Goal: Task Accomplishment & Management: Complete application form

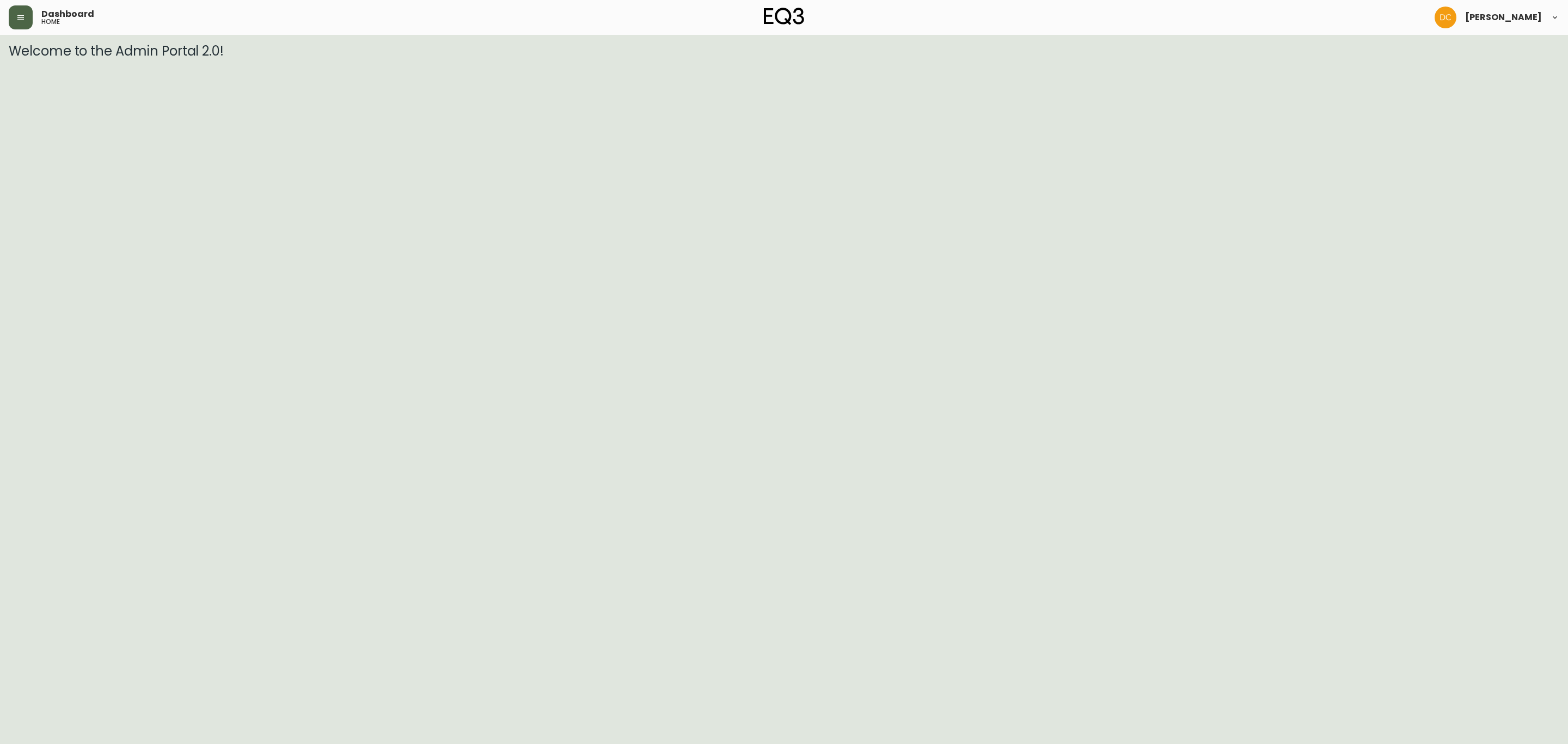
click at [20, 23] on button "button" at bounding box center [20, 18] width 24 height 24
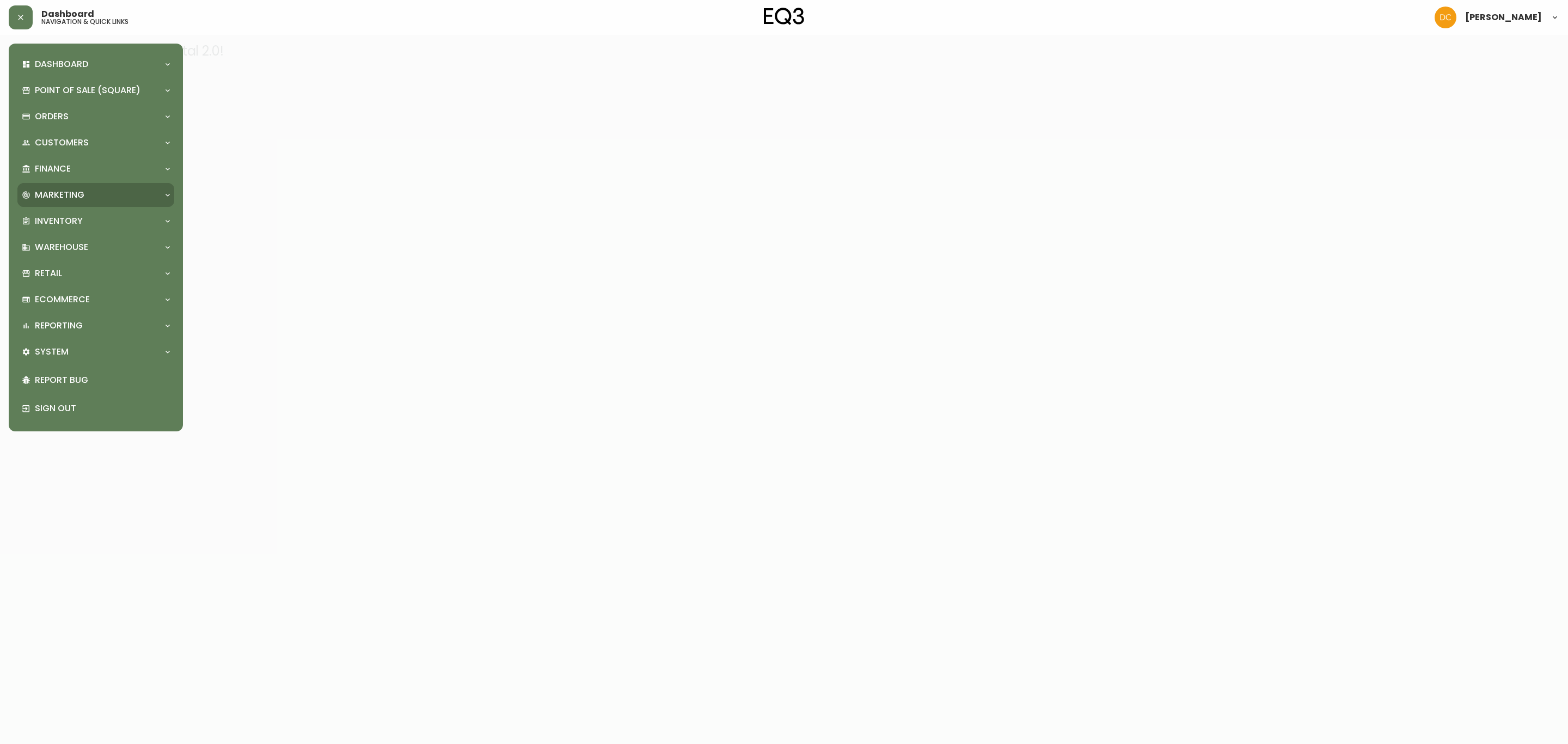
click at [82, 192] on p "Marketing" at bounding box center [60, 194] width 50 height 12
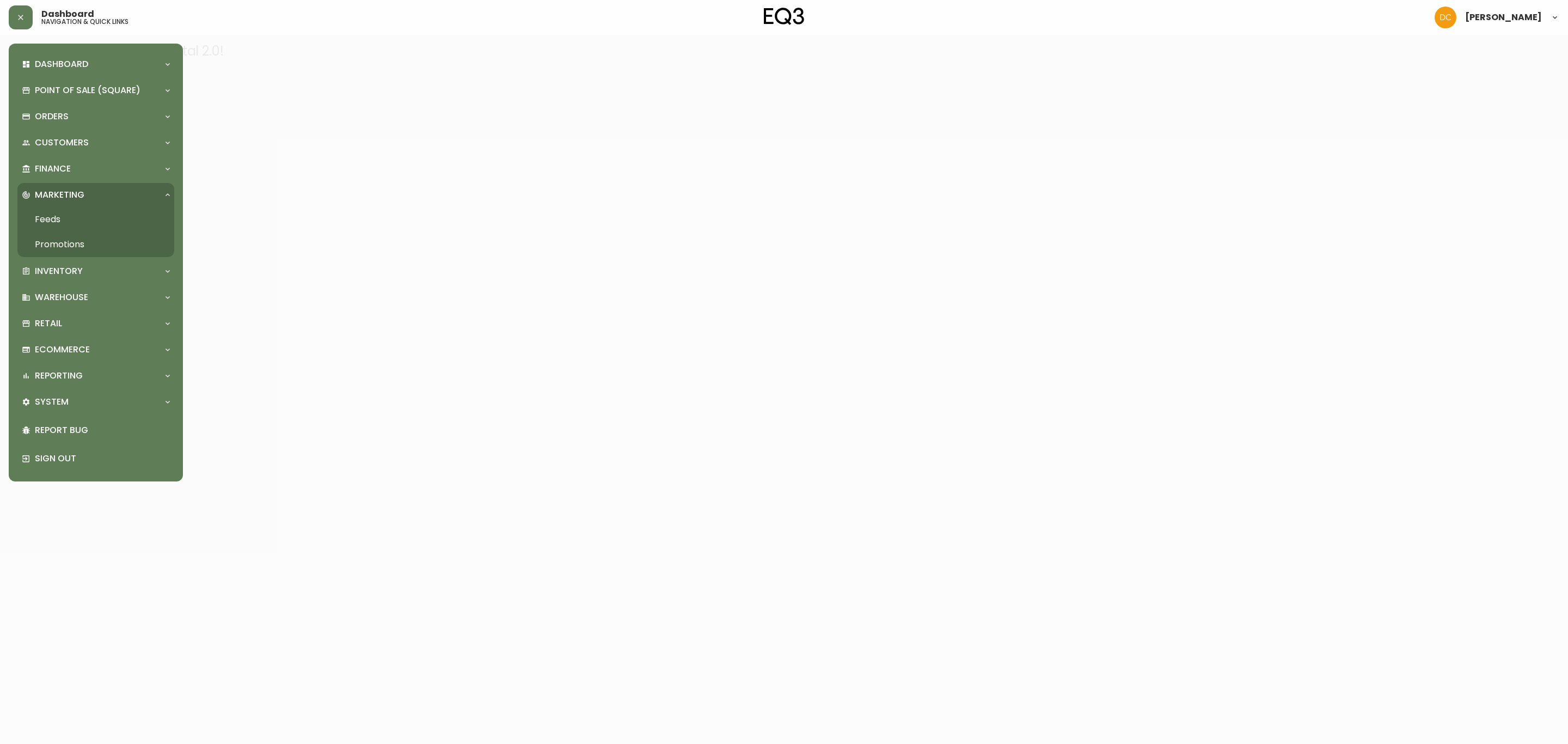
click at [85, 249] on link "Promotions" at bounding box center [95, 245] width 156 height 25
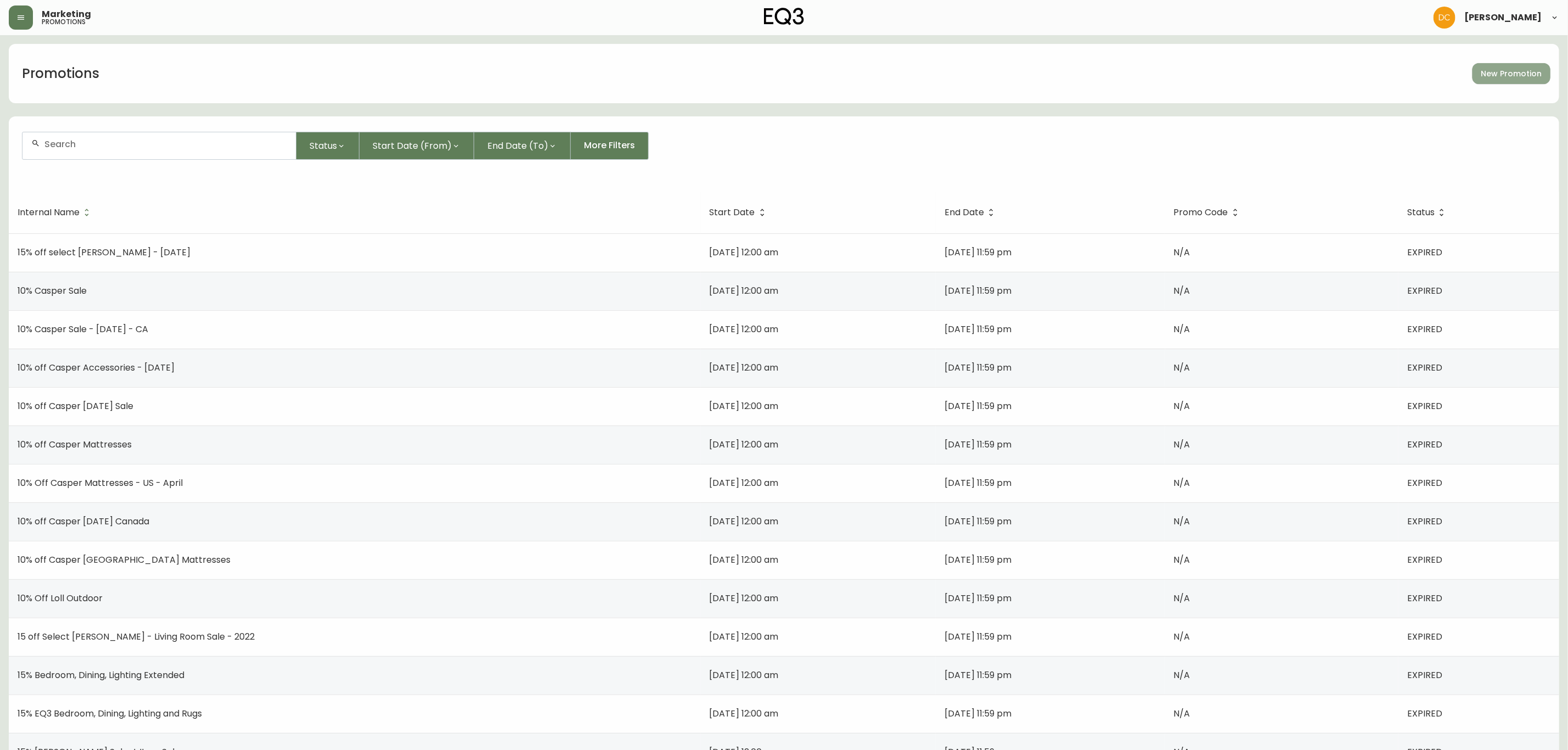
click at [1532, 75] on span "New Promotion" at bounding box center [1511, 74] width 60 height 13
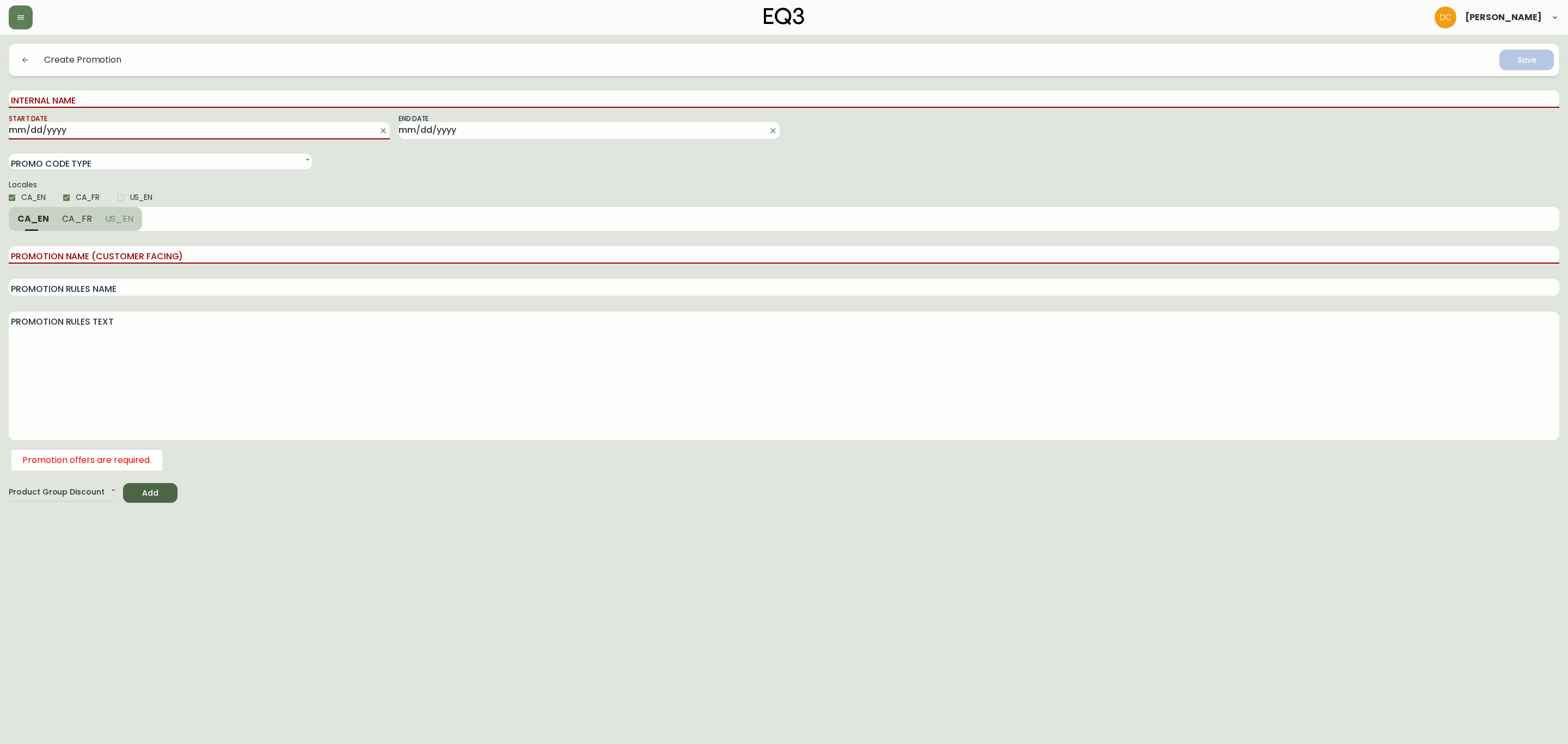
click at [109, 95] on input "Internal Name" at bounding box center [784, 99] width 1550 height 18
type input "Bounce Back 2026"
click at [181, 135] on input "Start Date" at bounding box center [190, 131] width 363 height 18
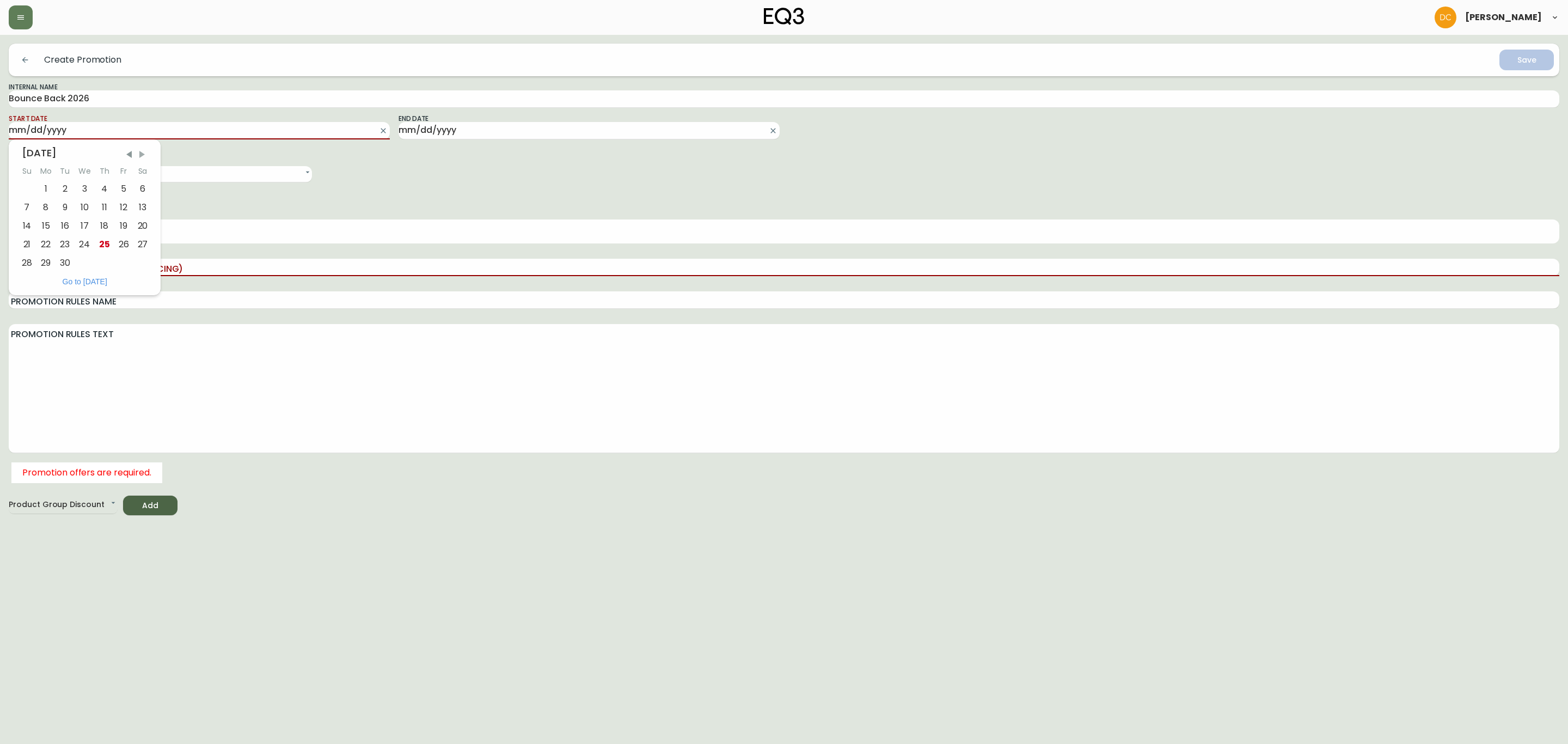
click at [140, 154] on span "Next Month" at bounding box center [142, 155] width 11 height 11
click at [140, 154] on span "Next Month" at bounding box center [142, 155] width 11 height 11
click at [83, 208] on div "7" at bounding box center [84, 207] width 20 height 18
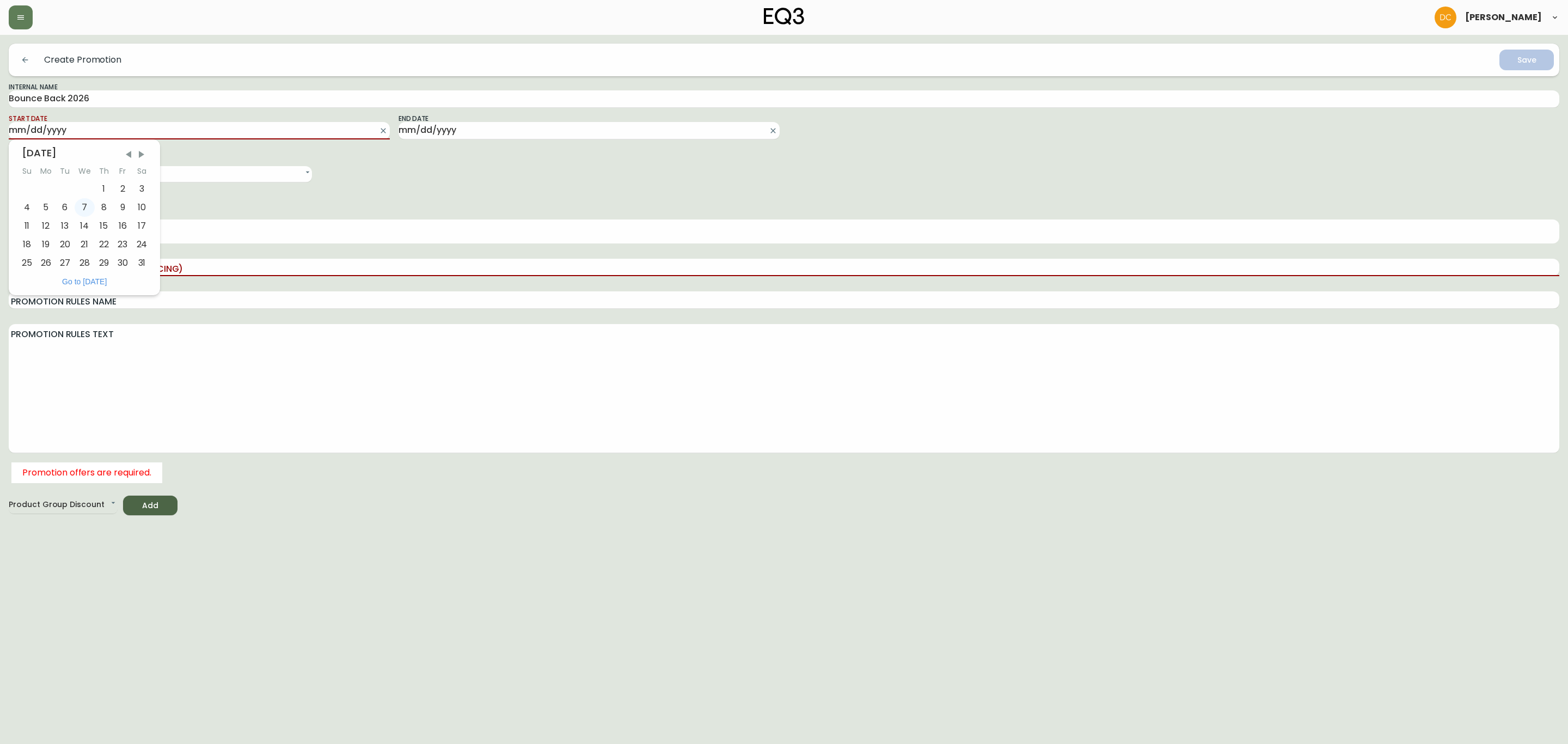
type input "2026-01-07"
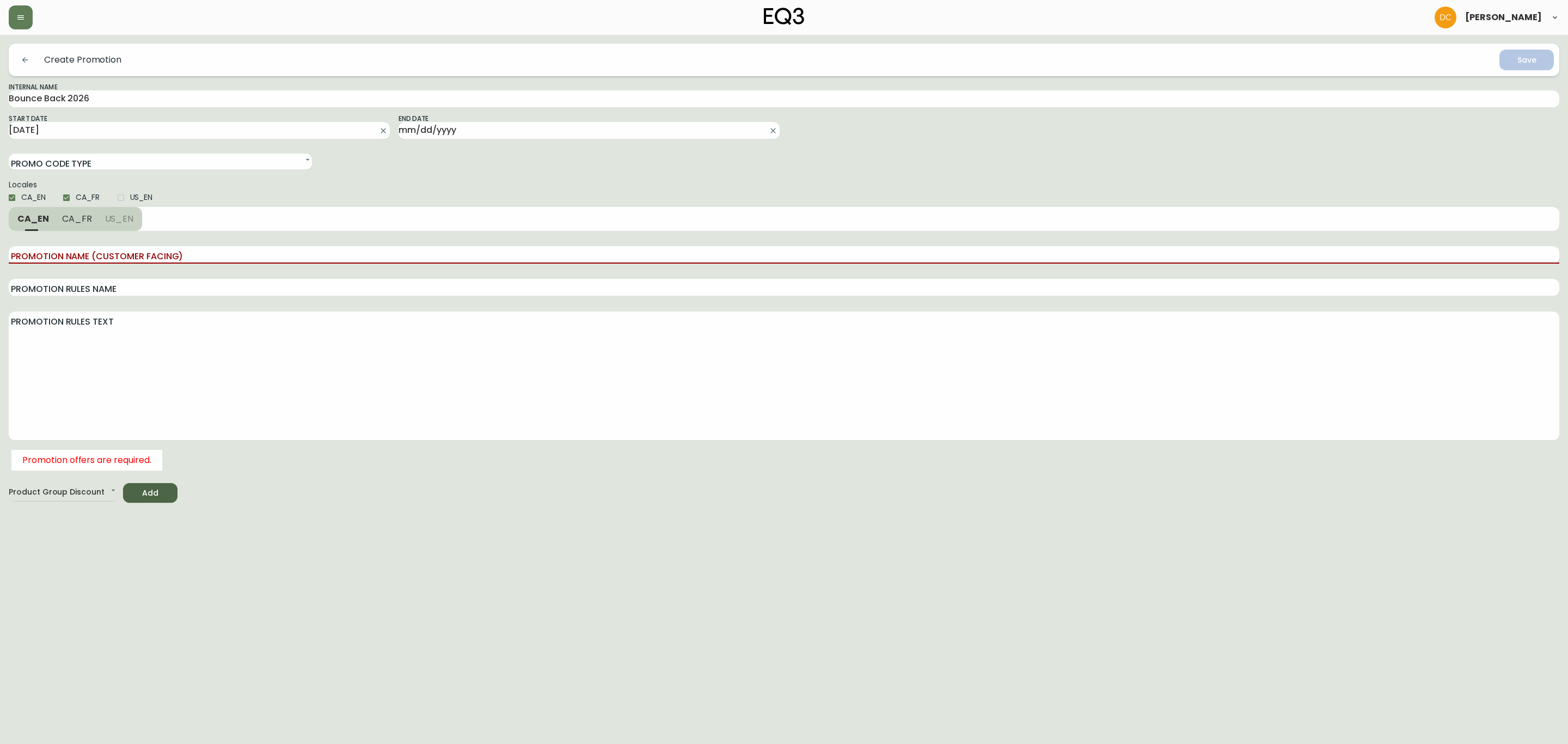
click at [456, 120] on div "End Date" at bounding box center [589, 126] width 381 height 26
click at [453, 129] on input "End Date" at bounding box center [580, 131] width 363 height 18
click at [531, 154] on span "Next Month" at bounding box center [532, 155] width 11 height 11
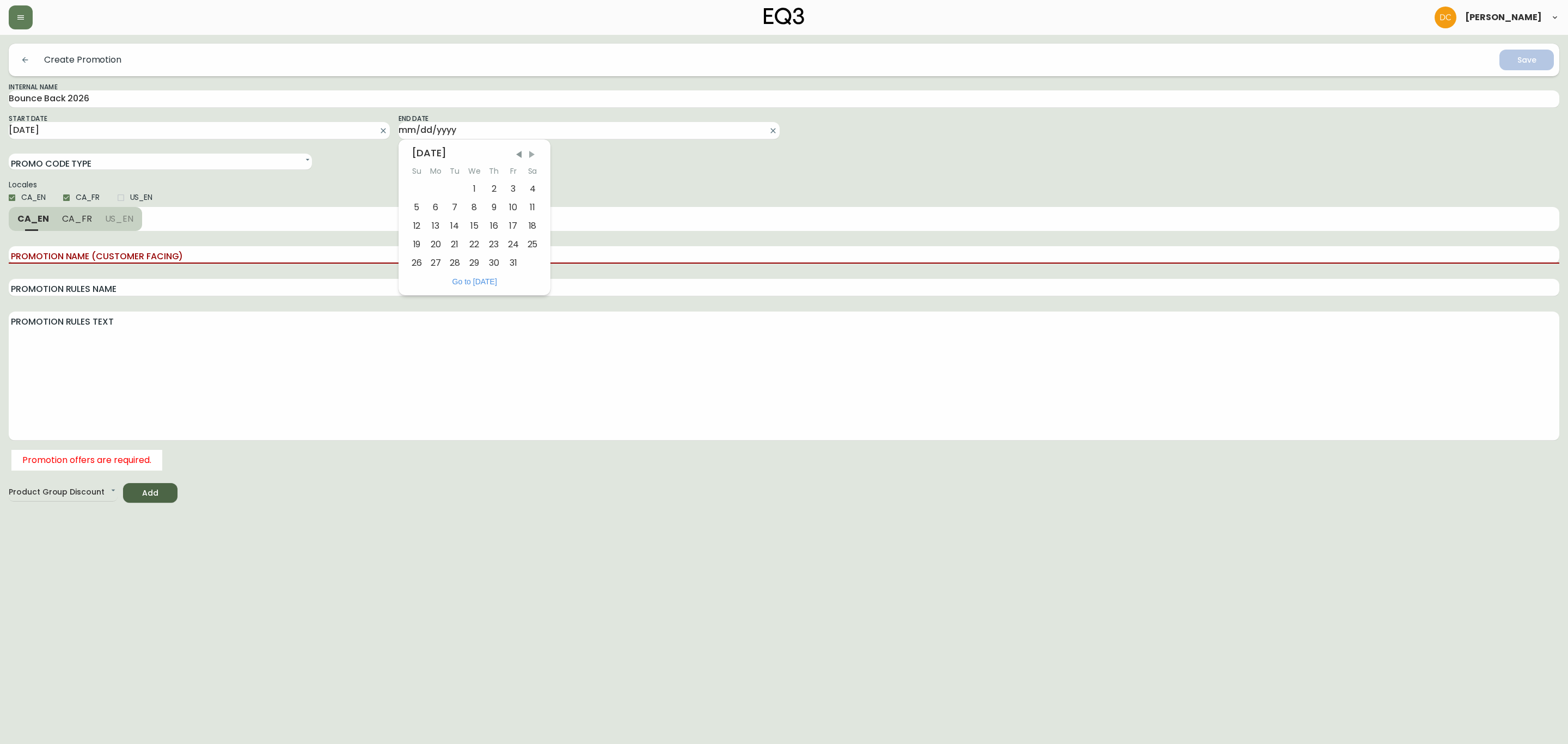
click at [531, 154] on span "Next Month" at bounding box center [532, 155] width 11 height 11
click at [524, 246] on div "28" at bounding box center [532, 244] width 19 height 18
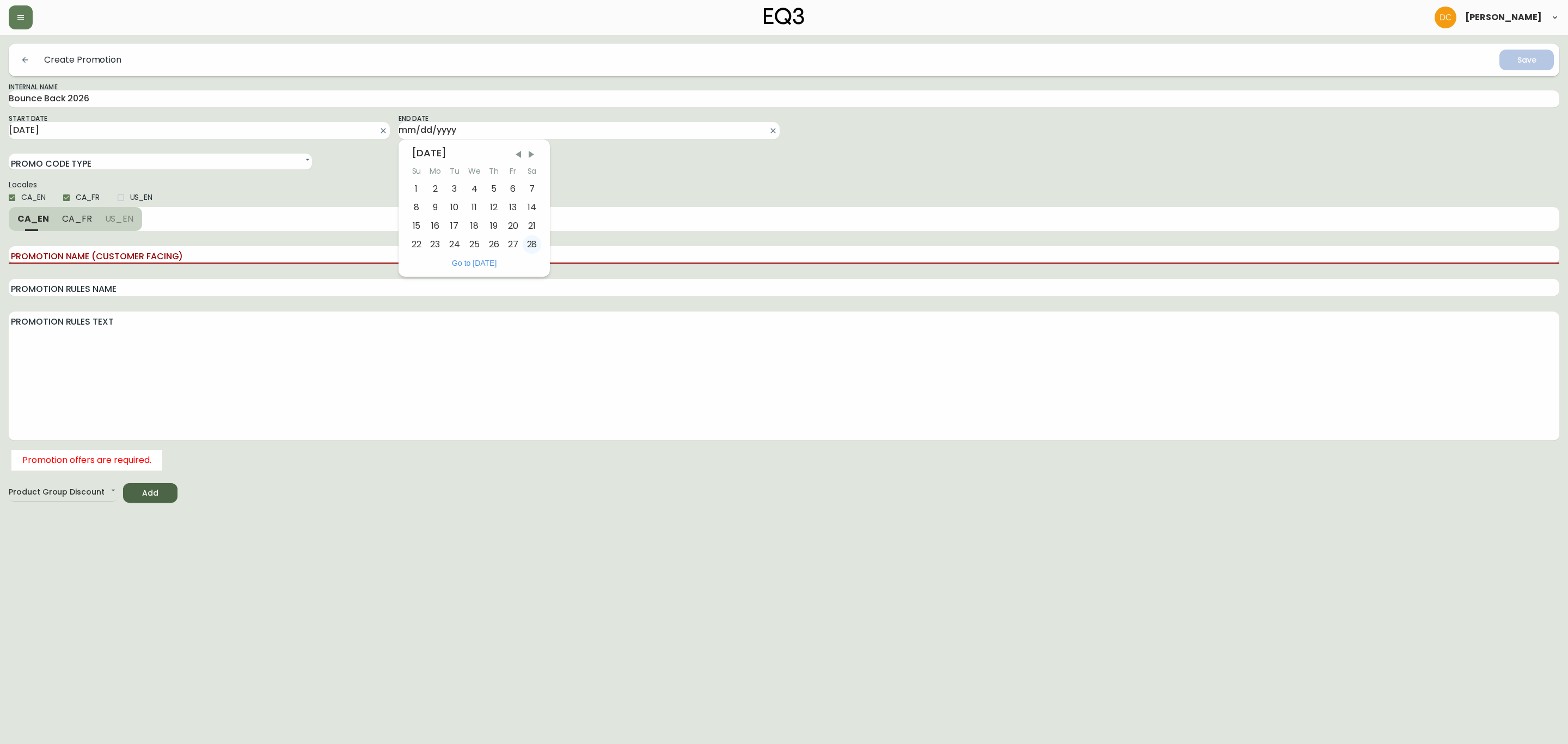
type input "2026-02-28"
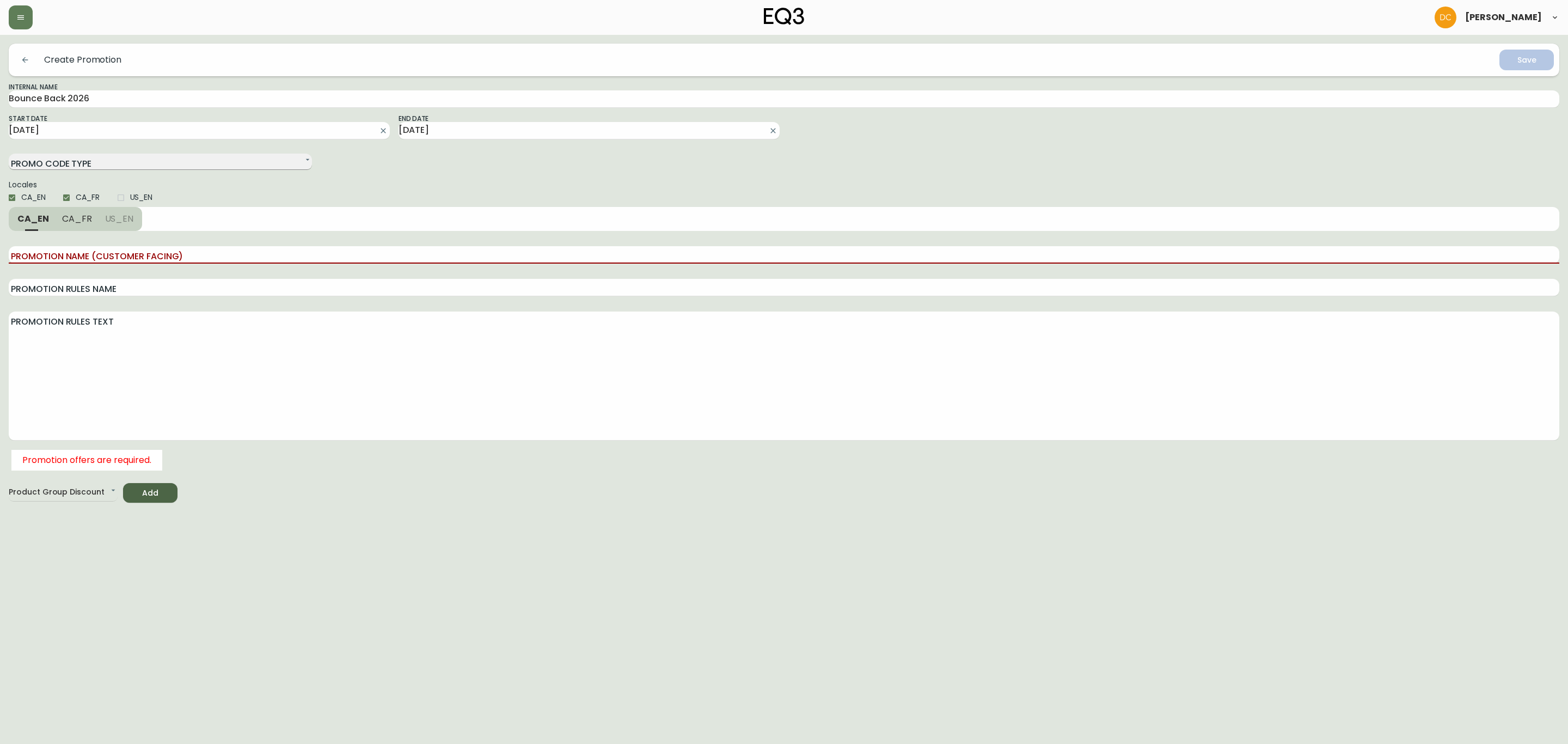
click at [146, 161] on select "Single Code Multi Code" at bounding box center [160, 161] width 303 height 16
select select "SINGLE_CODE"
click at [8, 154] on select "Single Code Multi Code" at bounding box center [160, 161] width 303 height 16
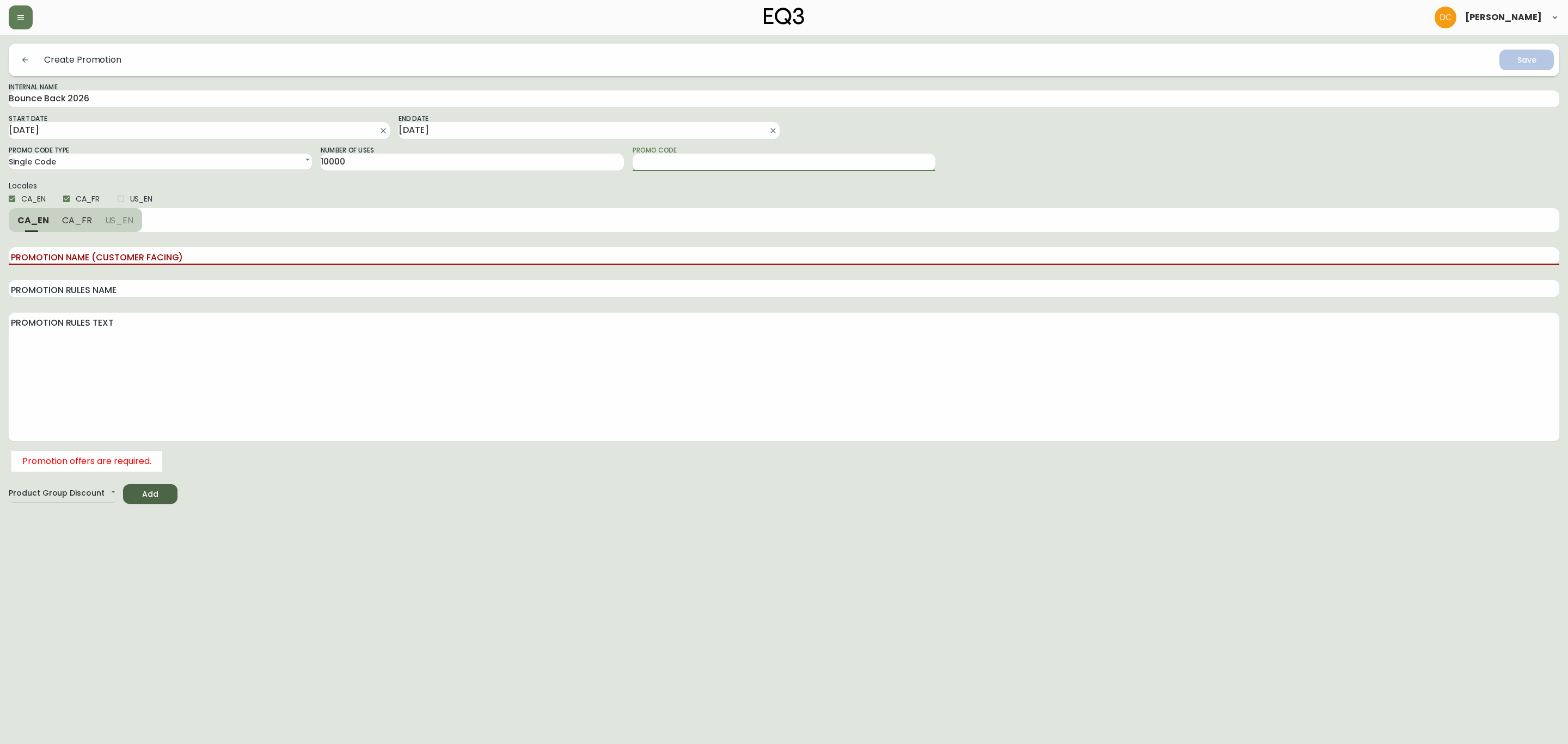
click at [673, 166] on input "Promo Code" at bounding box center [784, 162] width 303 height 18
type input "BBACK"
click at [142, 251] on input "Promotion Name (Customer Facing)" at bounding box center [784, 255] width 1550 height 18
type input "B"
type input "20% off EQ3 Products"
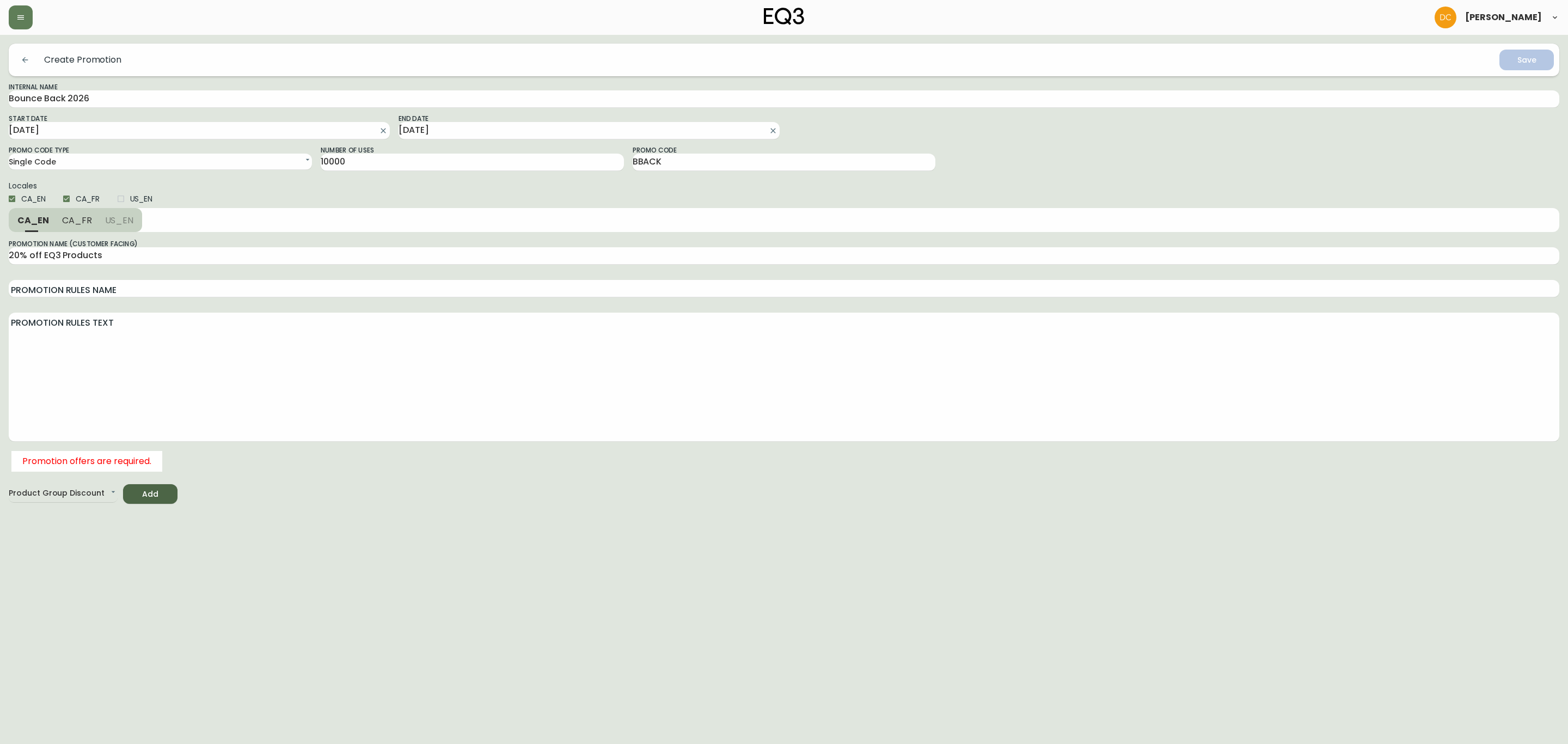
click at [147, 194] on span "US_EN" at bounding box center [141, 199] width 23 height 11
click at [130, 194] on input "US_EN" at bounding box center [121, 199] width 18 height 18
checkbox input "true"
click at [111, 215] on span "US_EN" at bounding box center [119, 220] width 29 height 11
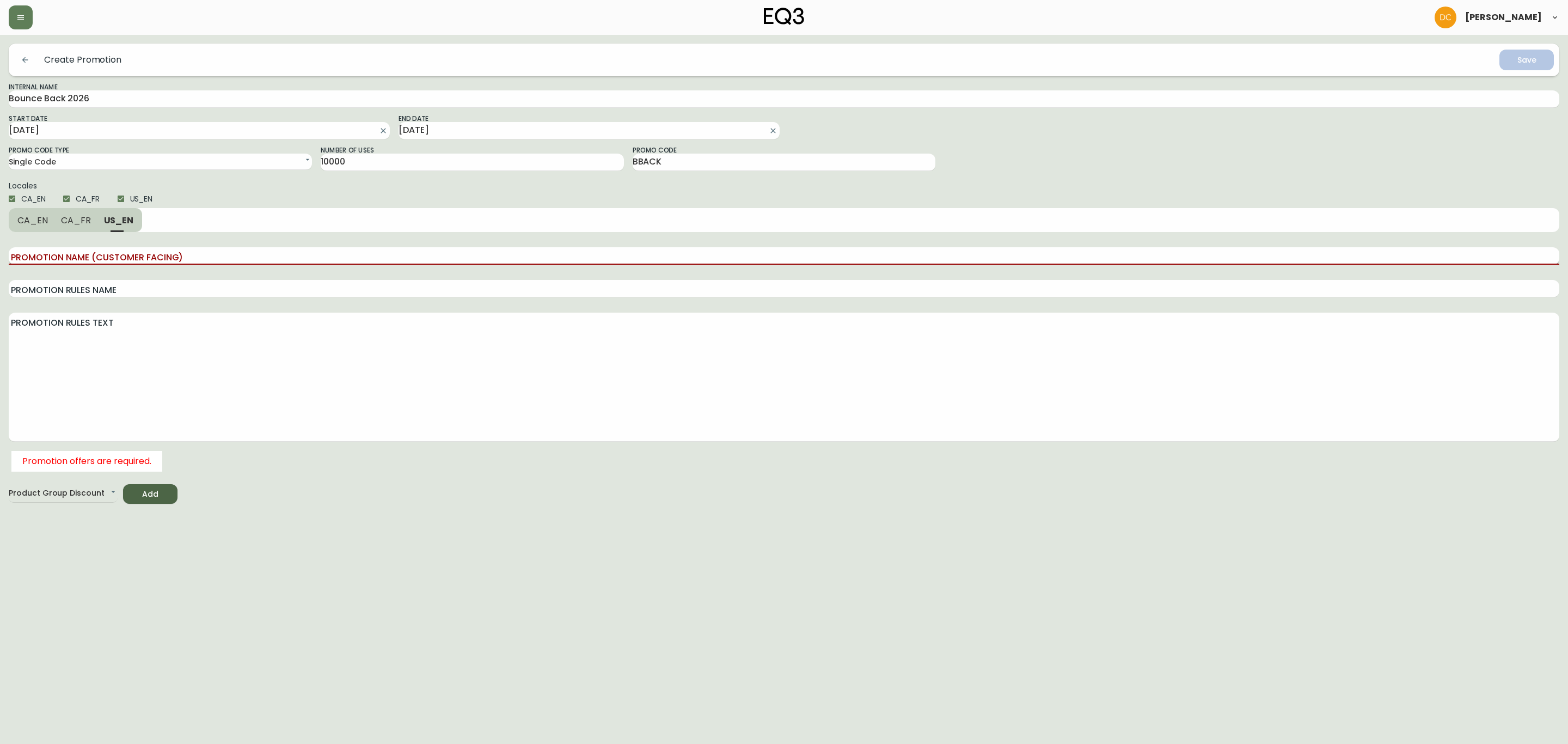
click at [116, 259] on input "Promotion Name (Customer Facing)" at bounding box center [784, 255] width 1550 height 18
paste input "20% off EQ3 Products"
type input "20% off EQ3 Products"
click at [75, 225] on span "CA_FR" at bounding box center [76, 220] width 30 height 11
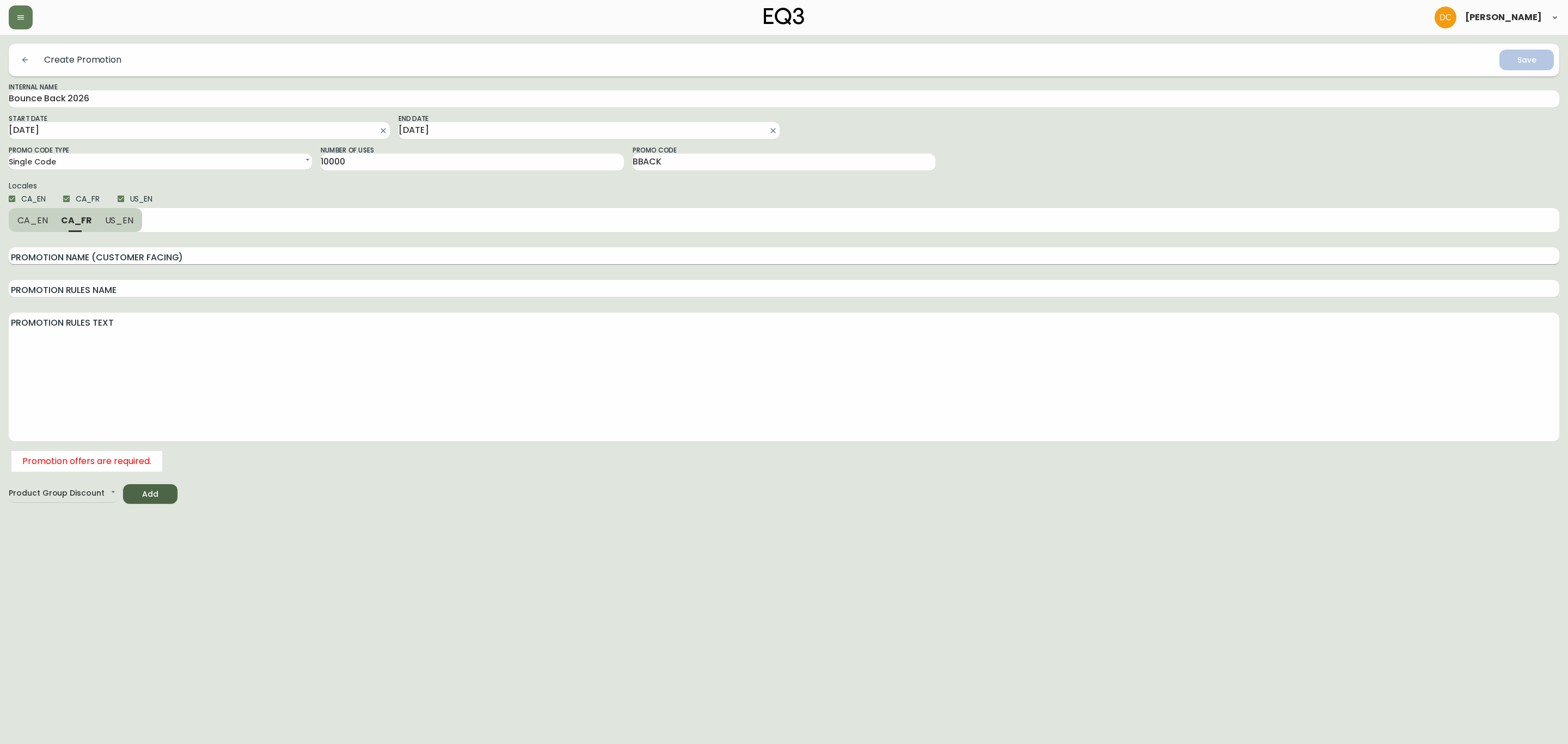
click at [81, 251] on input "Promotion Name (Customer Facing)" at bounding box center [784, 255] width 1550 height 18
paste input "20% off EQ3 Products"
drag, startPoint x: 107, startPoint y: 251, endPoint x: 0, endPoint y: 250, distance: 107.0
click at [0, 250] on main "Create Promotion Save Internal Name Bounce Back 2026 Start Date 2026-01-07 End …" at bounding box center [784, 270] width 1568 height 469
type input "R"
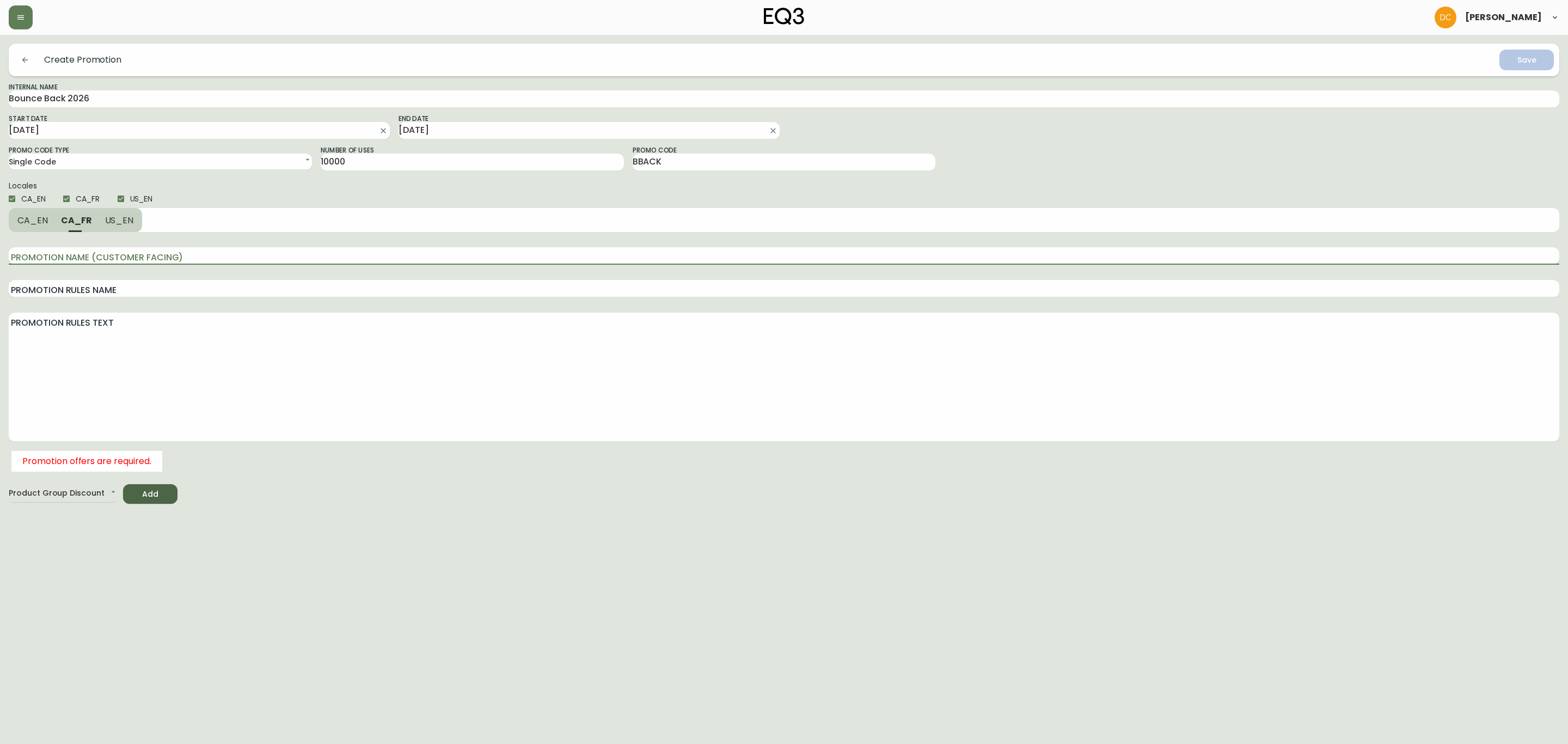
click at [91, 251] on input "Promotion Name (Customer Facing)" at bounding box center [784, 255] width 1550 height 18
paste input "15 % de rabais sur"
drag, startPoint x: 17, startPoint y: 257, endPoint x: 0, endPoint y: 256, distance: 17.0
click at [0, 256] on main "Create Promotion Save Internal Name Bounce Back 2026 Start Date 2026-01-07 End …" at bounding box center [784, 270] width 1568 height 469
click at [113, 220] on span "US_EN" at bounding box center [119, 220] width 29 height 11
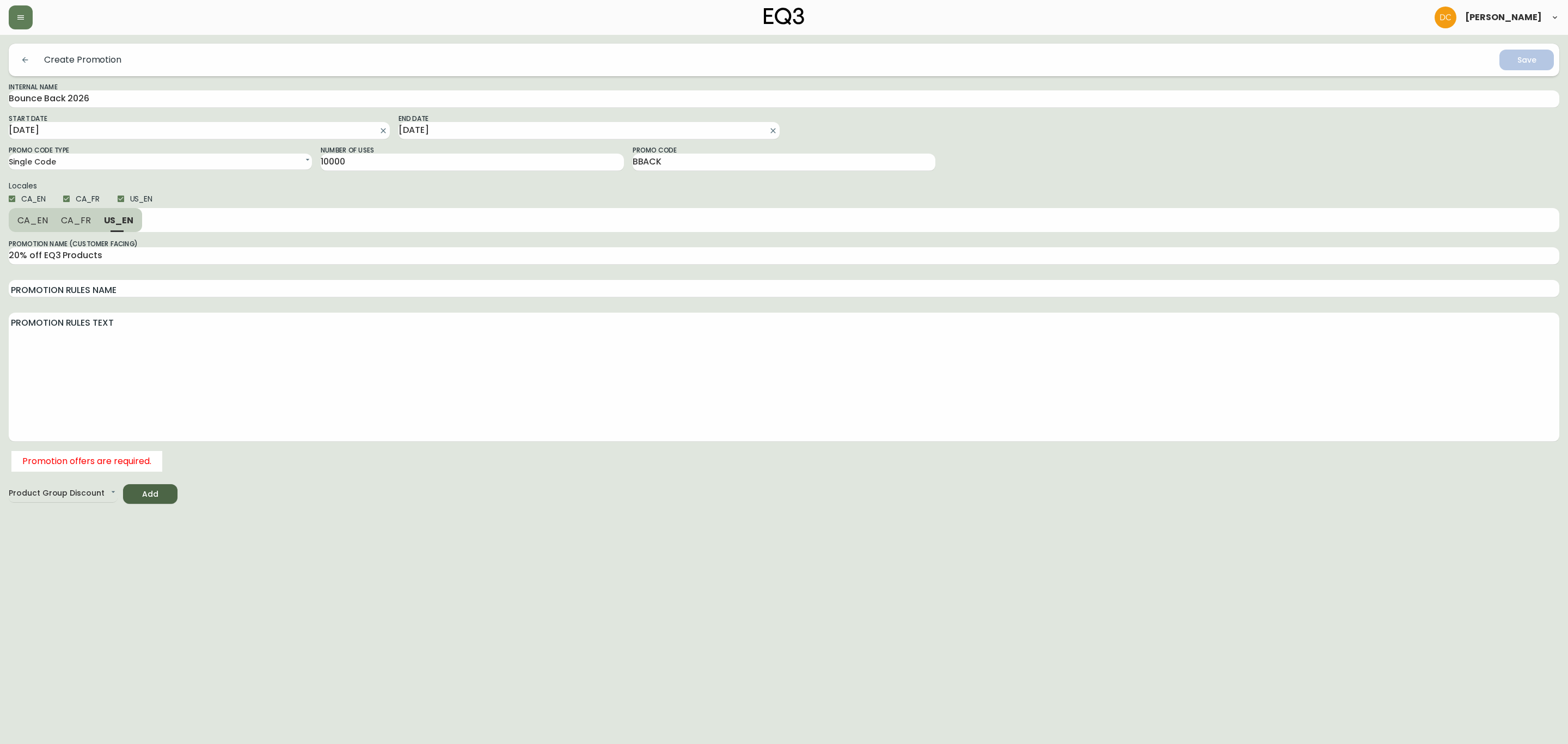
drag, startPoint x: 70, startPoint y: 227, endPoint x: 11, endPoint y: 226, distance: 59.0
click at [67, 227] on button "CA_FR" at bounding box center [76, 220] width 43 height 24
click at [33, 229] on button "CA_EN" at bounding box center [31, 220] width 46 height 24
type input "20% off EQ3 Products"
click at [95, 497] on body "David Castro Create Promotion Save Internal Name Bounce Back 2026 Start Date 20…" at bounding box center [784, 252] width 1568 height 504
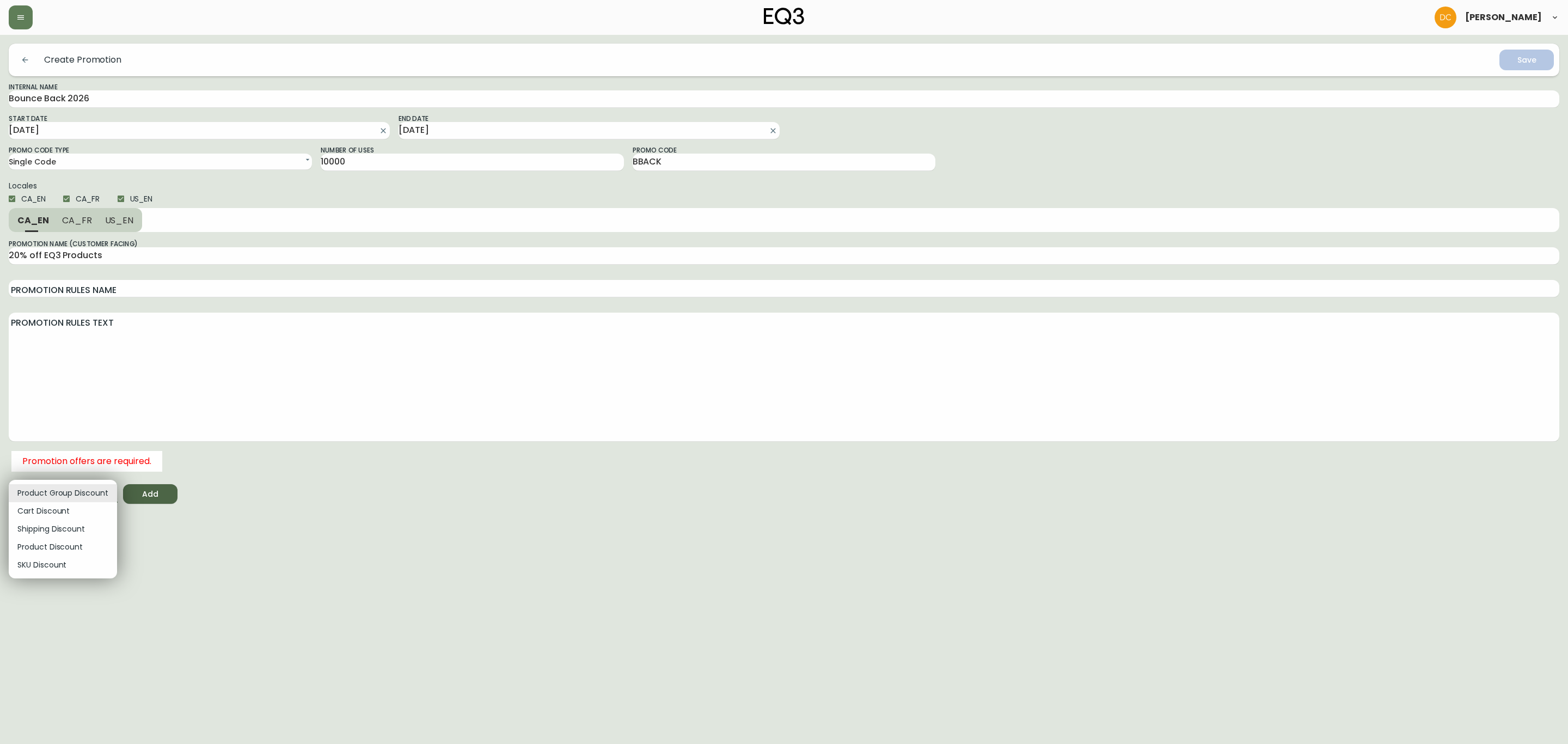
click at [215, 470] on div at bounding box center [784, 372] width 1568 height 744
click at [140, 486] on button "Add" at bounding box center [150, 494] width 55 height 20
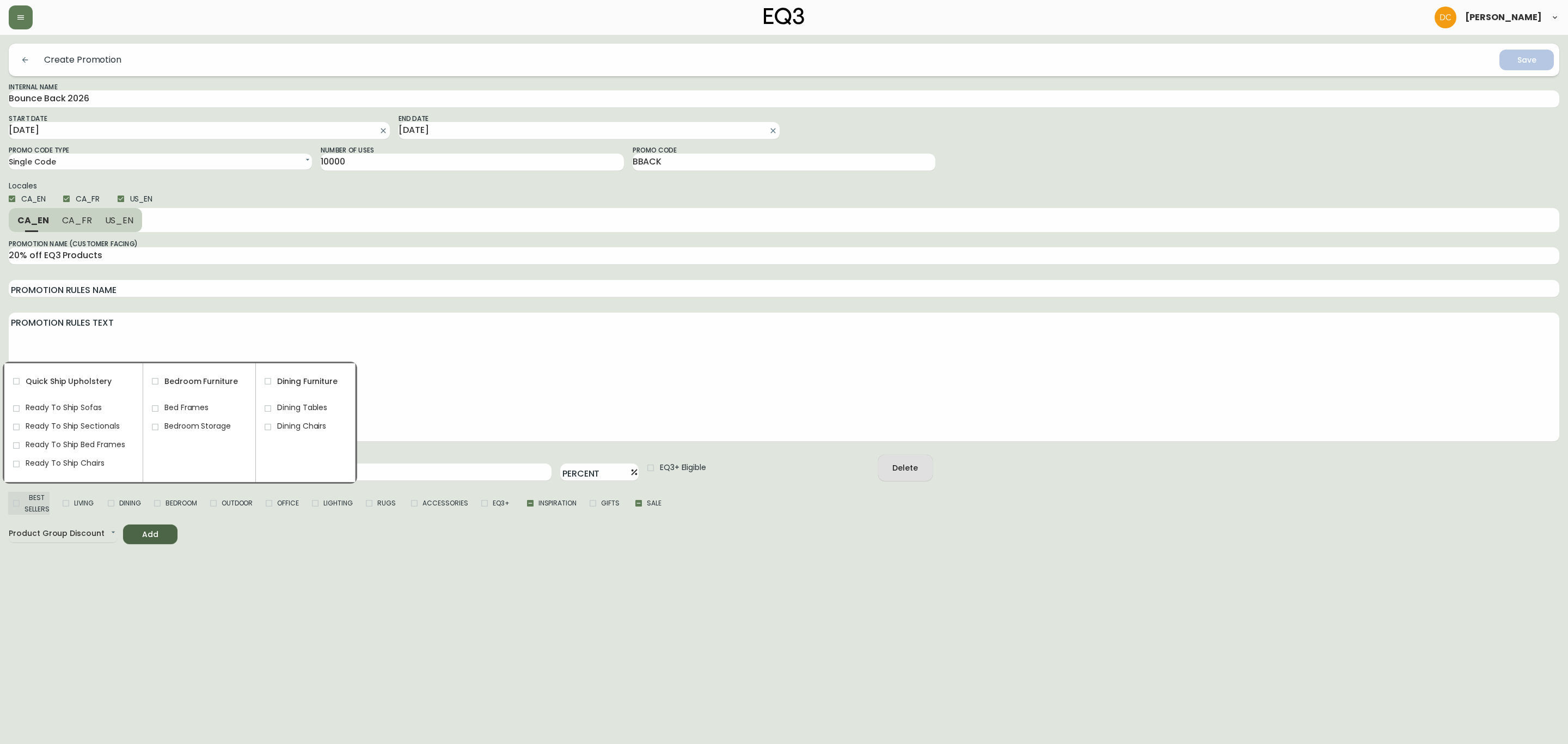
click at [33, 499] on span "Best Sellers" at bounding box center [37, 503] width 25 height 23
click at [25, 499] on input "Best Sellers" at bounding box center [16, 503] width 16 height 16
checkbox input "true"
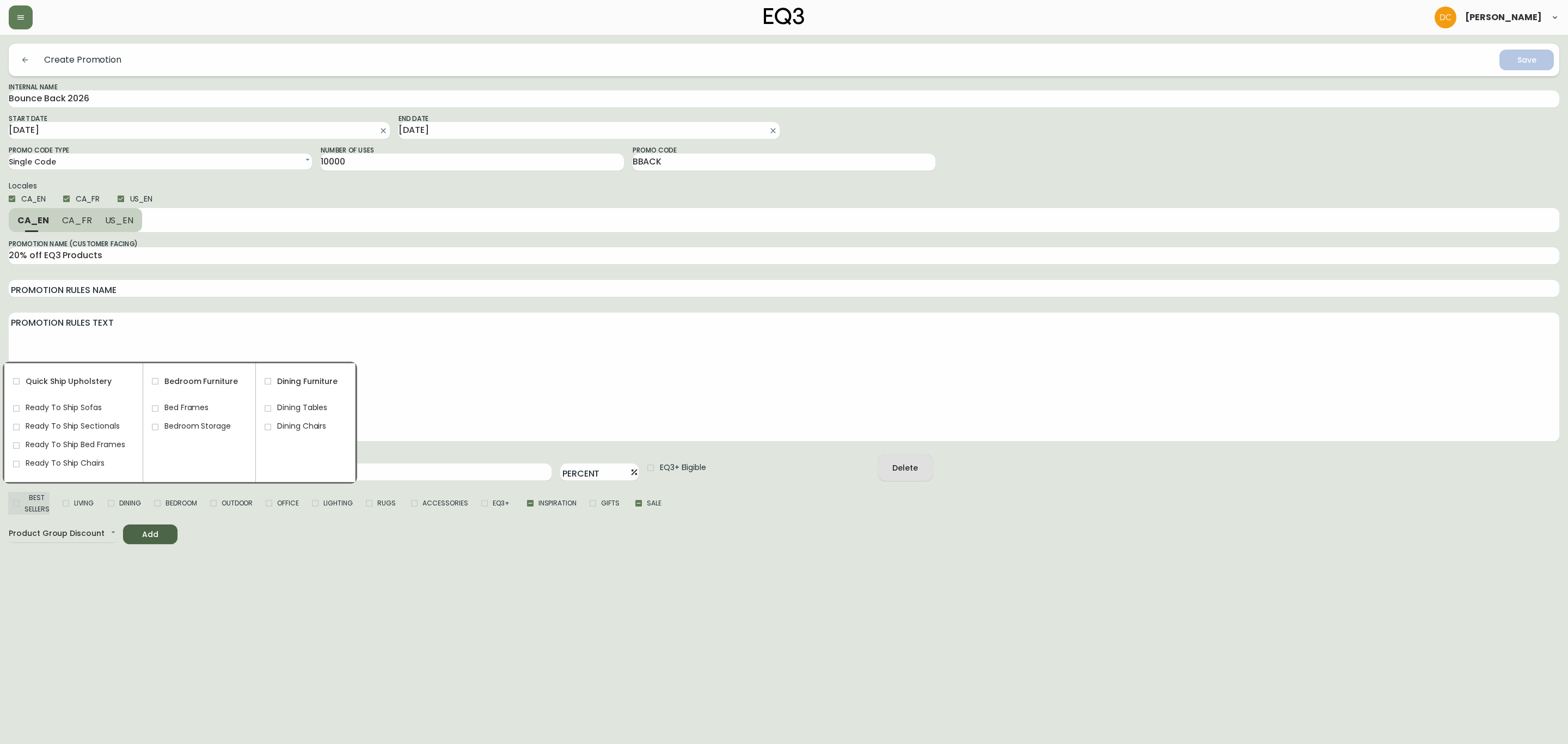
checkbox input "true"
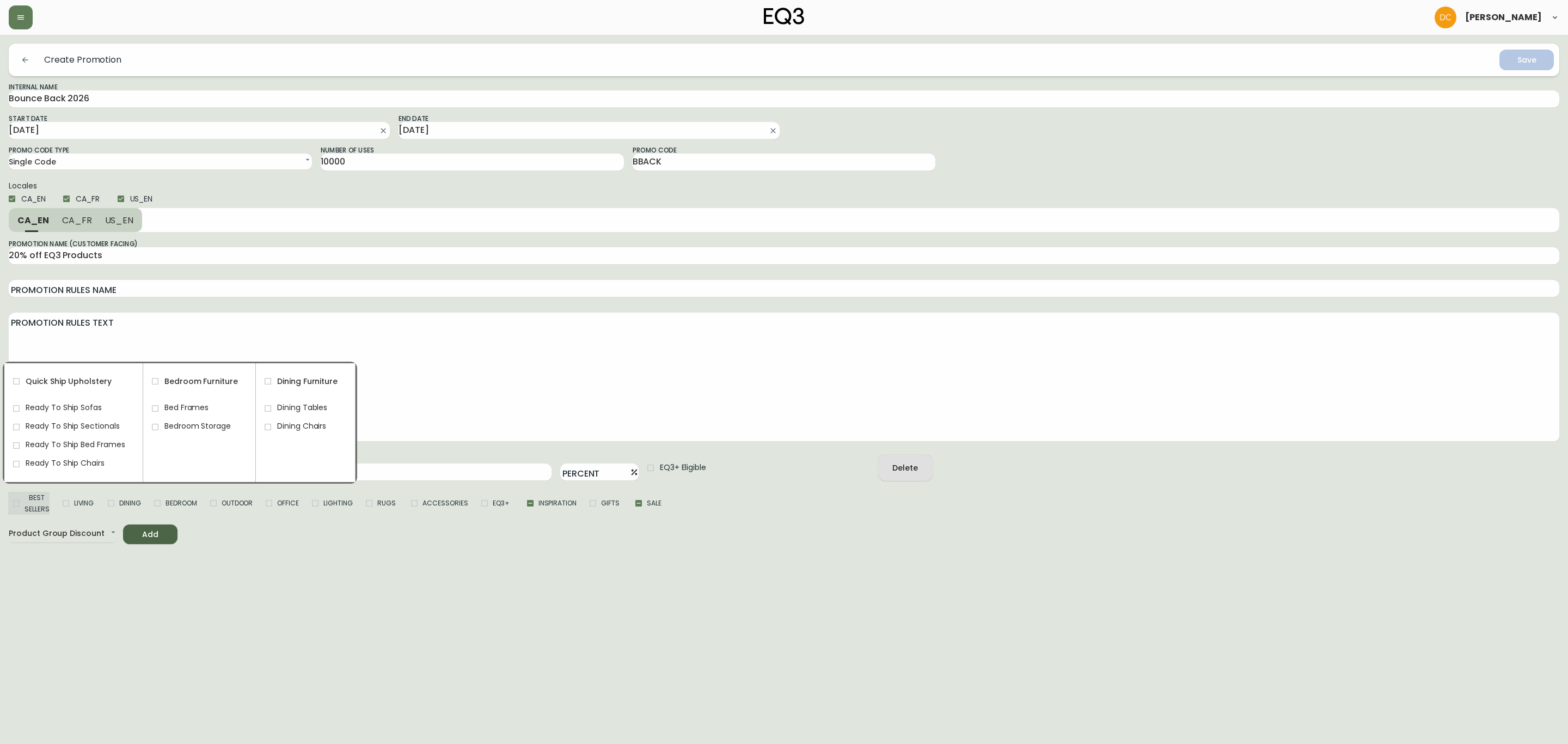
checkbox input "true"
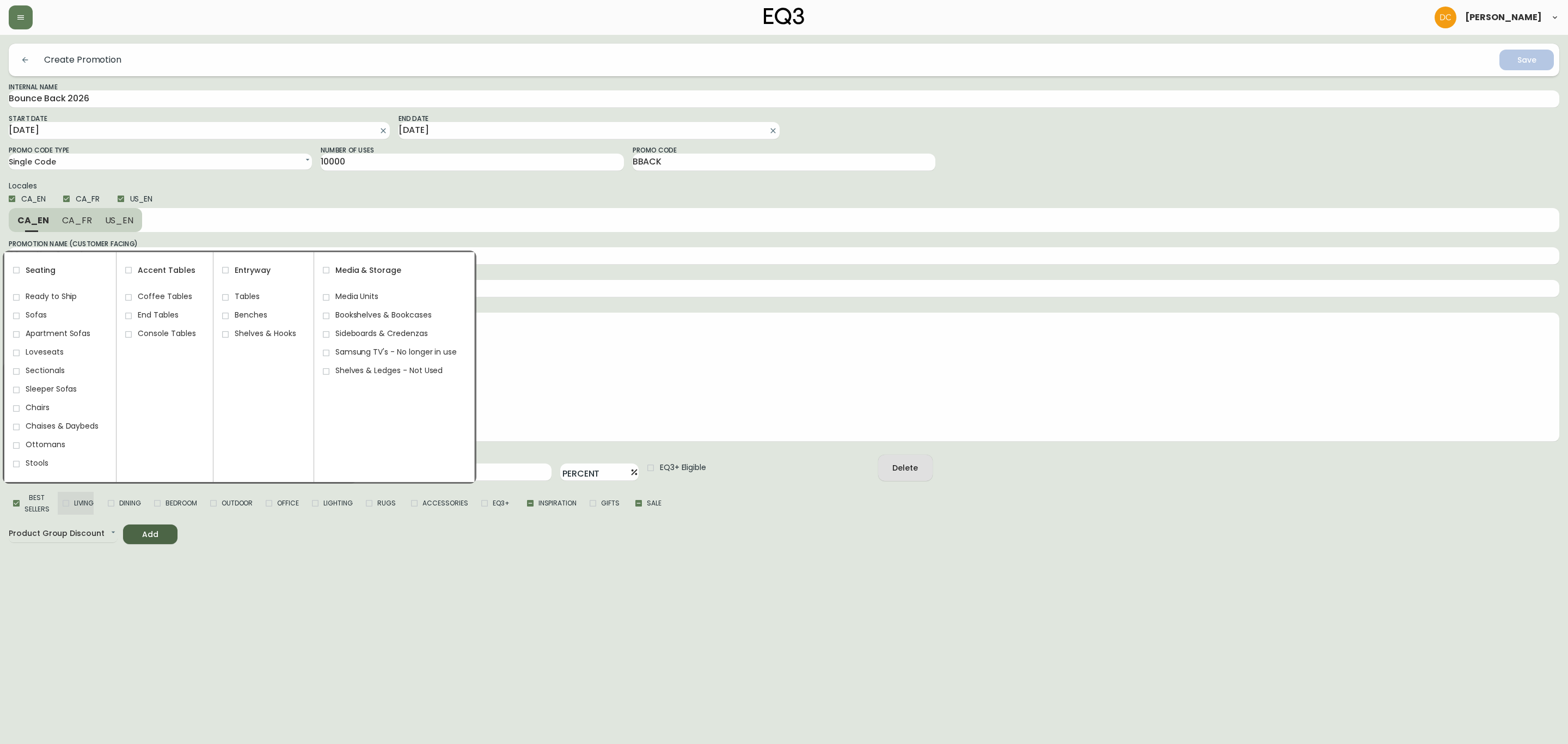
click at [75, 499] on span "Living" at bounding box center [84, 503] width 20 height 11
click at [74, 499] on input "Living" at bounding box center [65, 503] width 16 height 16
checkbox input "true"
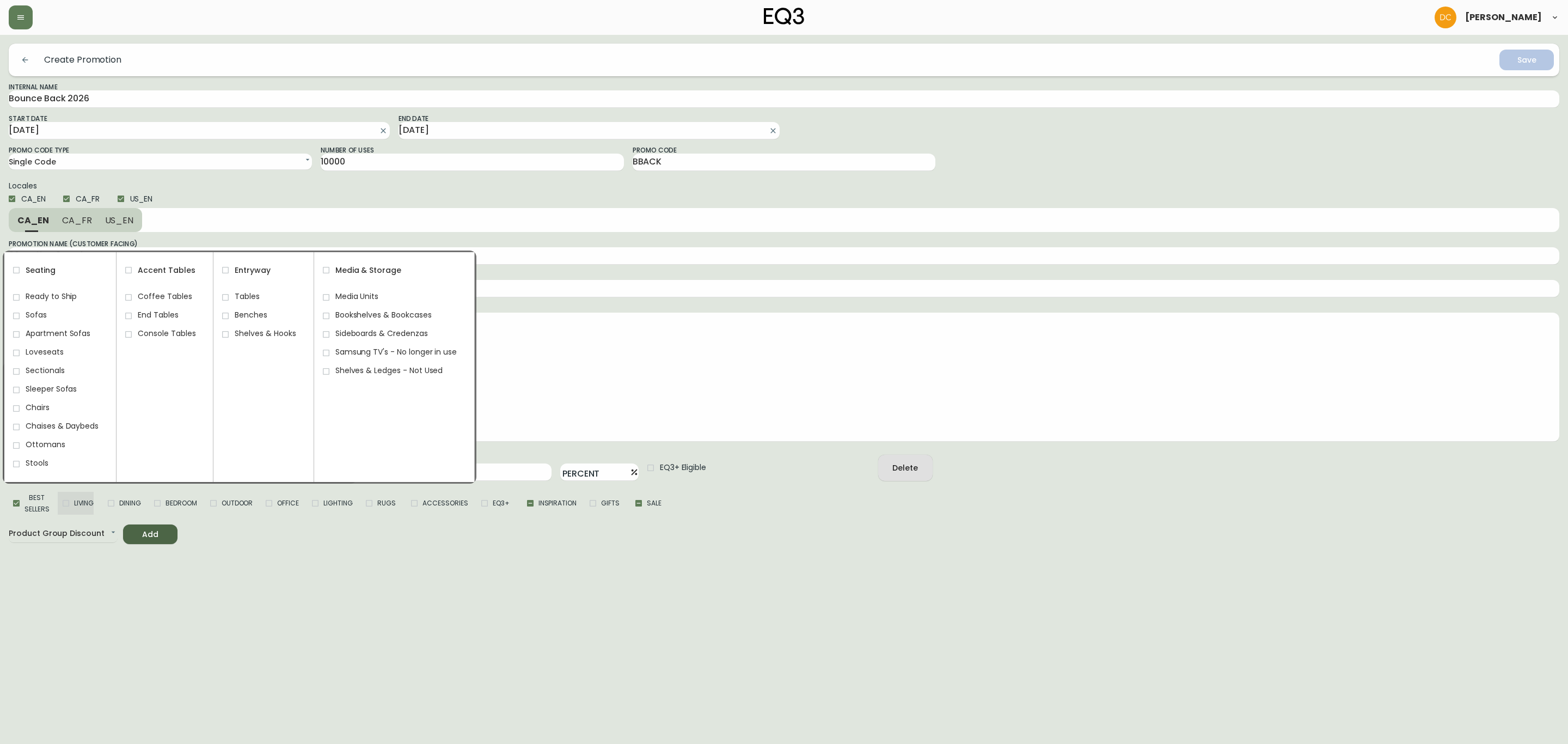
checkbox input "true"
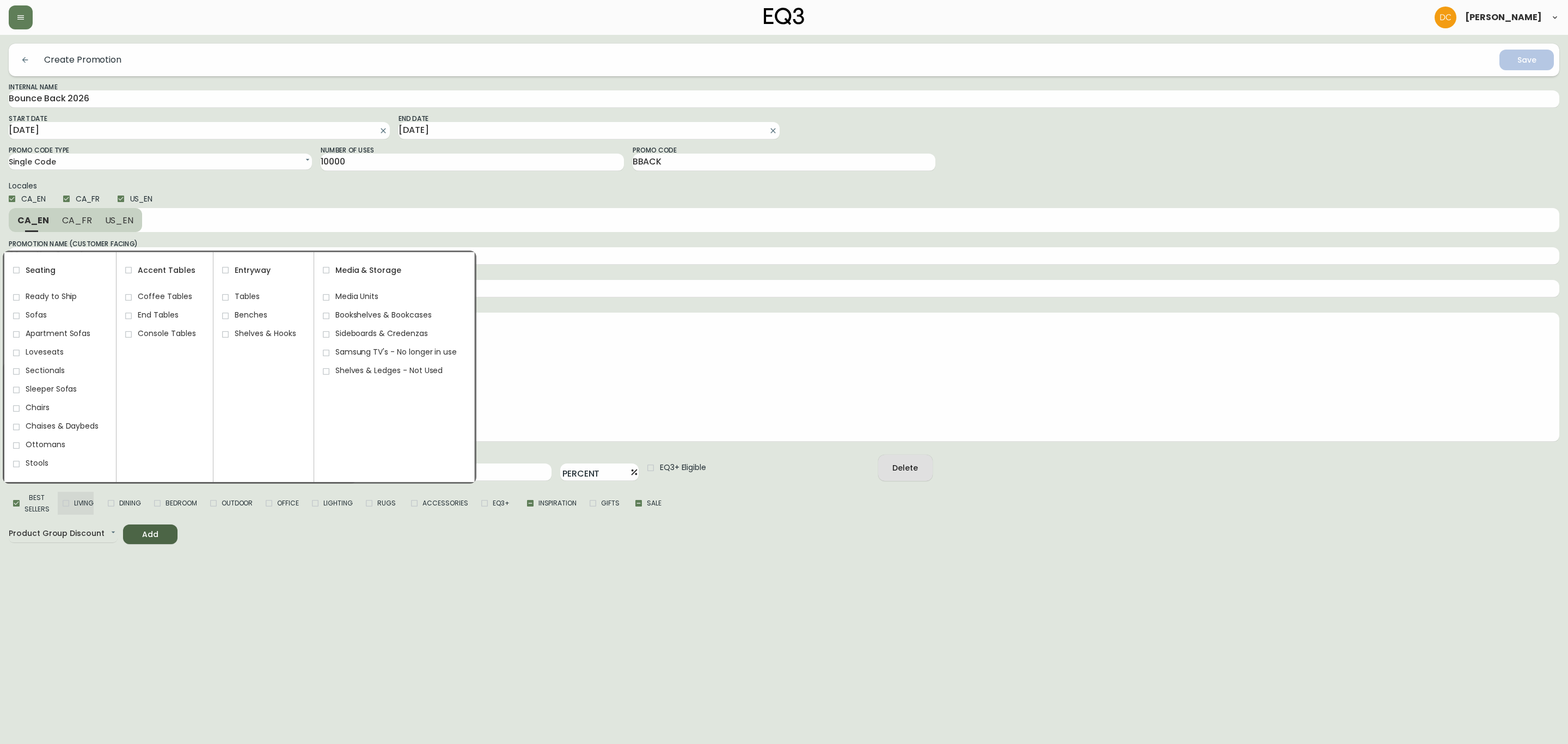
checkbox input "true"
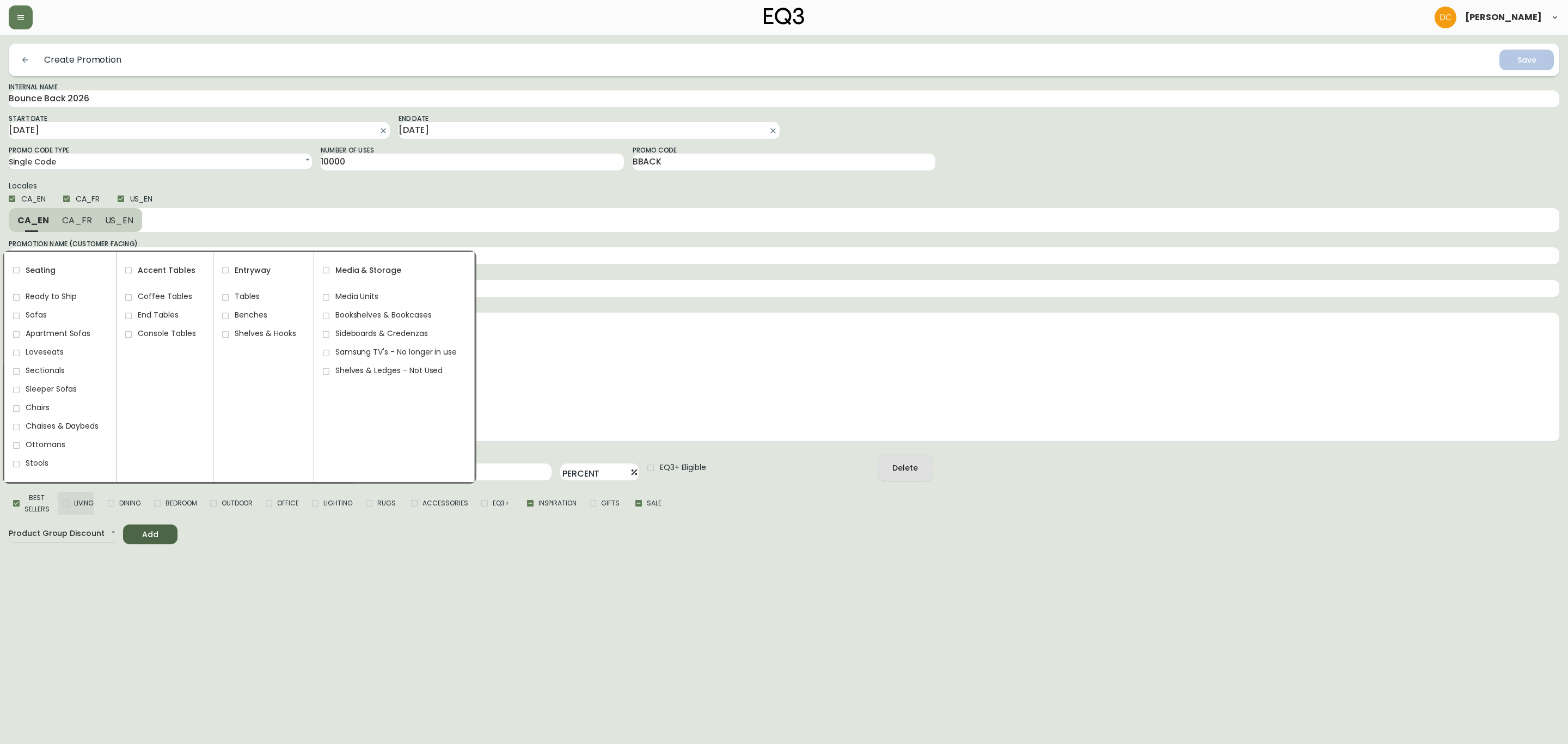
checkbox input "true"
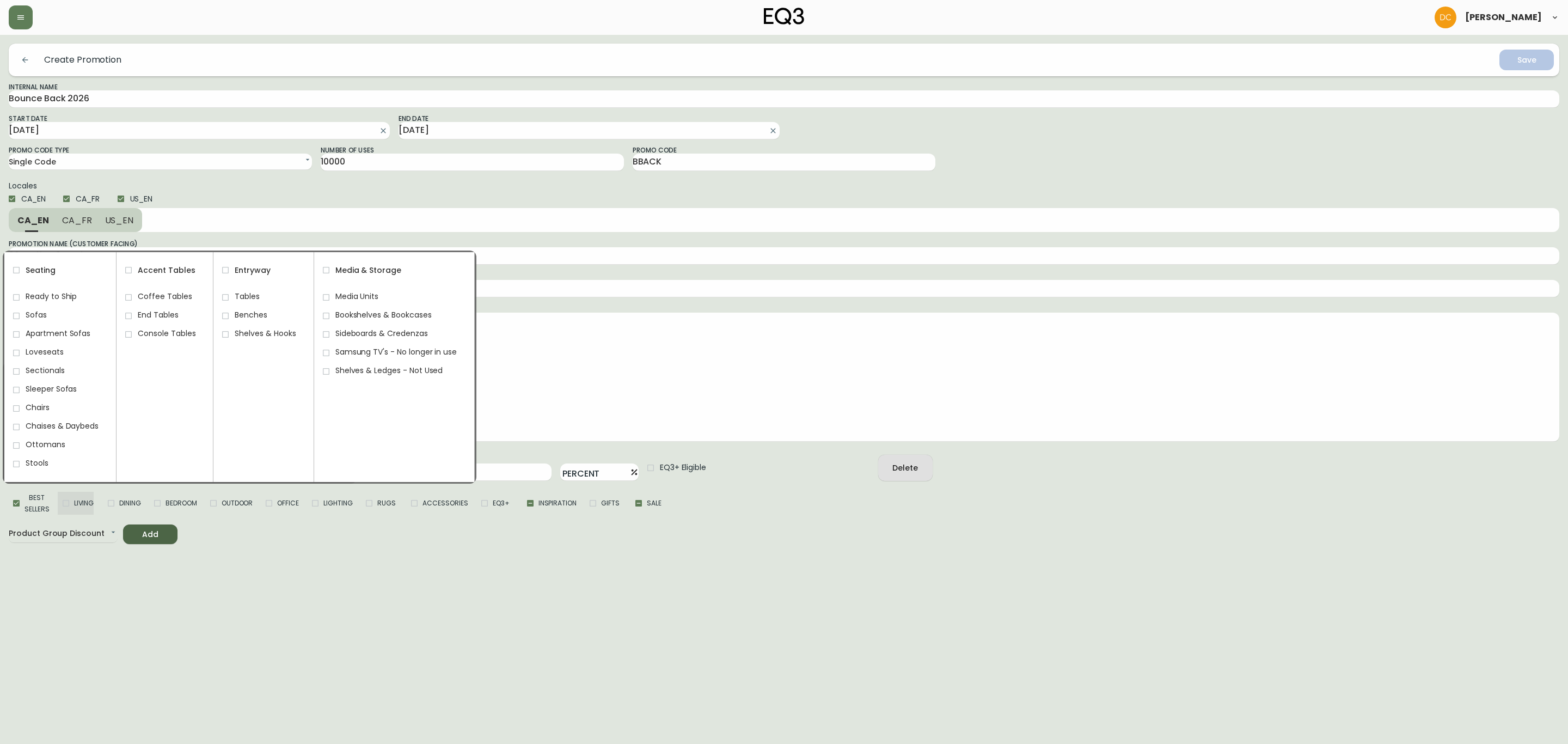
checkbox input "true"
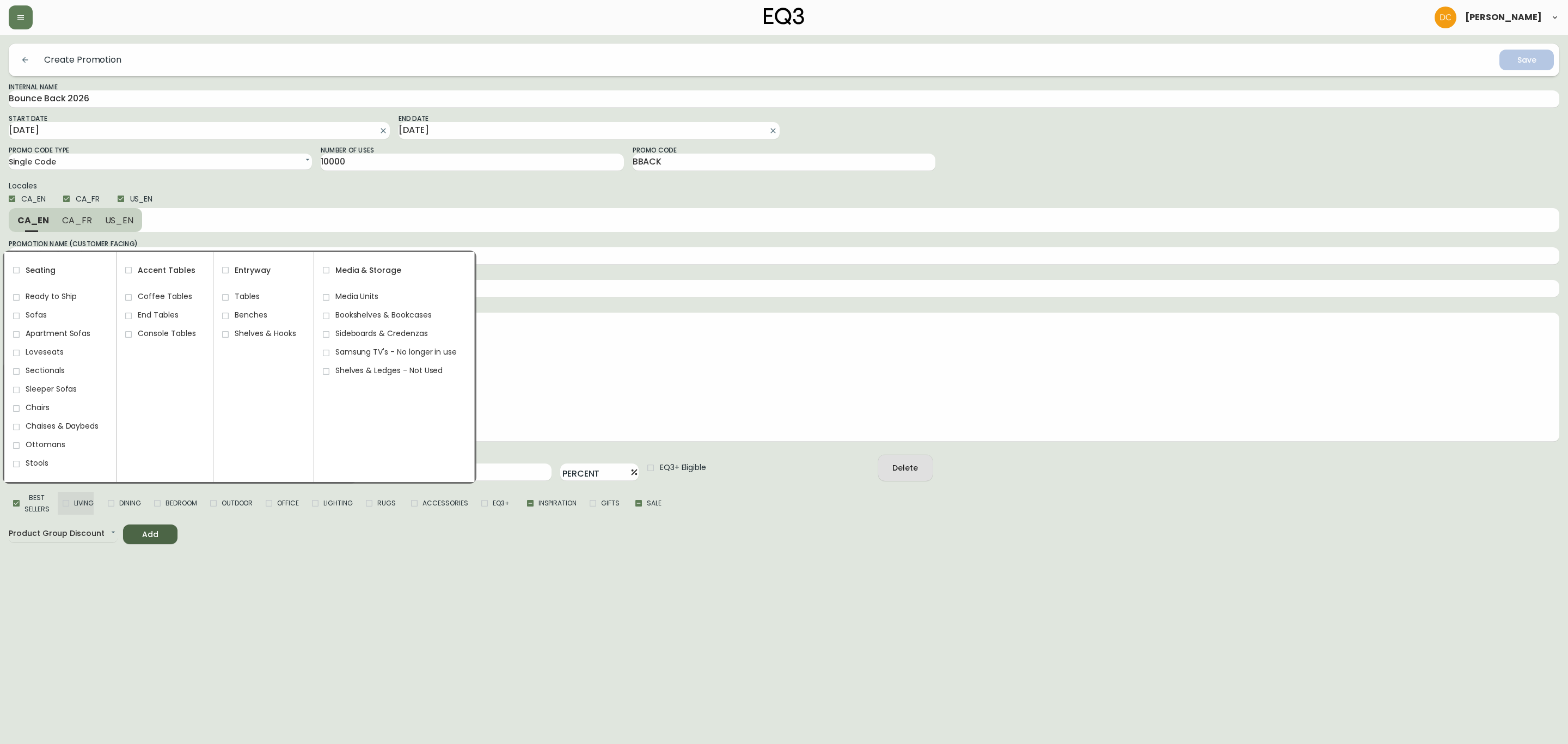
checkbox input "true"
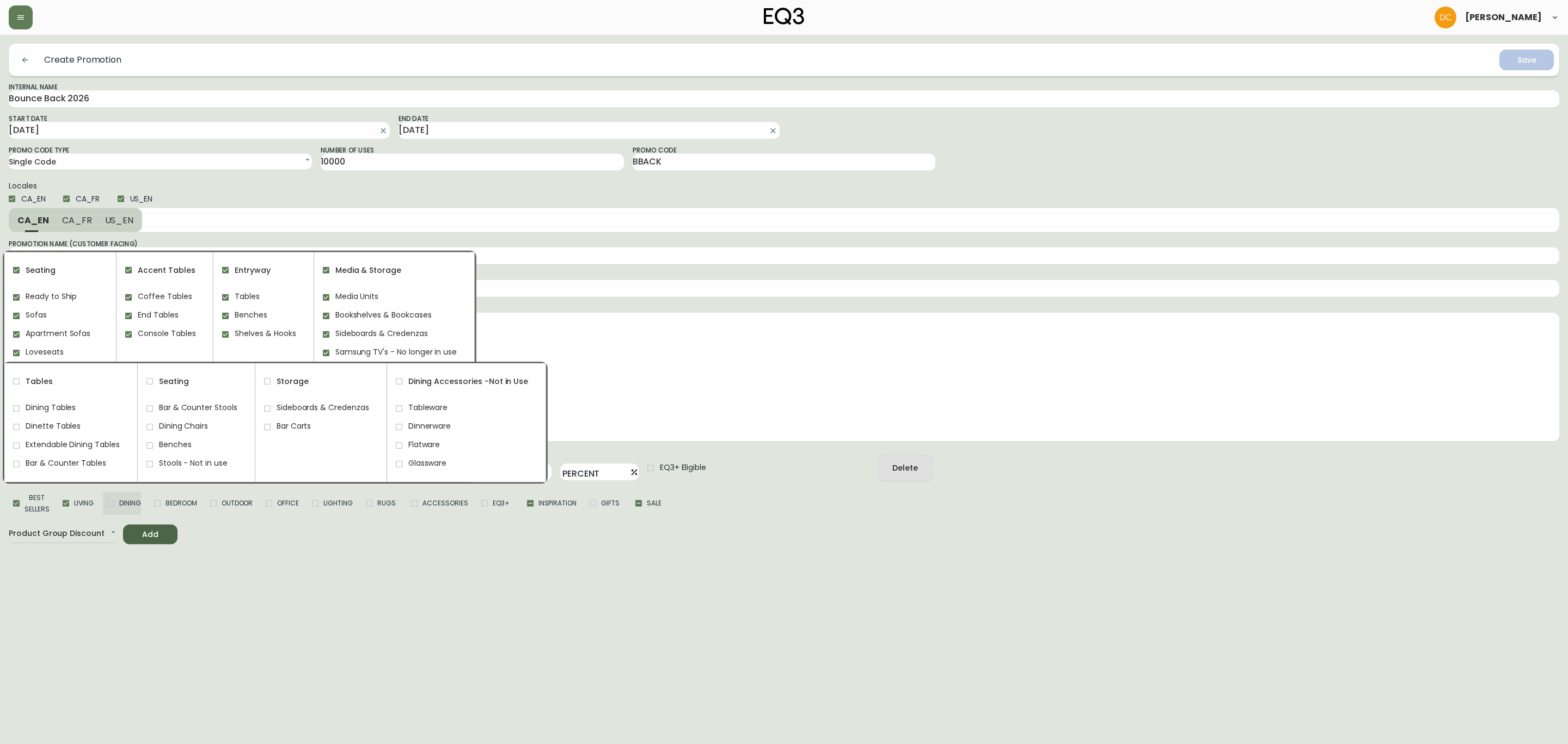
click at [126, 500] on span "Dining" at bounding box center [130, 503] width 22 height 11
click at [119, 500] on input "Dining" at bounding box center [111, 503] width 16 height 16
checkbox input "true"
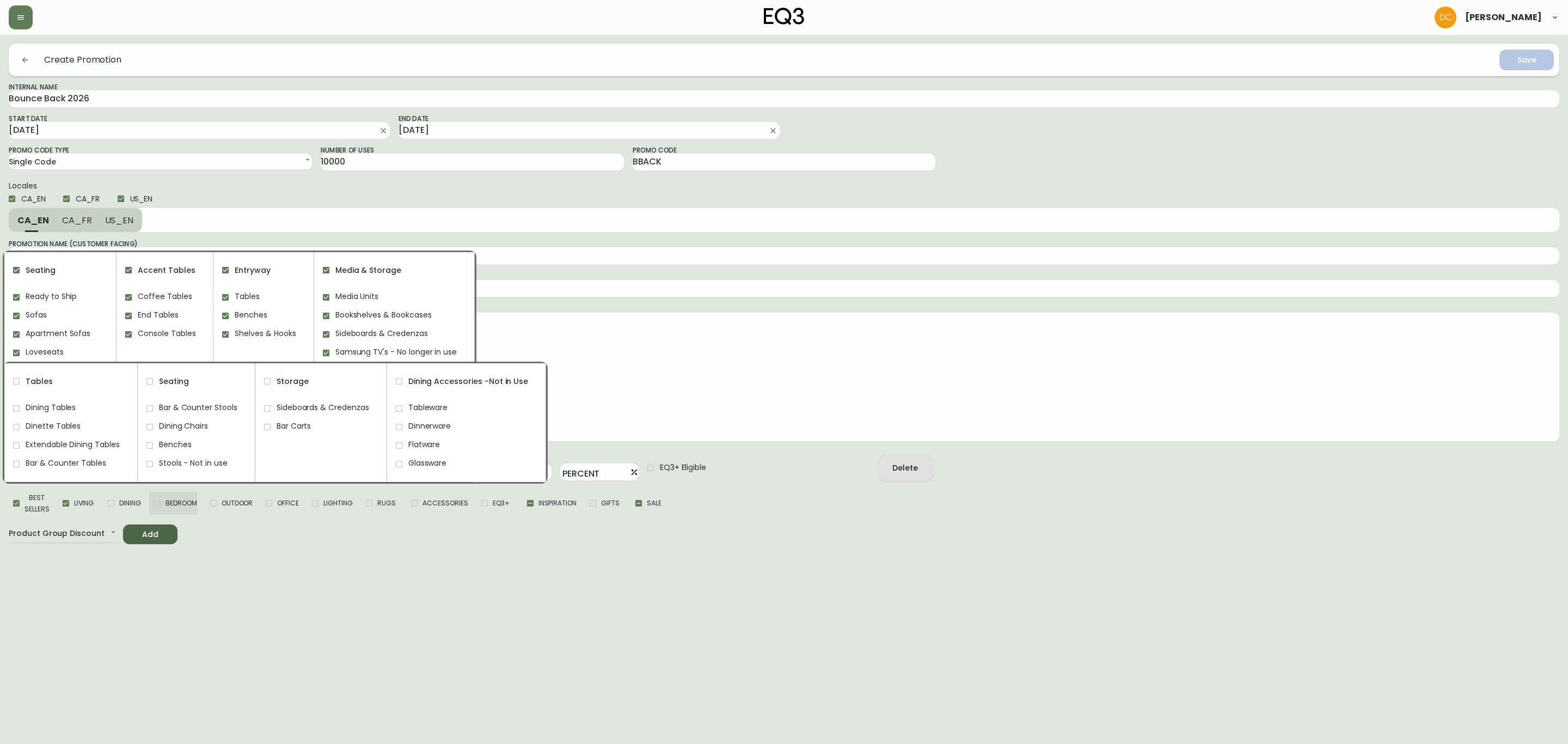
checkbox input "true"
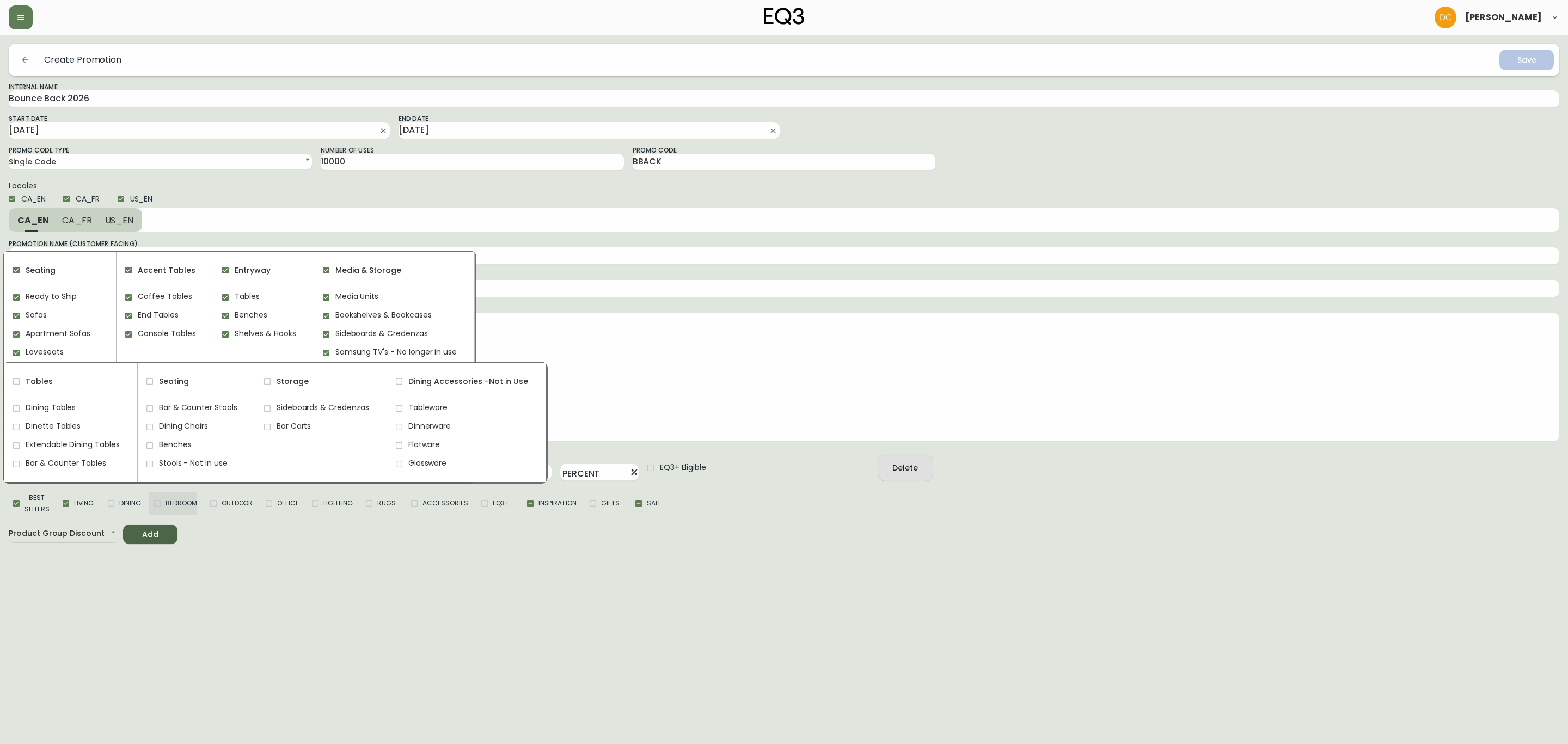
checkbox input "true"
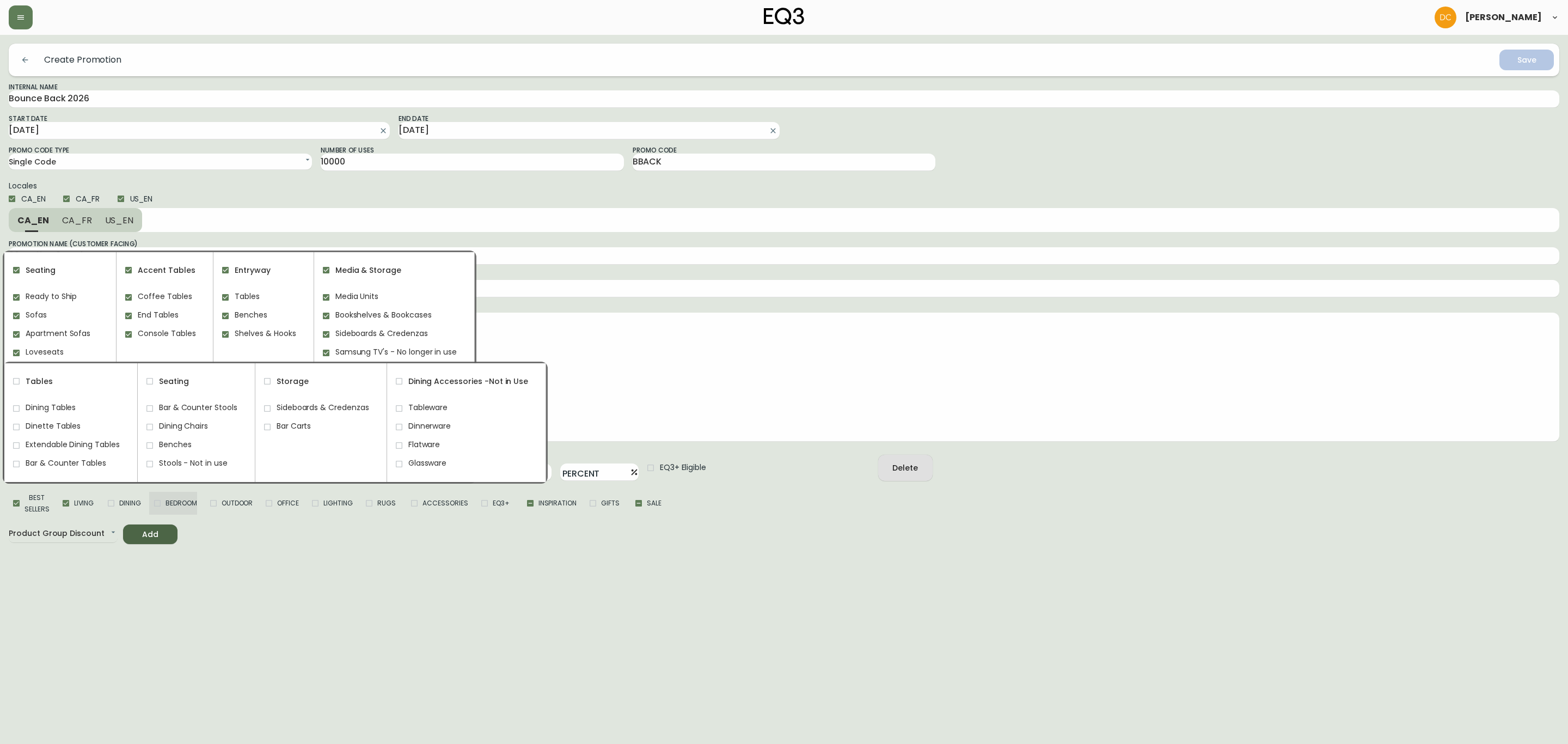
checkbox input "true"
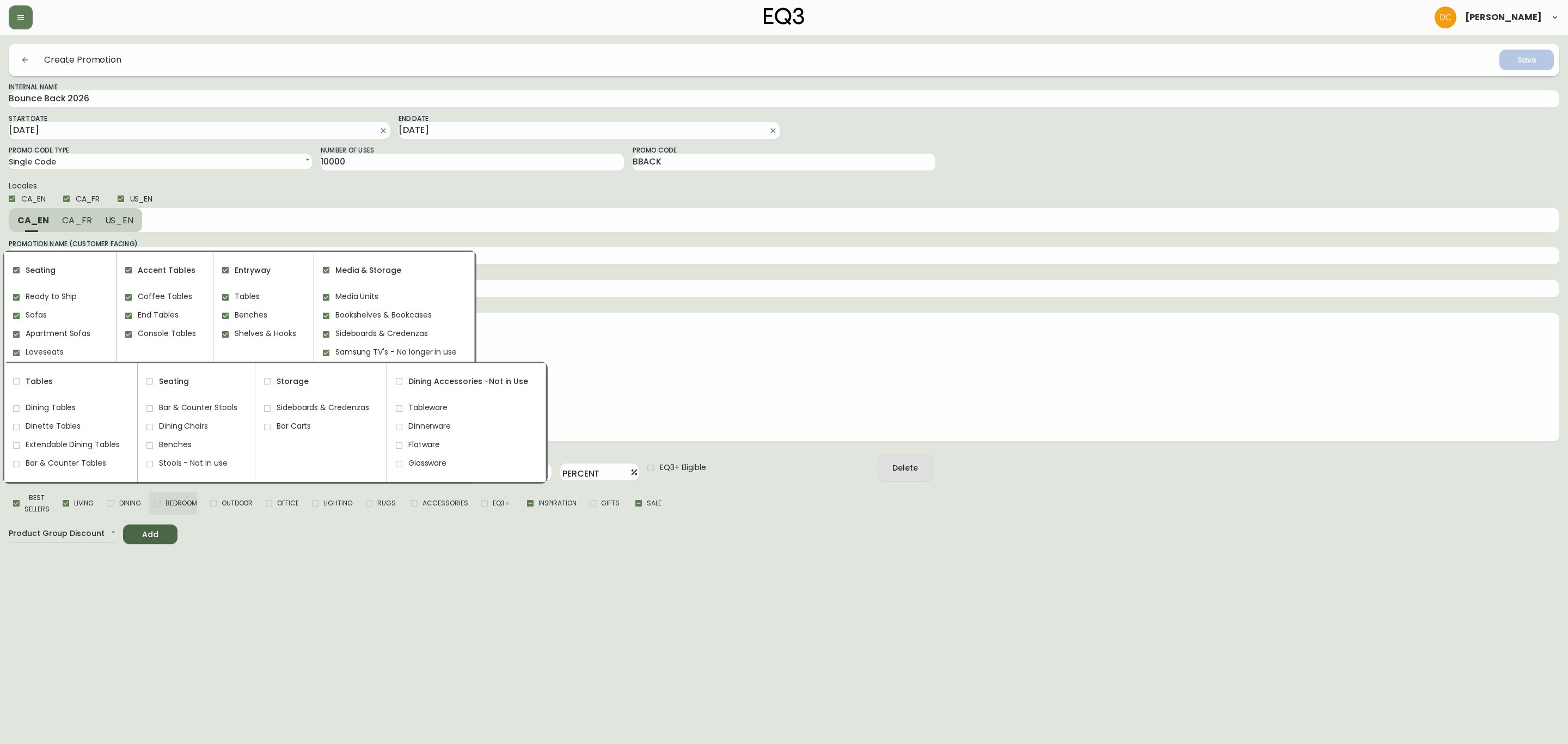
checkbox input "true"
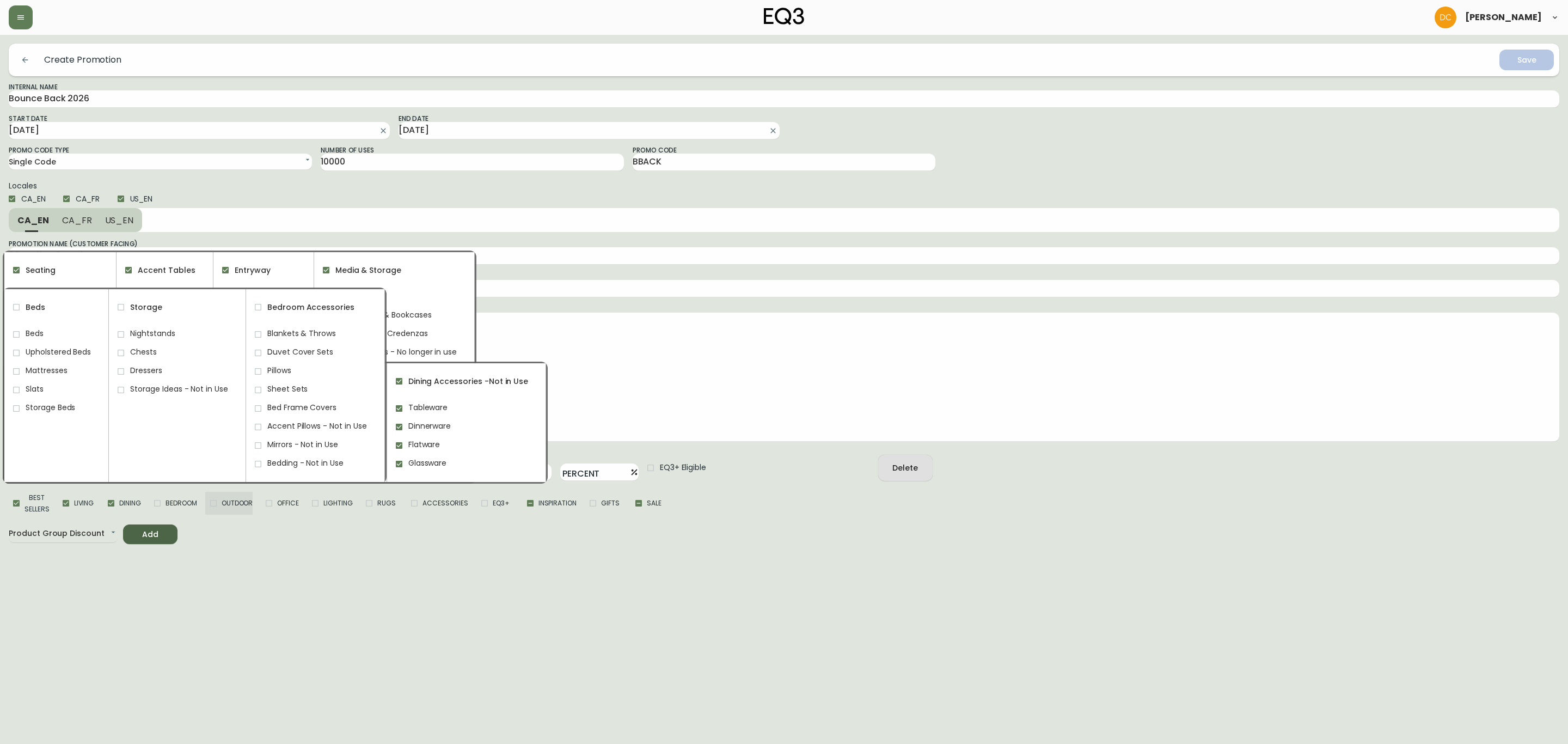
drag, startPoint x: 188, startPoint y: 494, endPoint x: 219, endPoint y: 494, distance: 31.0
click at [188, 493] on label "Bedroom" at bounding box center [173, 503] width 48 height 23
click at [166, 495] on input "Bedroom" at bounding box center [157, 503] width 16 height 16
checkbox input "true"
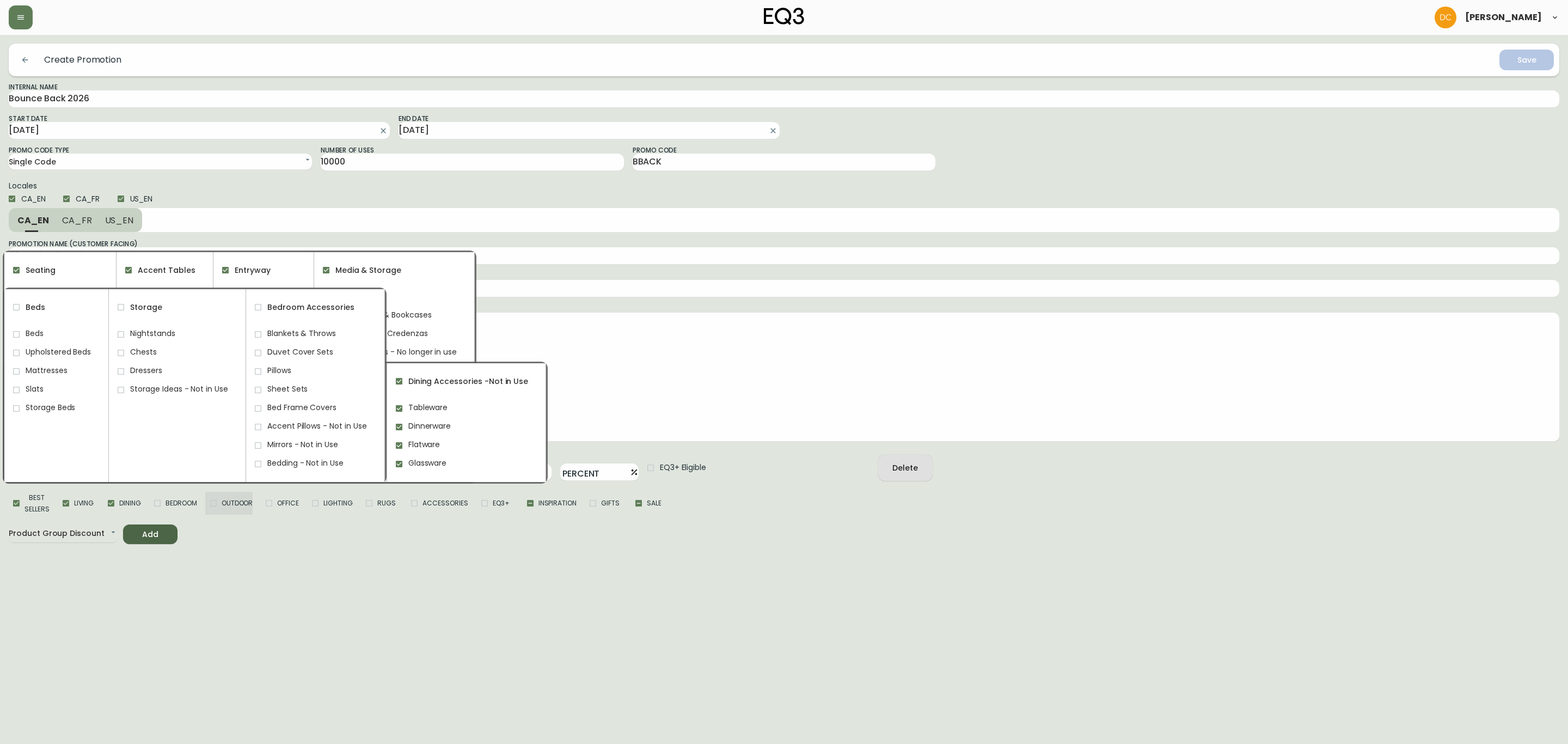
checkbox input "true"
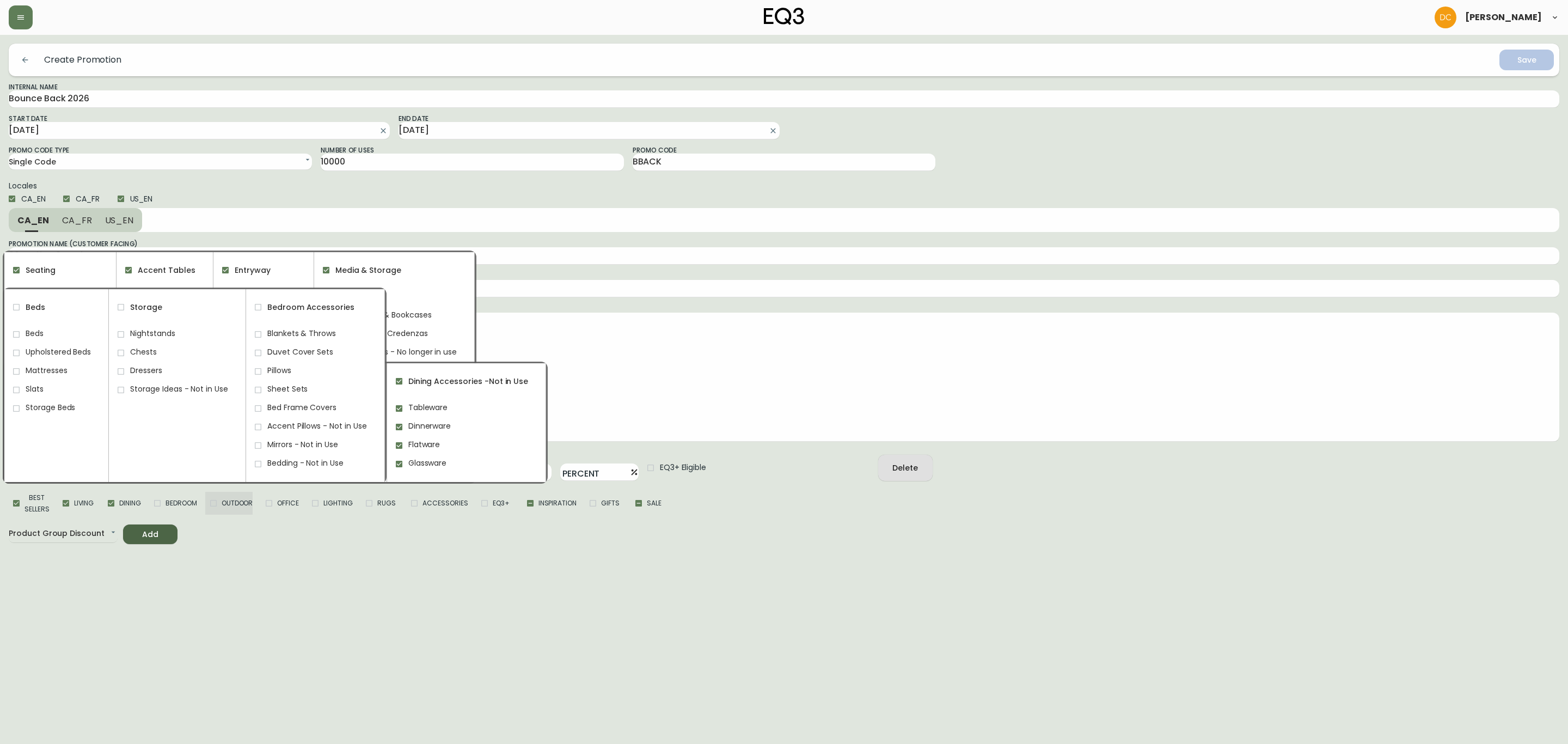
checkbox input "true"
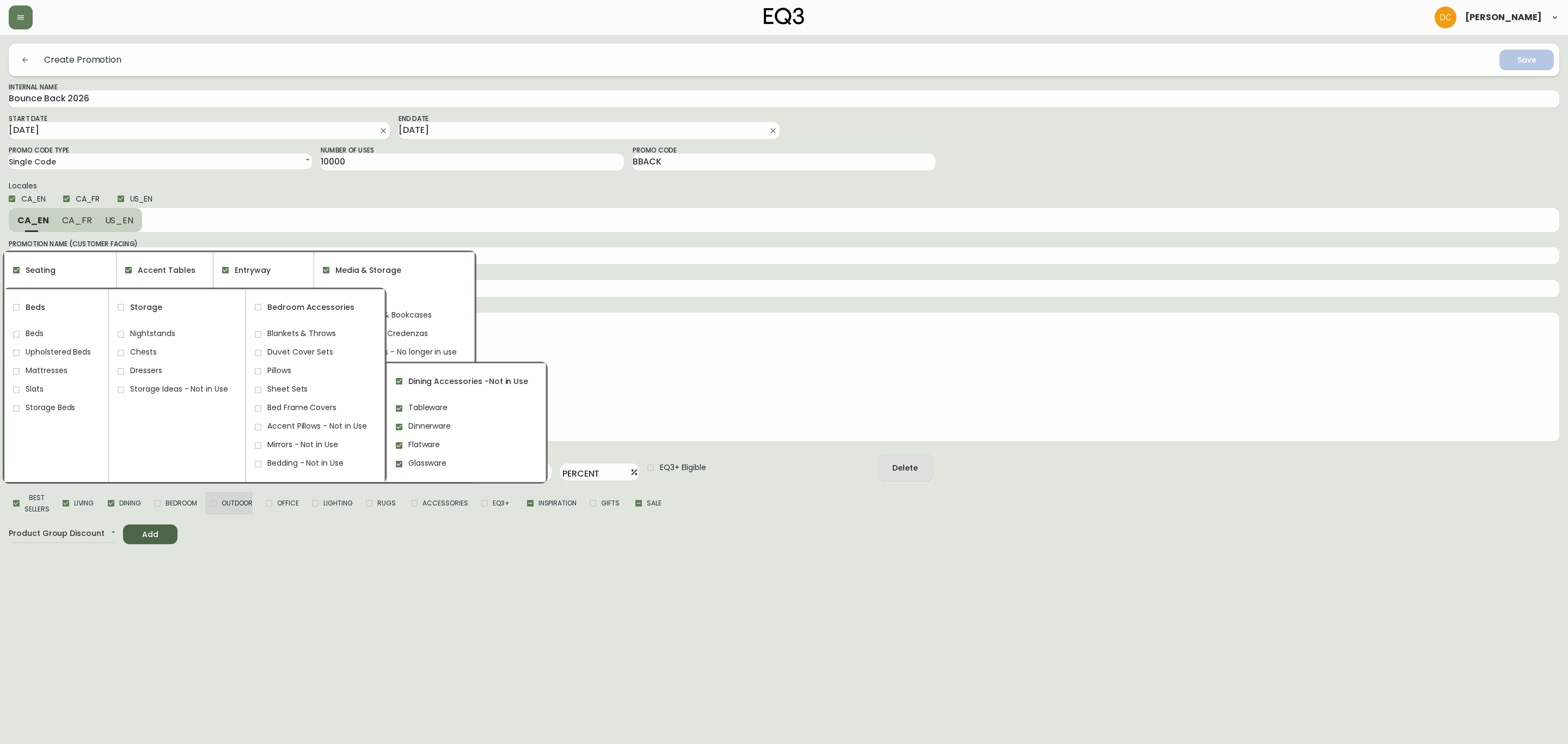
checkbox input "true"
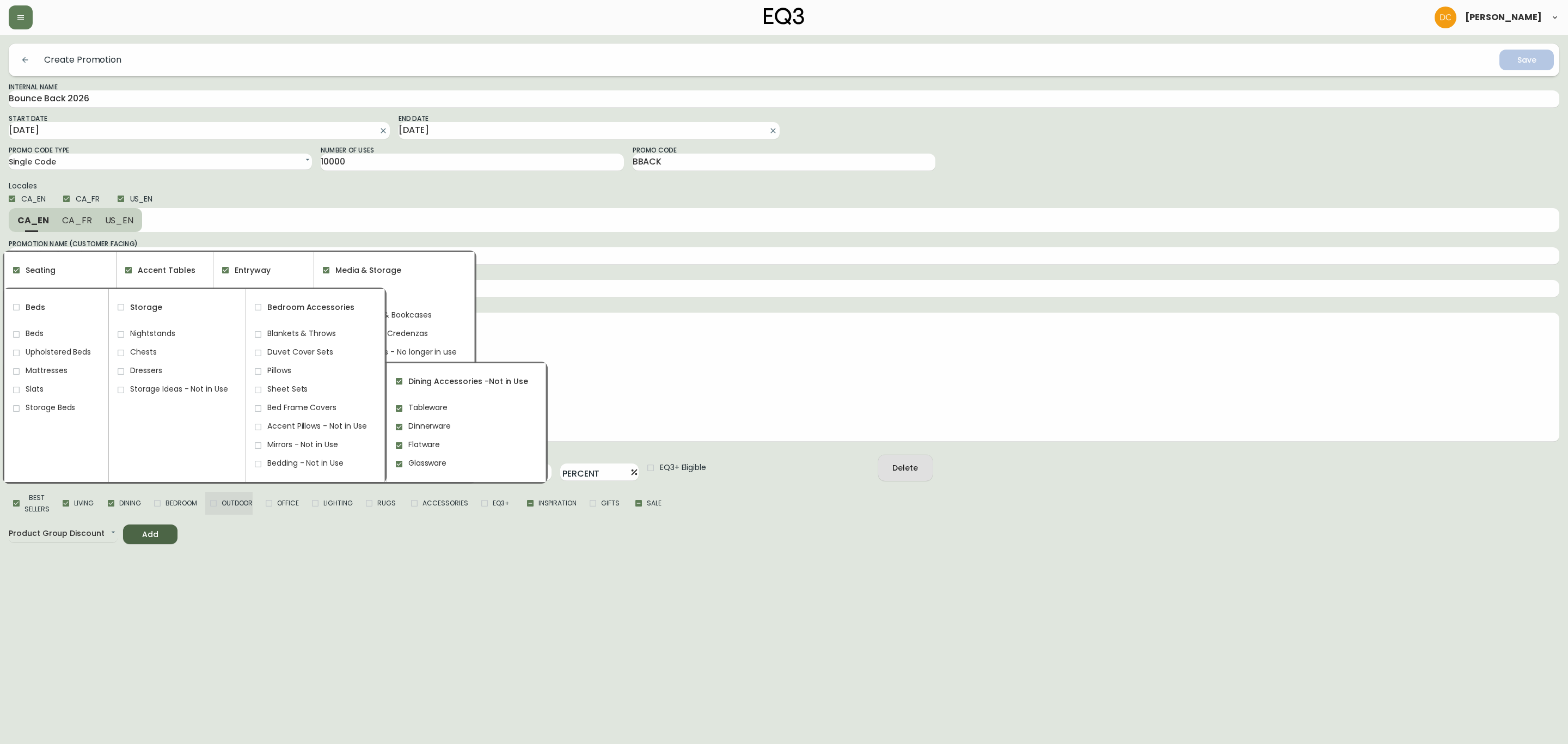
checkbox input "true"
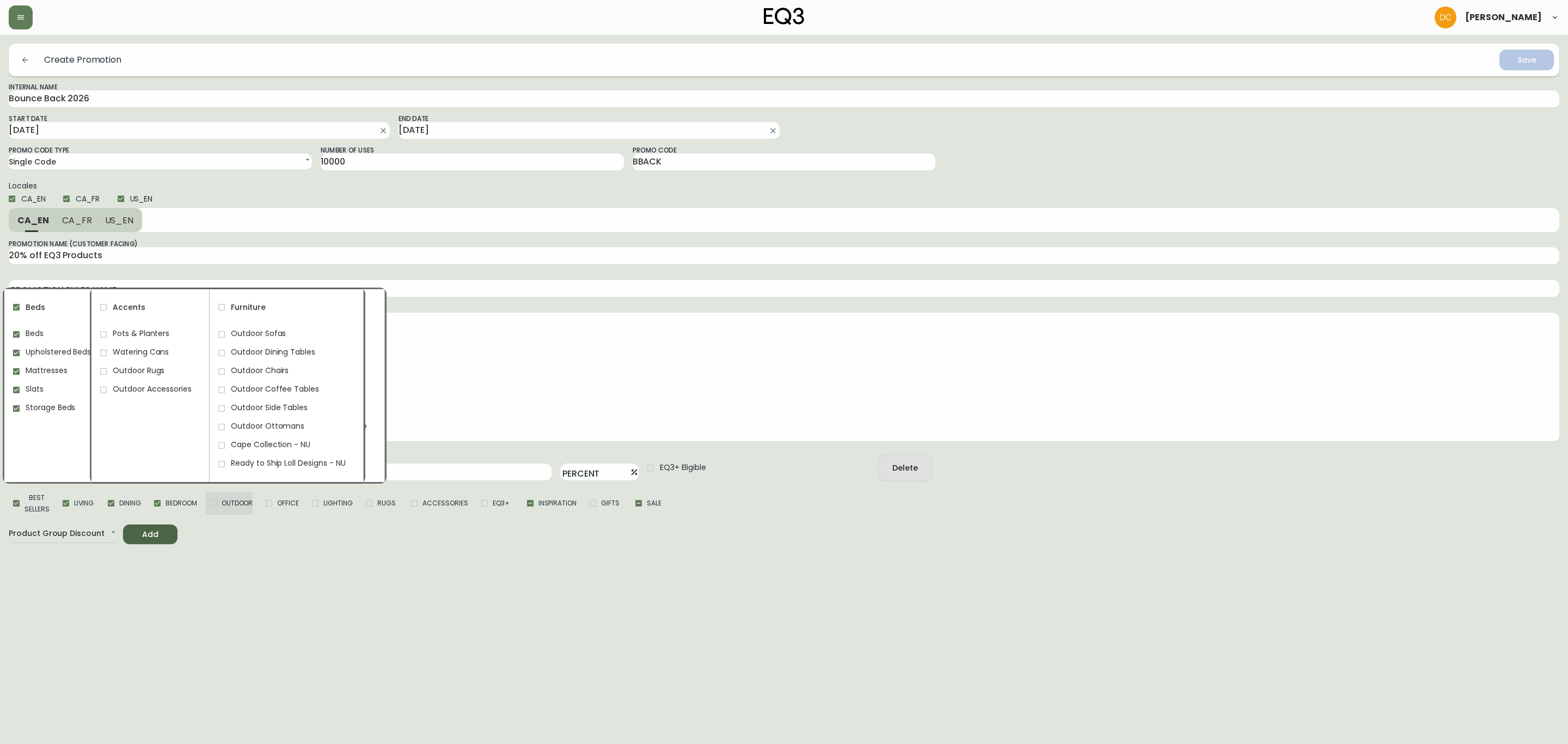
click at [234, 498] on span "Outdoor" at bounding box center [237, 503] width 32 height 11
click at [222, 498] on input "Outdoor" at bounding box center [213, 503] width 16 height 16
checkbox input "true"
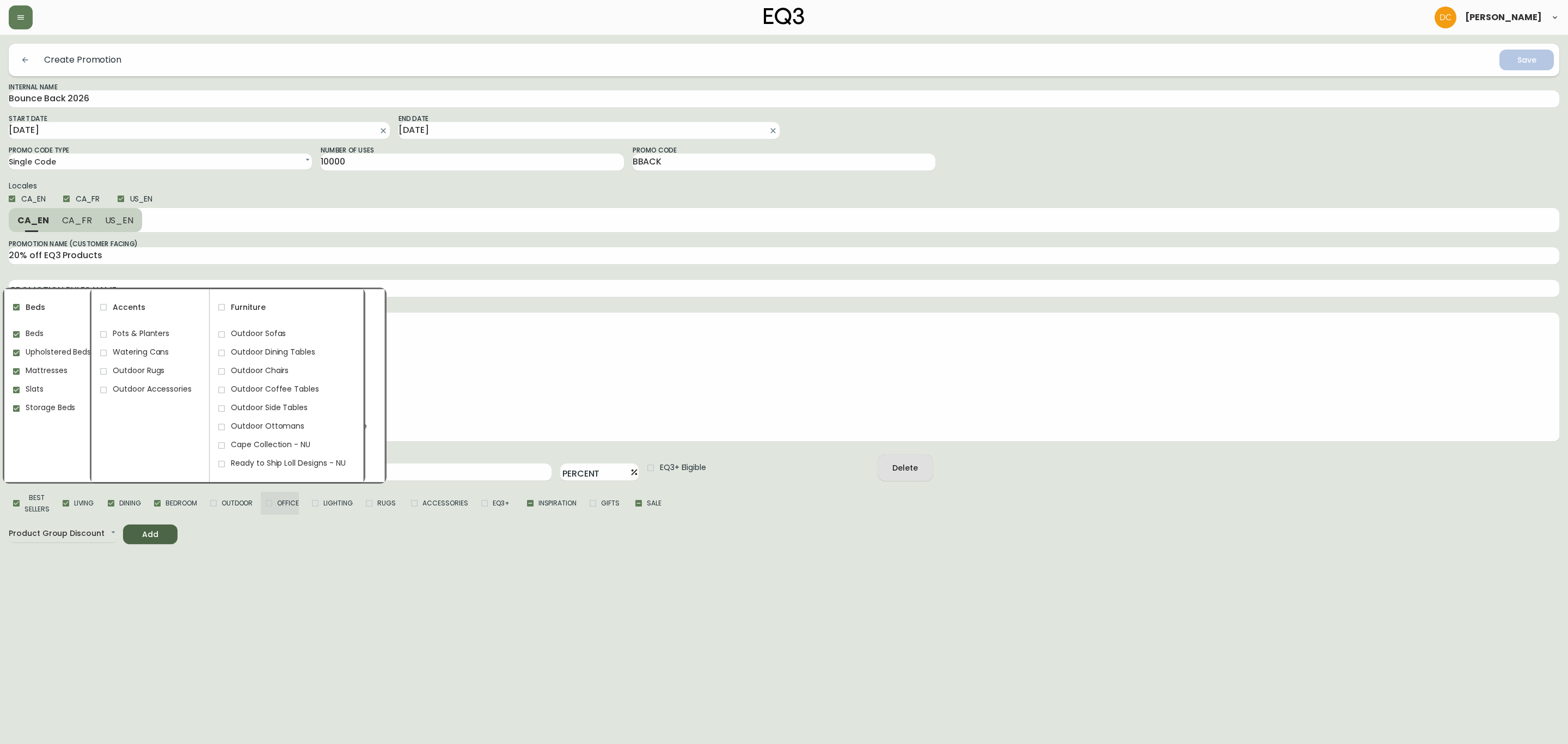
checkbox input "true"
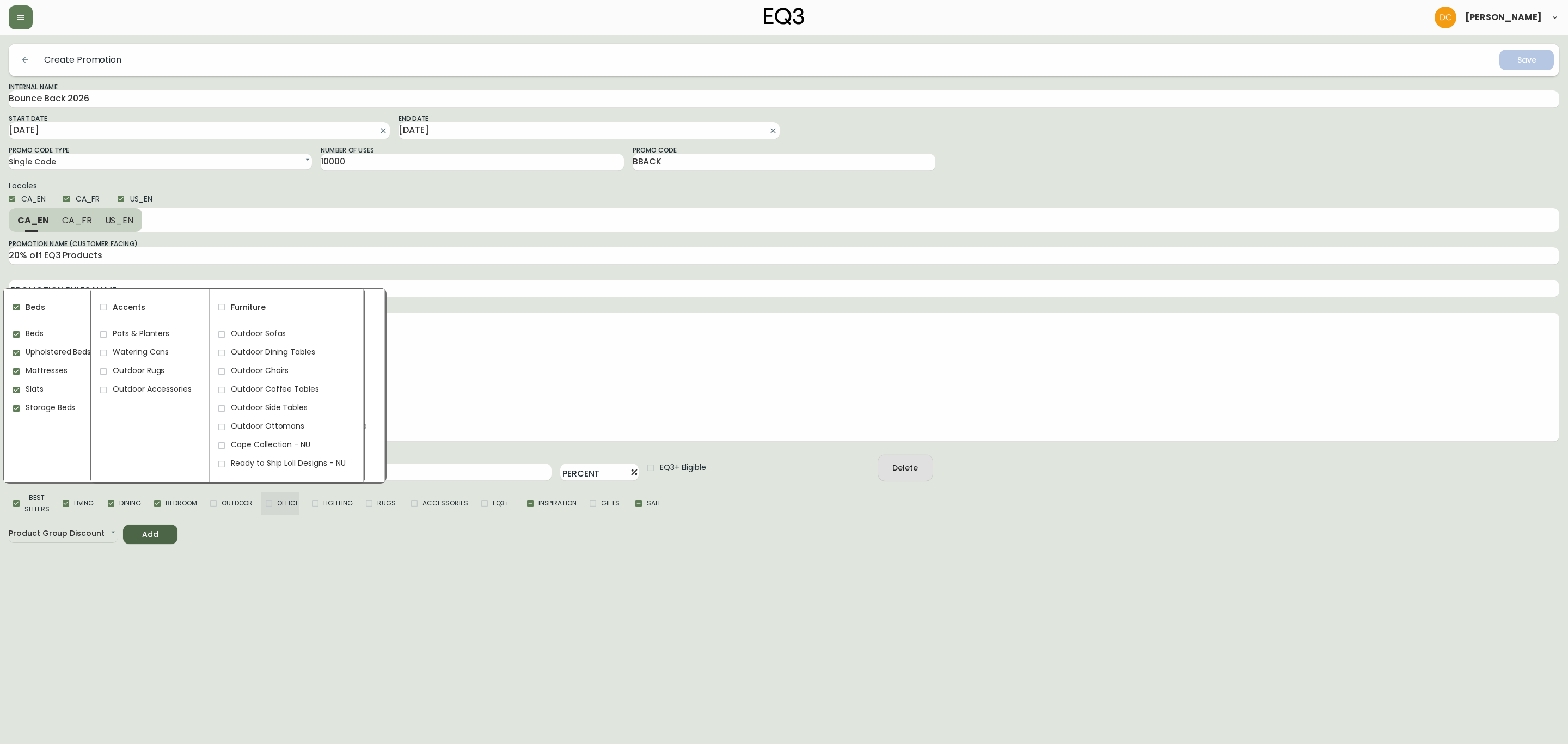
checkbox input "true"
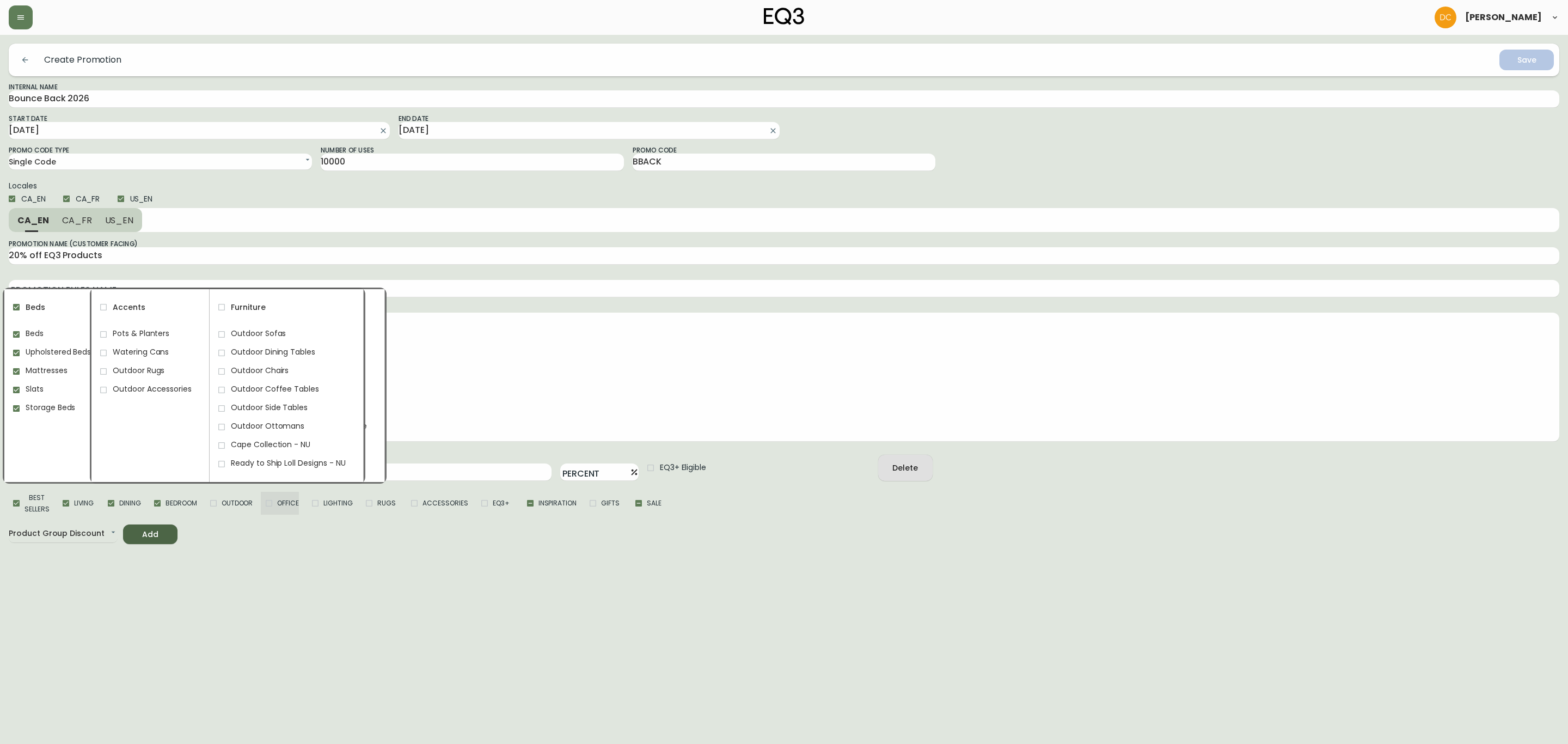
checkbox input "true"
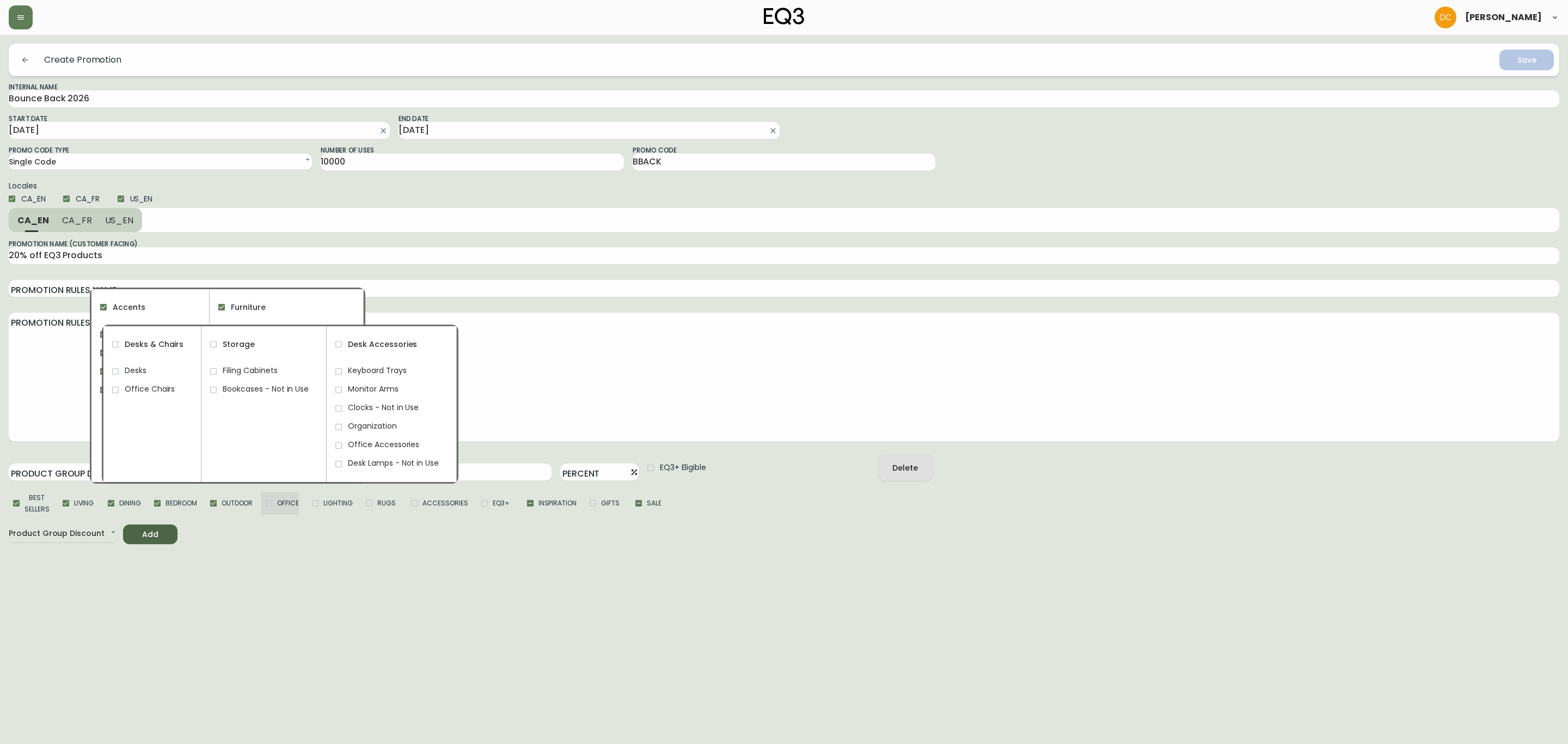
click at [274, 502] on input "Office" at bounding box center [269, 503] width 16 height 16
checkbox input "true"
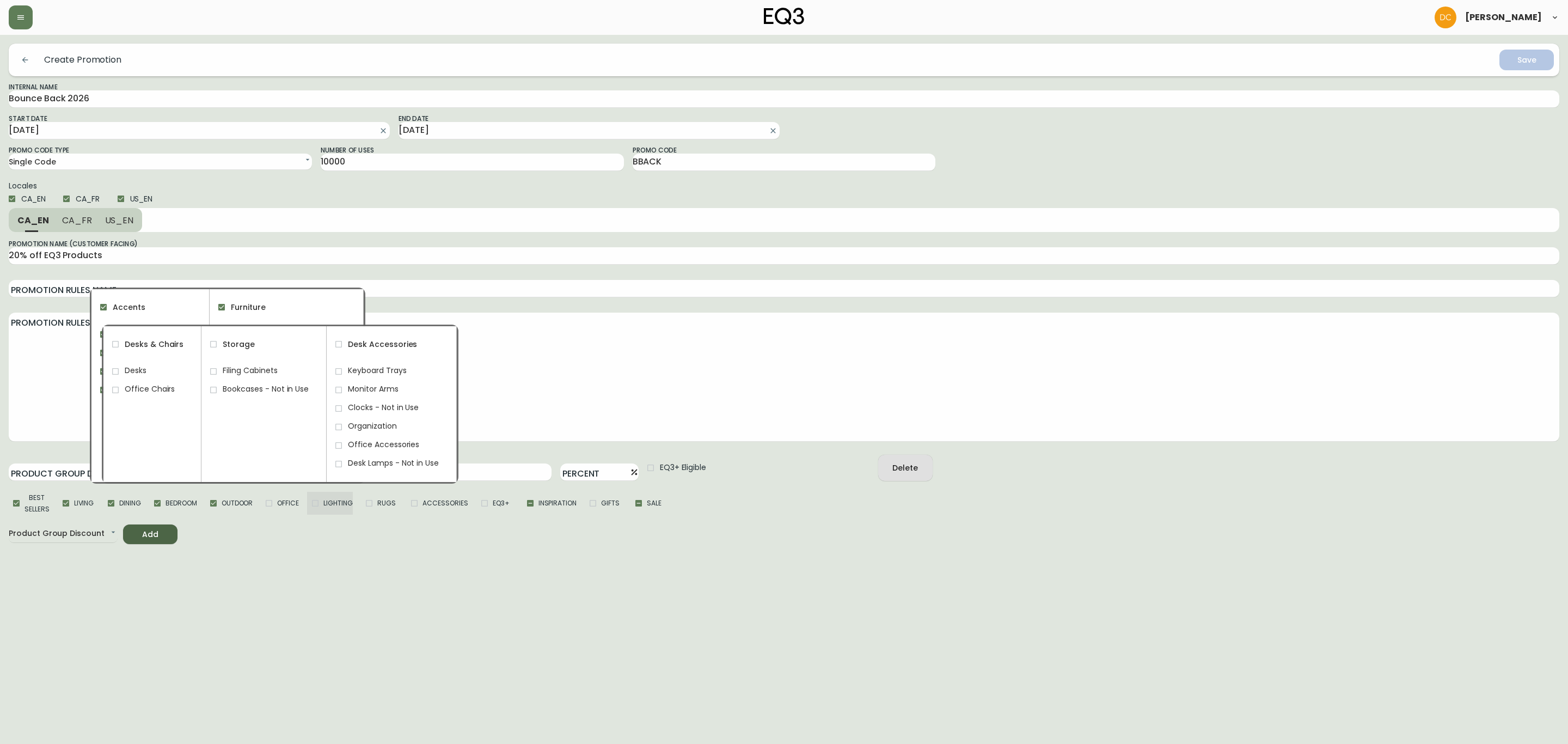
checkbox input "true"
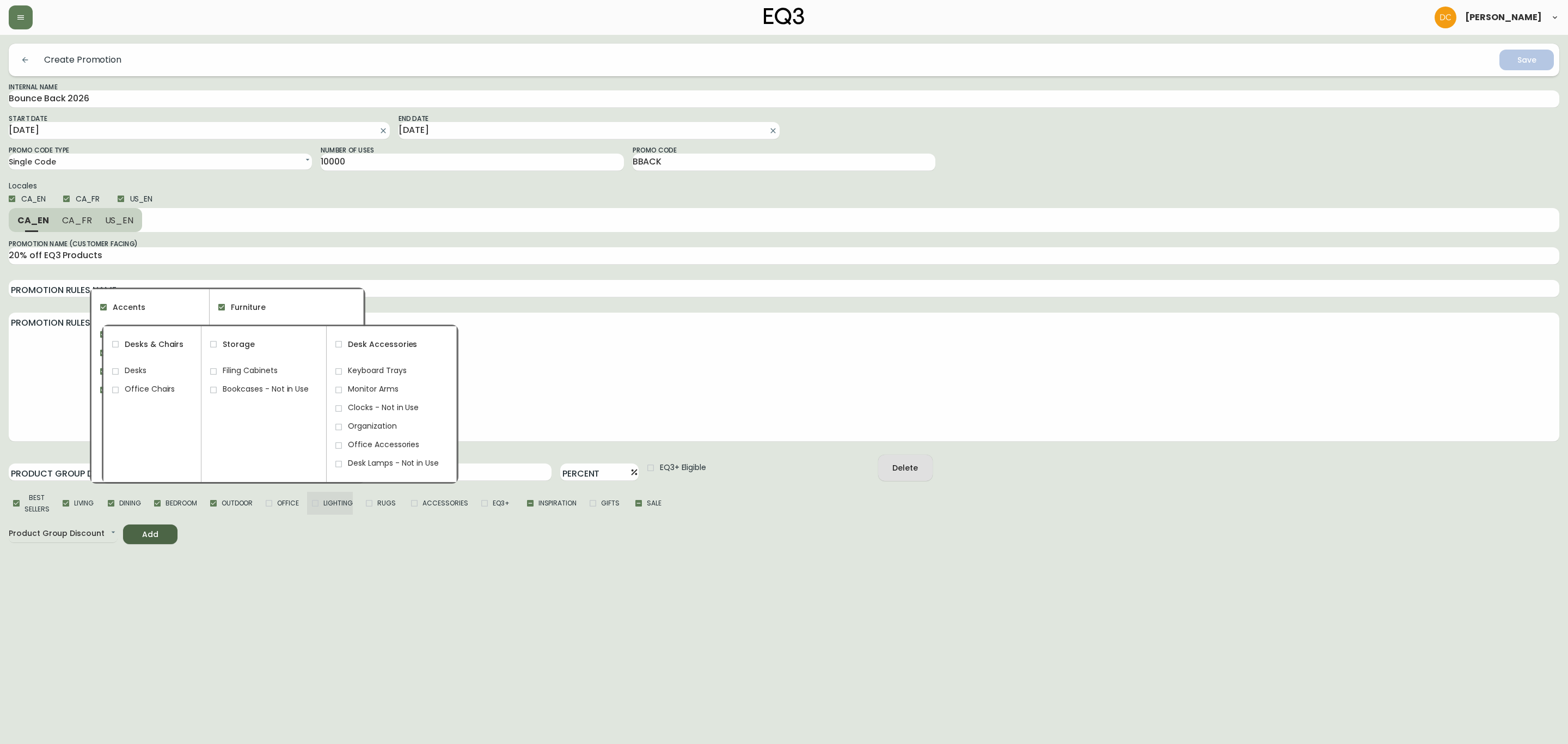
checkbox input "true"
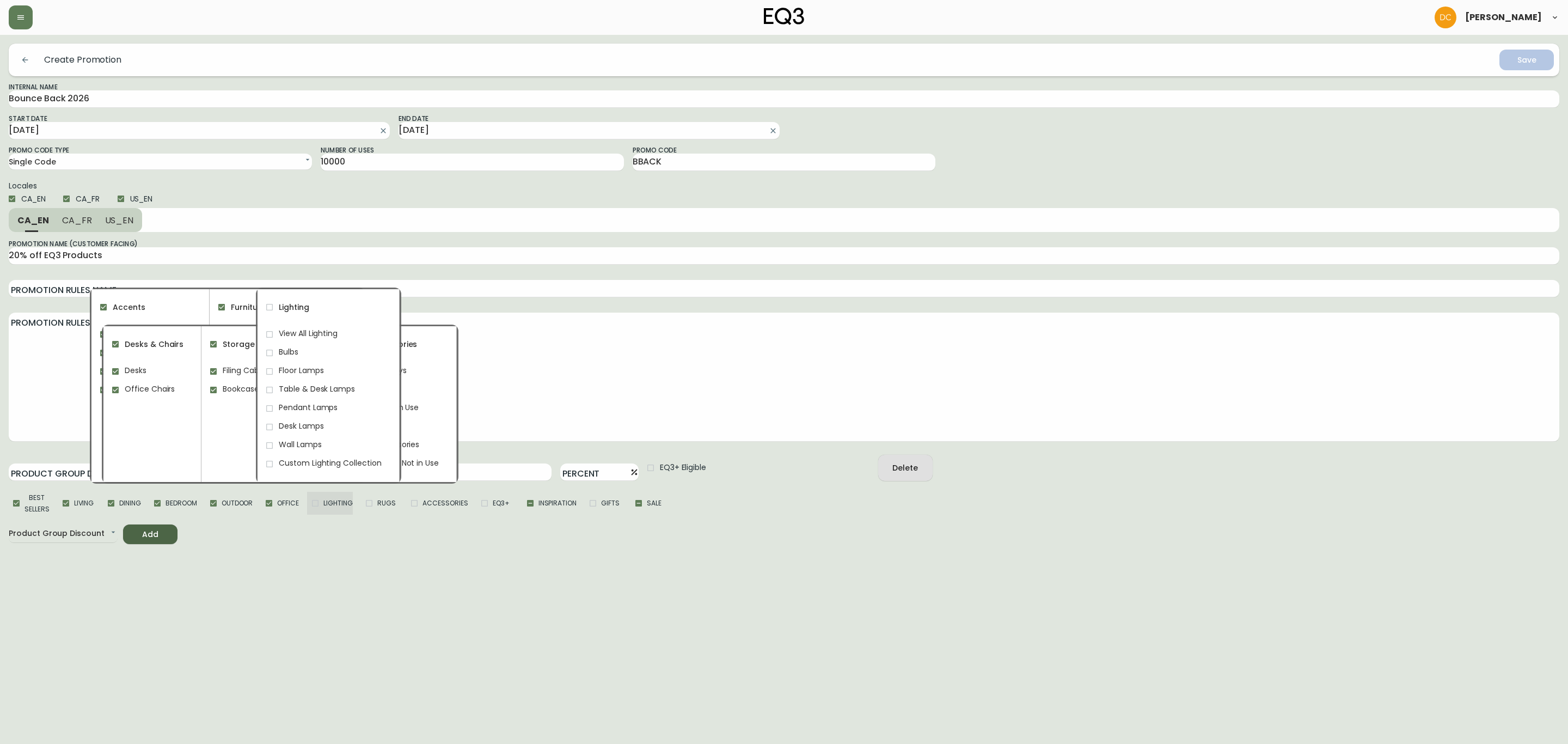
click at [329, 505] on span "Lighting" at bounding box center [338, 503] width 29 height 11
click at [323, 505] on input "Lighting" at bounding box center [315, 503] width 16 height 16
checkbox input "true"
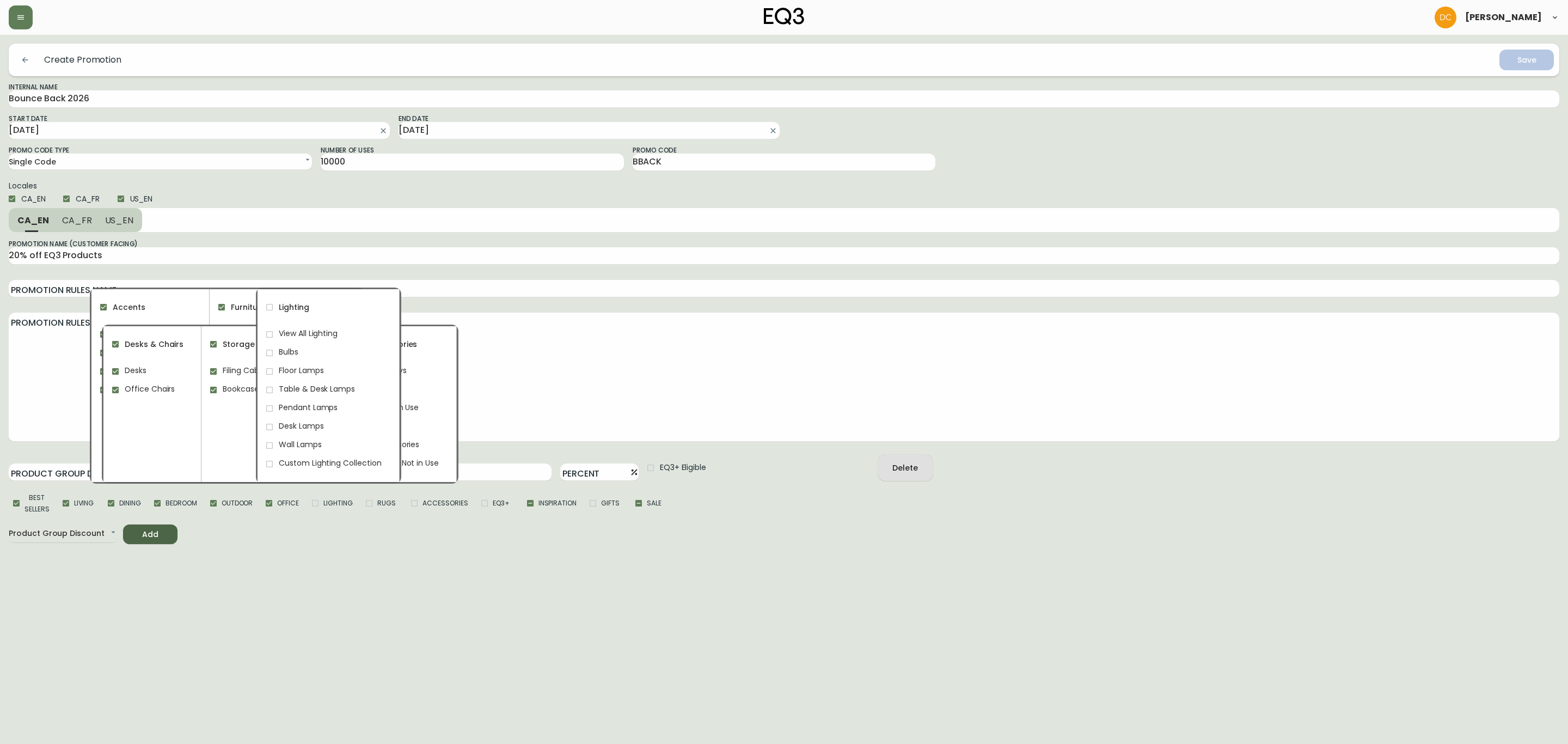
checkbox input "true"
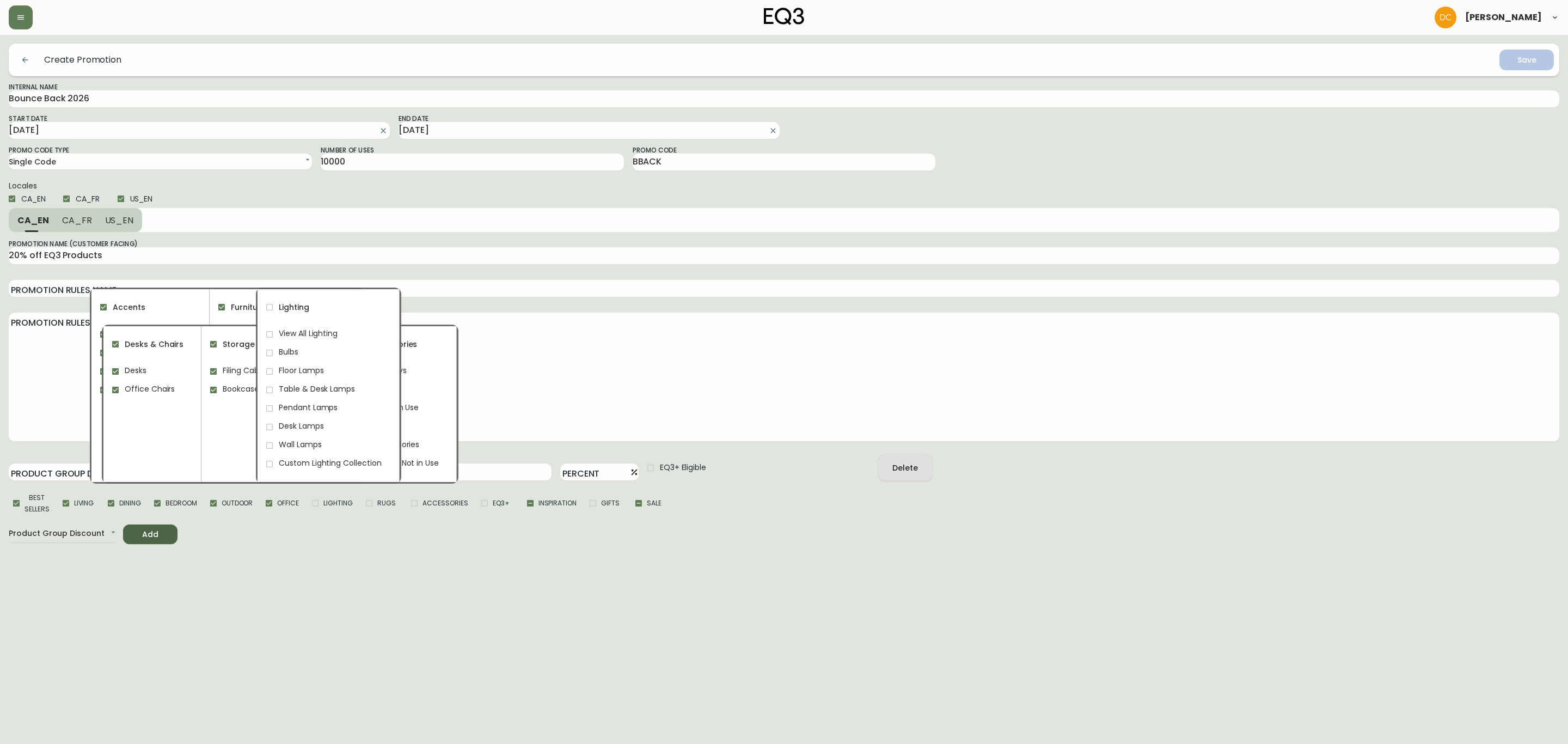
checkbox input "true"
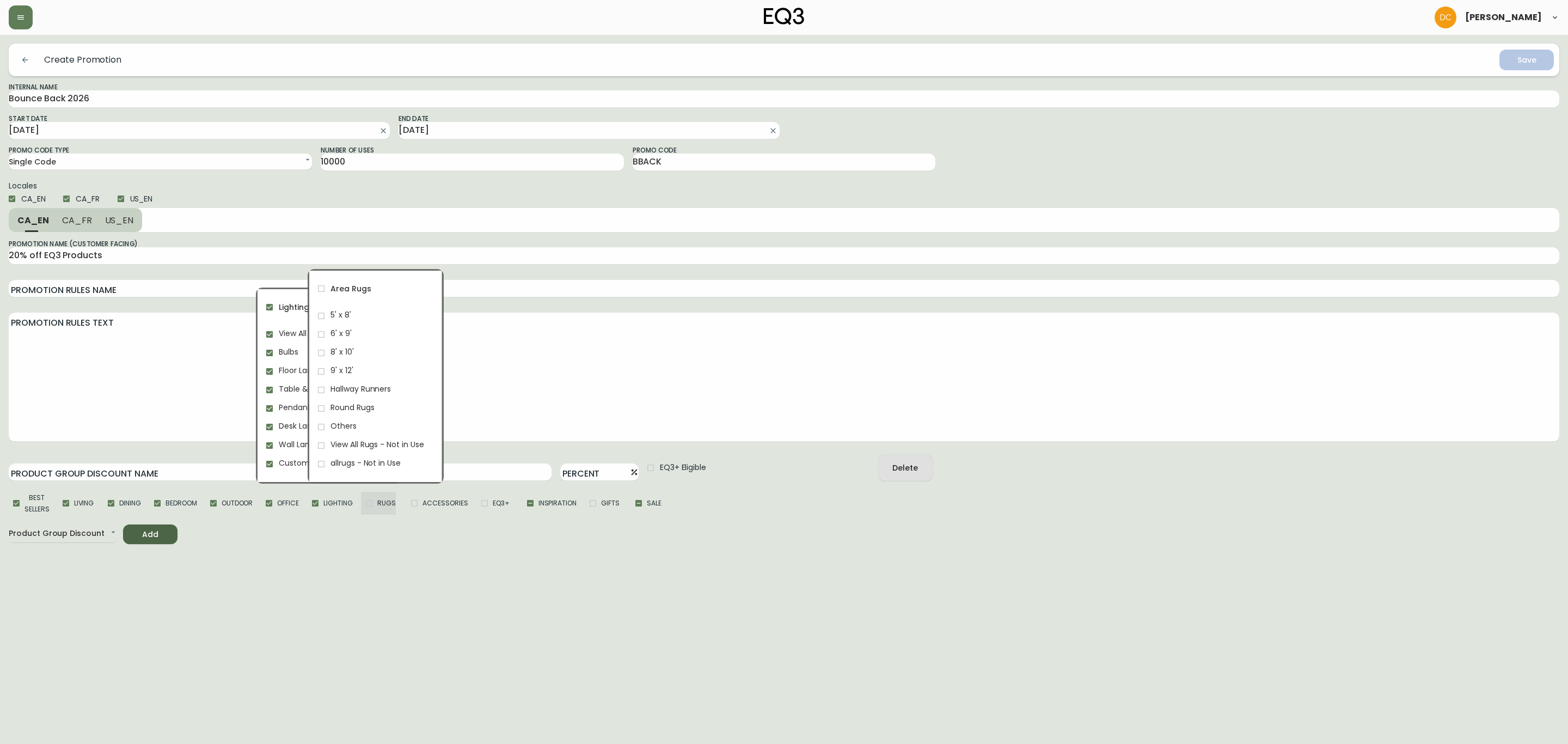
click at [375, 509] on label "Rugs" at bounding box center [378, 503] width 35 height 23
click at [375, 509] on input "Rugs" at bounding box center [368, 503] width 16 height 16
checkbox input "true"
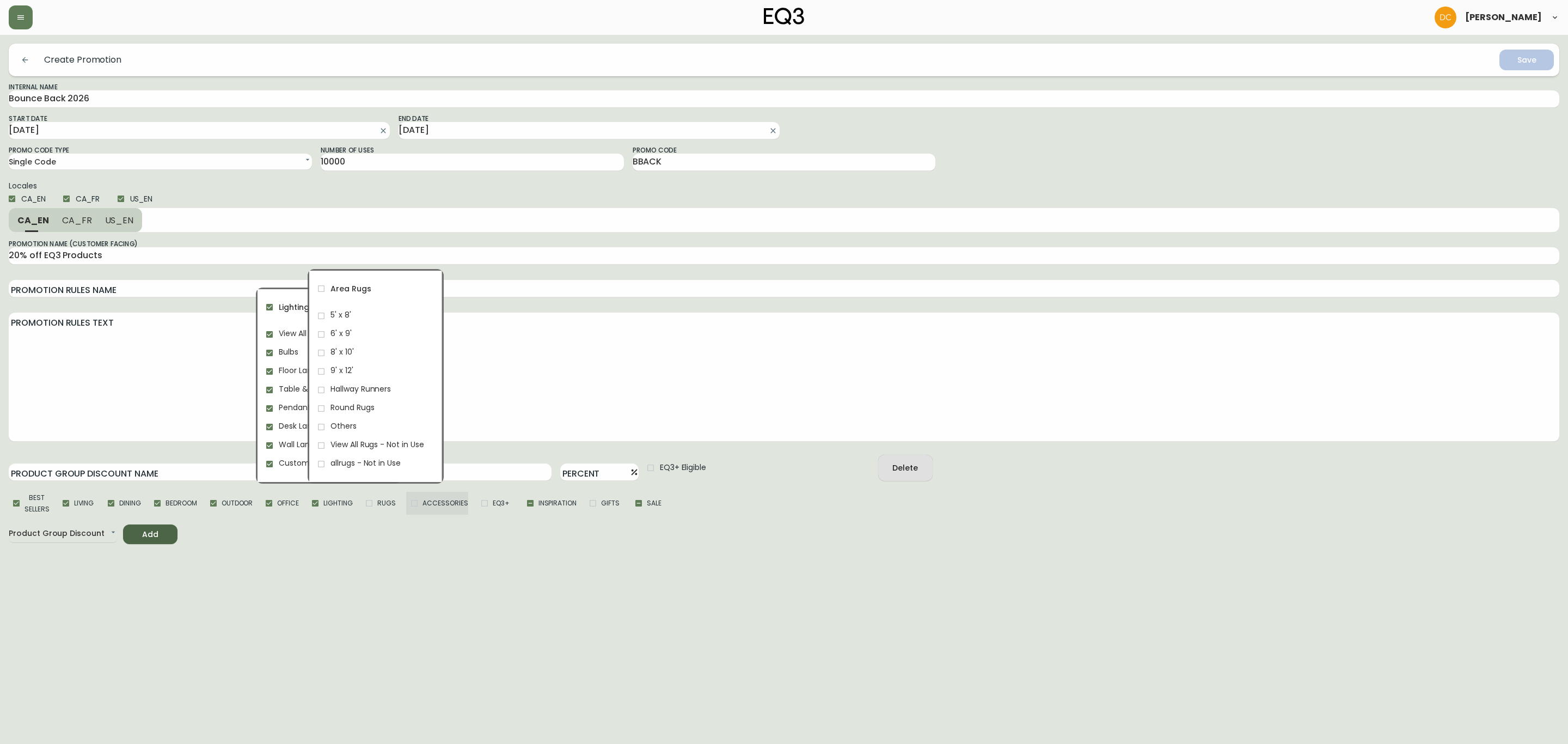
checkbox input "true"
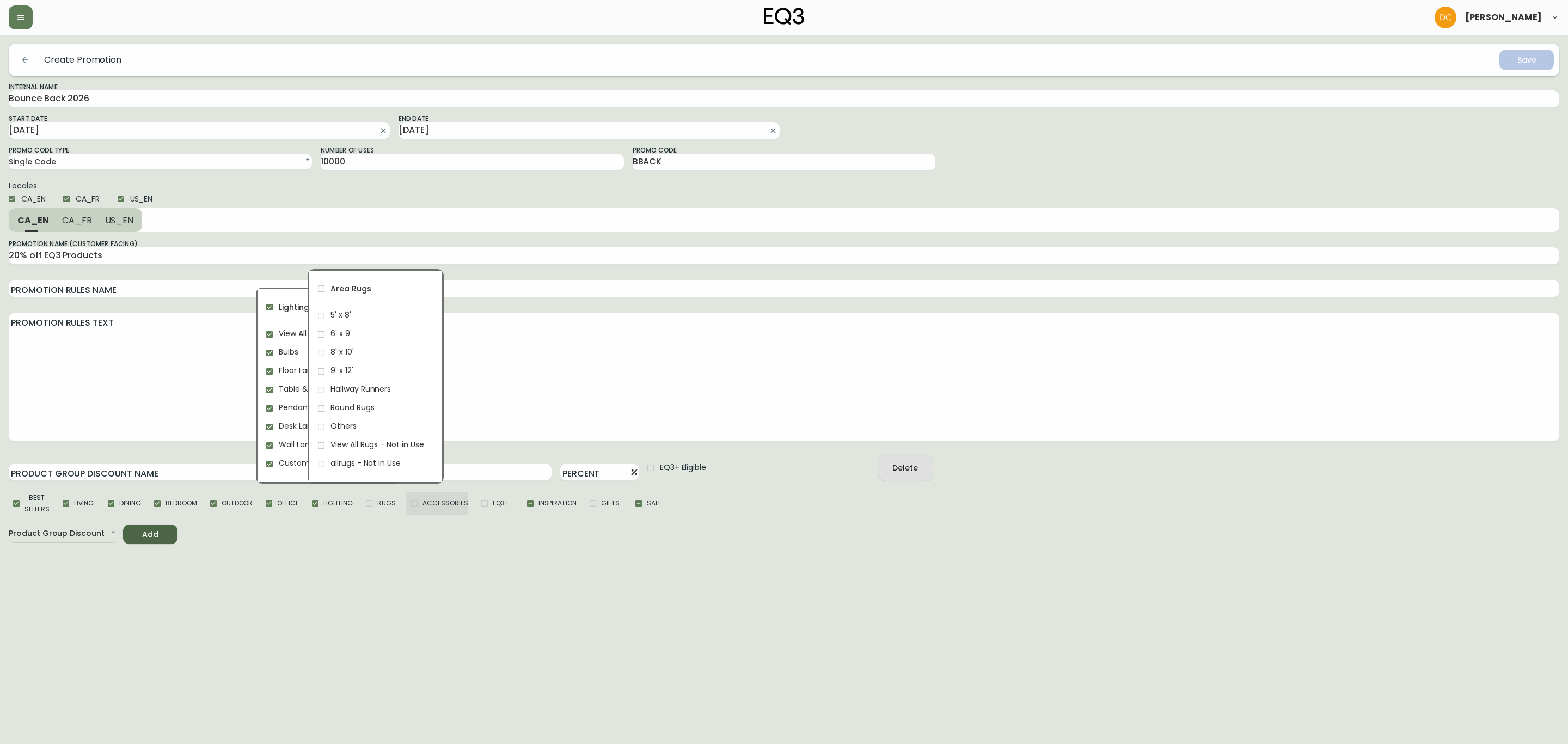
checkbox input "true"
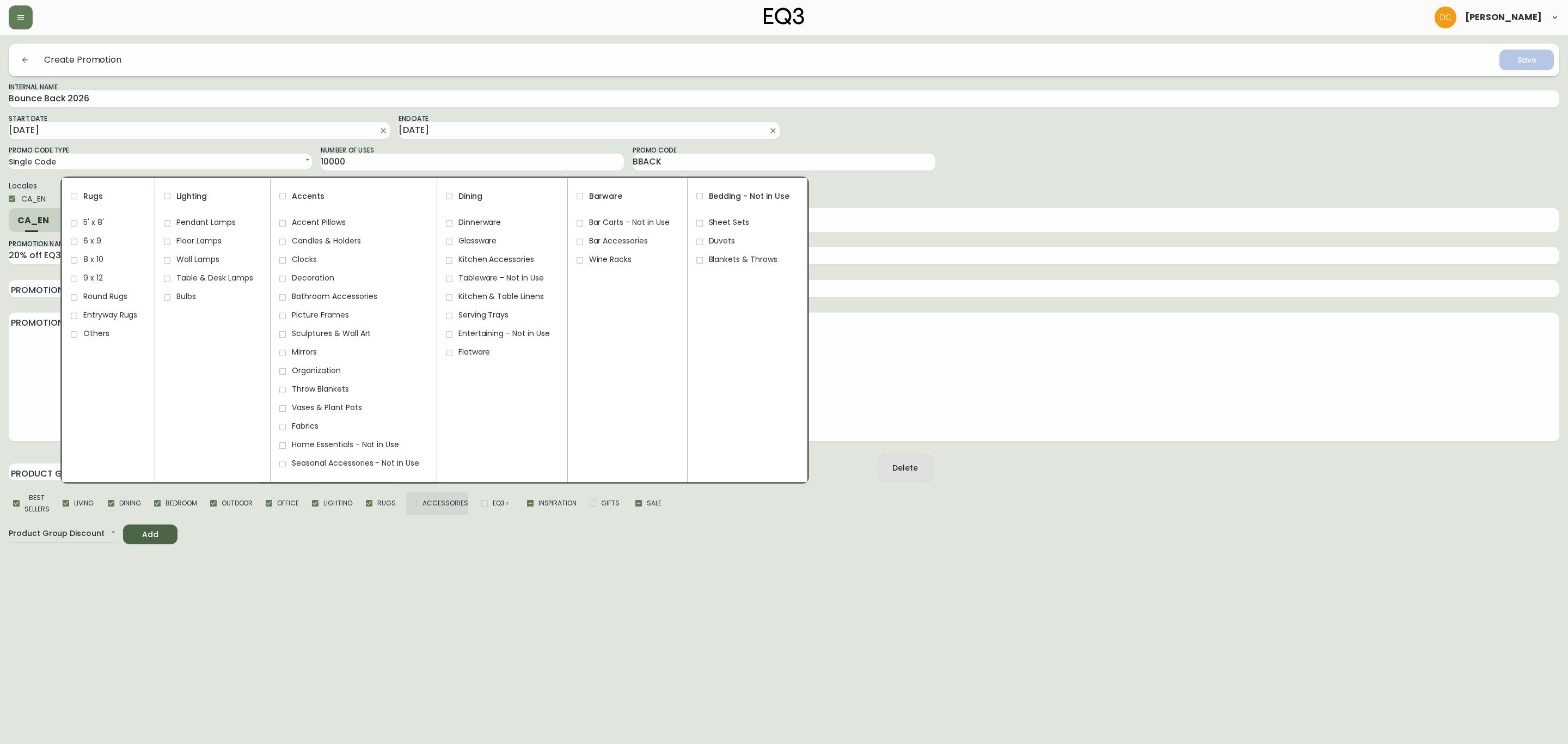
click at [418, 509] on input "Accessories" at bounding box center [414, 503] width 16 height 16
checkbox input "true"
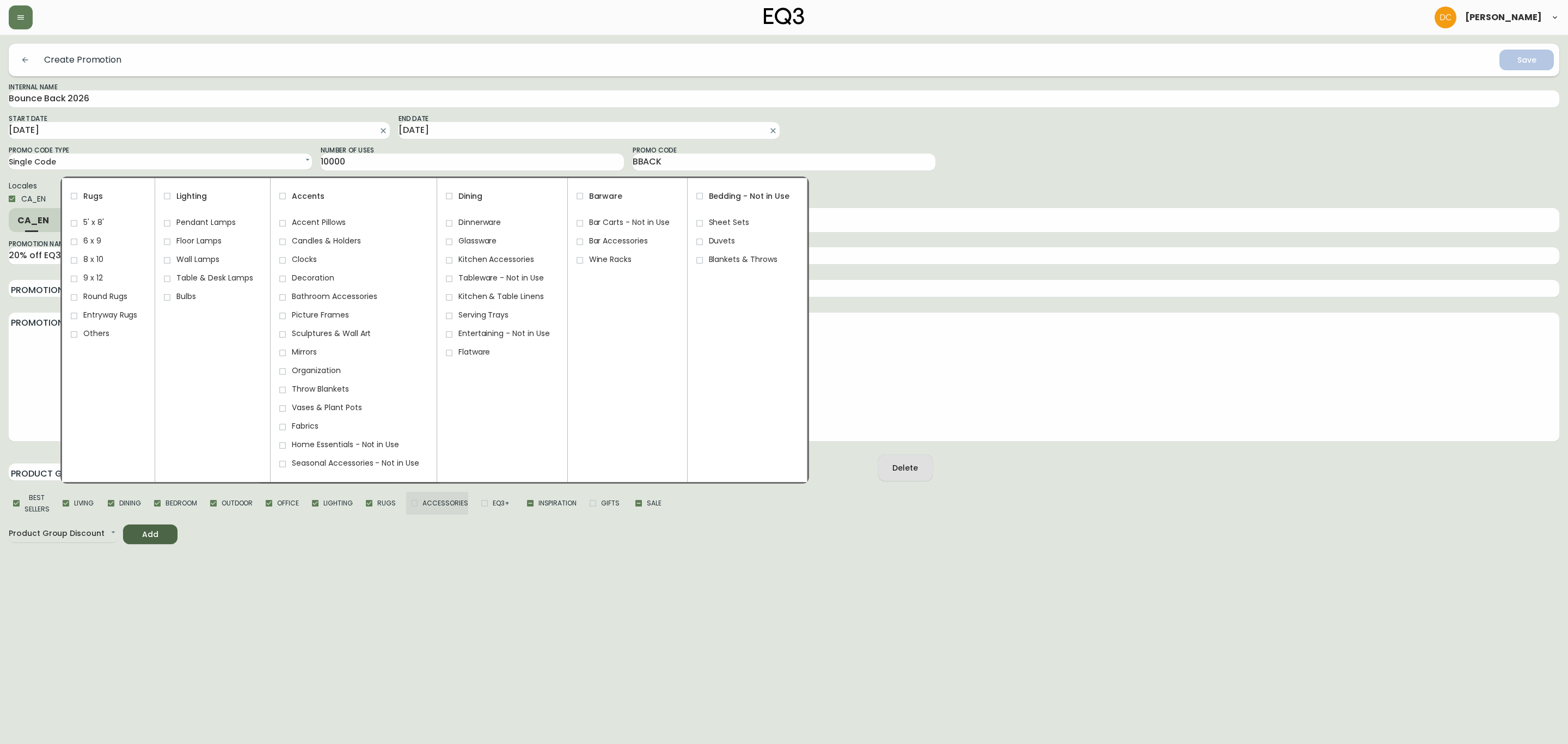
checkbox input "true"
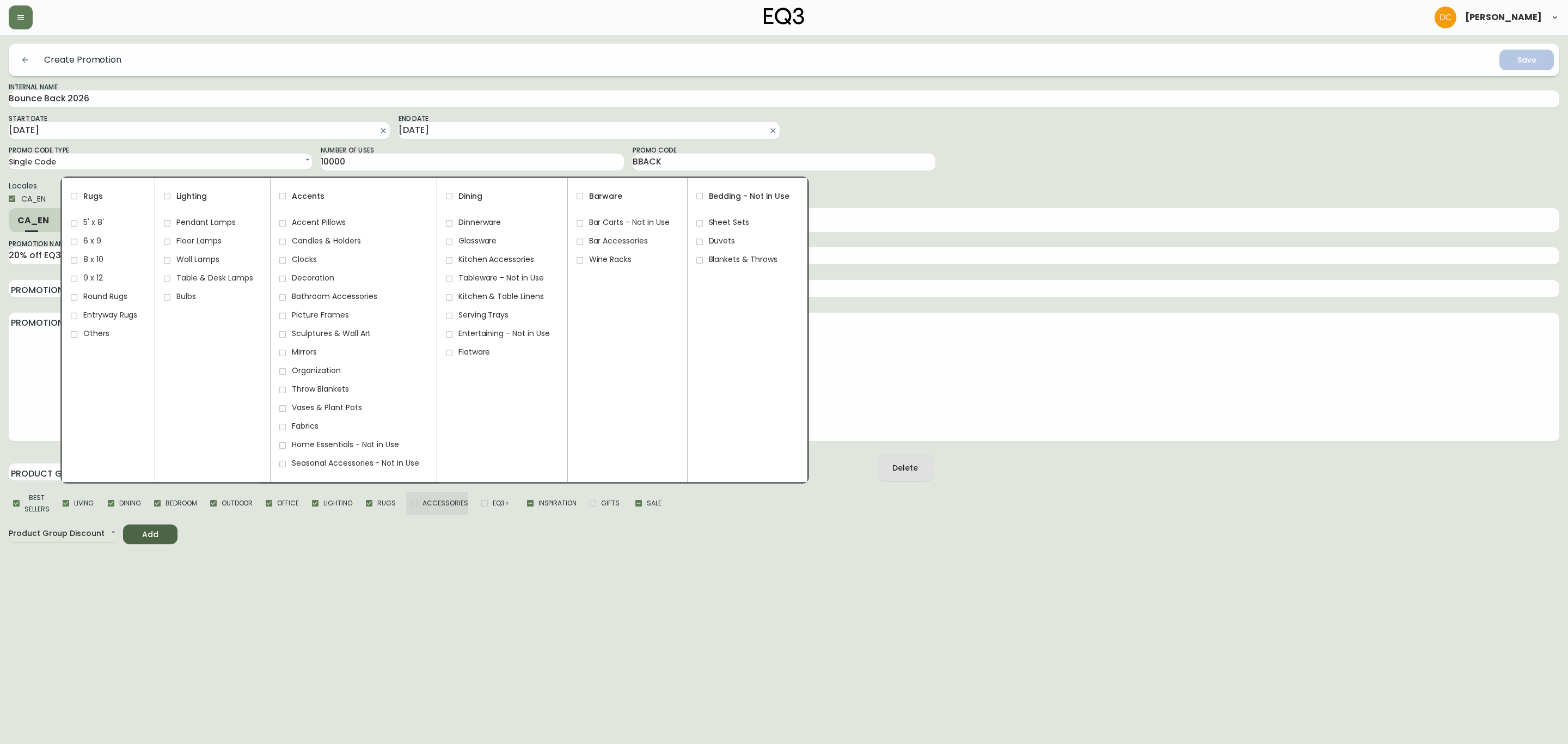
checkbox input "true"
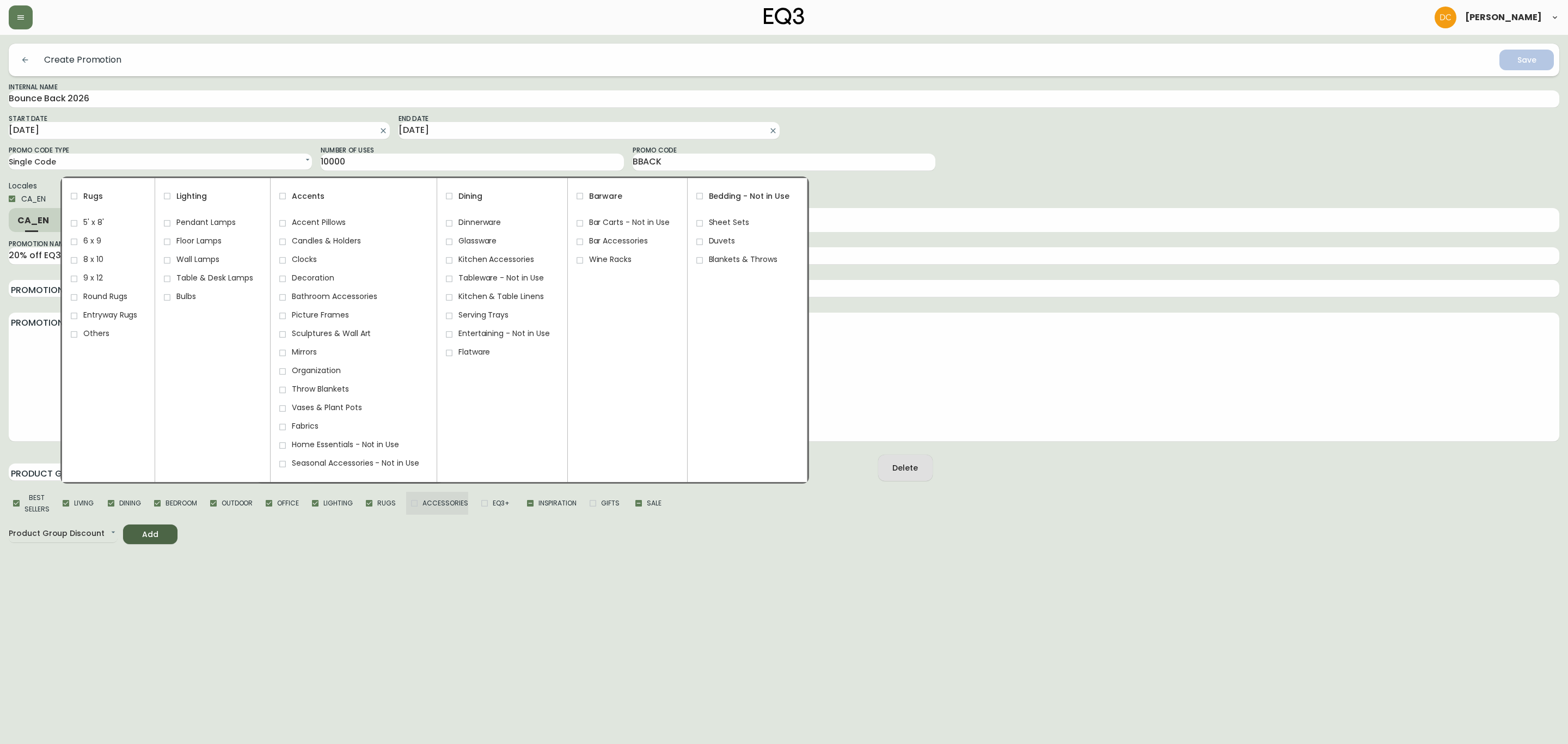
checkbox input "true"
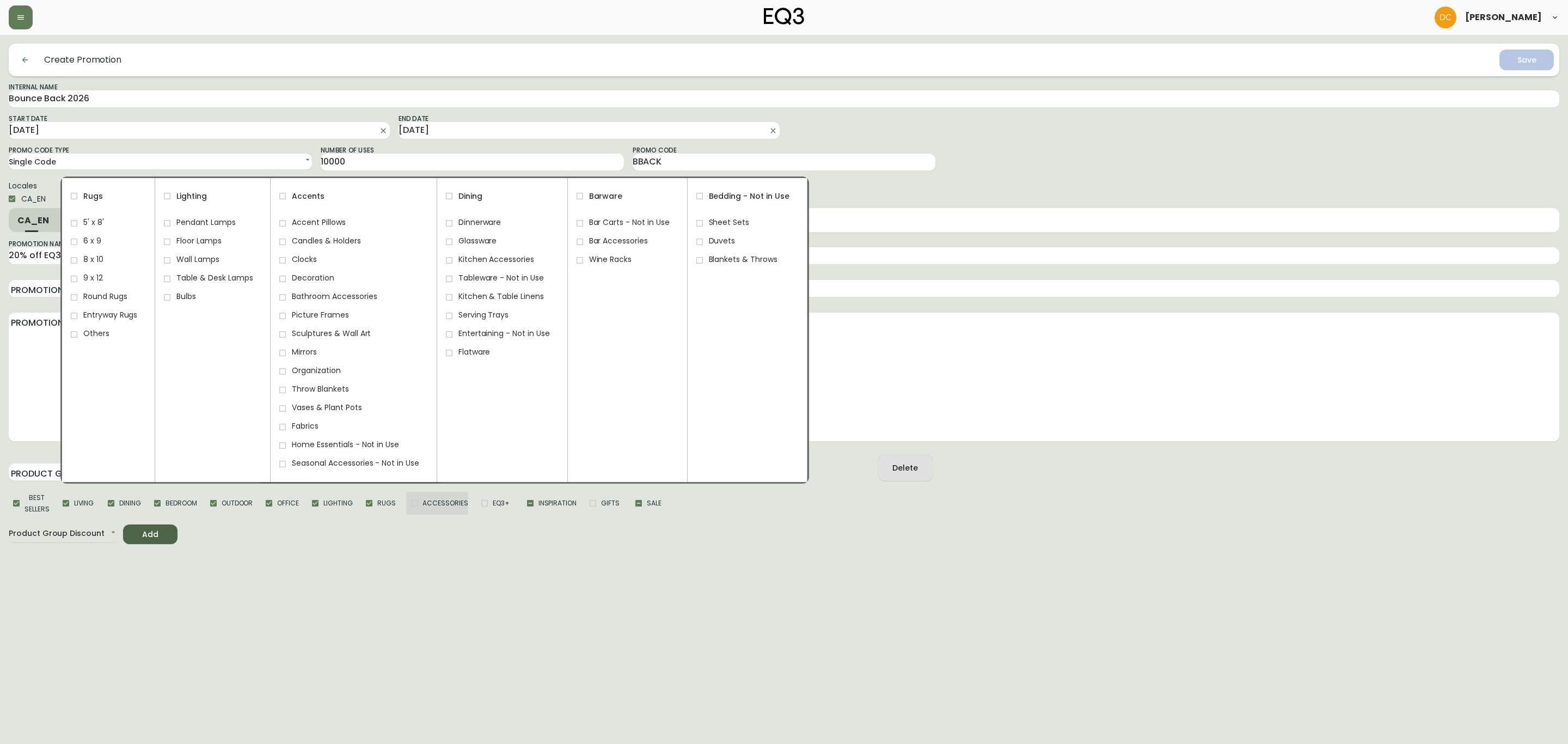
checkbox input "true"
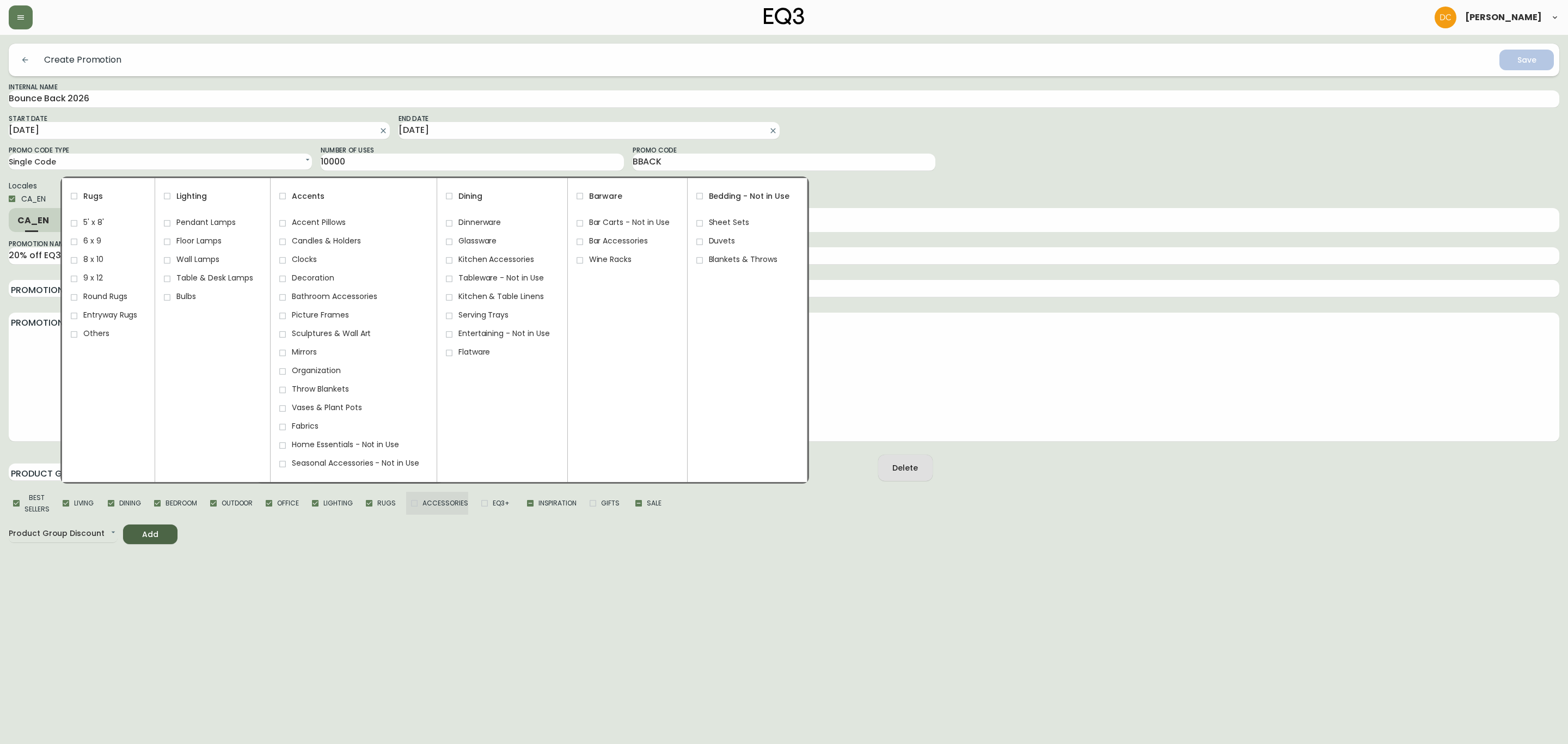
checkbox input "true"
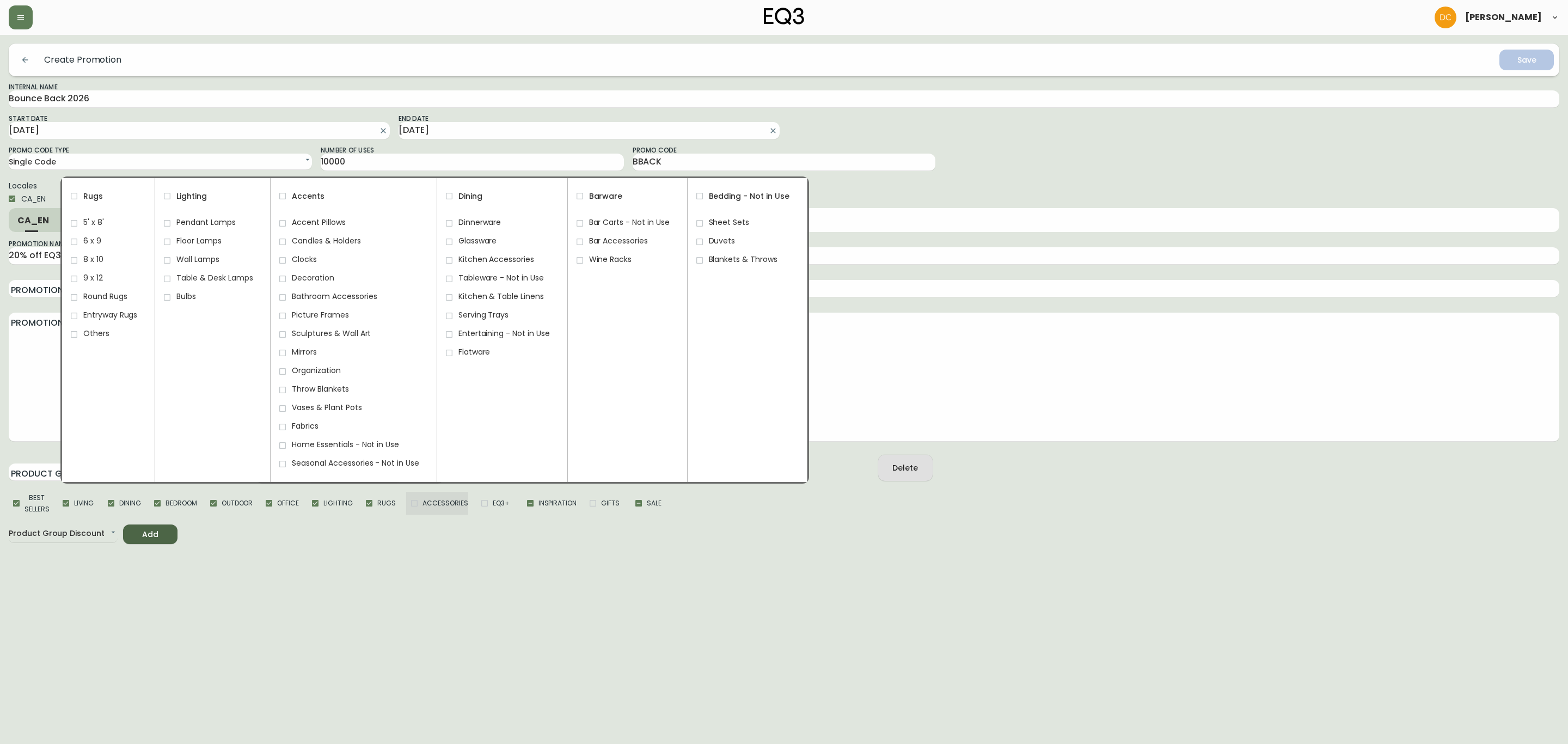
checkbox input "true"
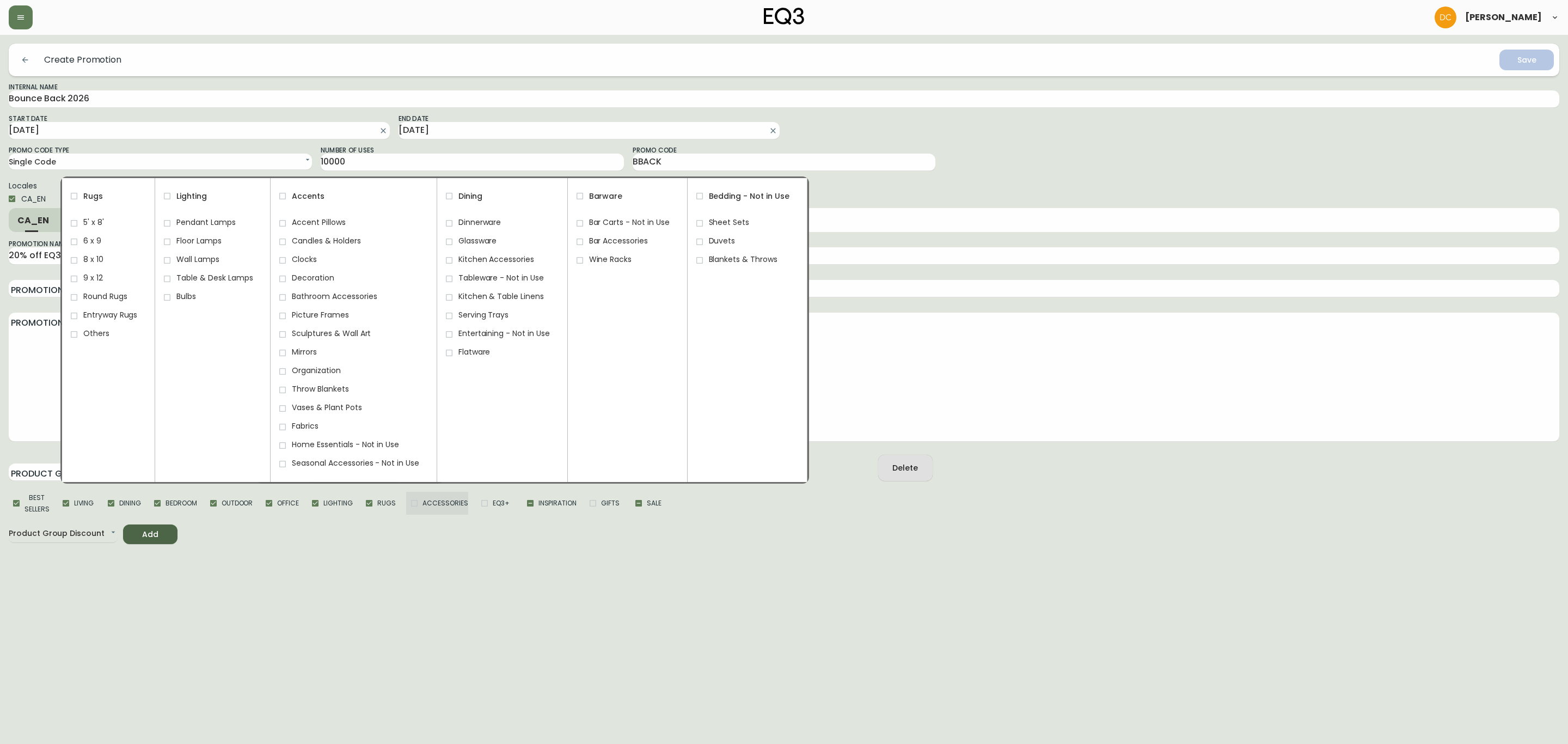
checkbox input "true"
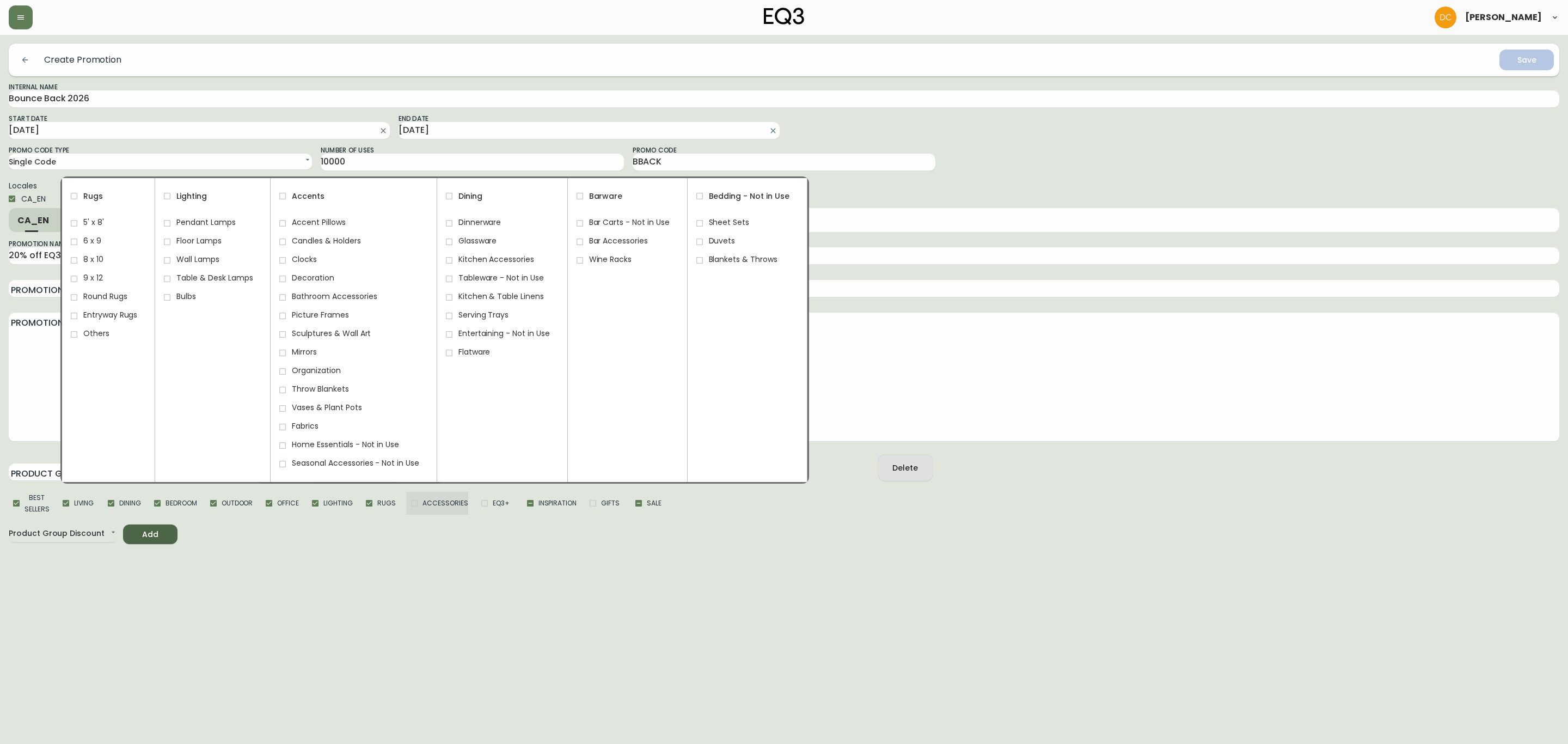
checkbox input "true"
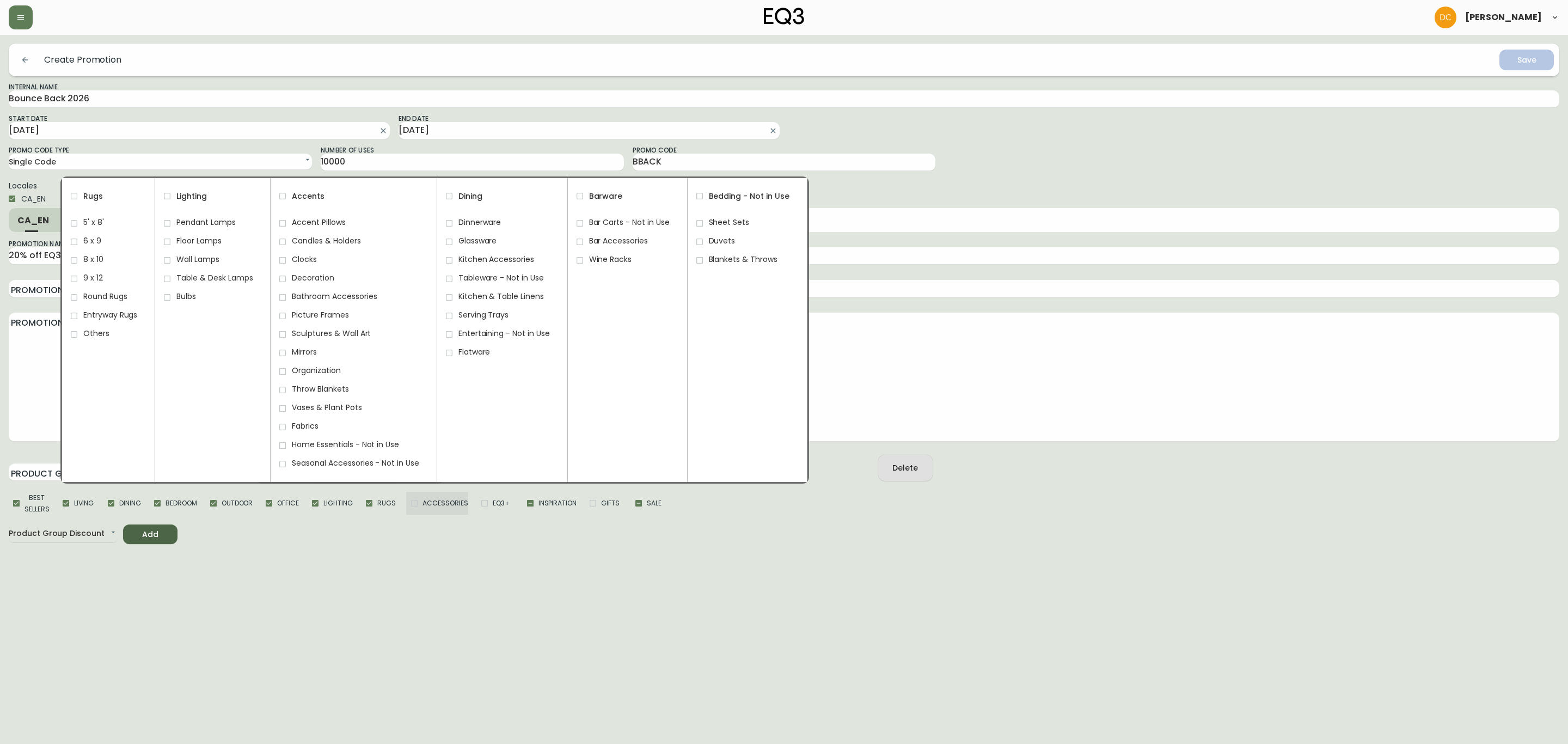
checkbox input "true"
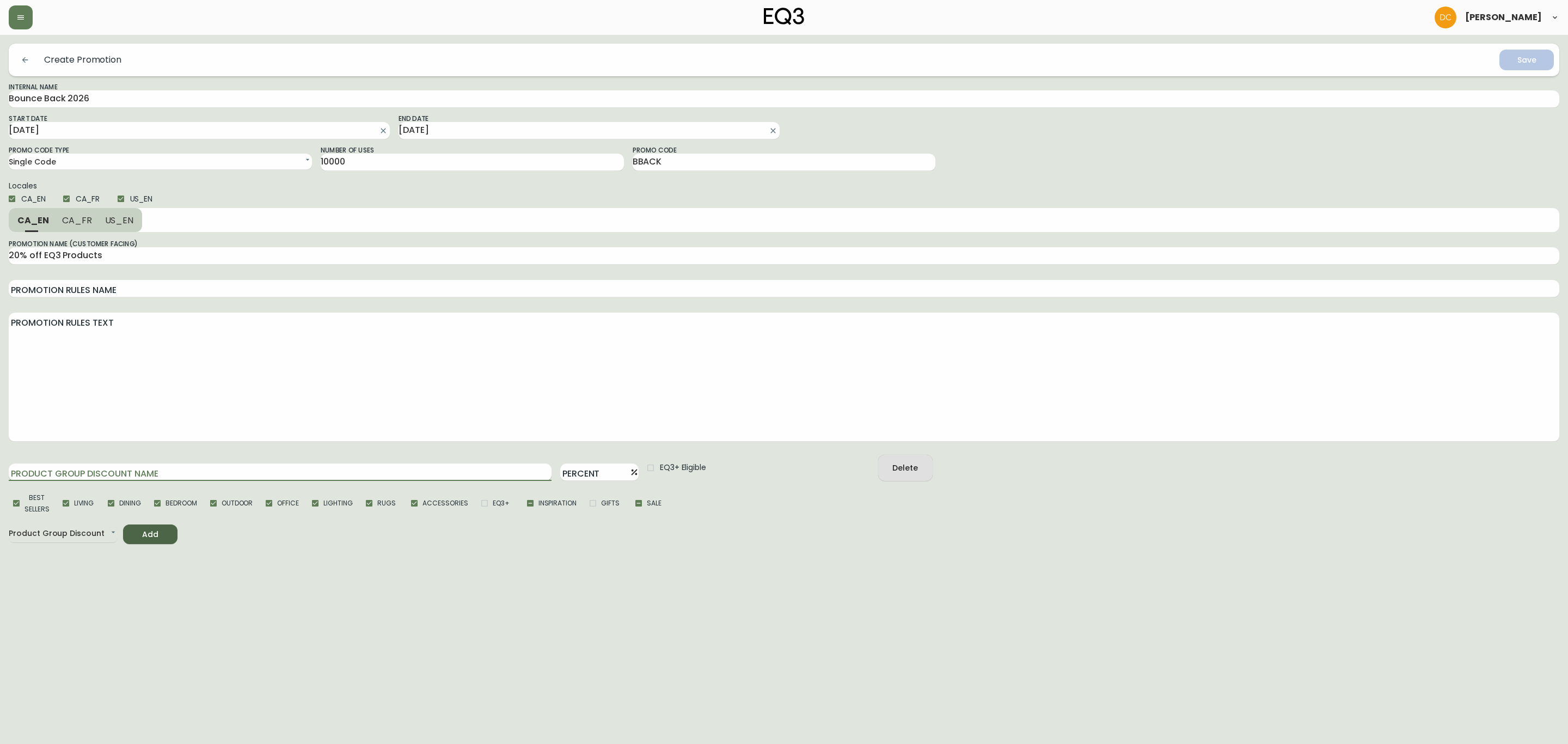
click at [126, 476] on input "Product Group Discount Name" at bounding box center [280, 472] width 543 height 18
type input "2"
type input "20"
type input "20%"
drag, startPoint x: 128, startPoint y: 229, endPoint x: 95, endPoint y: 227, distance: 33.1
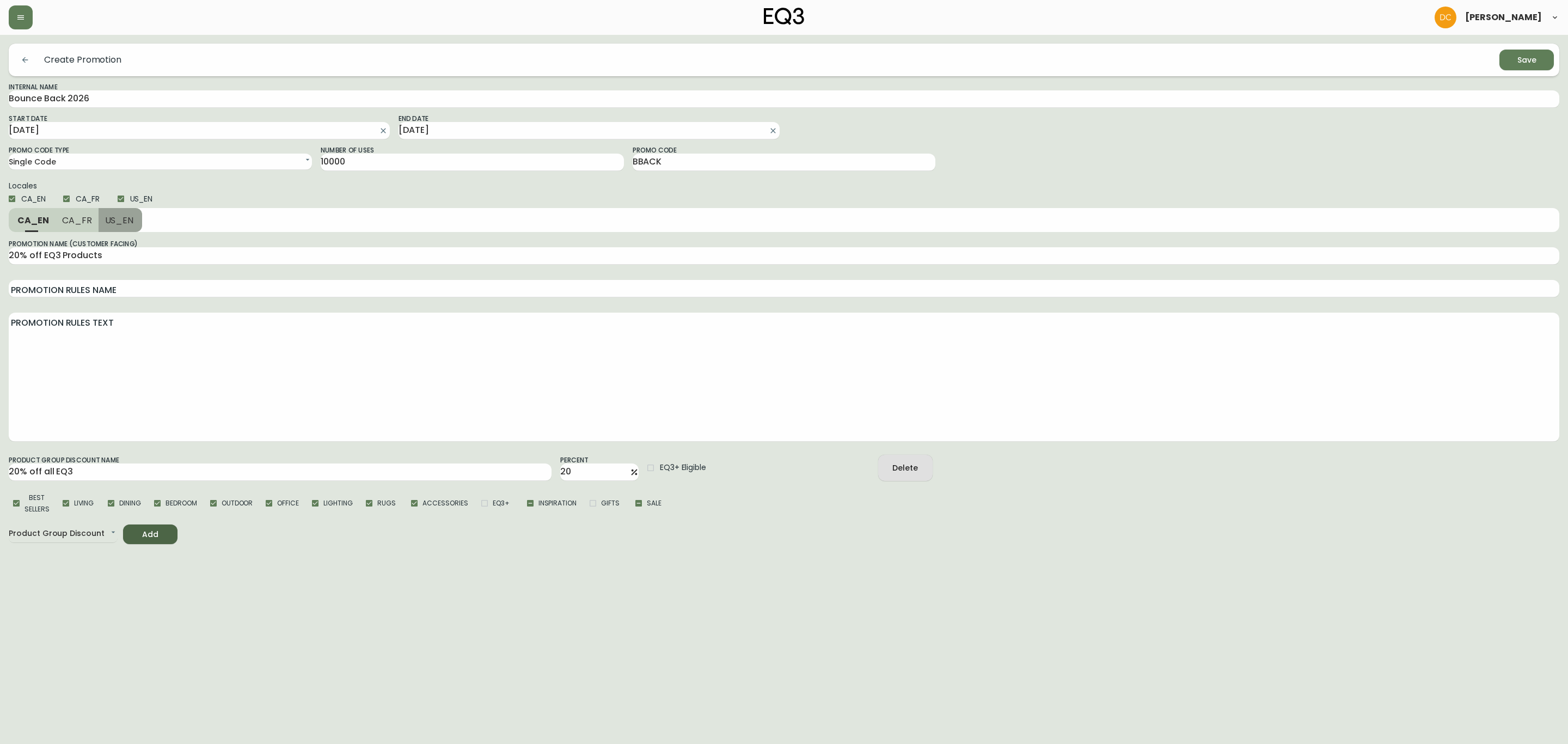
click at [123, 227] on button "US_EN" at bounding box center [120, 220] width 44 height 24
click at [72, 225] on span "CA_FR" at bounding box center [76, 220] width 30 height 11
drag, startPoint x: 28, startPoint y: 225, endPoint x: 46, endPoint y: 232, distance: 19.3
click at [28, 225] on span "CA_EN" at bounding box center [32, 220] width 30 height 11
click at [1535, 60] on div "Save" at bounding box center [1527, 60] width 19 height 13
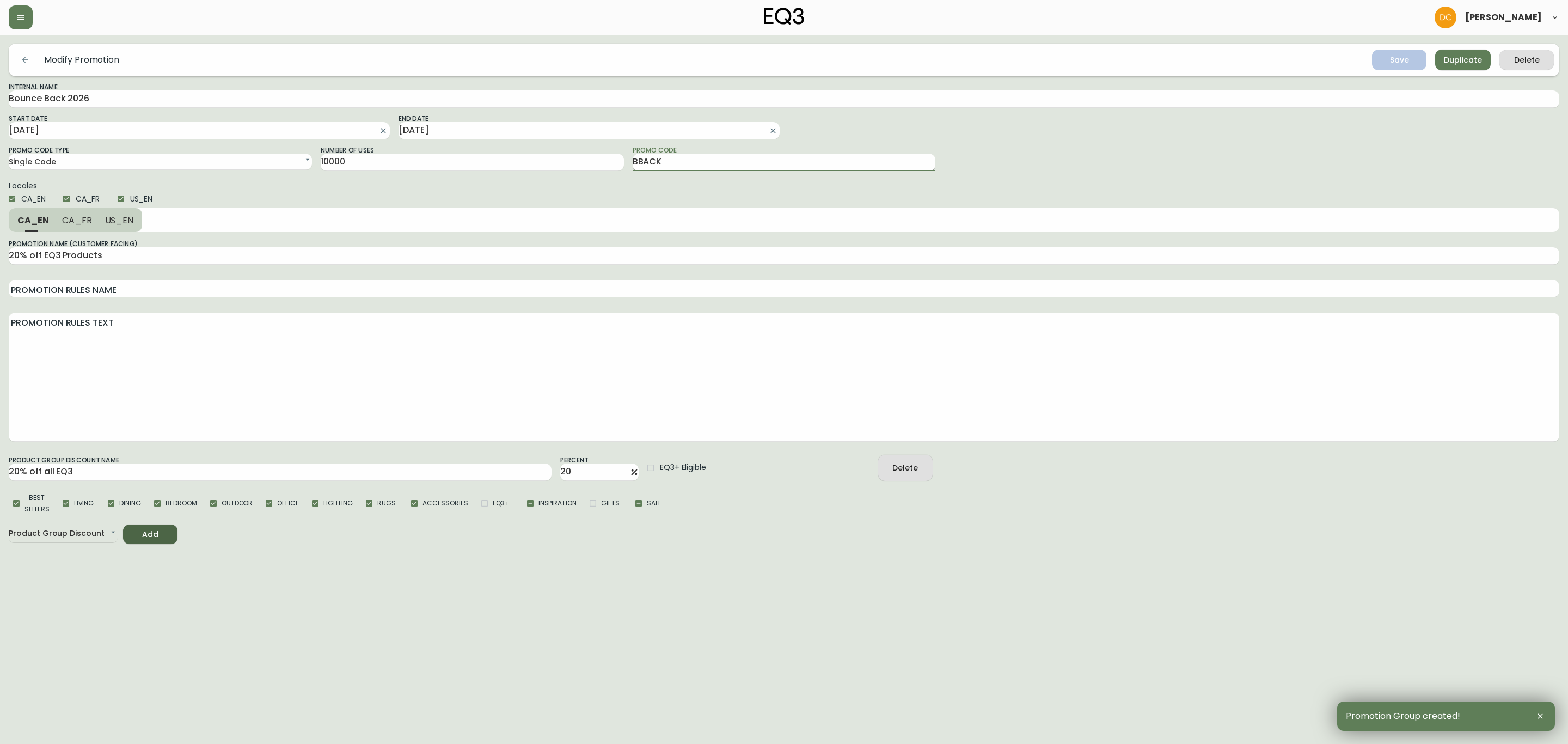
click at [716, 164] on input "BBACK" at bounding box center [784, 162] width 303 height 18
click at [1227, 133] on div "Start Date 2026-01-07 End Date 2026-02-28" at bounding box center [784, 126] width 1550 height 26
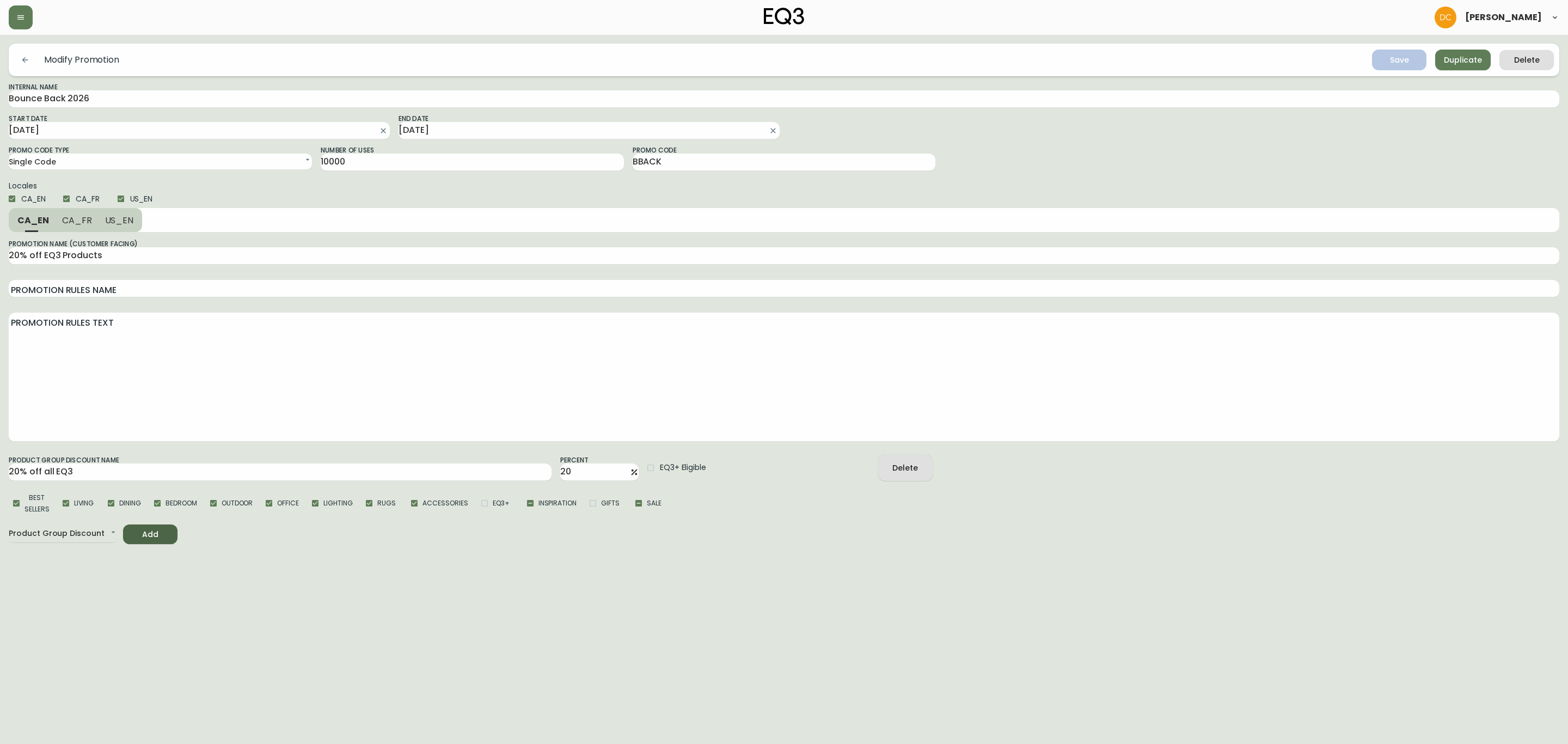
click at [20, 60] on button "button" at bounding box center [25, 60] width 22 height 22
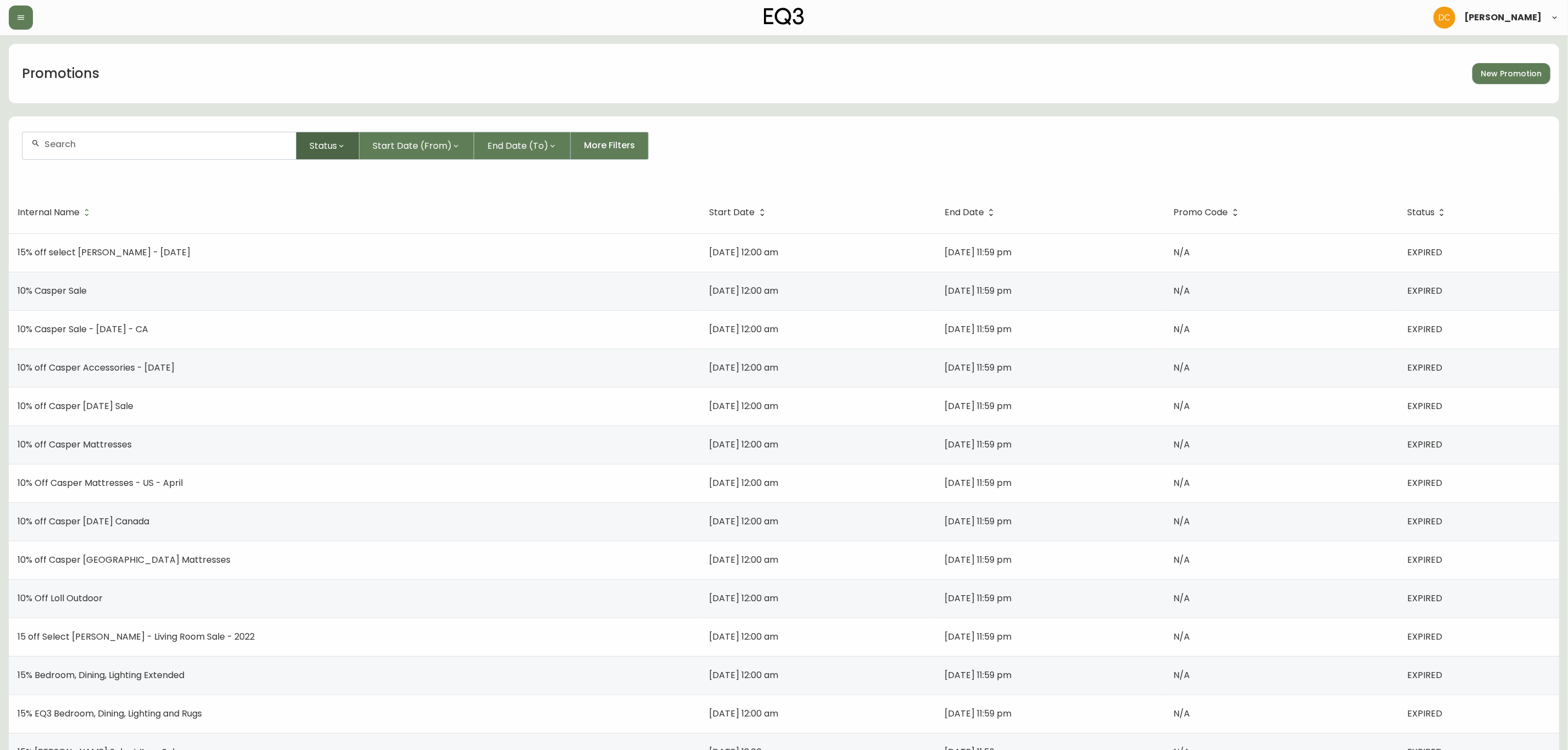
click at [318, 146] on span "Status" at bounding box center [323, 145] width 28 height 13
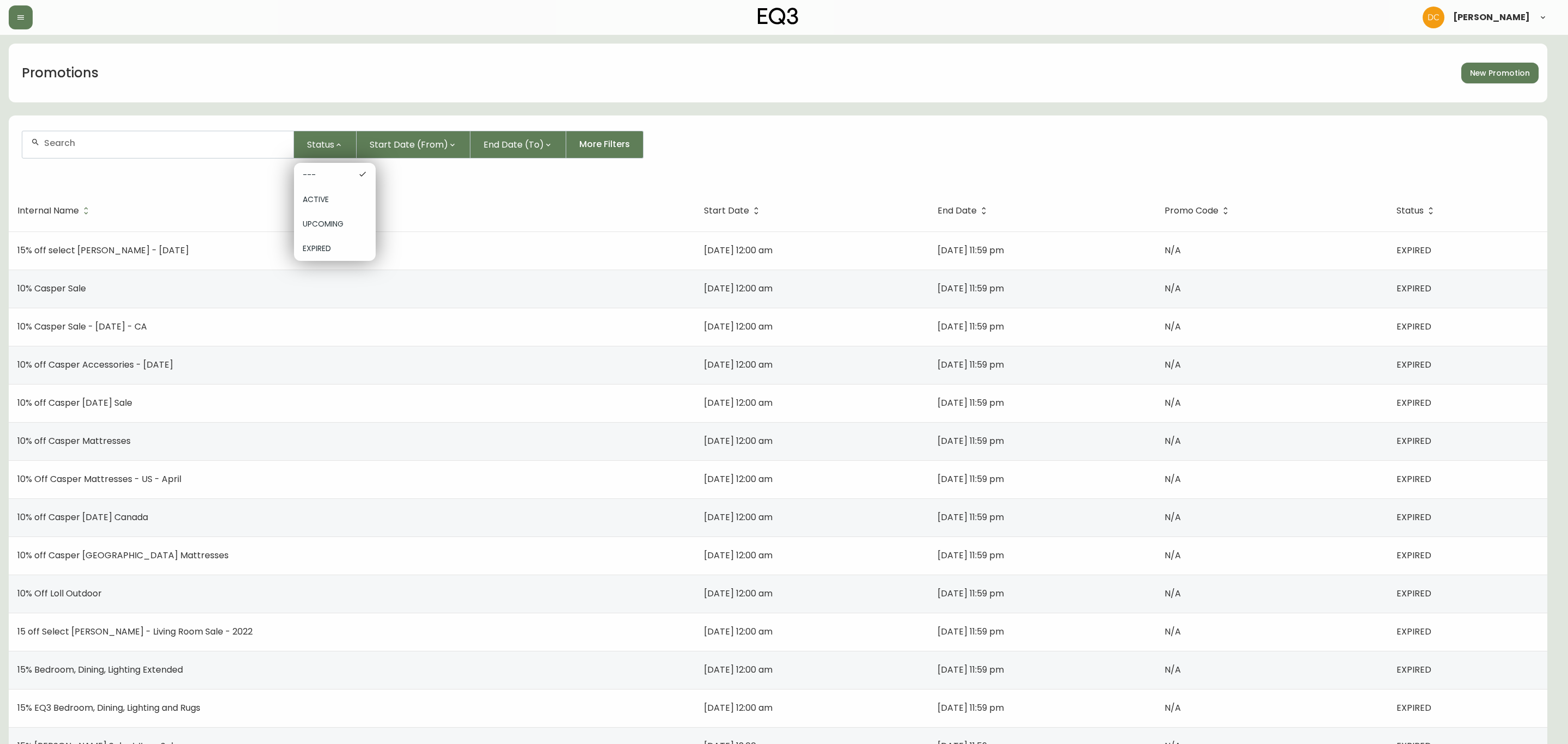
click at [337, 227] on span "UPCOMING" at bounding box center [335, 224] width 65 height 11
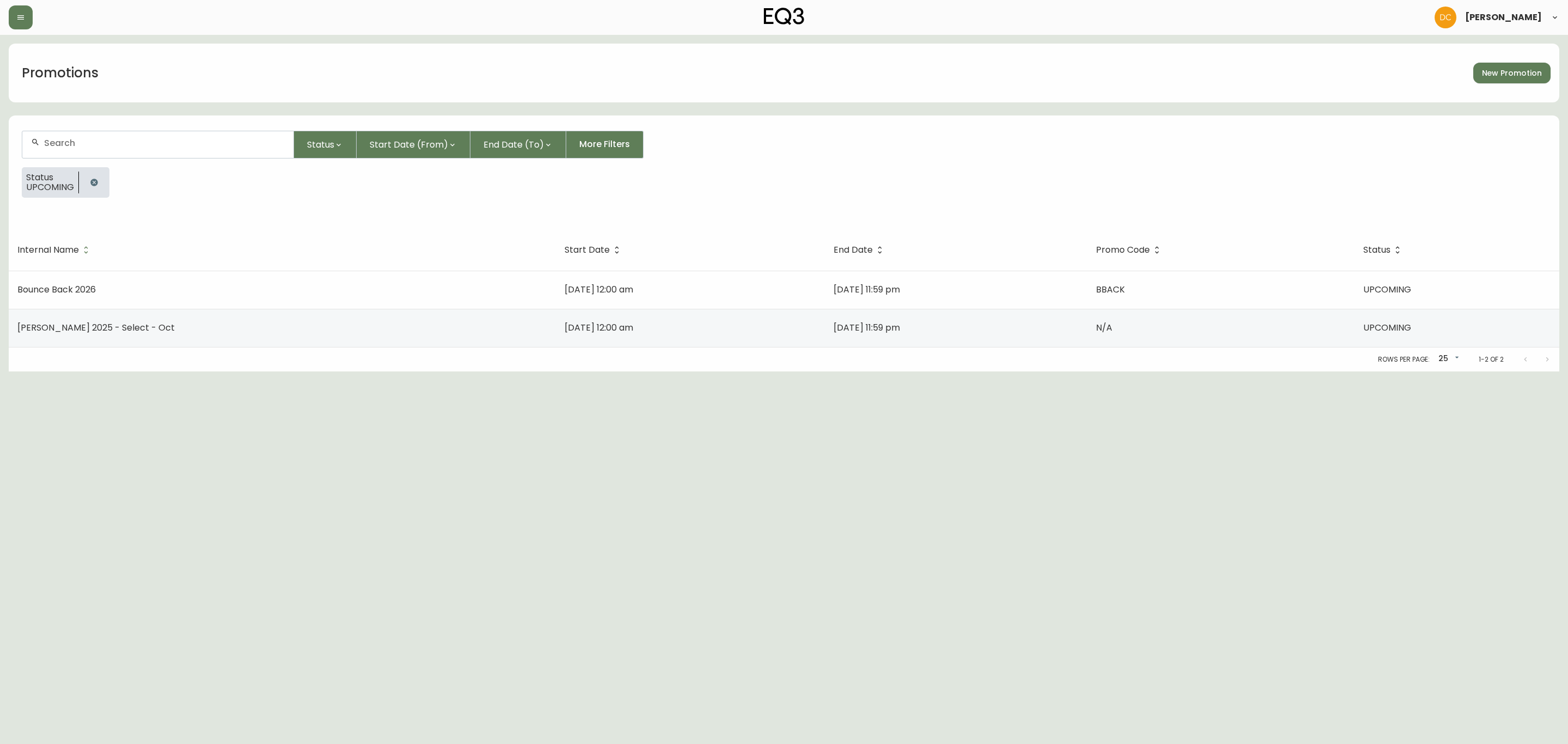
click at [20, 34] on div "[PERSON_NAME]" at bounding box center [784, 18] width 1550 height 35
click at [23, 15] on icon "button" at bounding box center [20, 18] width 8 height 8
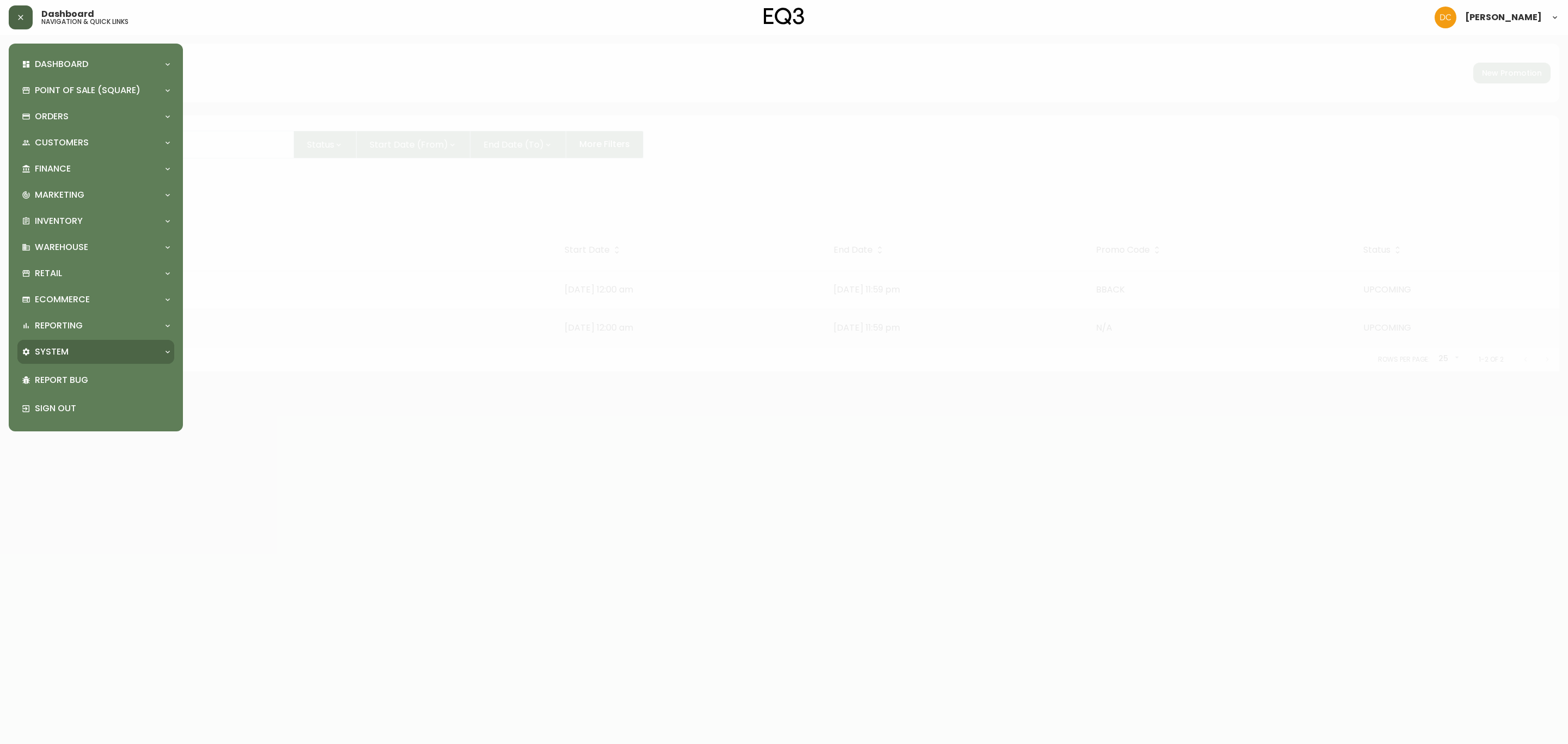
click at [86, 359] on div "System" at bounding box center [95, 352] width 156 height 24
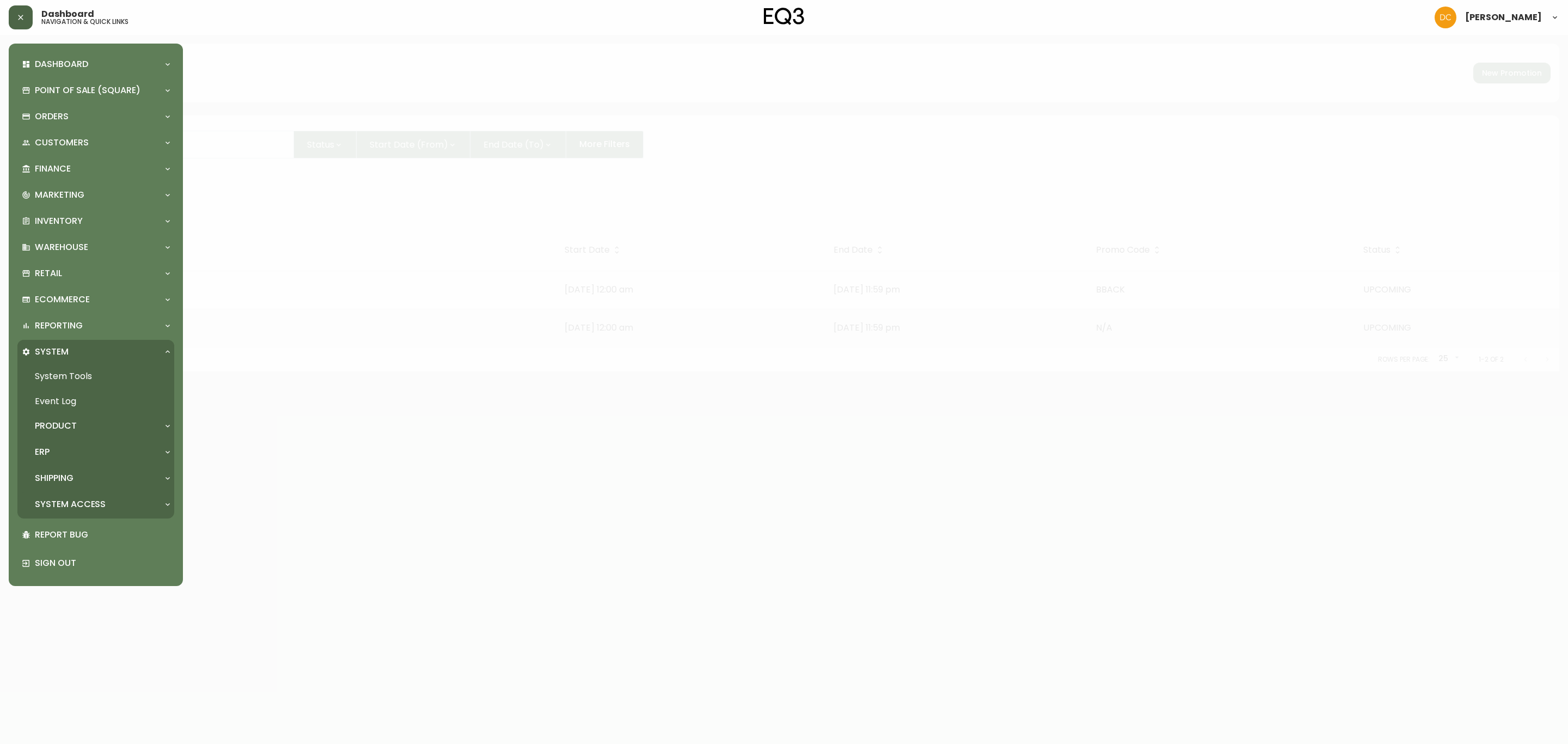
drag, startPoint x: 81, startPoint y: 497, endPoint x: 85, endPoint y: 503, distance: 7.2
click at [81, 498] on p "System Access" at bounding box center [70, 504] width 71 height 12
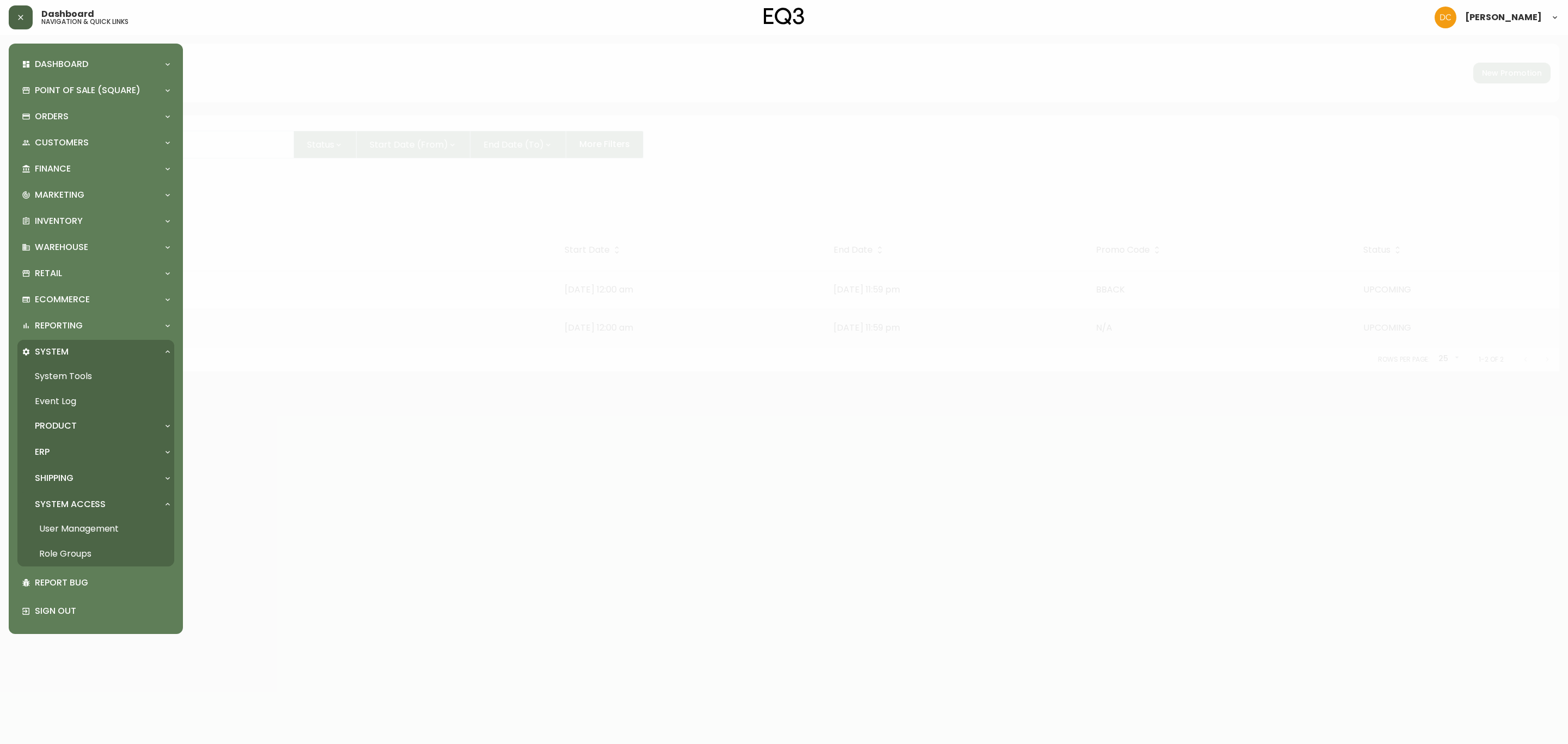
click at [95, 539] on link "User Management" at bounding box center [95, 529] width 156 height 25
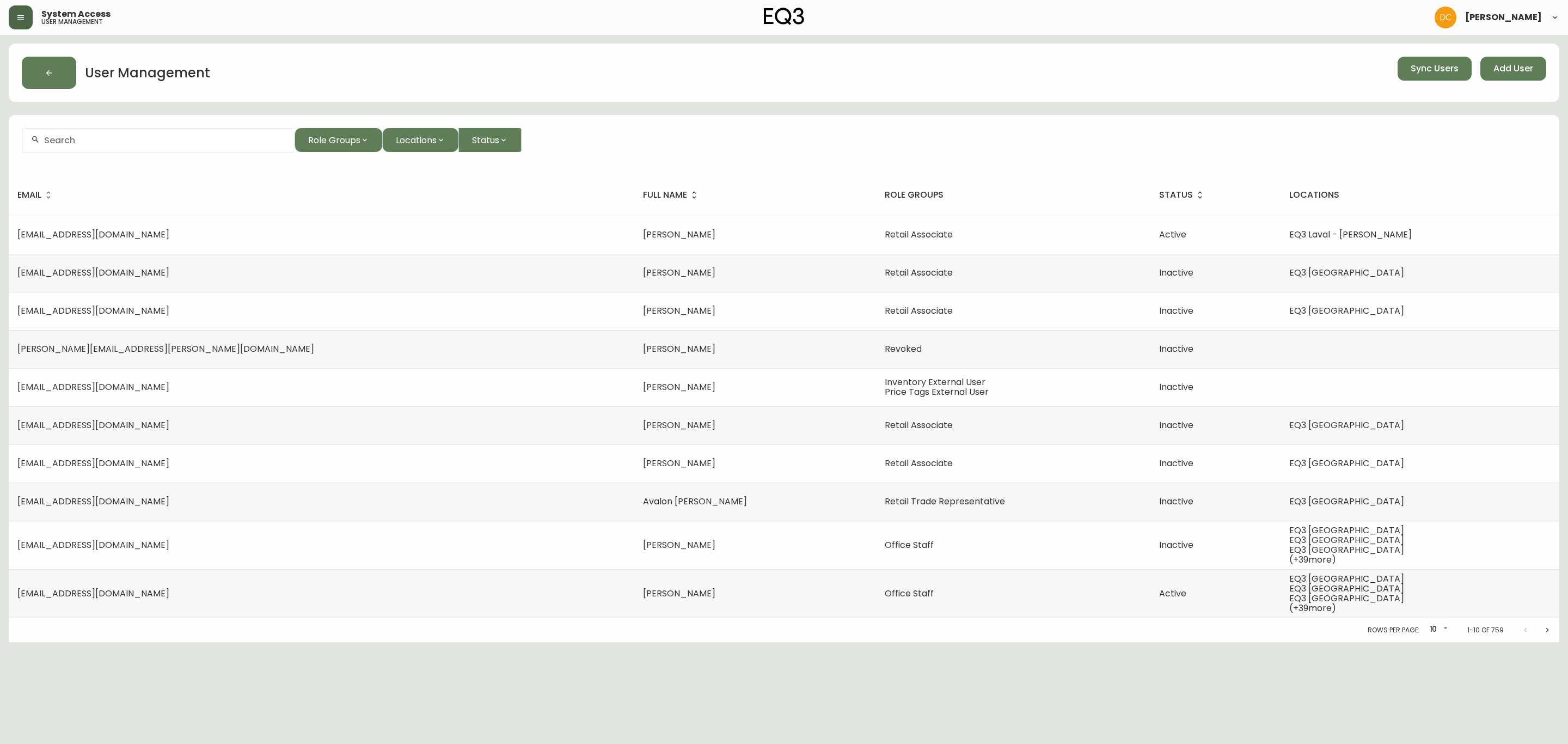
click at [28, 25] on button "button" at bounding box center [20, 18] width 24 height 24
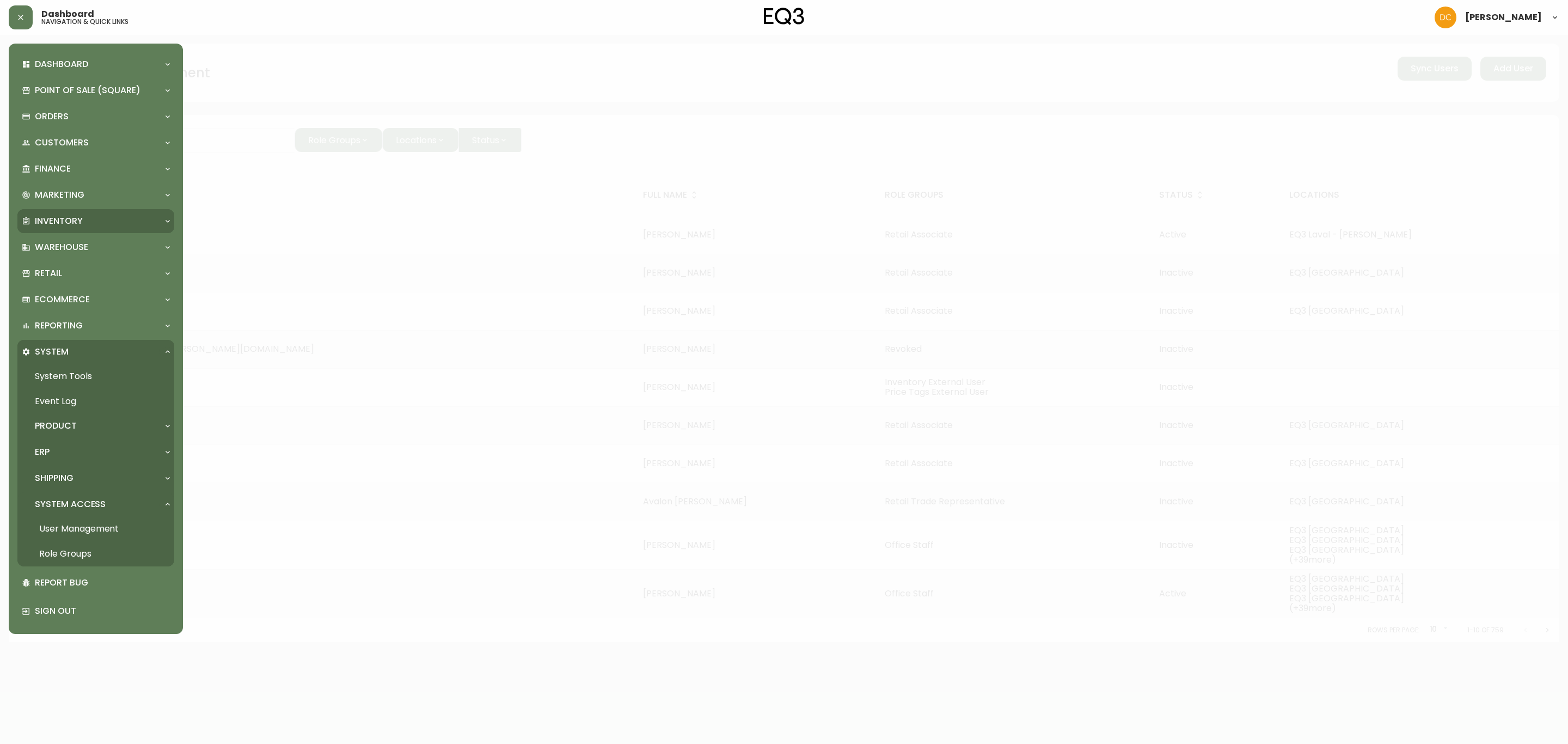
click at [93, 230] on div "Inventory" at bounding box center [95, 221] width 156 height 24
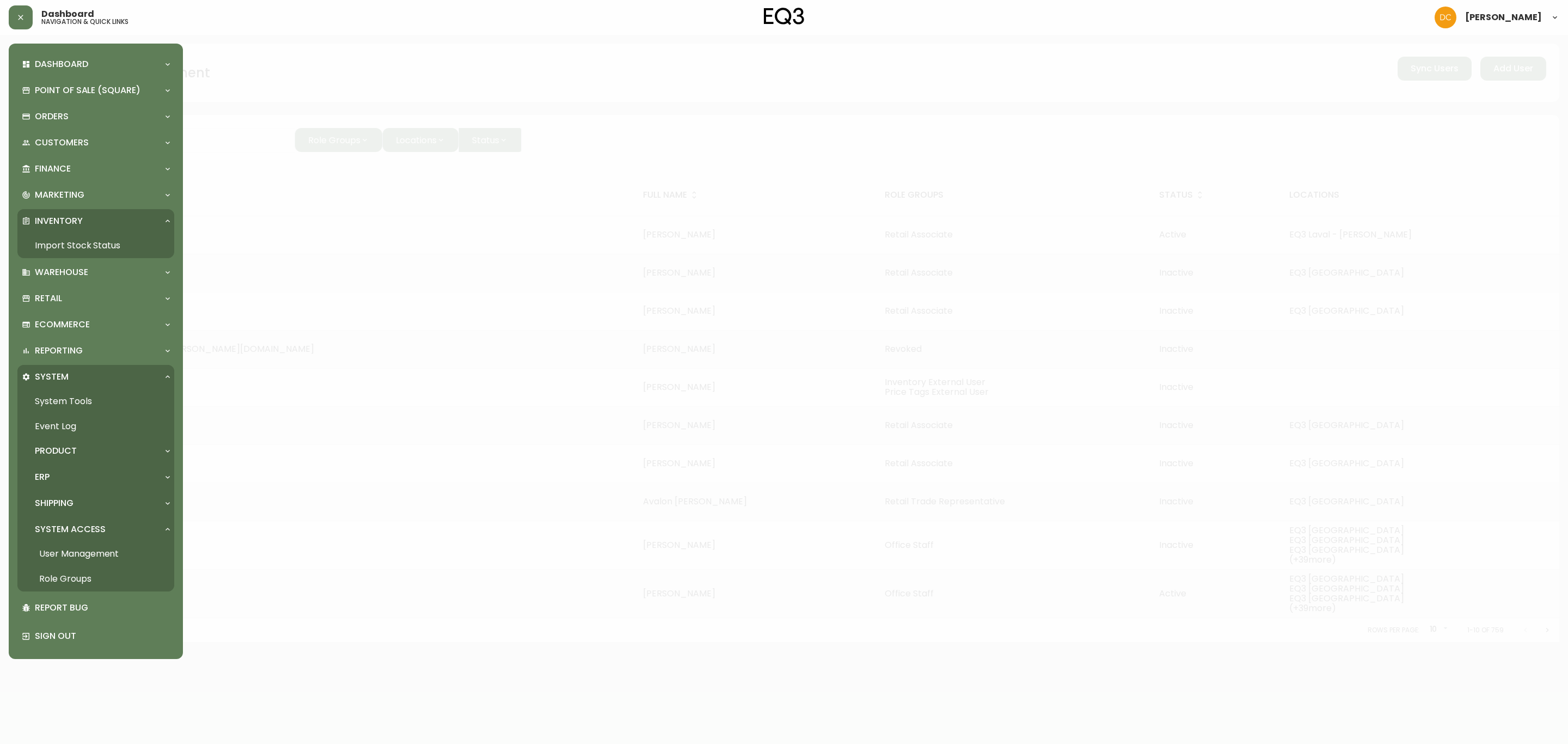
click at [88, 246] on link "Import Stock Status" at bounding box center [95, 246] width 156 height 25
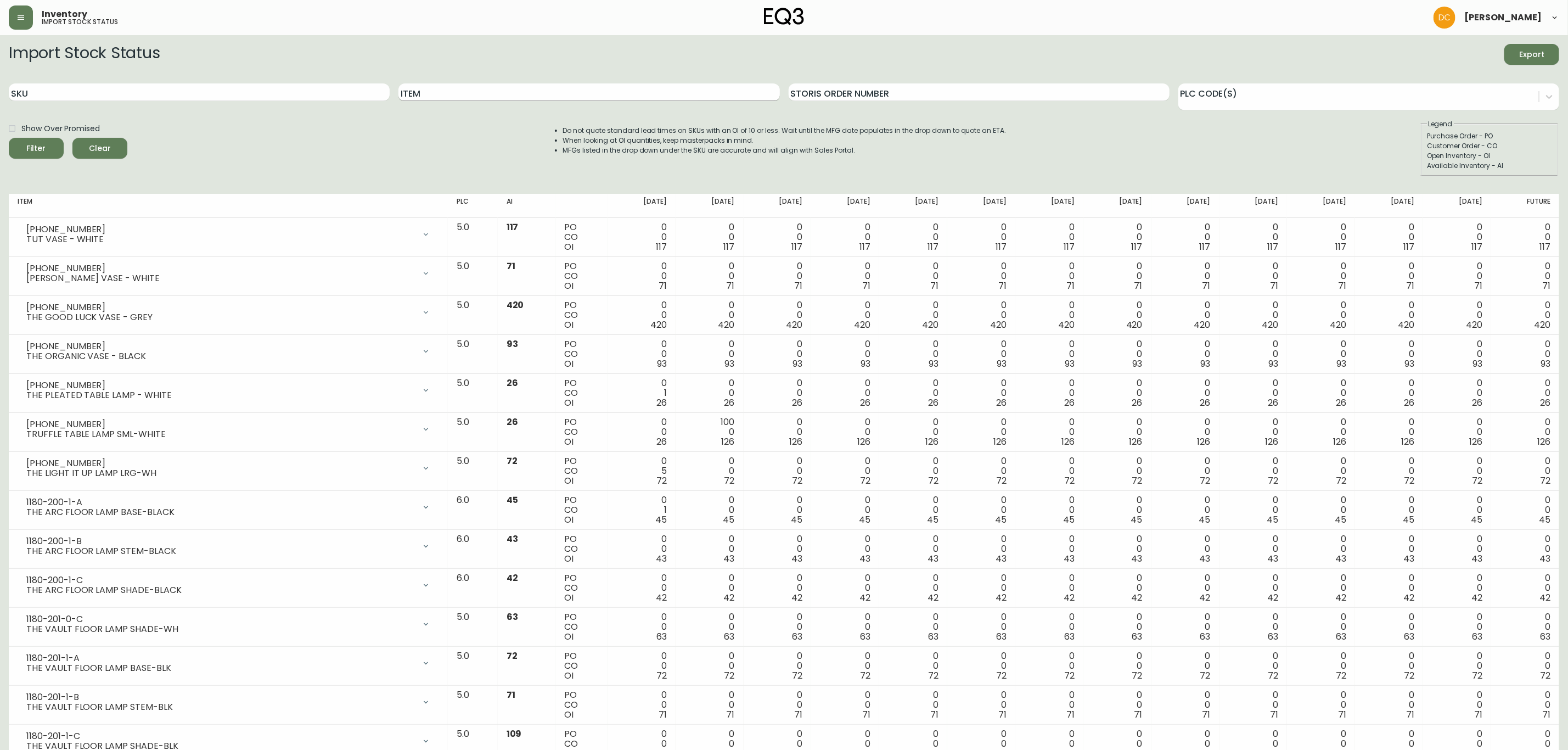
click at [516, 96] on input "Item" at bounding box center [588, 92] width 381 height 18
click at [8, 138] on button "Filter" at bounding box center [36, 148] width 55 height 21
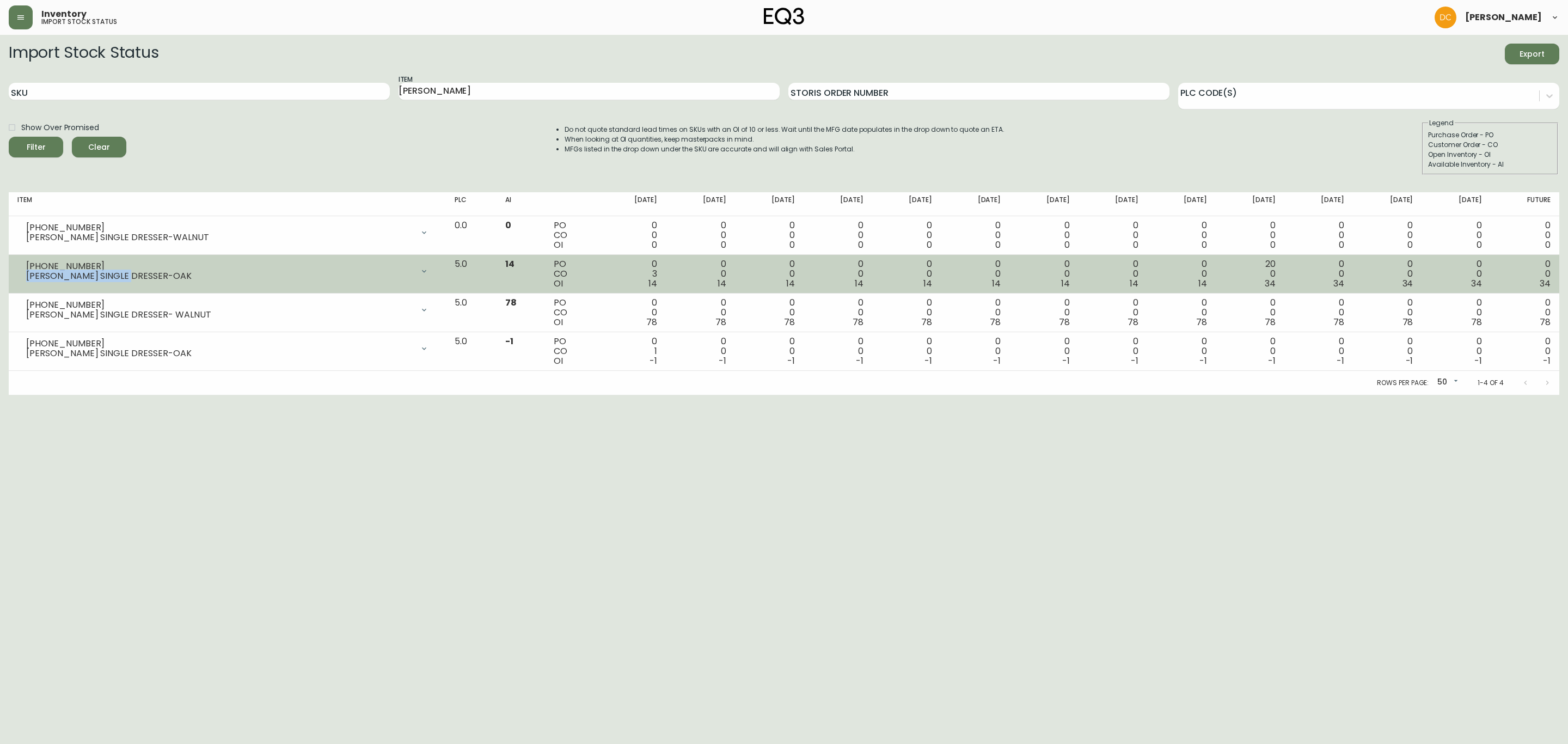
drag, startPoint x: 126, startPoint y: 274, endPoint x: 28, endPoint y: 281, distance: 98.2
click at [28, 281] on div "7130-0450-16 MARCEL SINGLE DRESSER-OAK" at bounding box center [227, 271] width 420 height 24
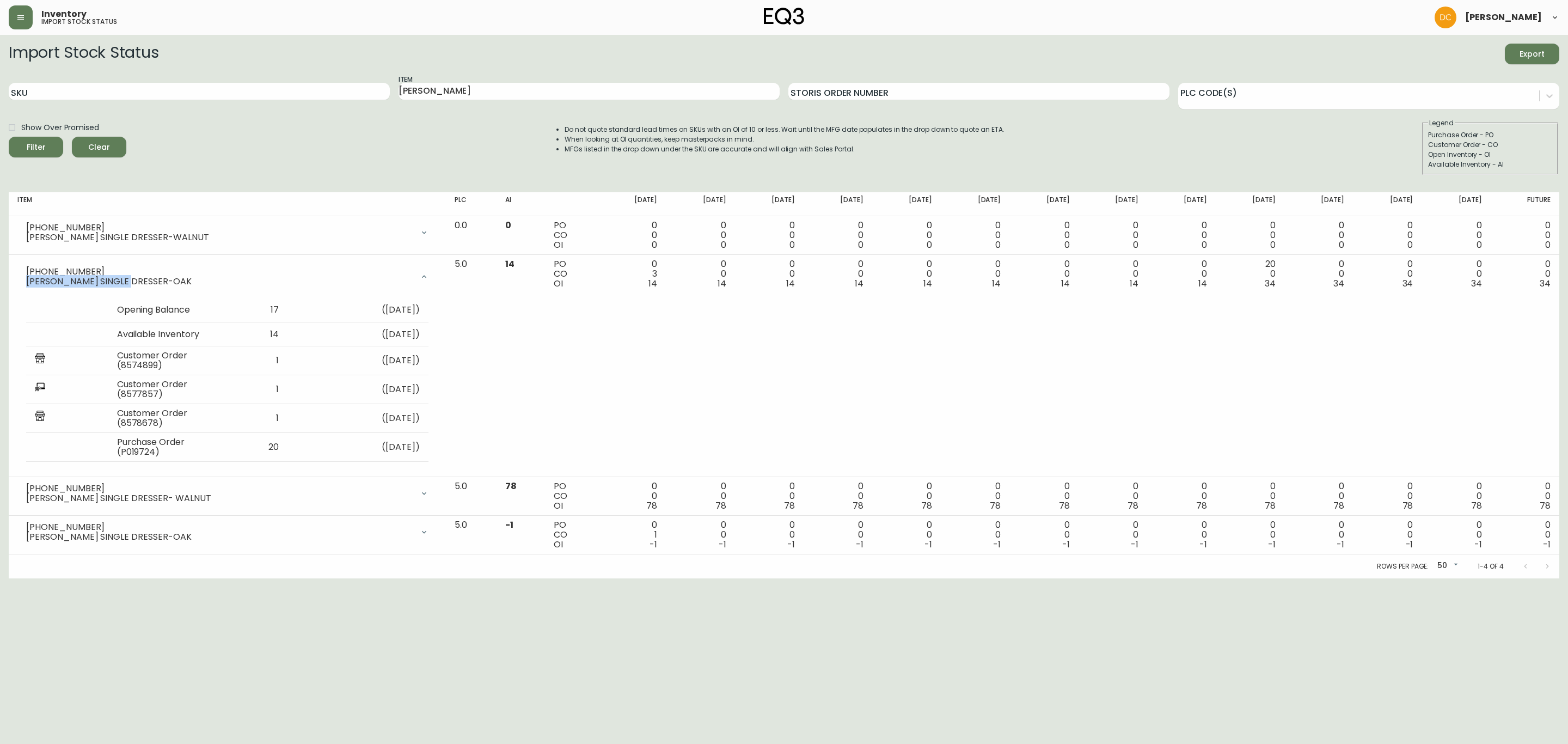
copy div "MARCEL SINGLE DRESSER"
click at [483, 95] on input "Marcel Singl" at bounding box center [589, 91] width 381 height 18
click at [8, 137] on button "Filter" at bounding box center [36, 147] width 55 height 20
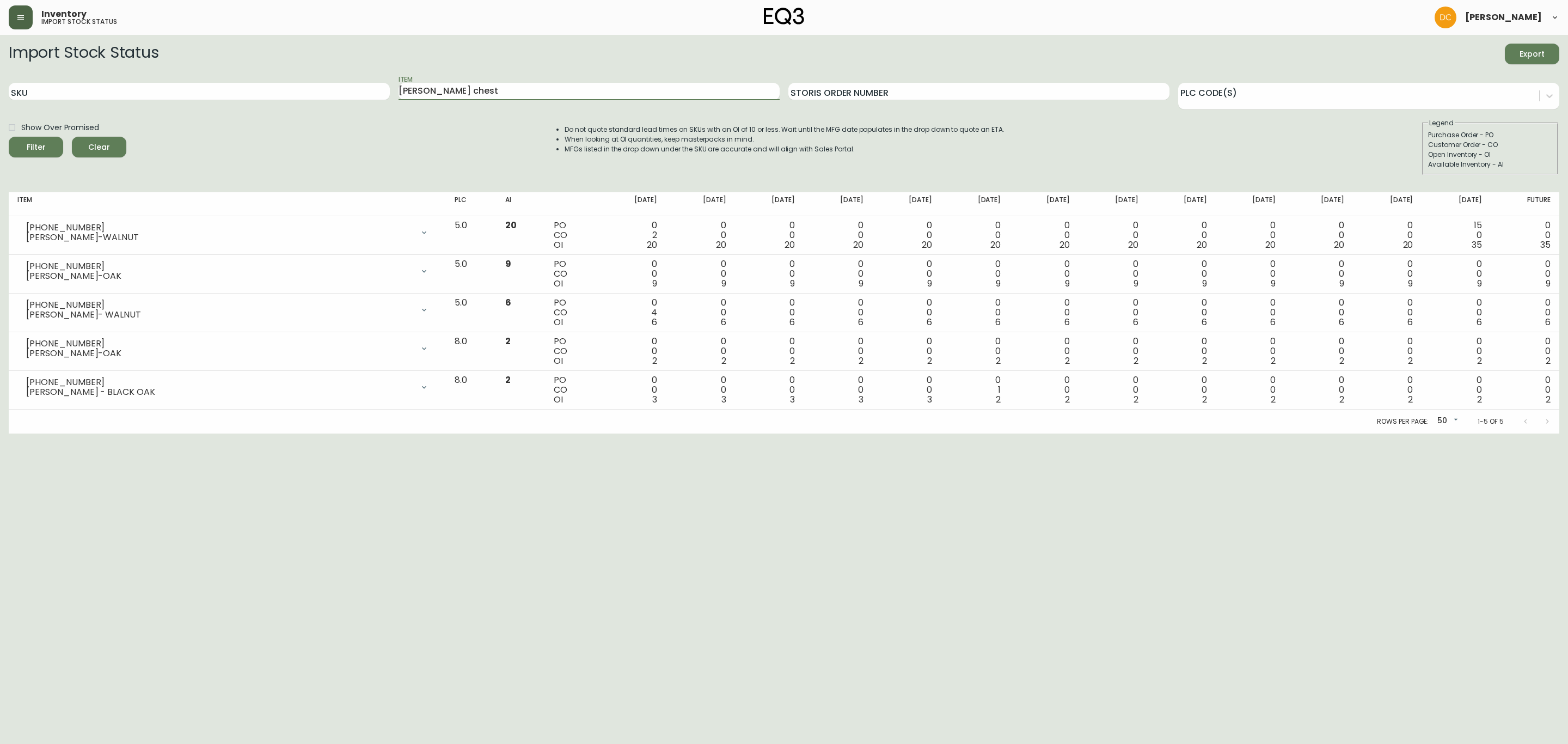
click at [13, 16] on button "button" at bounding box center [20, 18] width 24 height 24
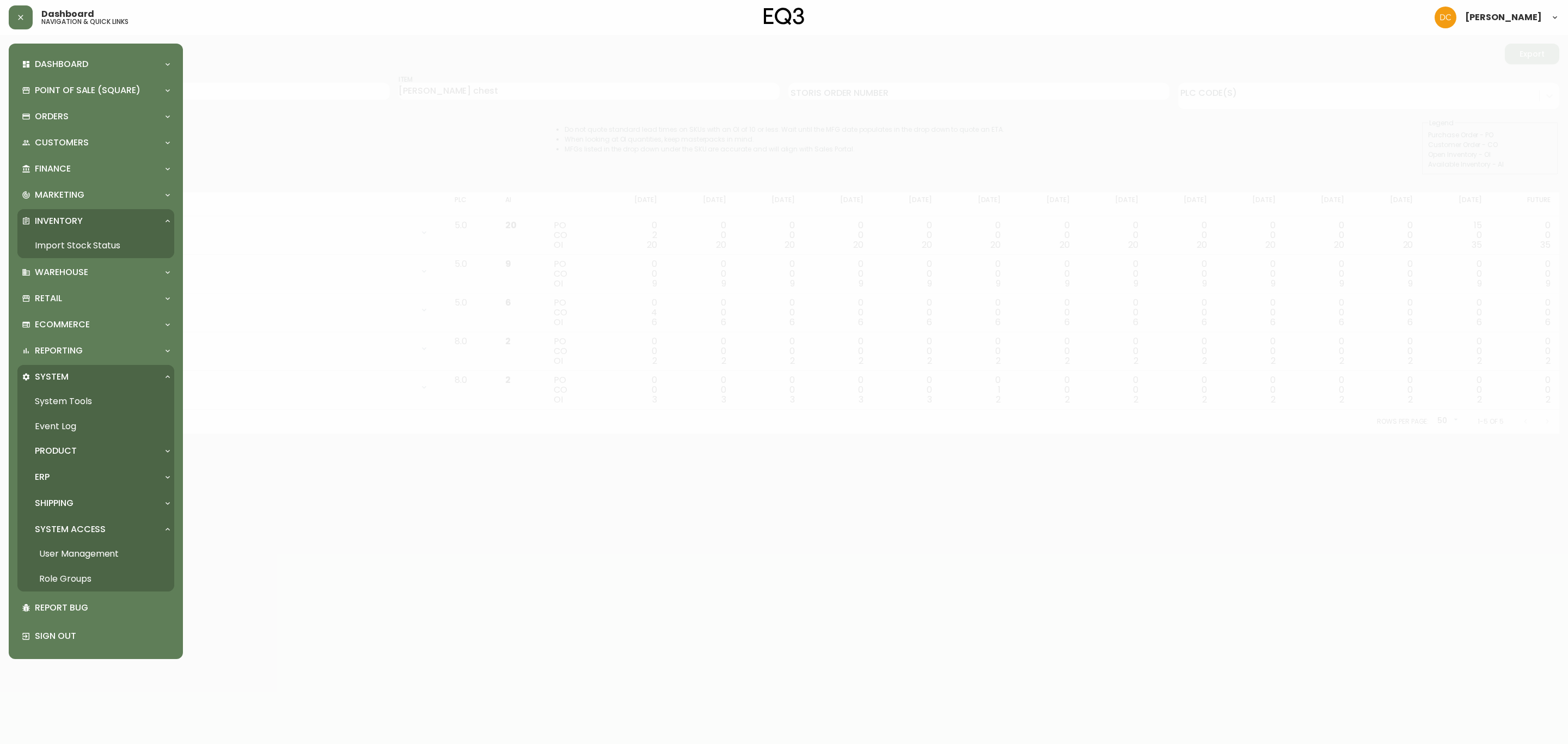
click at [470, 475] on div at bounding box center [784, 372] width 1568 height 744
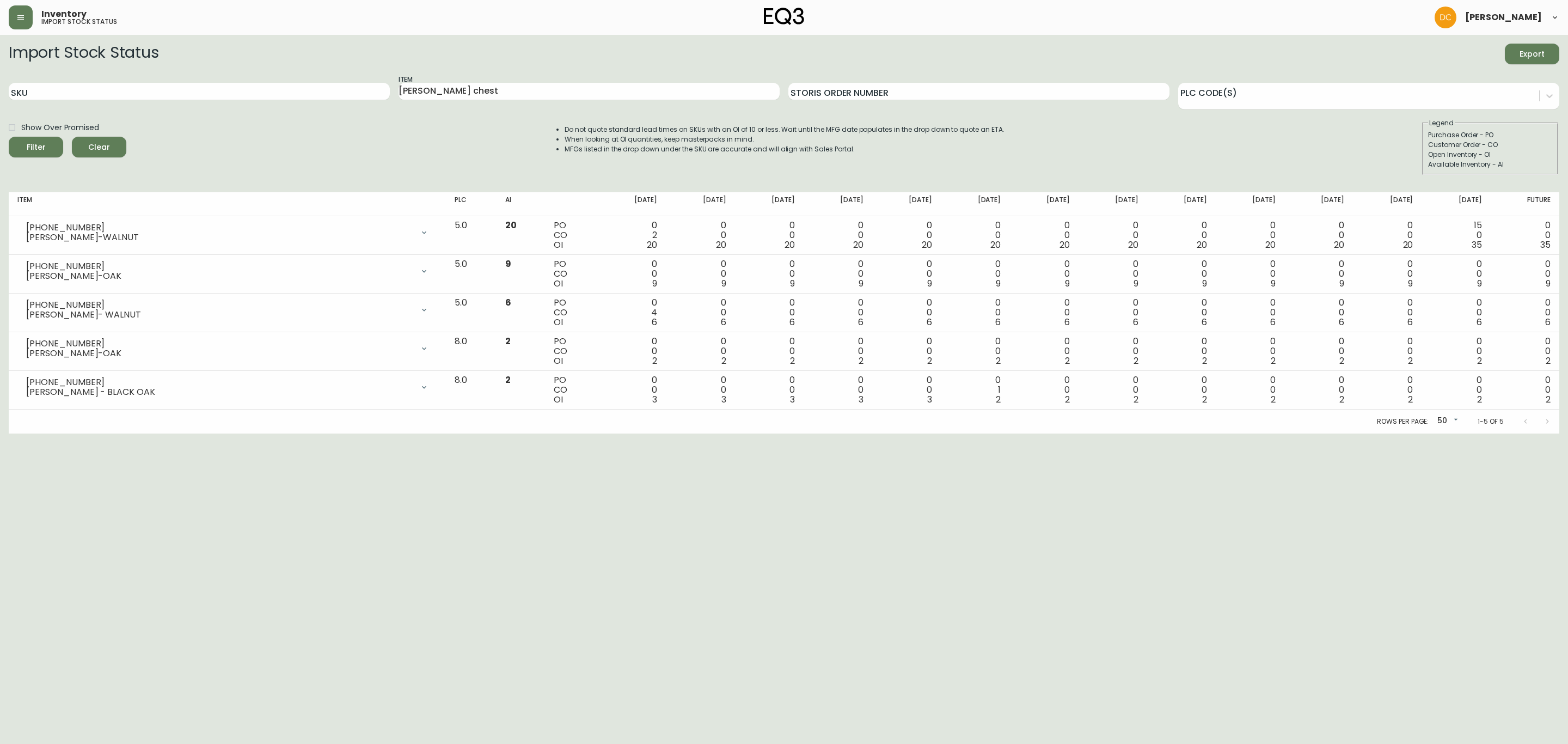
click at [23, 18] on icon "button" at bounding box center [20, 18] width 8 height 8
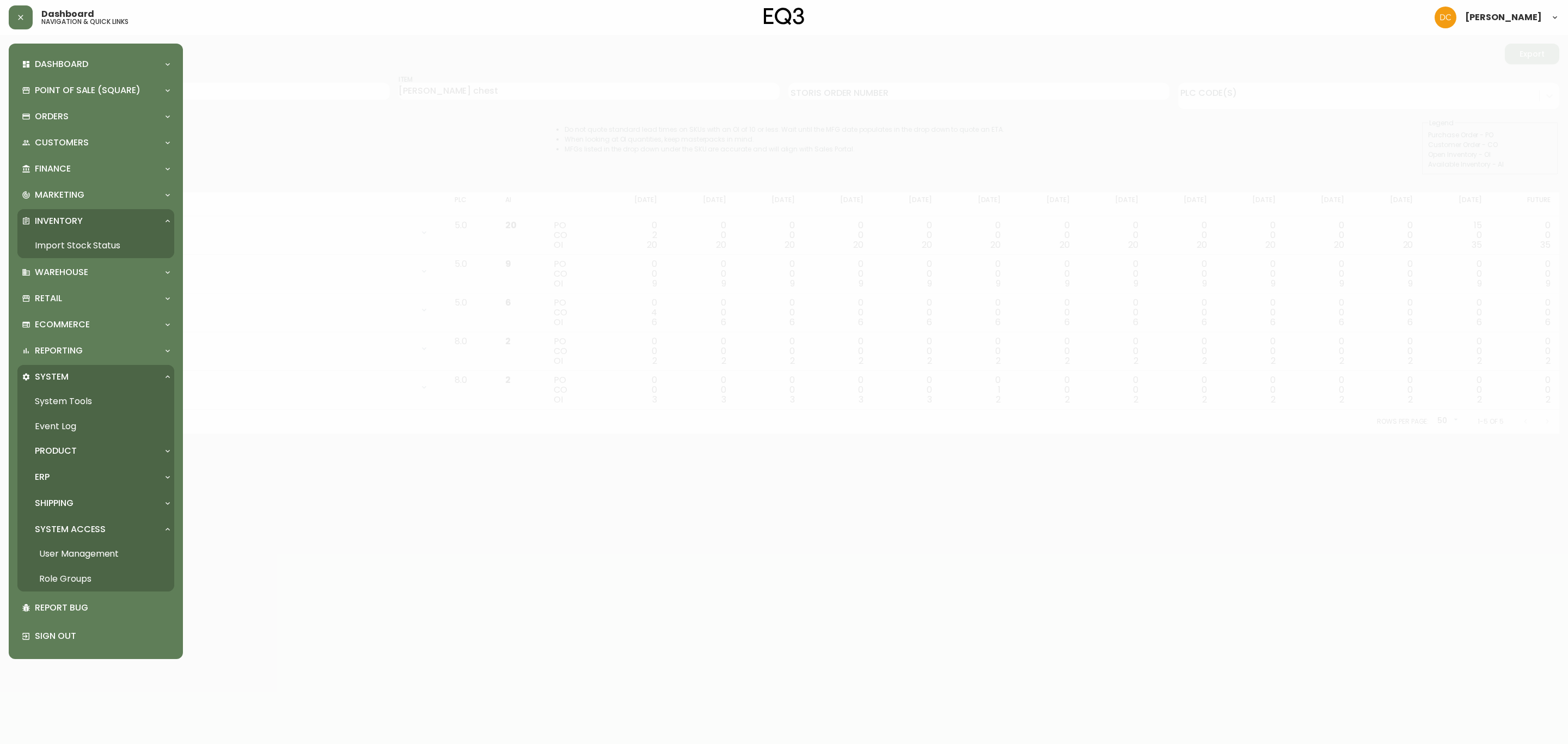
click at [69, 454] on p "Product" at bounding box center [56, 451] width 42 height 12
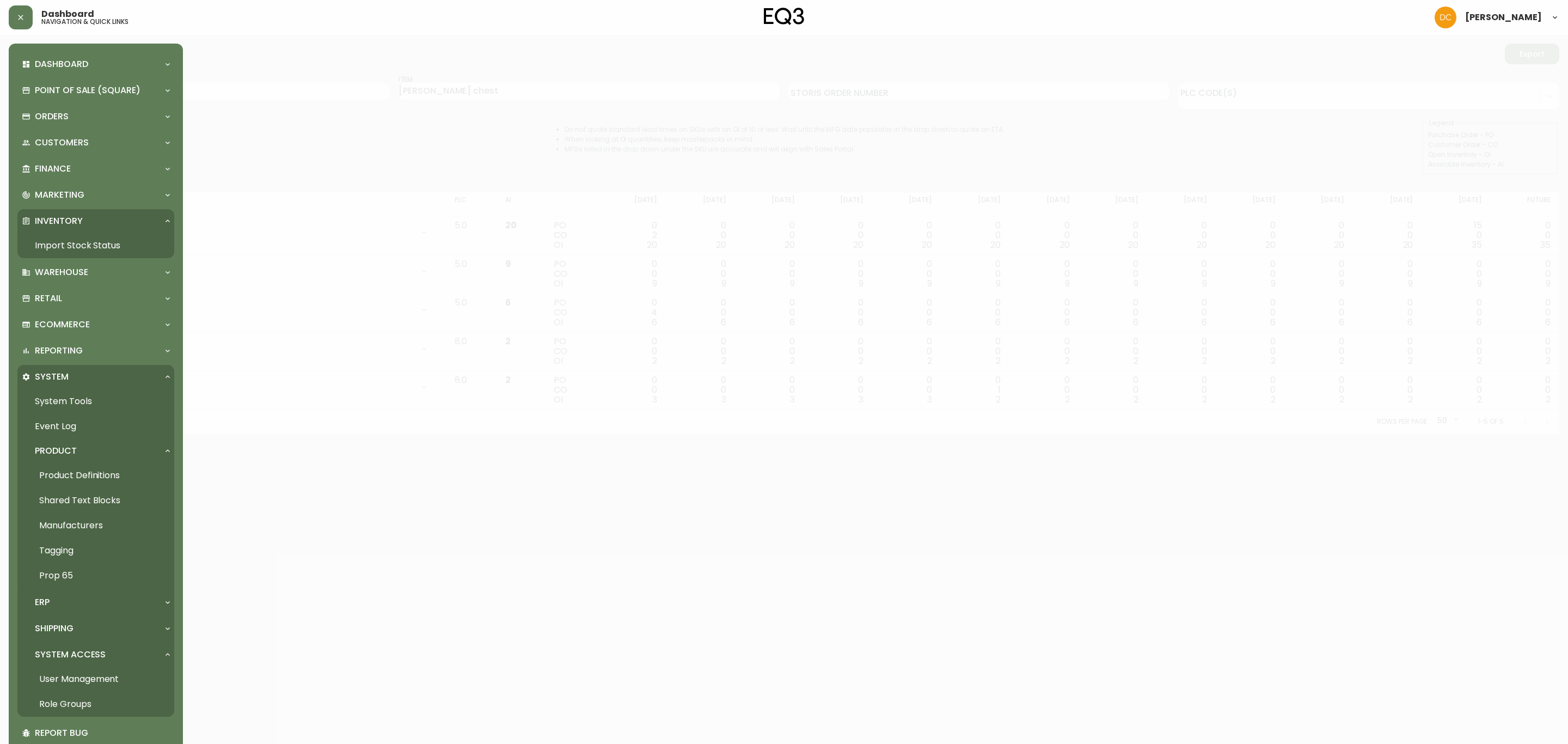
click at [77, 602] on div "ERP" at bounding box center [91, 602] width 138 height 12
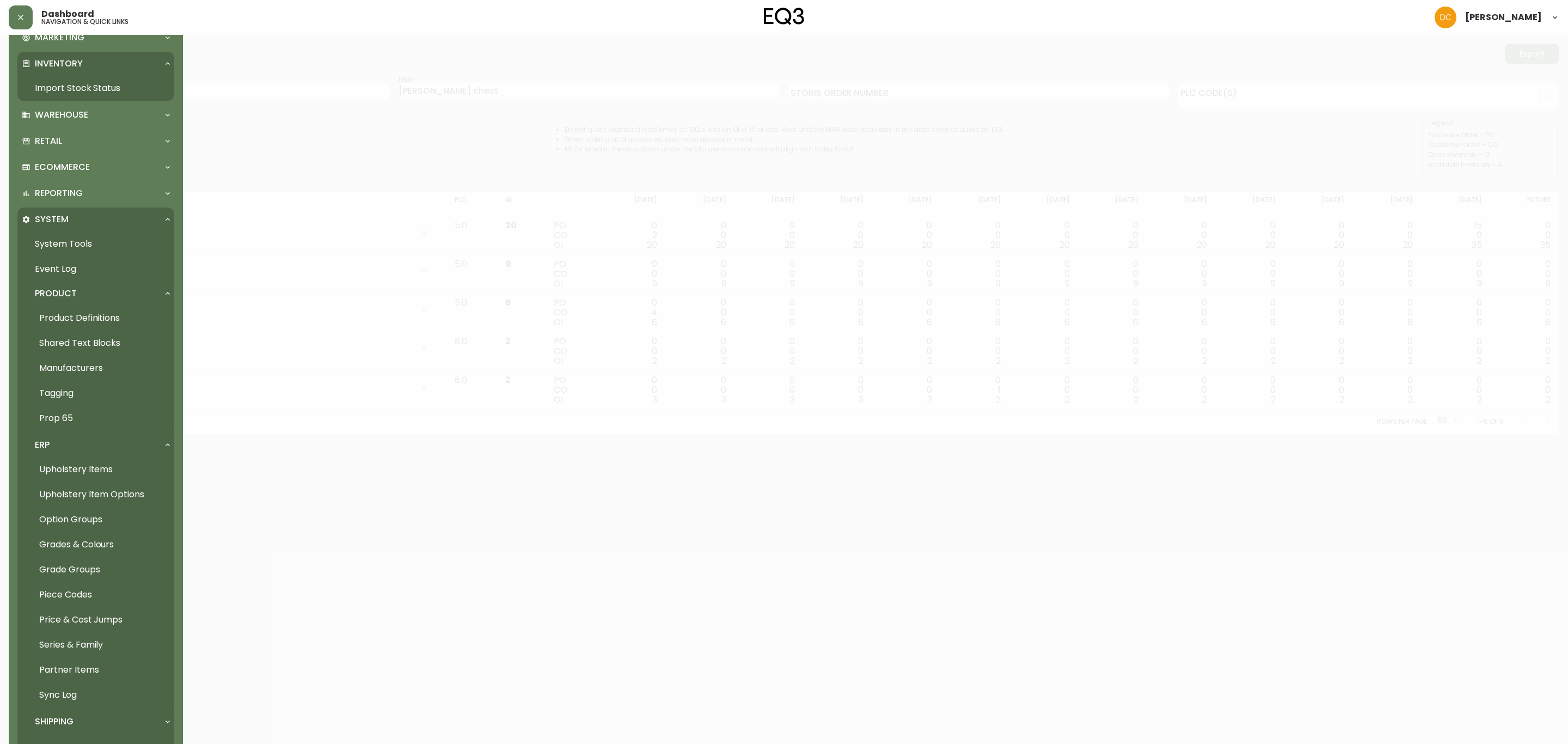
scroll to position [164, 0]
click at [88, 541] on link "Grades & Colours" at bounding box center [95, 539] width 156 height 25
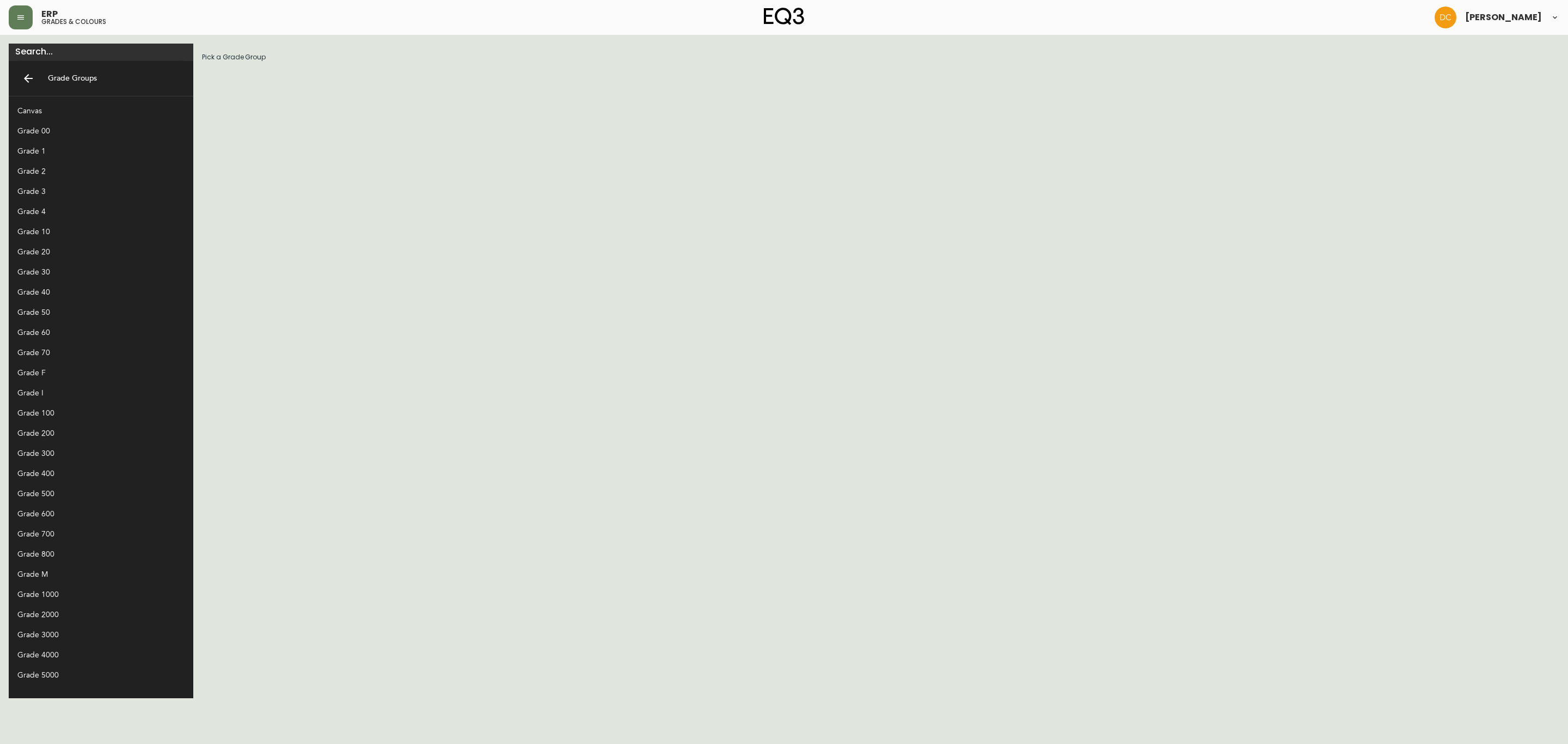
click at [55, 220] on div "Grade 4" at bounding box center [100, 211] width 185 height 20
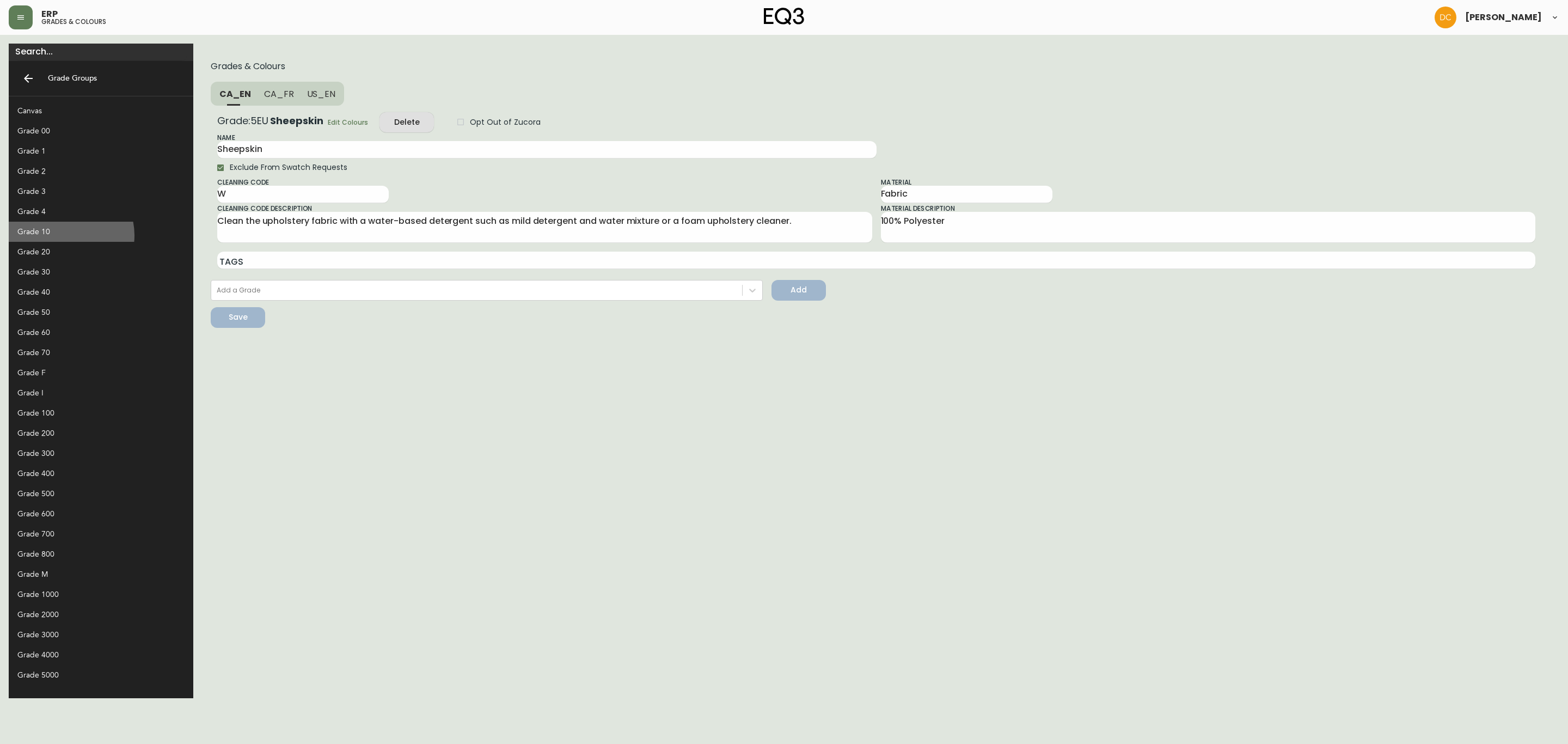
click at [66, 235] on div "Grade 10" at bounding box center [92, 232] width 149 height 11
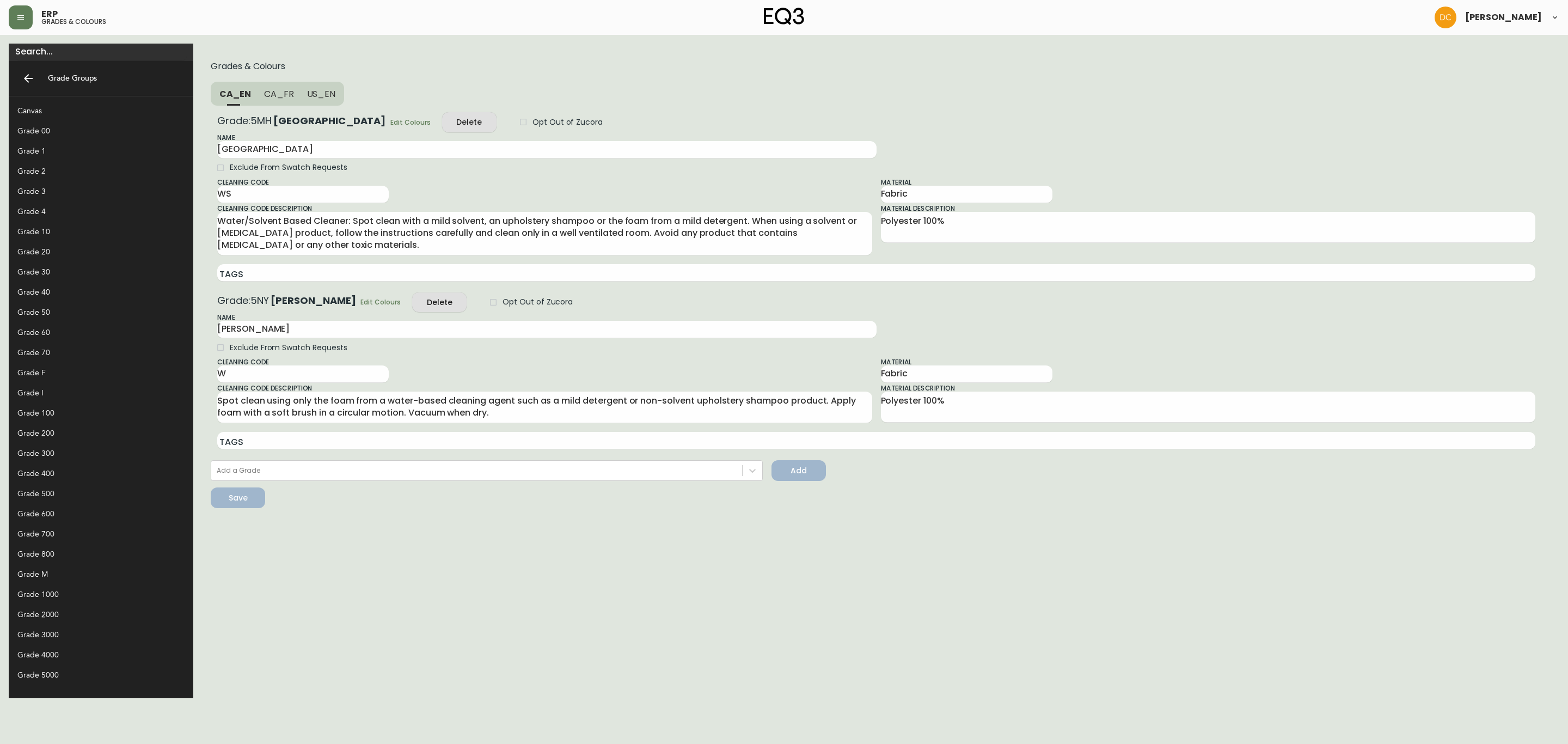
click at [390, 124] on span "Edit Colours" at bounding box center [410, 122] width 40 height 11
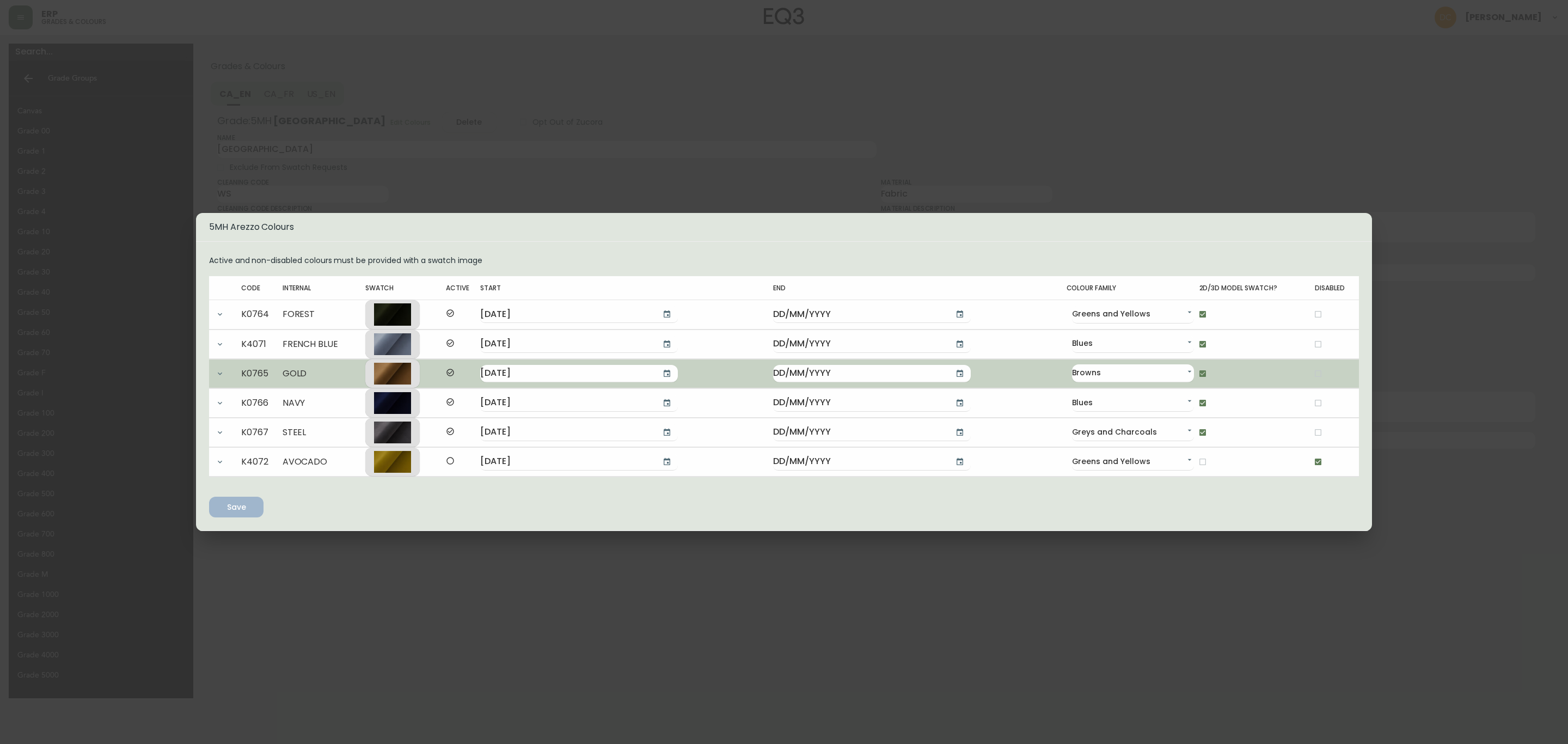
click at [263, 370] on td "K0765" at bounding box center [262, 373] width 41 height 29
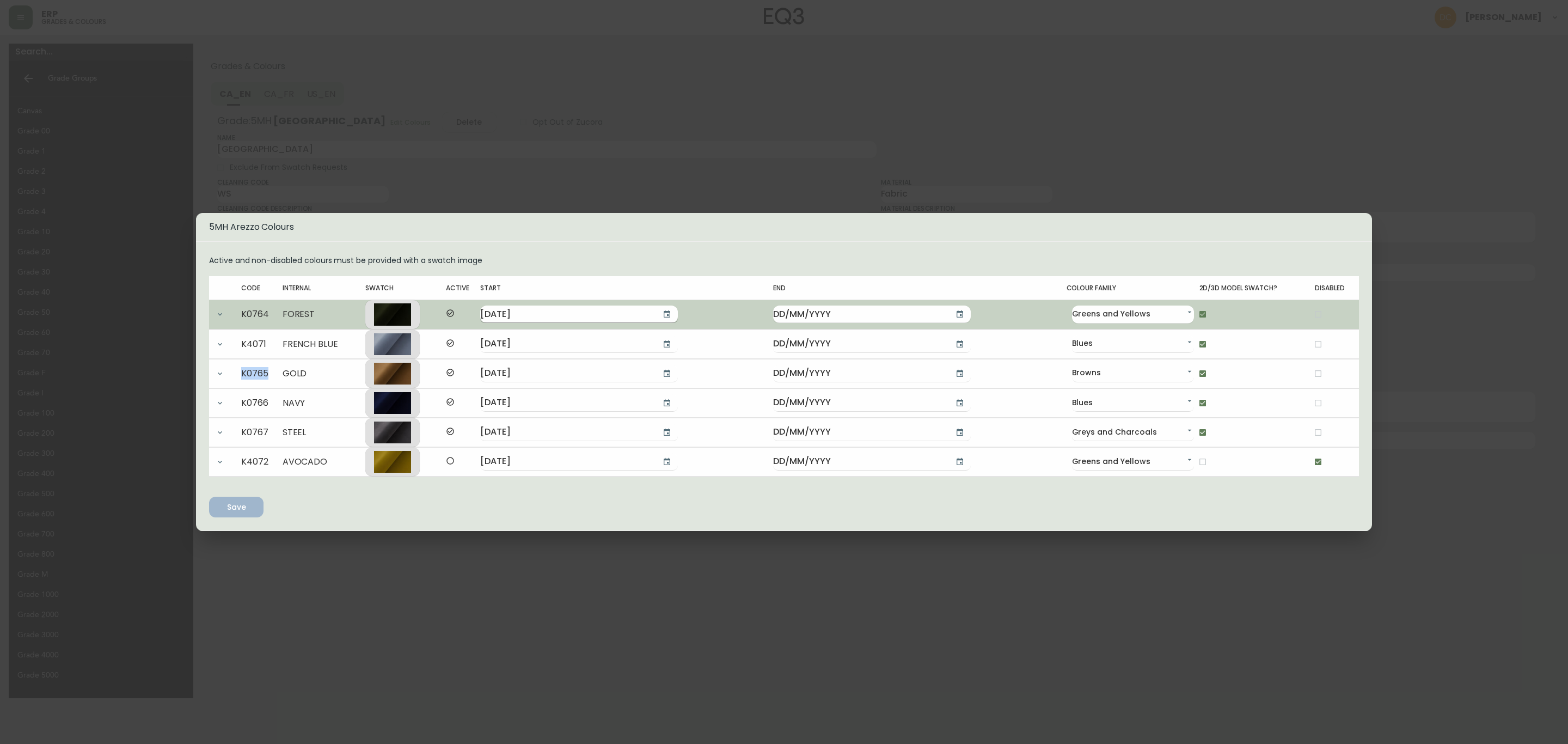
copy td "K0765"
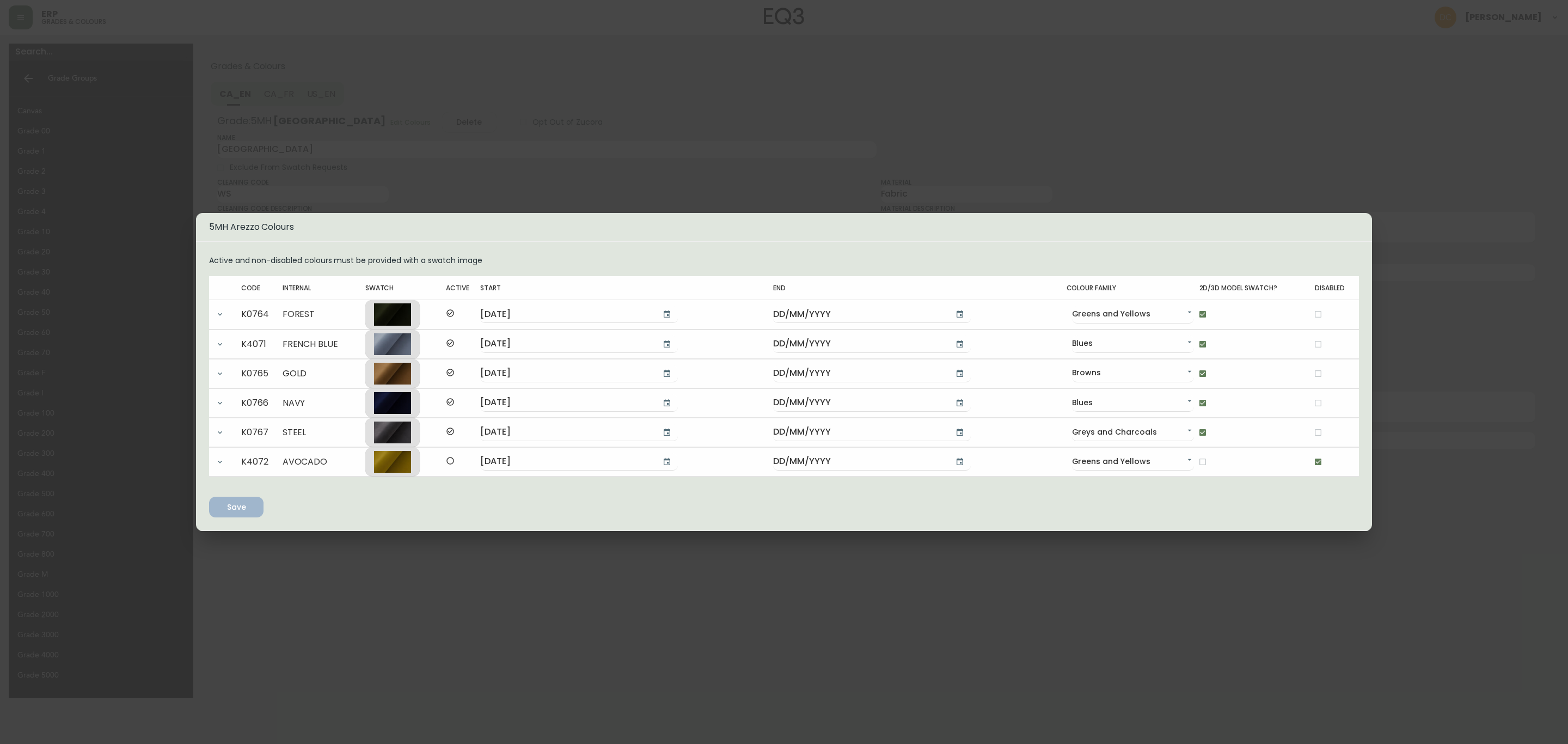
drag, startPoint x: 323, startPoint y: 54, endPoint x: 320, endPoint y: 43, distance: 11.4
click at [322, 50] on div "5MH Arezzo Colours Active and non-disabled colours must be provided with a swat…" at bounding box center [784, 372] width 1568 height 744
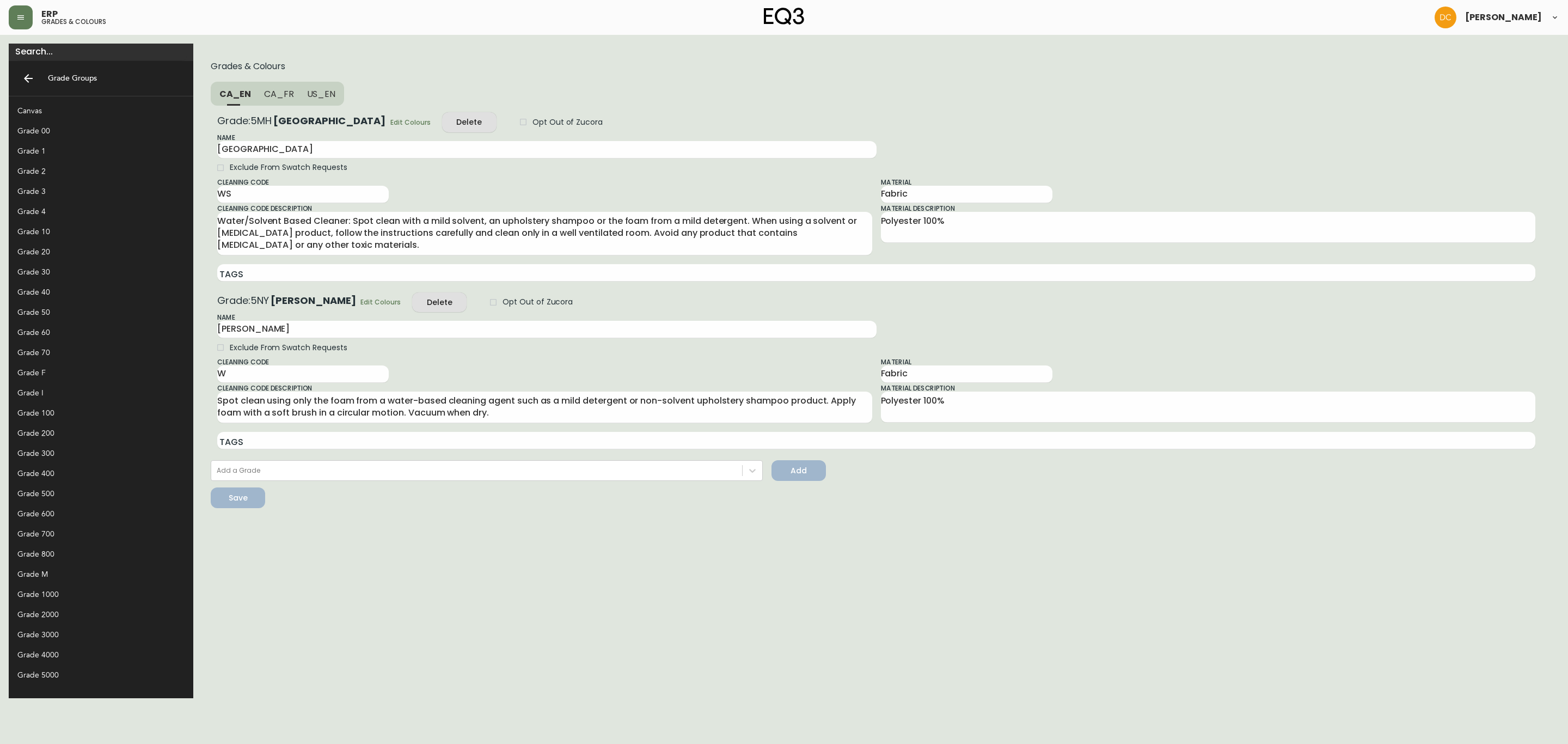
drag, startPoint x: 28, startPoint y: 1, endPoint x: 32, endPoint y: -8, distance: 9.8
click at [32, 0] on html "ERP grades & colours David Castro Grade Groups Canvas Grade 00 Grade 1 Grade 2 …" at bounding box center [784, 349] width 1568 height 698
click at [16, 15] on icon "button" at bounding box center [20, 18] width 8 height 8
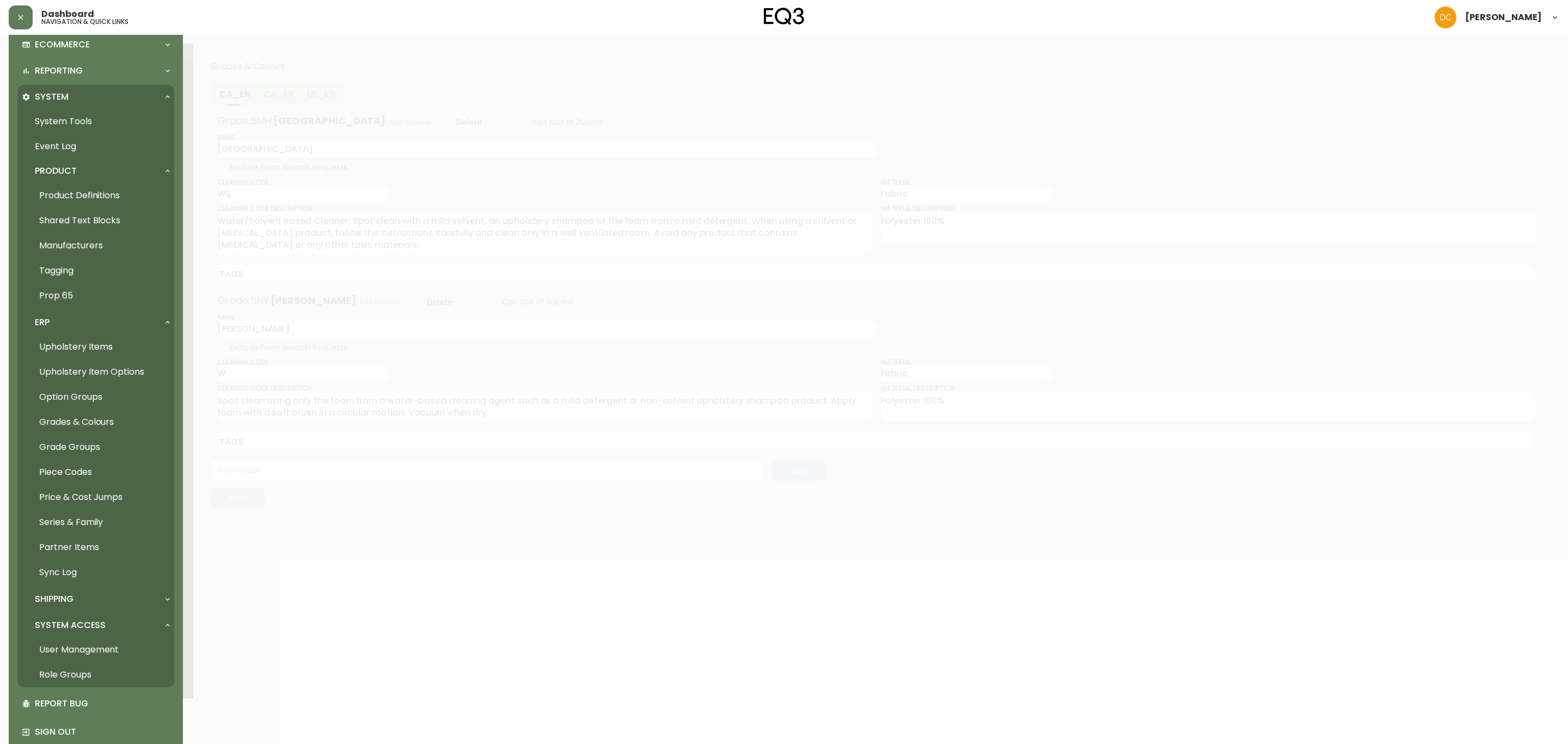
scroll to position [299, 0]
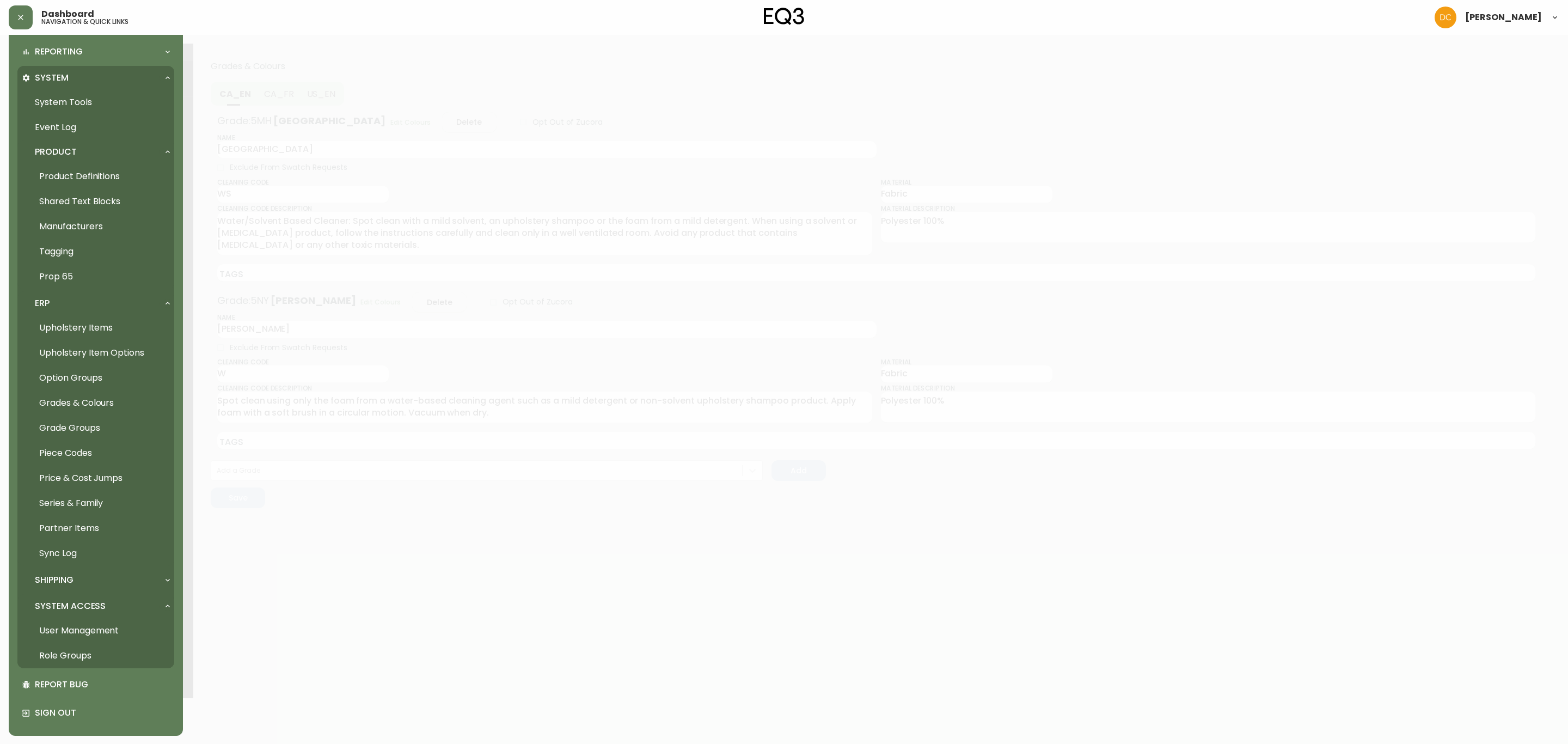
click at [93, 631] on link "User Management" at bounding box center [95, 631] width 156 height 25
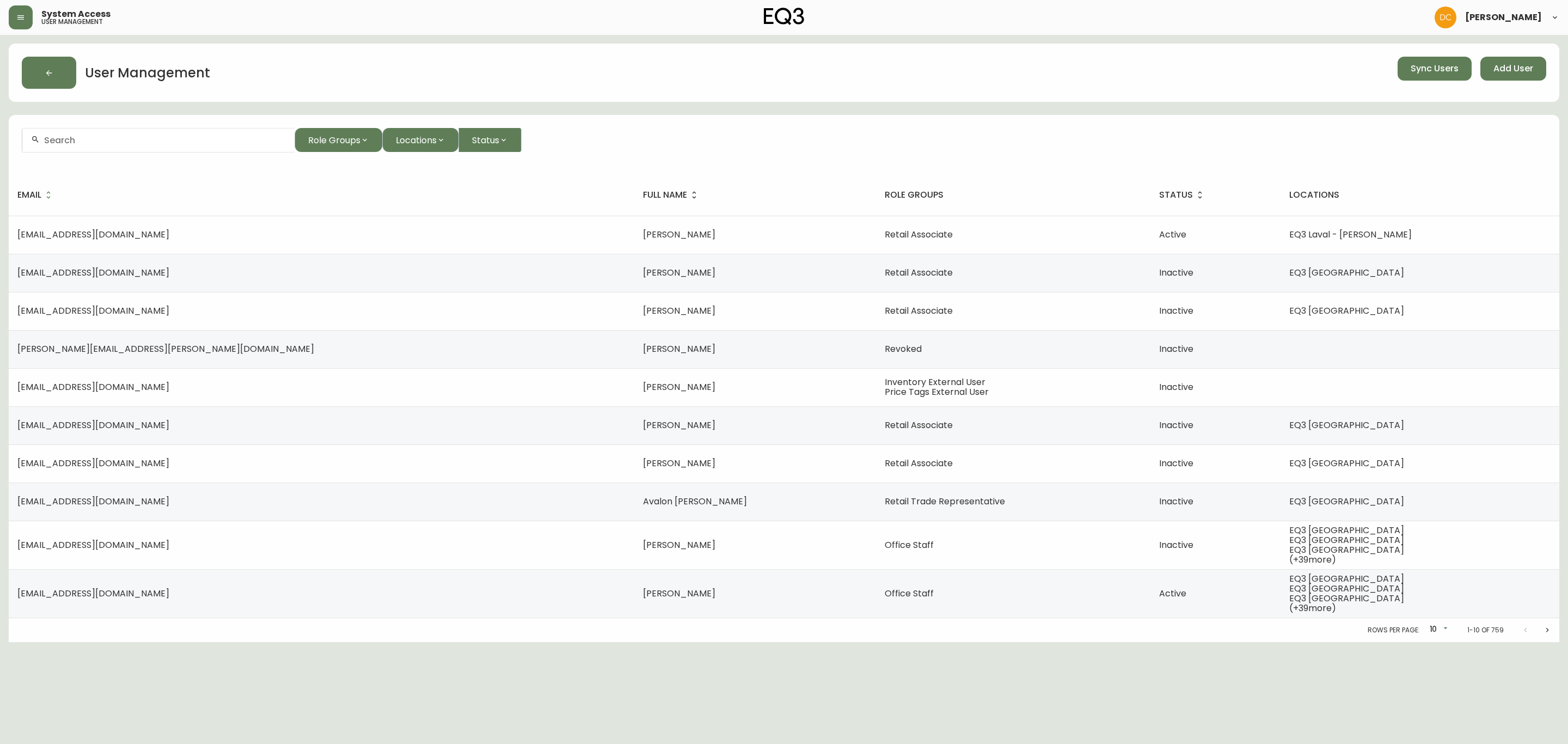
click at [85, 145] on input "text" at bounding box center [165, 140] width 242 height 11
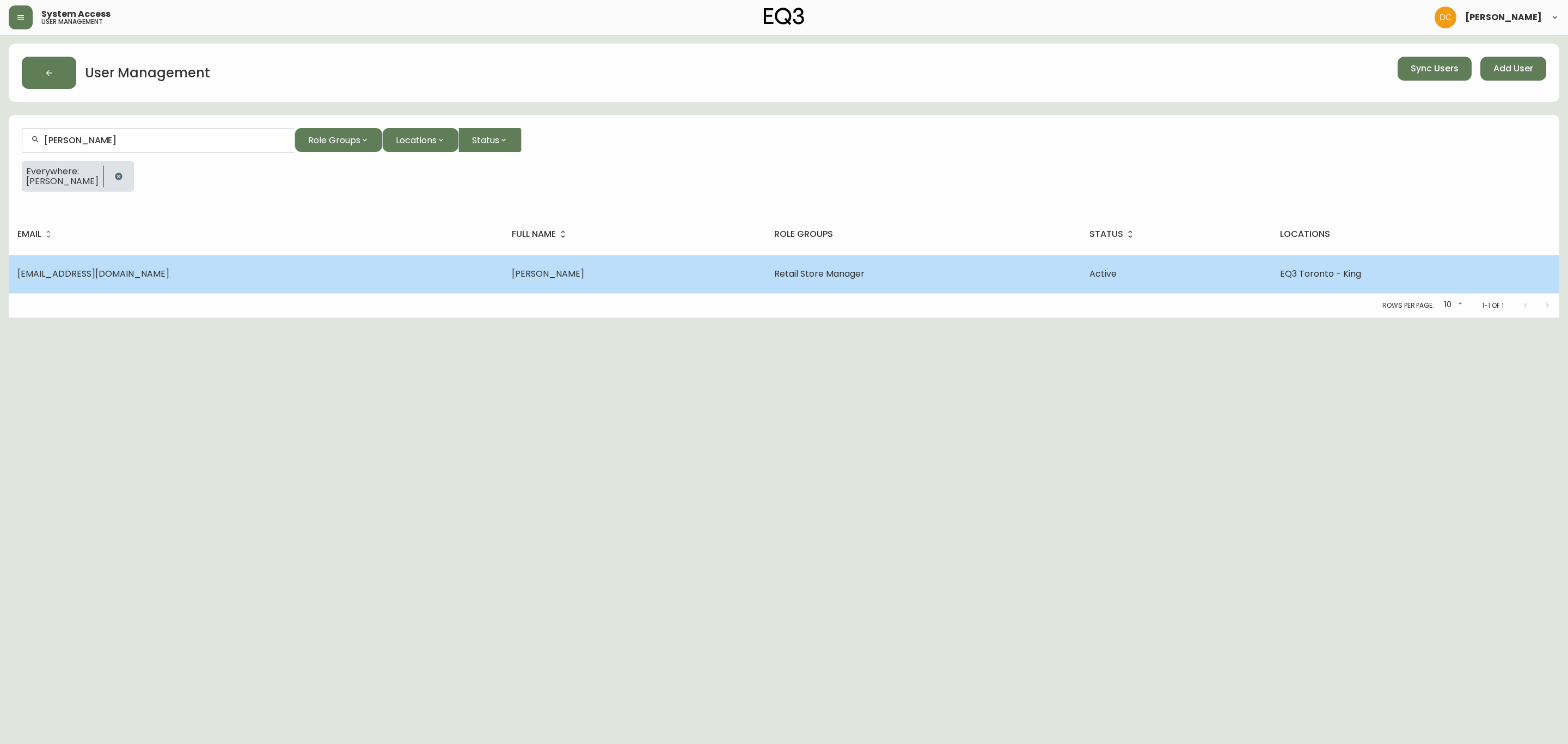
click at [161, 267] on td "jmachado@eq3.com" at bounding box center [255, 274] width 495 height 38
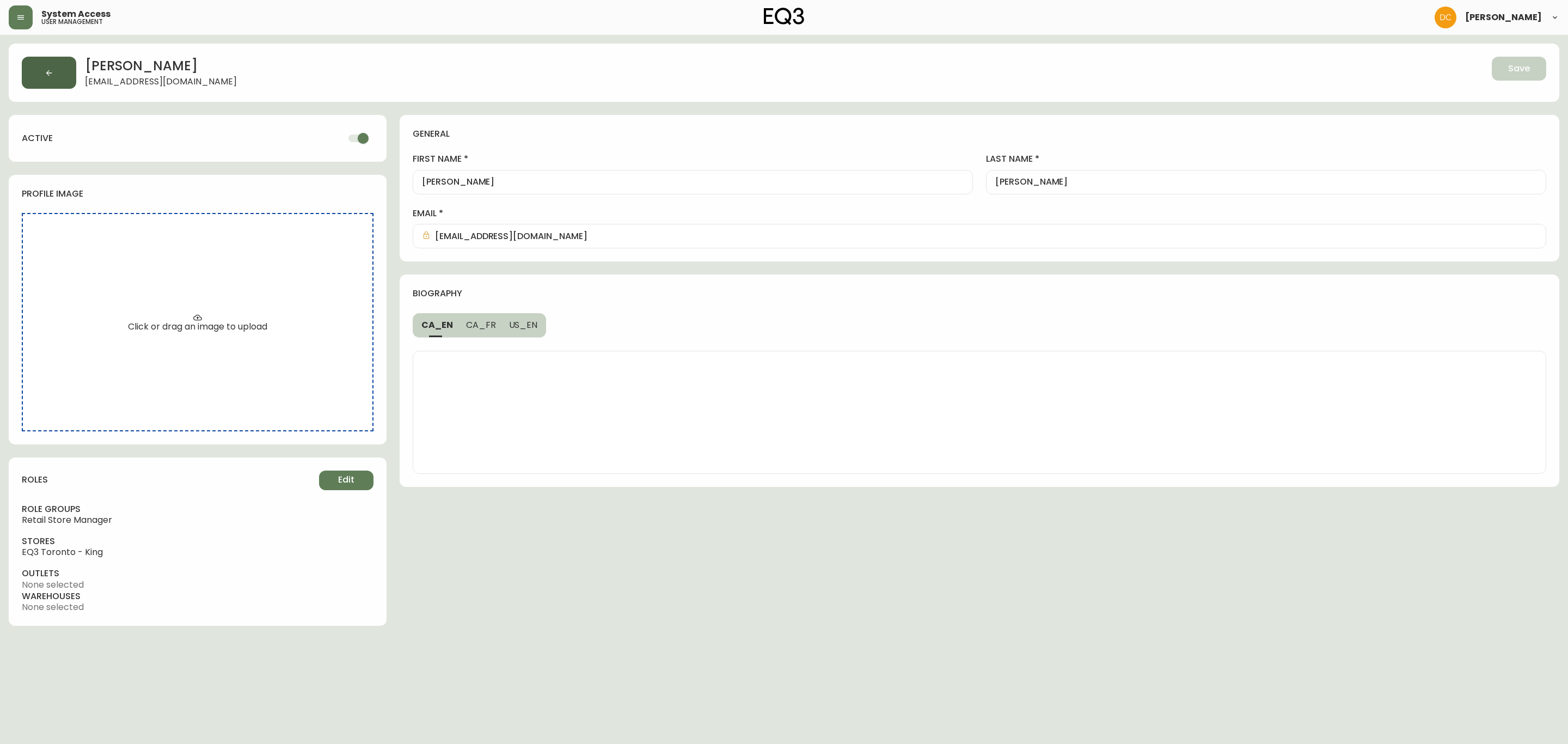
click at [49, 70] on icon "button" at bounding box center [49, 72] width 6 height 6
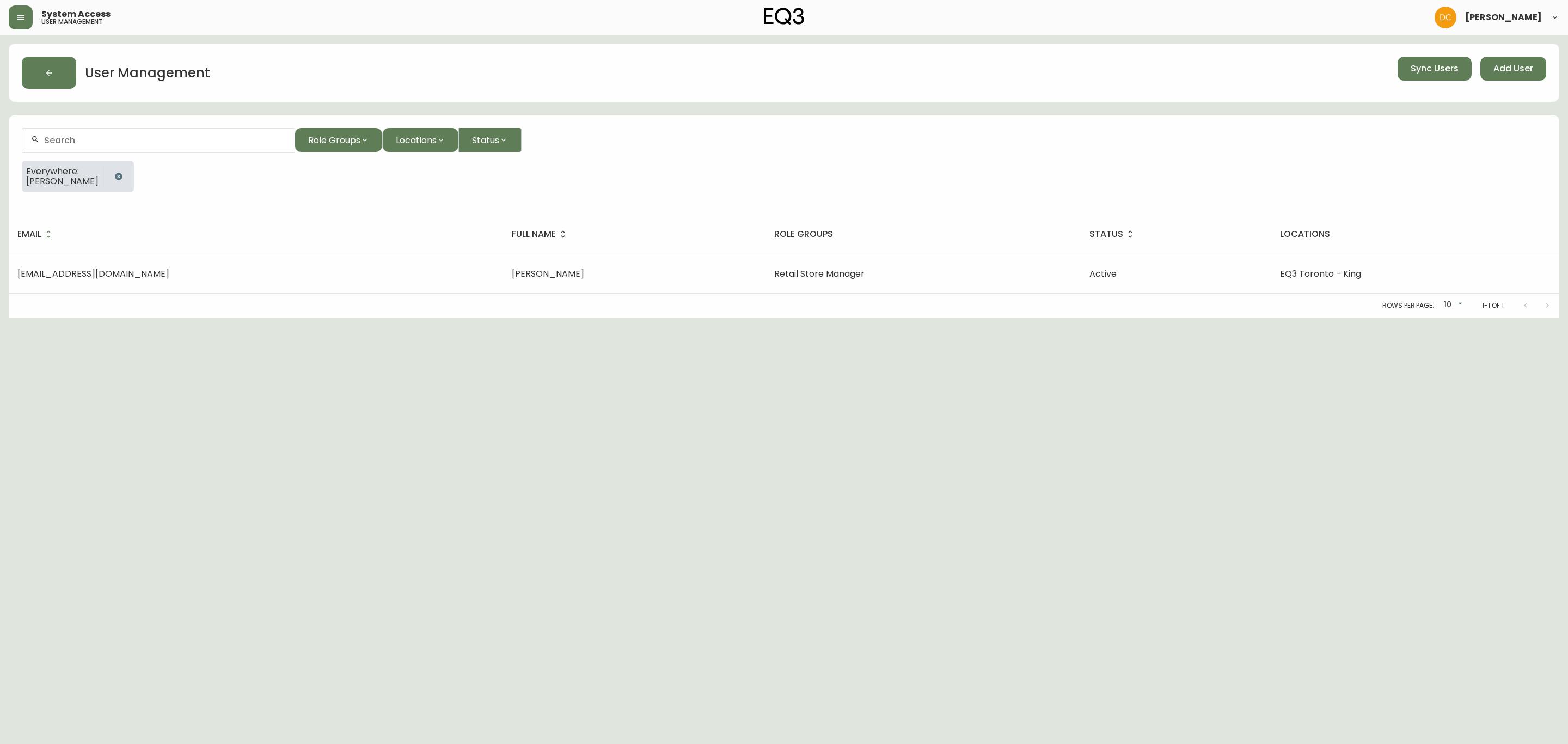
click at [152, 135] on div at bounding box center [159, 140] width 272 height 25
click at [114, 172] on icon "button" at bounding box center [119, 176] width 8 height 8
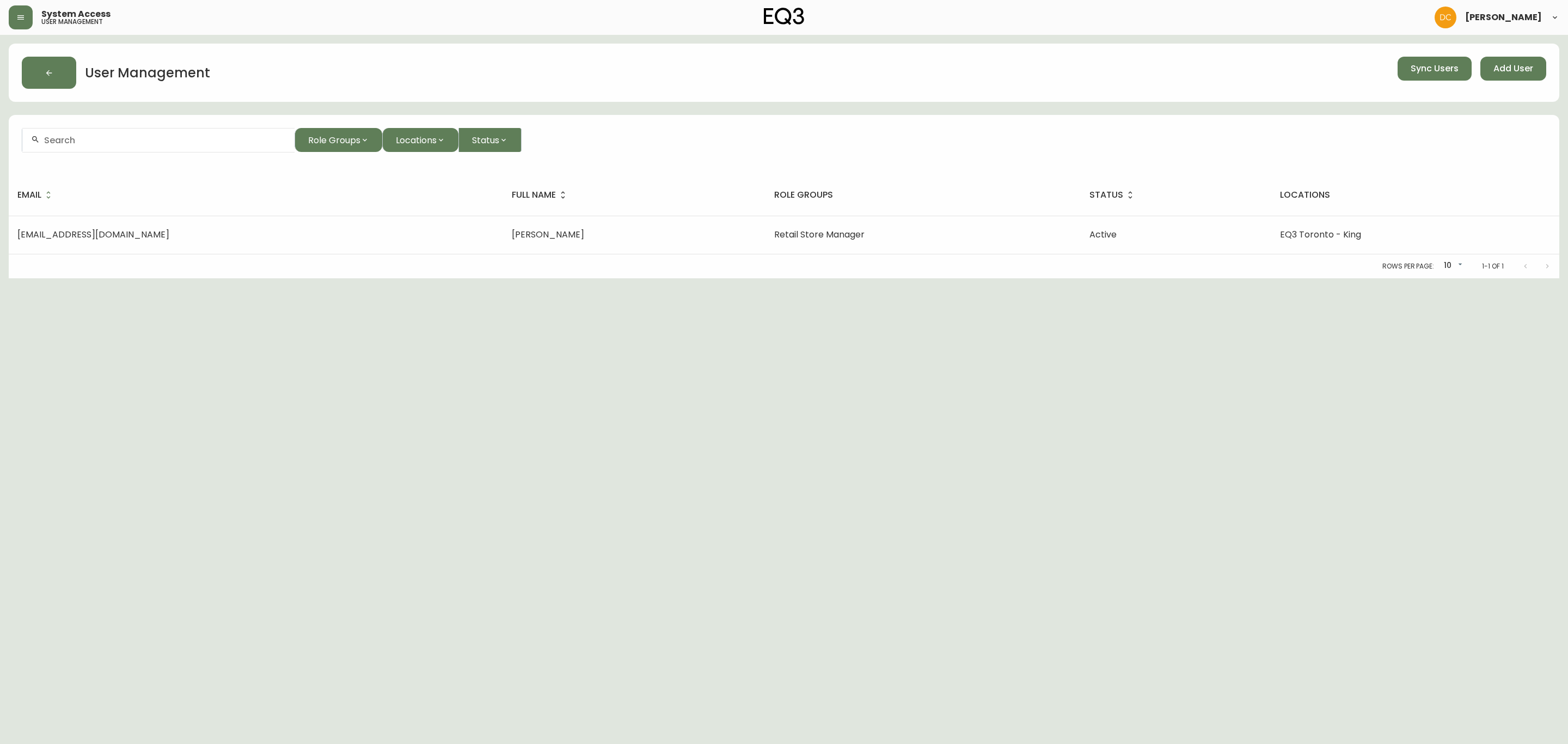
click at [107, 130] on div at bounding box center [159, 140] width 272 height 25
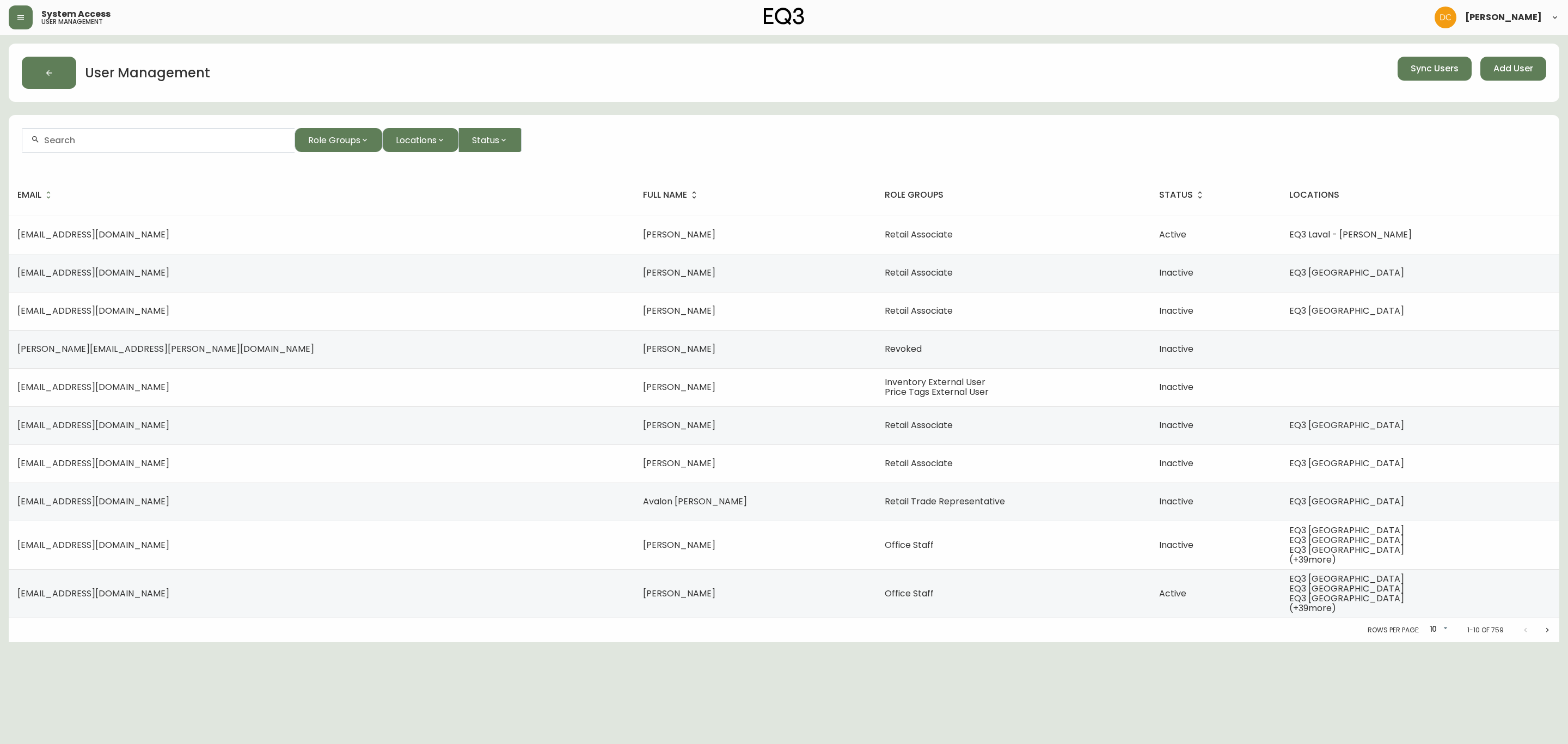
paste input "Jahvoni"
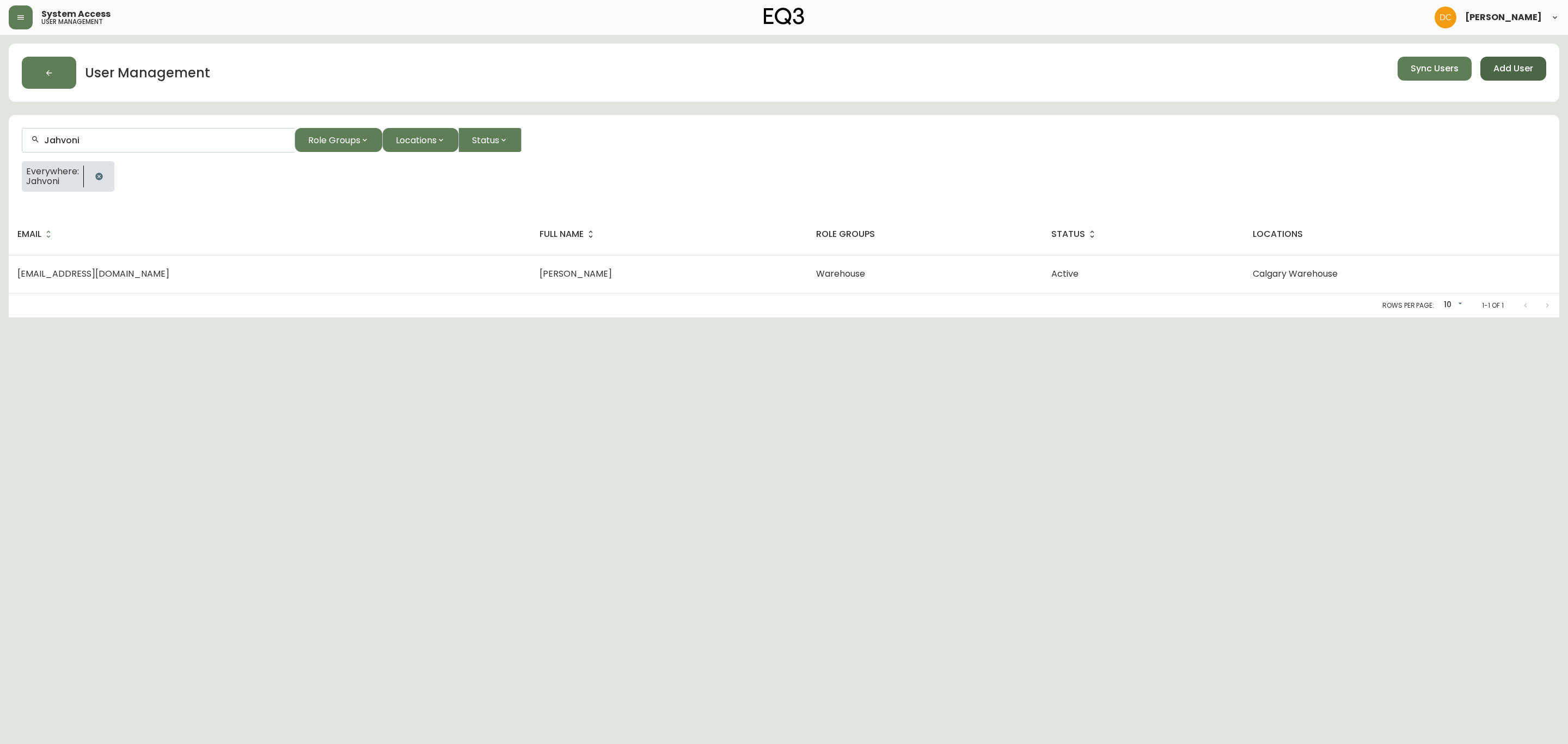
click at [1510, 65] on span "Add User" at bounding box center [1513, 68] width 40 height 12
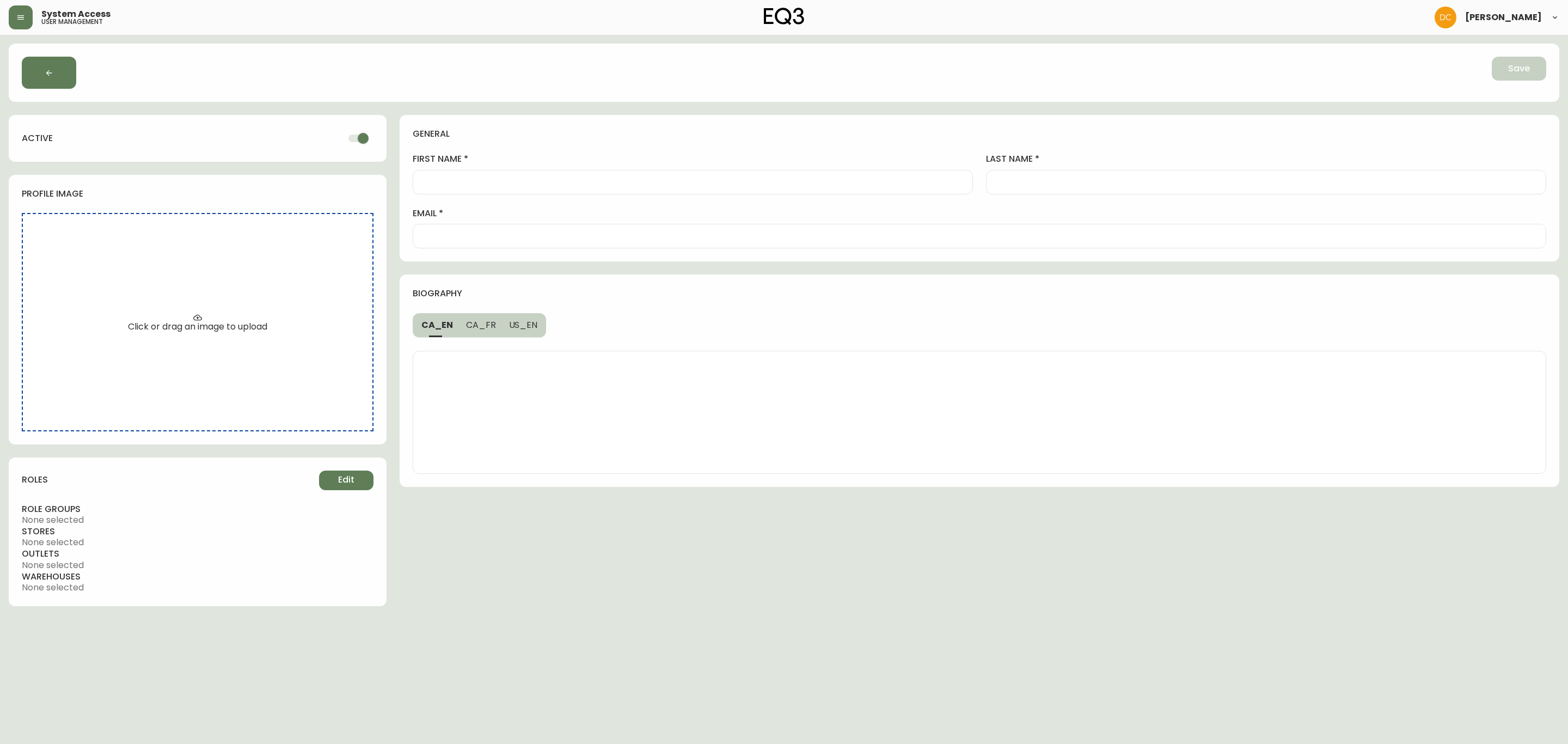
click at [536, 179] on input "first name" at bounding box center [692, 182] width 542 height 11
paste input "[PERSON_NAME]"
click at [616, 250] on div "general first name Rob last name Sykes email" at bounding box center [979, 188] width 1160 height 147
click at [624, 244] on div at bounding box center [979, 236] width 1134 height 25
paste input "– rsykes@eq3.com"
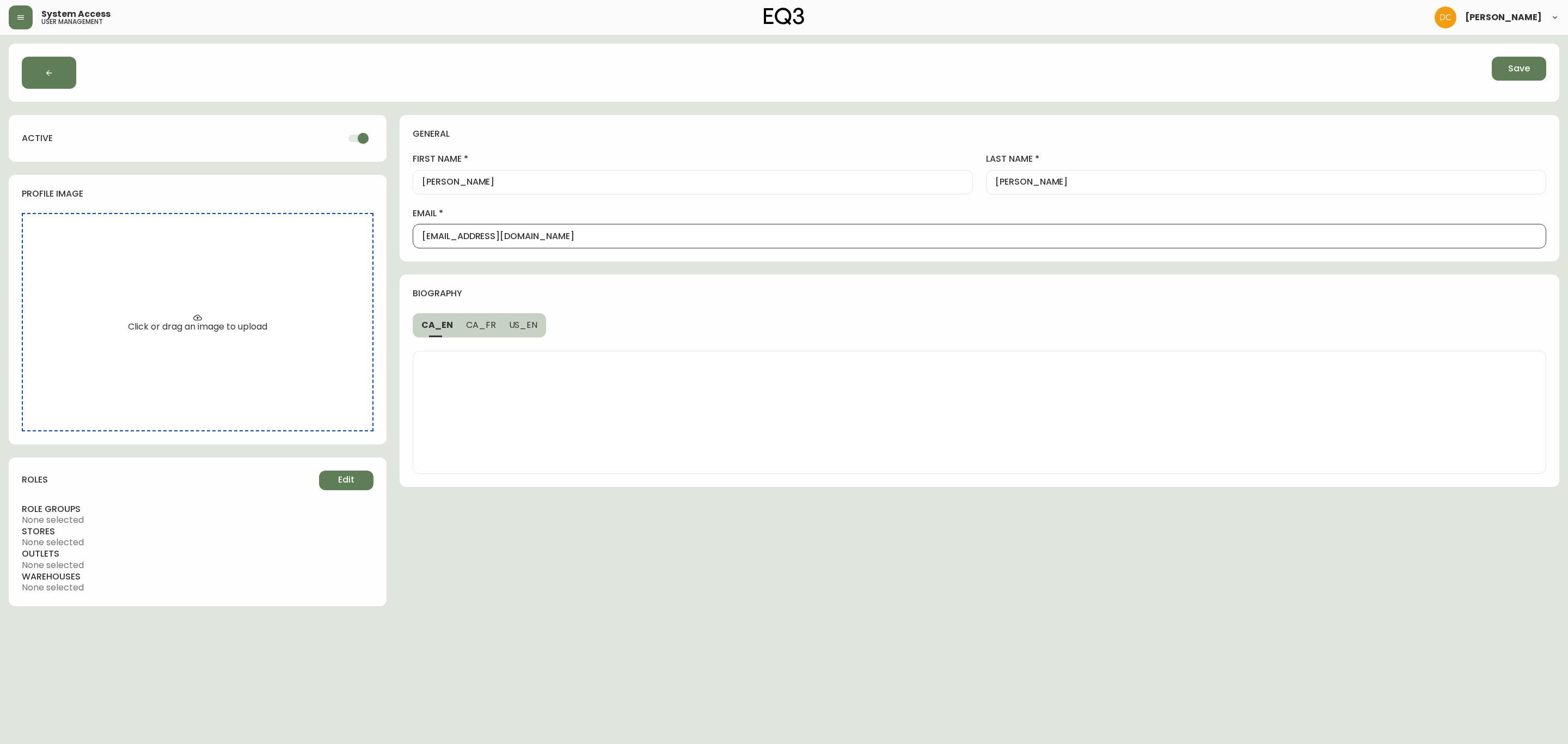
click at [340, 466] on div "roles Edit role groups None selected stores None selected outlets None selected…" at bounding box center [197, 532] width 378 height 150
click at [340, 484] on span "Edit" at bounding box center [346, 479] width 16 height 12
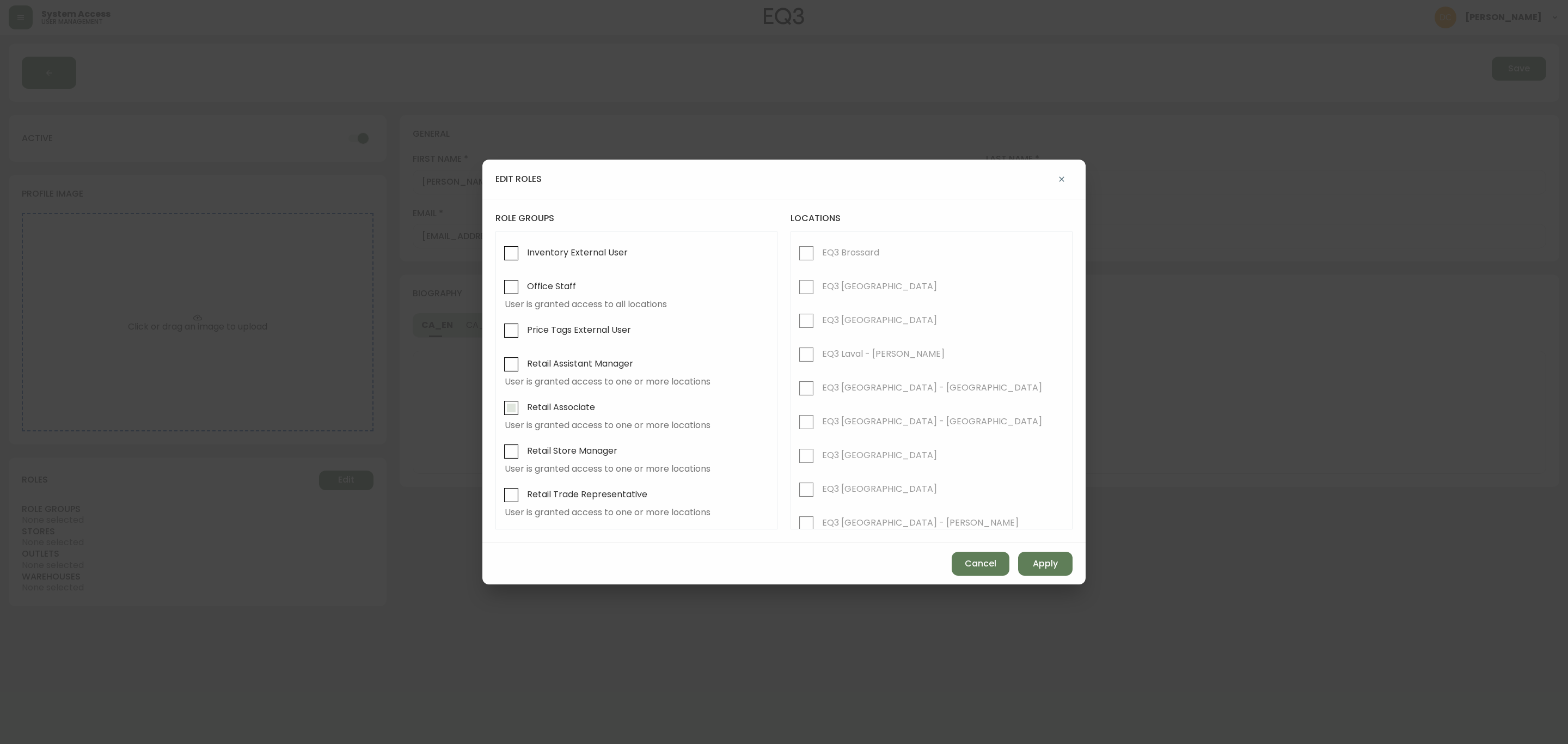
click at [514, 408] on input "Retail Associate" at bounding box center [511, 408] width 25 height 25
click at [863, 320] on span "EQ3 [GEOGRAPHIC_DATA] - [PERSON_NAME]" at bounding box center [920, 314] width 196 height 11
click at [819, 320] on input "EQ3 [GEOGRAPHIC_DATA] - [PERSON_NAME]" at bounding box center [806, 315] width 25 height 25
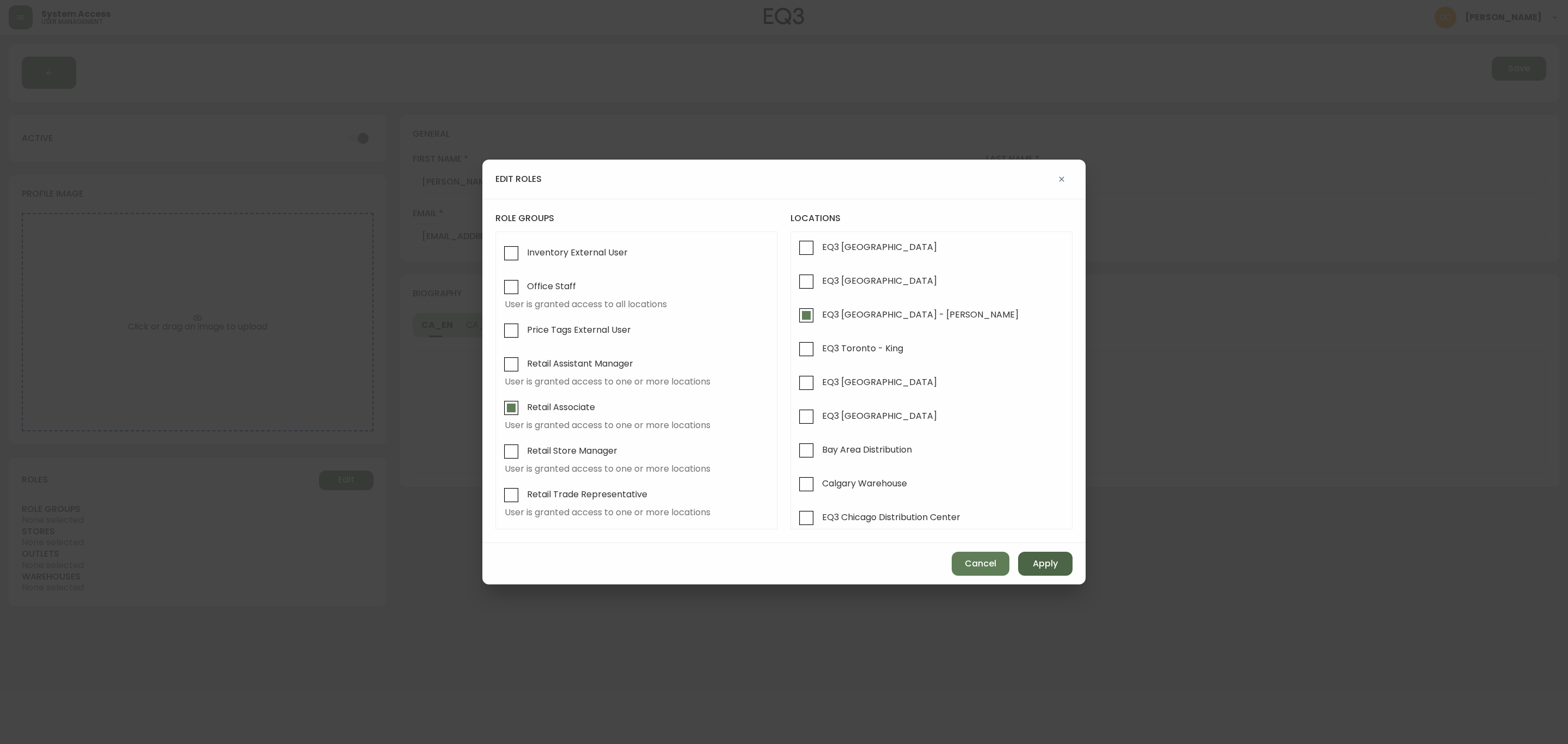
click at [1034, 565] on span "Apply" at bounding box center [1045, 564] width 25 height 12
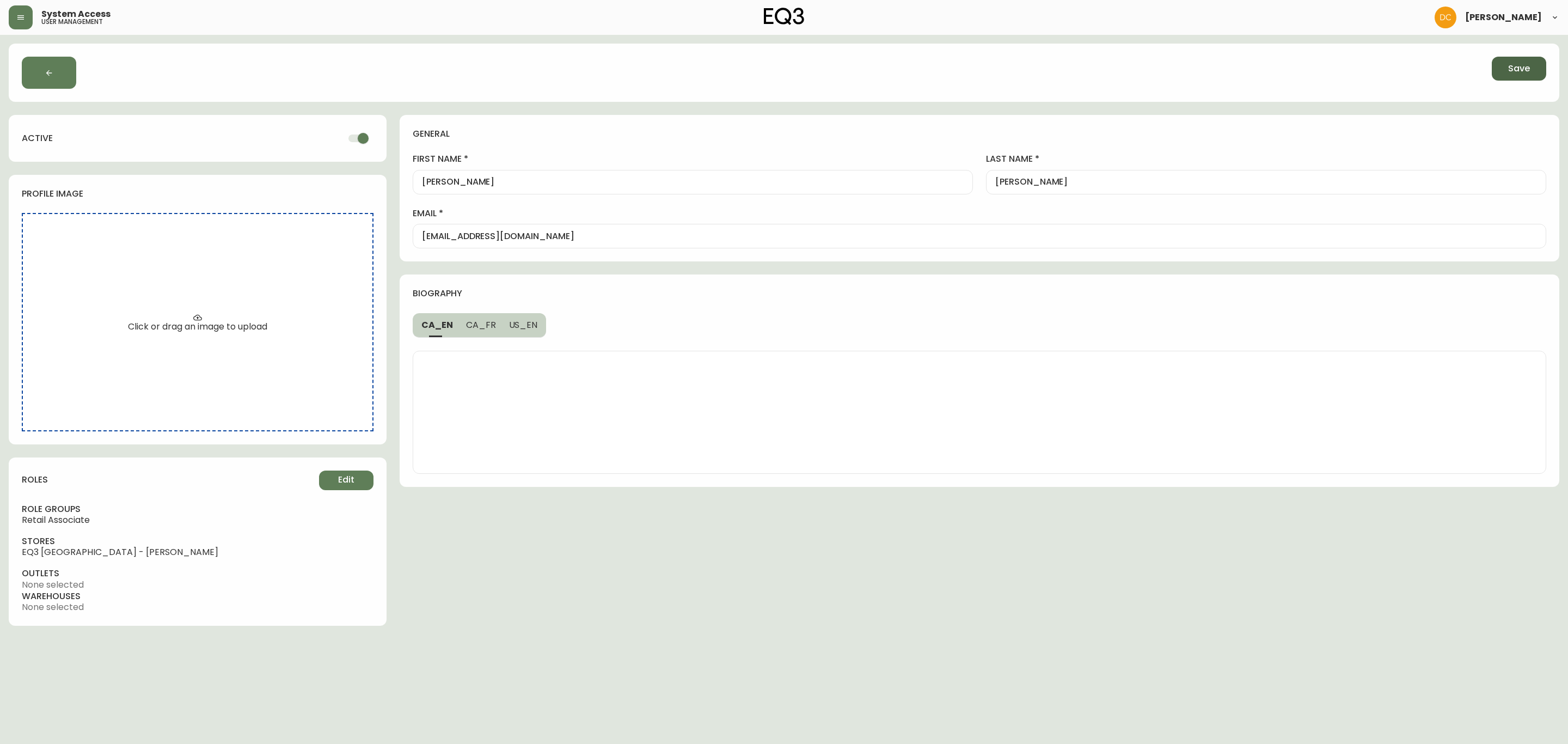
click at [1509, 74] on span "Save" at bounding box center [1518, 68] width 22 height 12
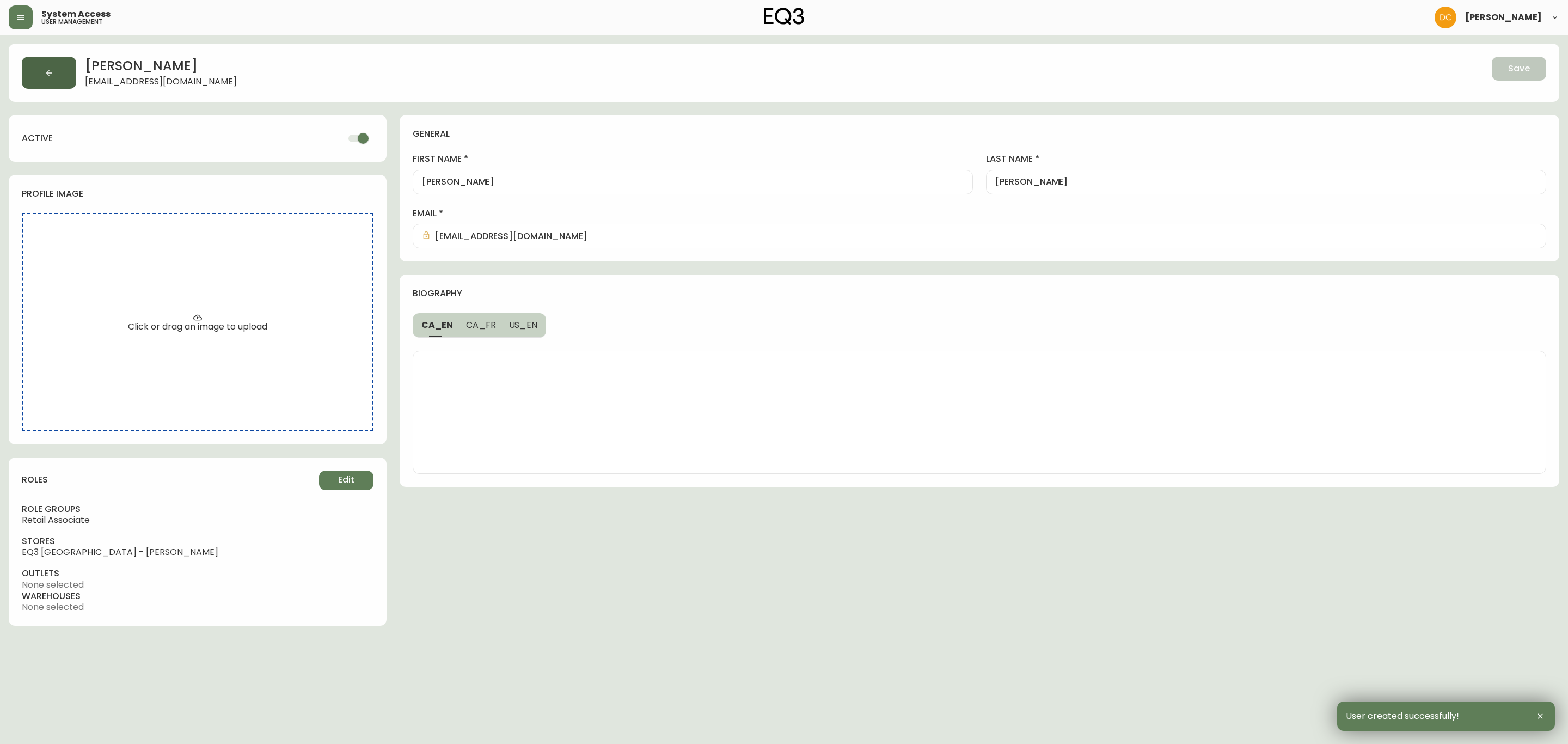
click at [60, 80] on button "button" at bounding box center [49, 73] width 55 height 32
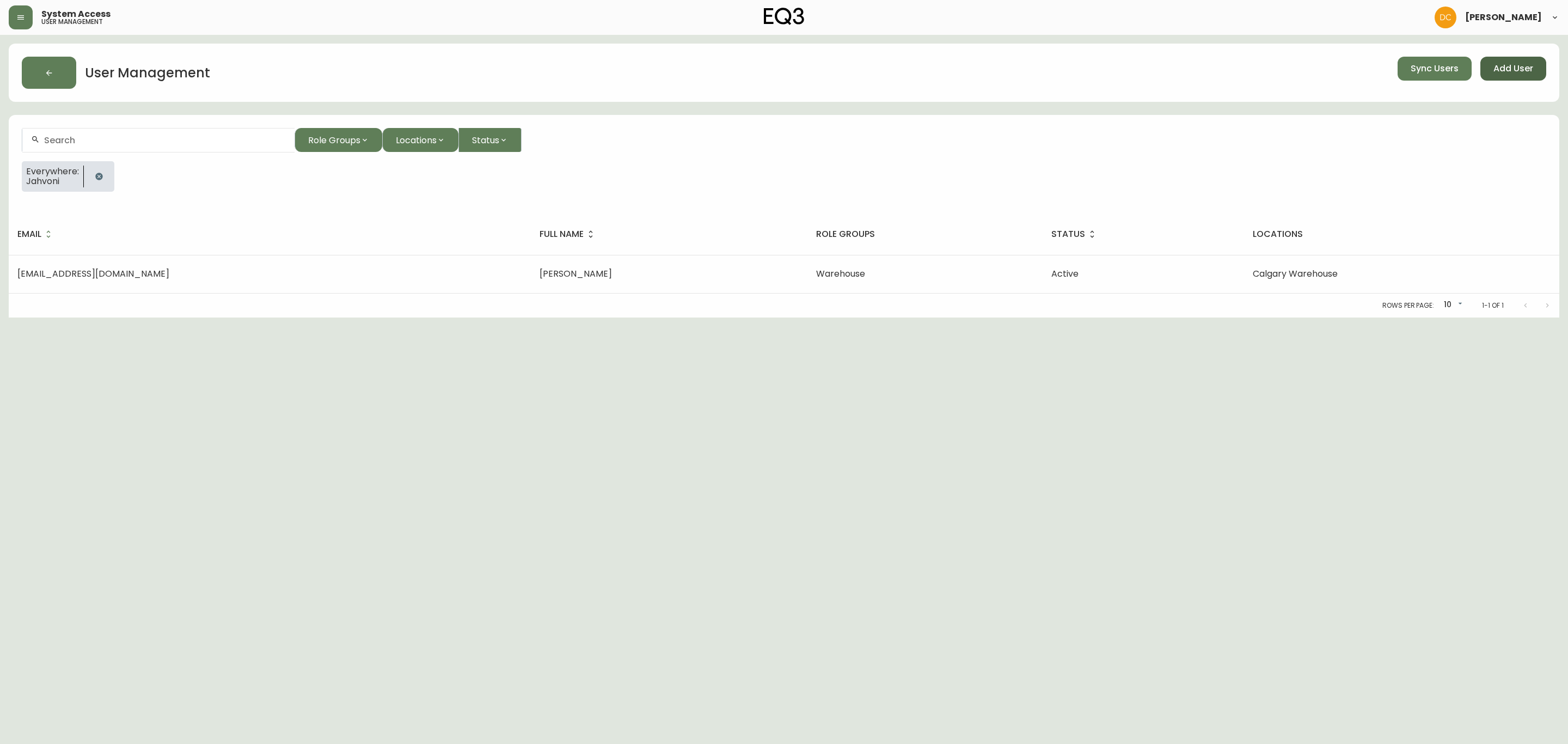
click at [1525, 60] on button "Add User" at bounding box center [1513, 69] width 66 height 24
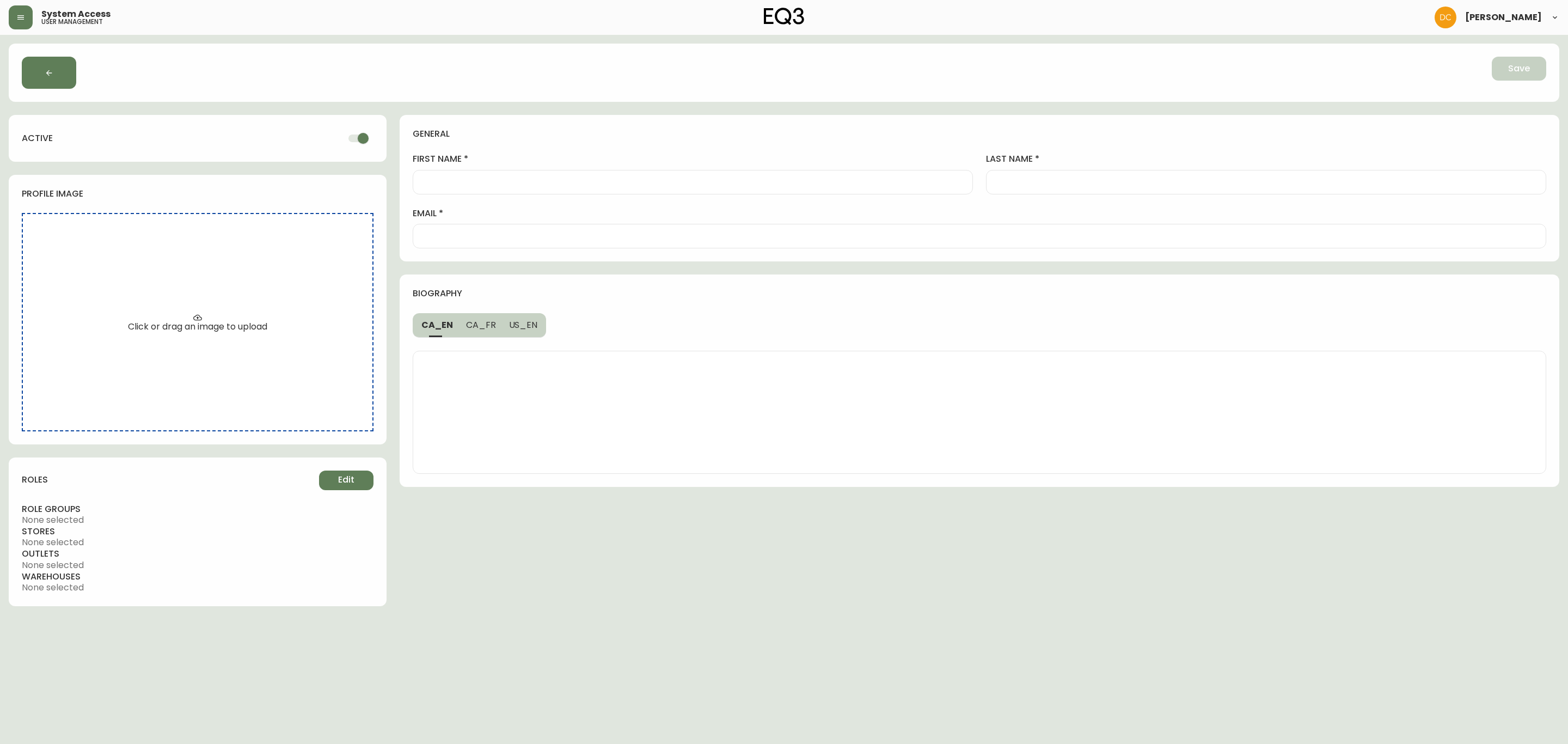
click at [561, 241] on input "email" at bounding box center [979, 236] width 1115 height 11
paste input "[EMAIL_ADDRESS][DOMAIN_NAME]"
click at [565, 182] on input "first name" at bounding box center [692, 182] width 542 height 11
paste input "[PERSON_NAME]"
drag, startPoint x: 453, startPoint y: 185, endPoint x: 585, endPoint y: 181, distance: 132.1
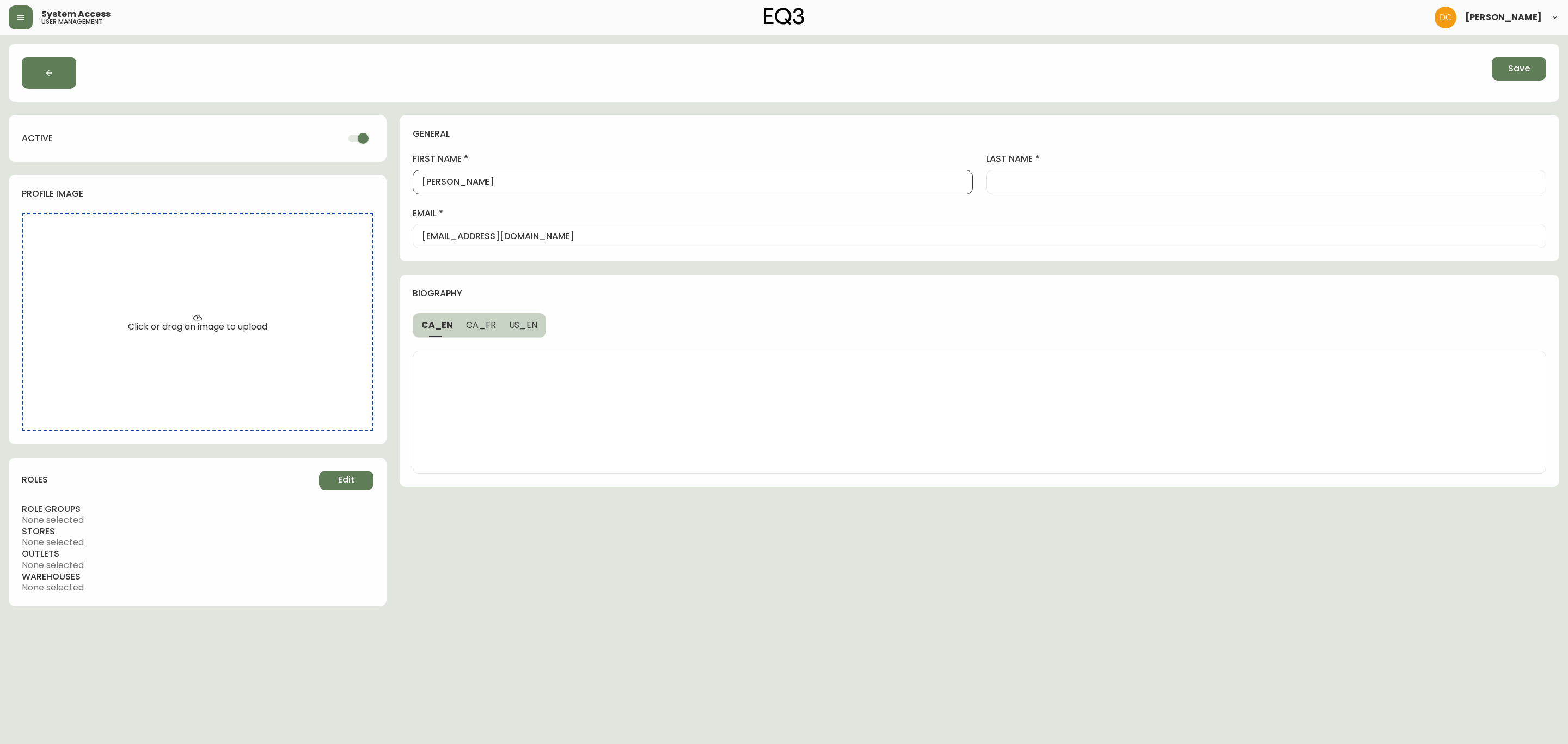
click at [570, 178] on input "[PERSON_NAME]" at bounding box center [692, 182] width 542 height 11
paste input "Jassani"
click at [335, 480] on button "Edit" at bounding box center [347, 480] width 55 height 20
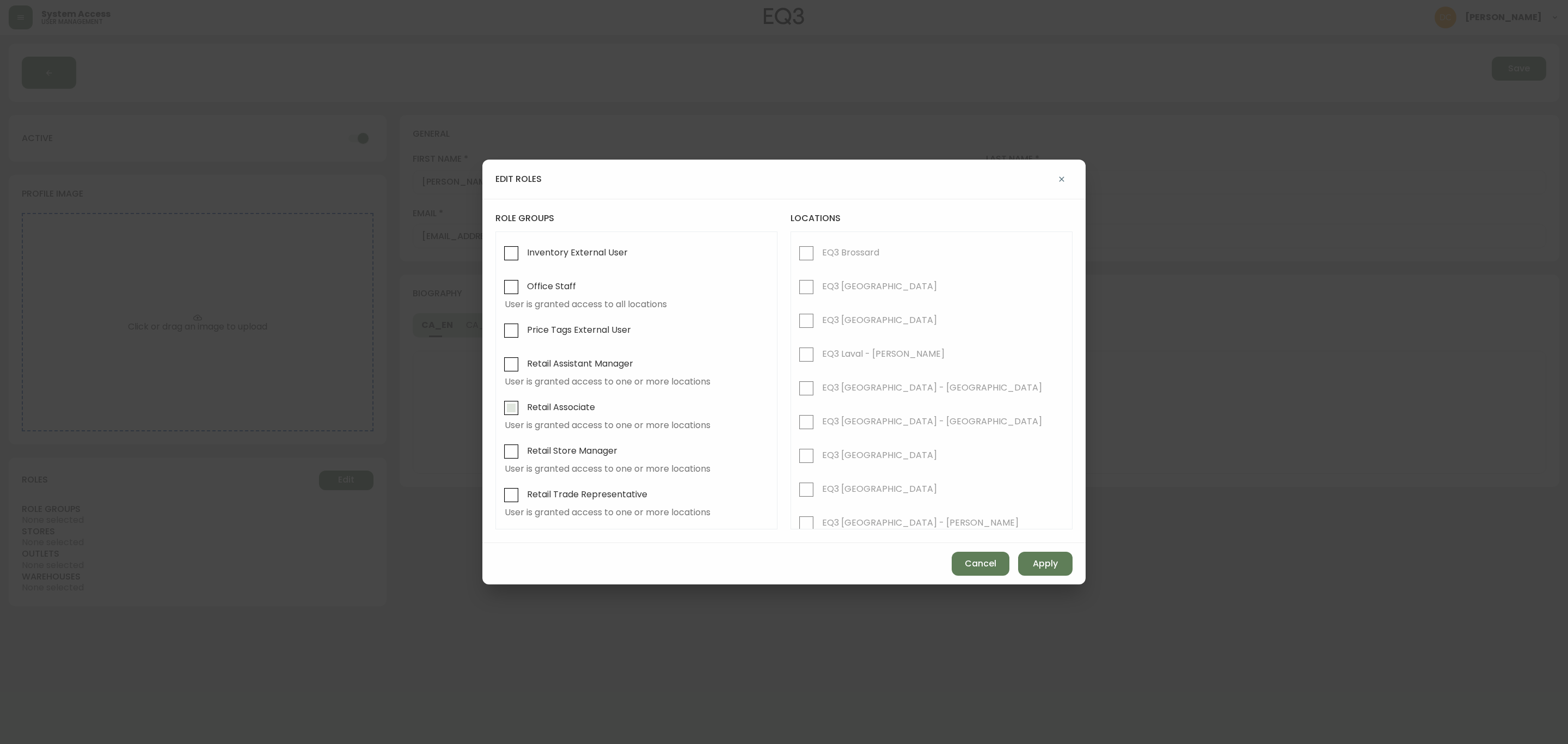
click at [570, 416] on span "Retail Associate" at bounding box center [559, 407] width 72 height 24
click at [523, 416] on input "Retail Associate" at bounding box center [511, 408] width 25 height 25
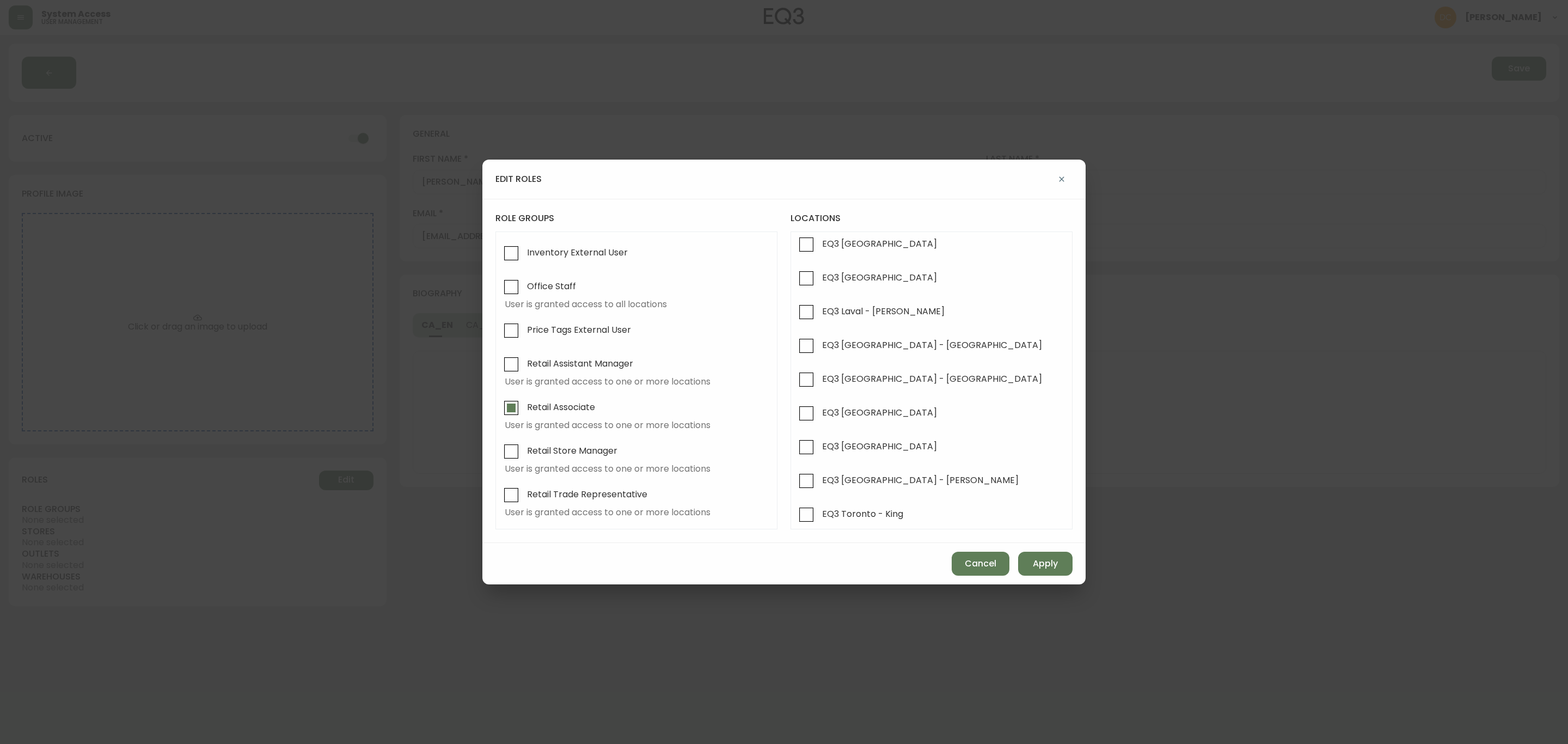
scroll to position [164, 0]
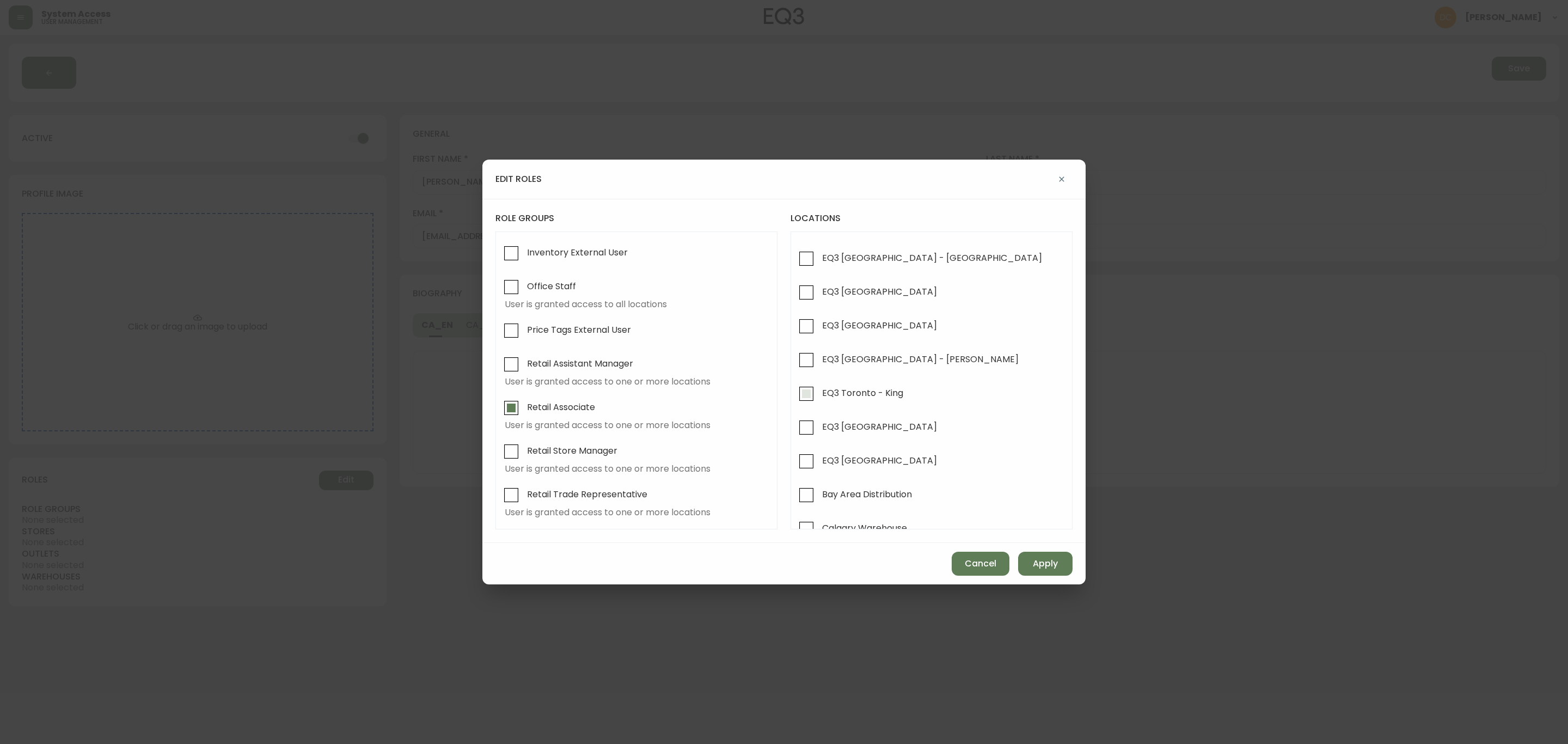
click at [895, 397] on span "EQ3 Toronto - King" at bounding box center [863, 393] width 81 height 11
click at [819, 397] on input "EQ3 Toronto - King" at bounding box center [806, 394] width 25 height 25
click at [1043, 555] on button "Apply" at bounding box center [1045, 564] width 55 height 24
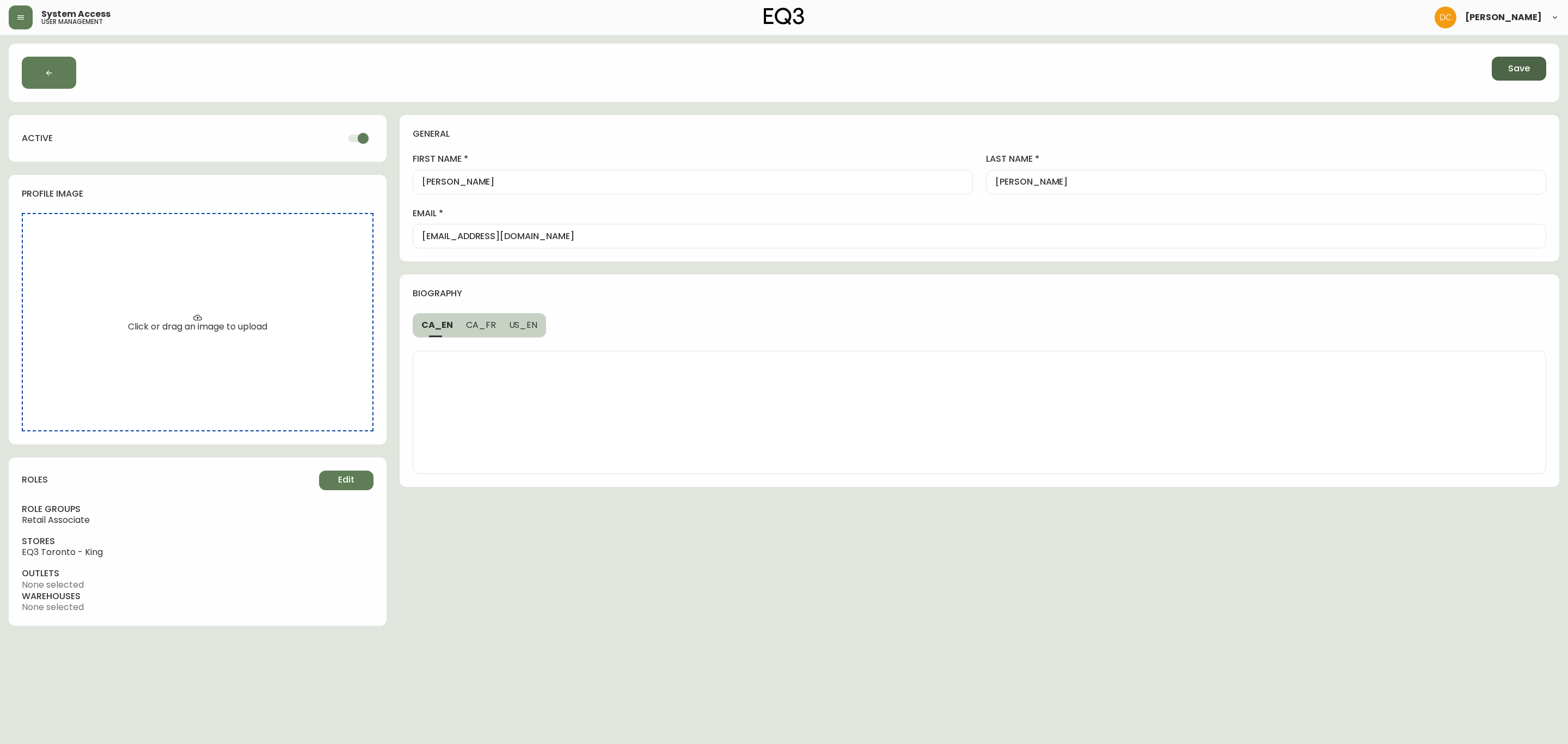
click at [1516, 77] on button "Save" at bounding box center [1519, 69] width 55 height 24
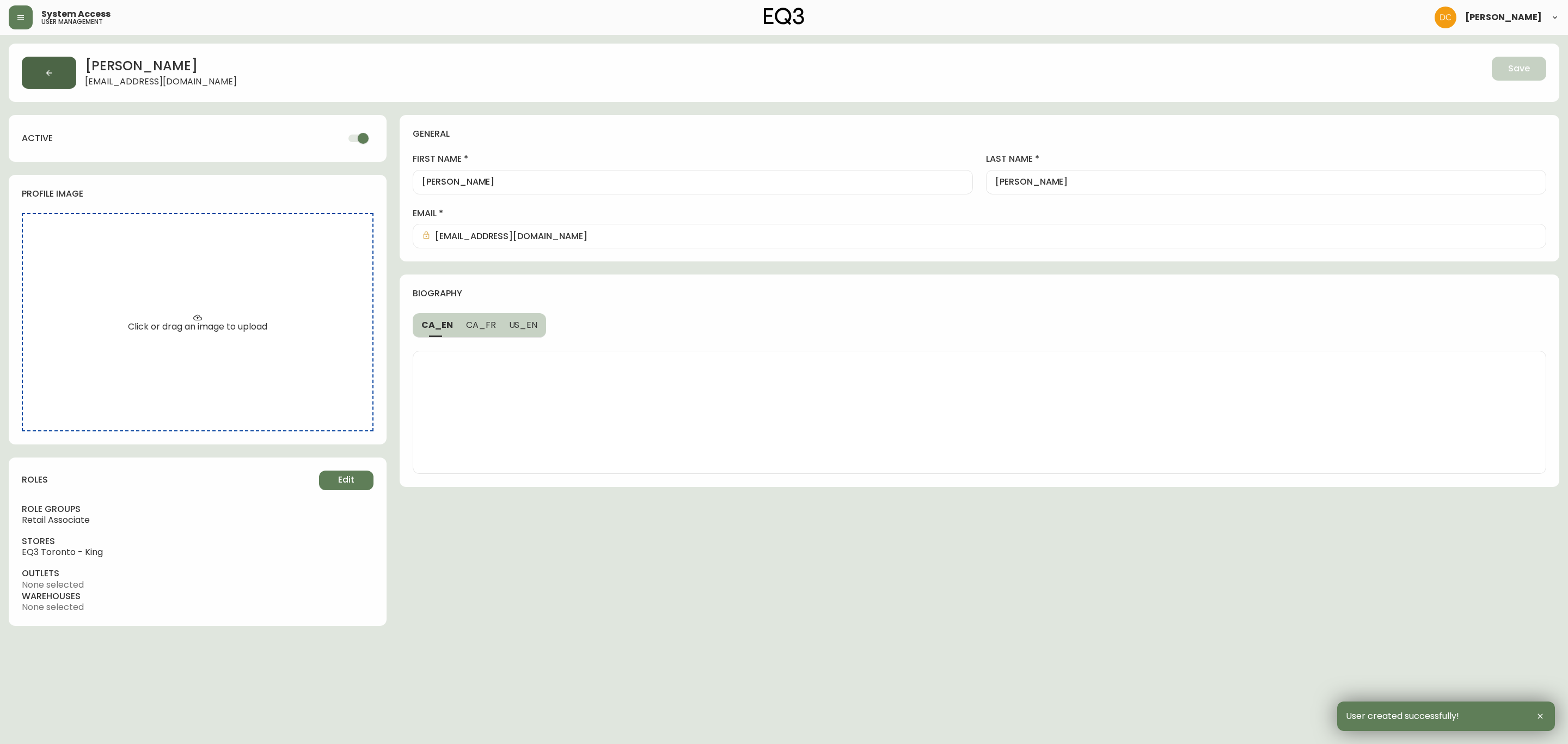
click at [34, 64] on button "button" at bounding box center [49, 73] width 55 height 32
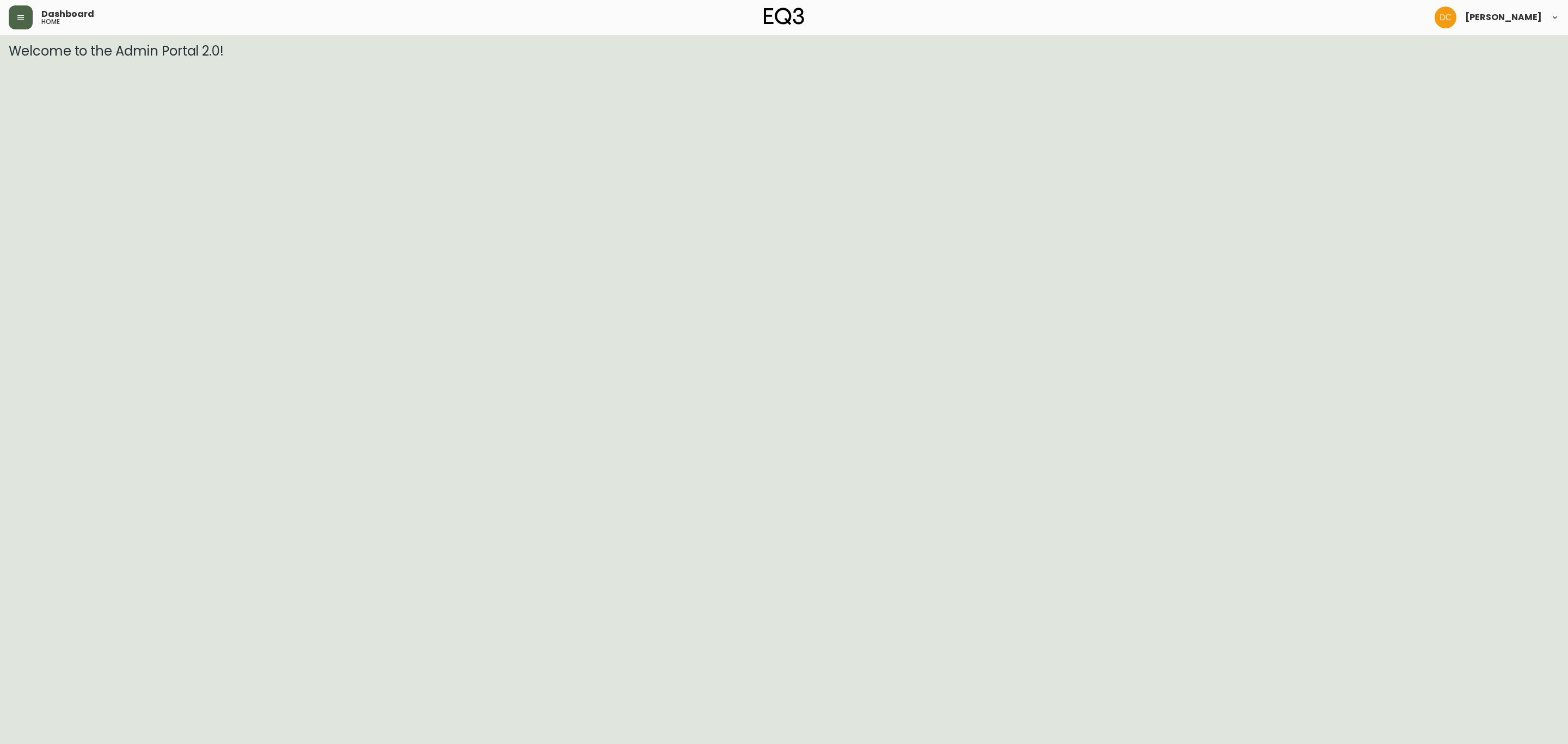
click at [25, 18] on button "button" at bounding box center [20, 18] width 24 height 24
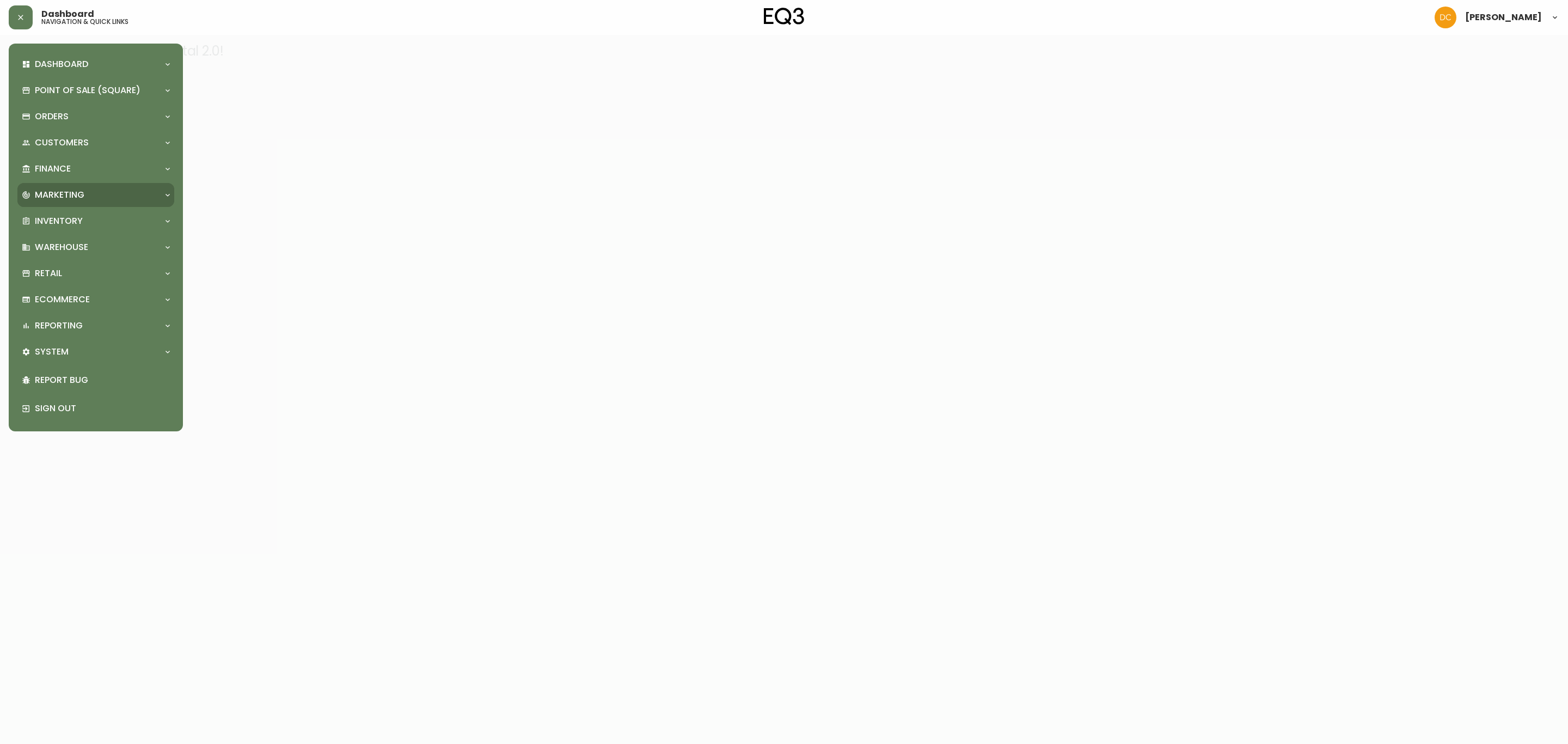
click at [83, 194] on div "Marketing" at bounding box center [91, 194] width 138 height 12
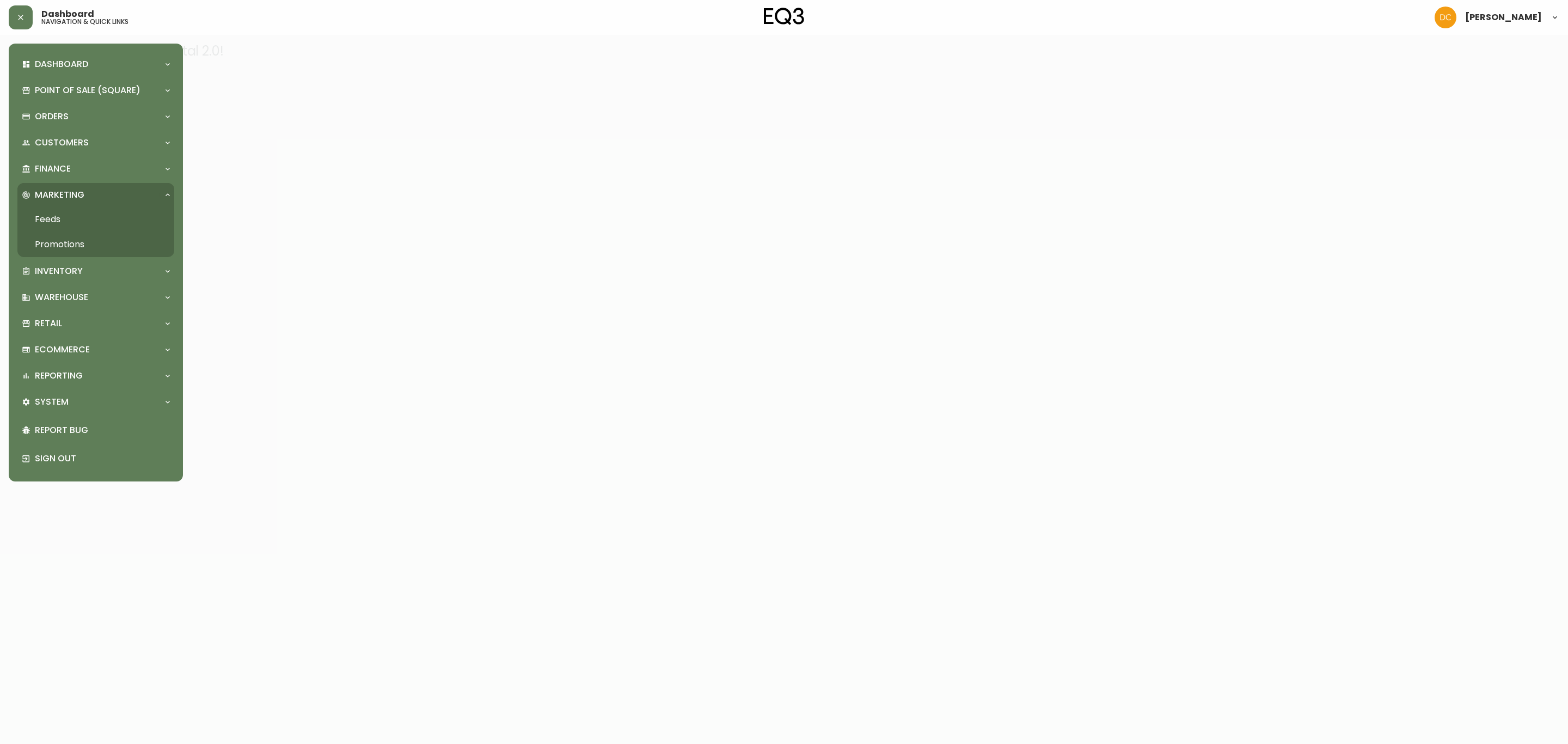
click at [83, 241] on link "Promotions" at bounding box center [95, 245] width 156 height 25
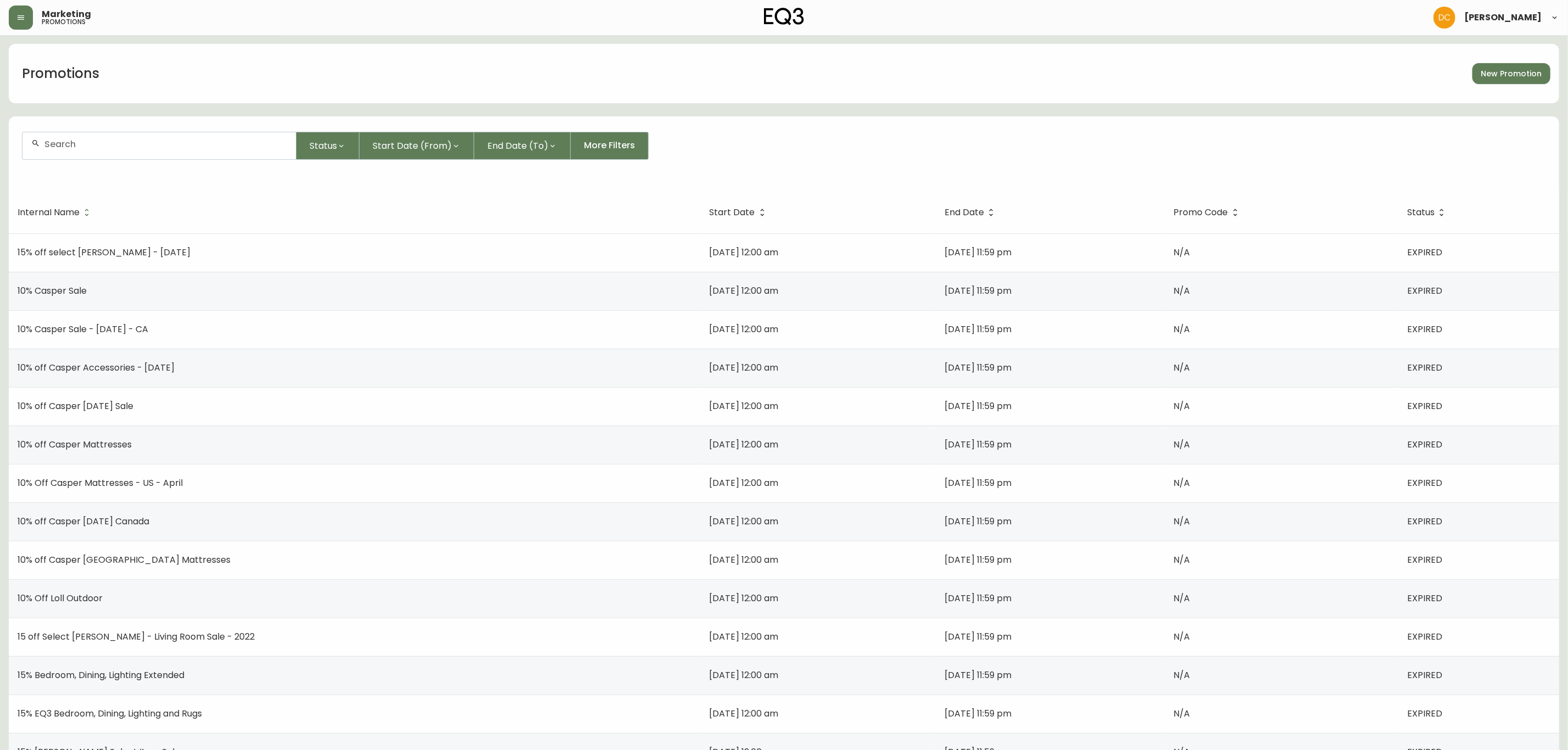
click at [158, 150] on div at bounding box center [159, 146] width 273 height 27
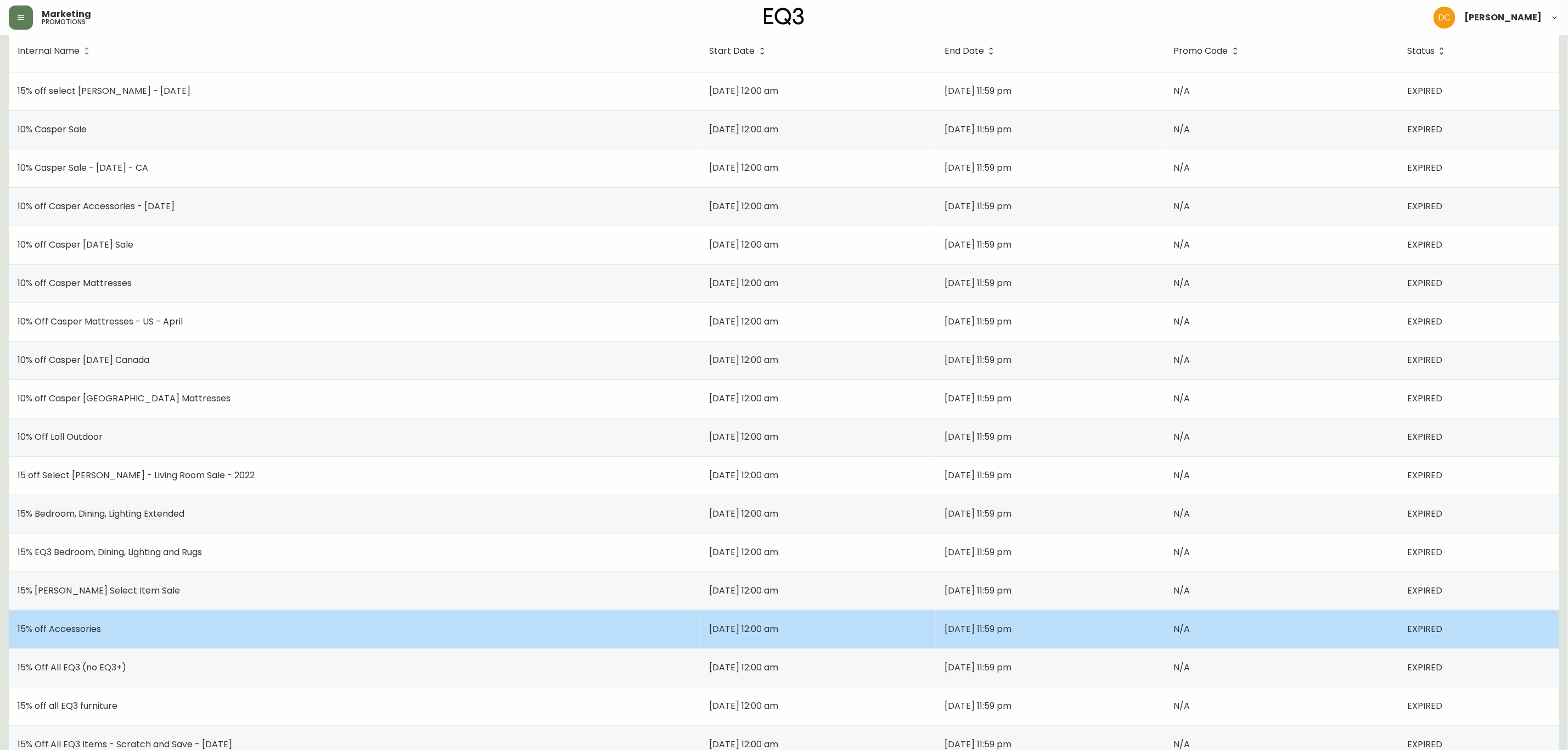
scroll to position [165, 0]
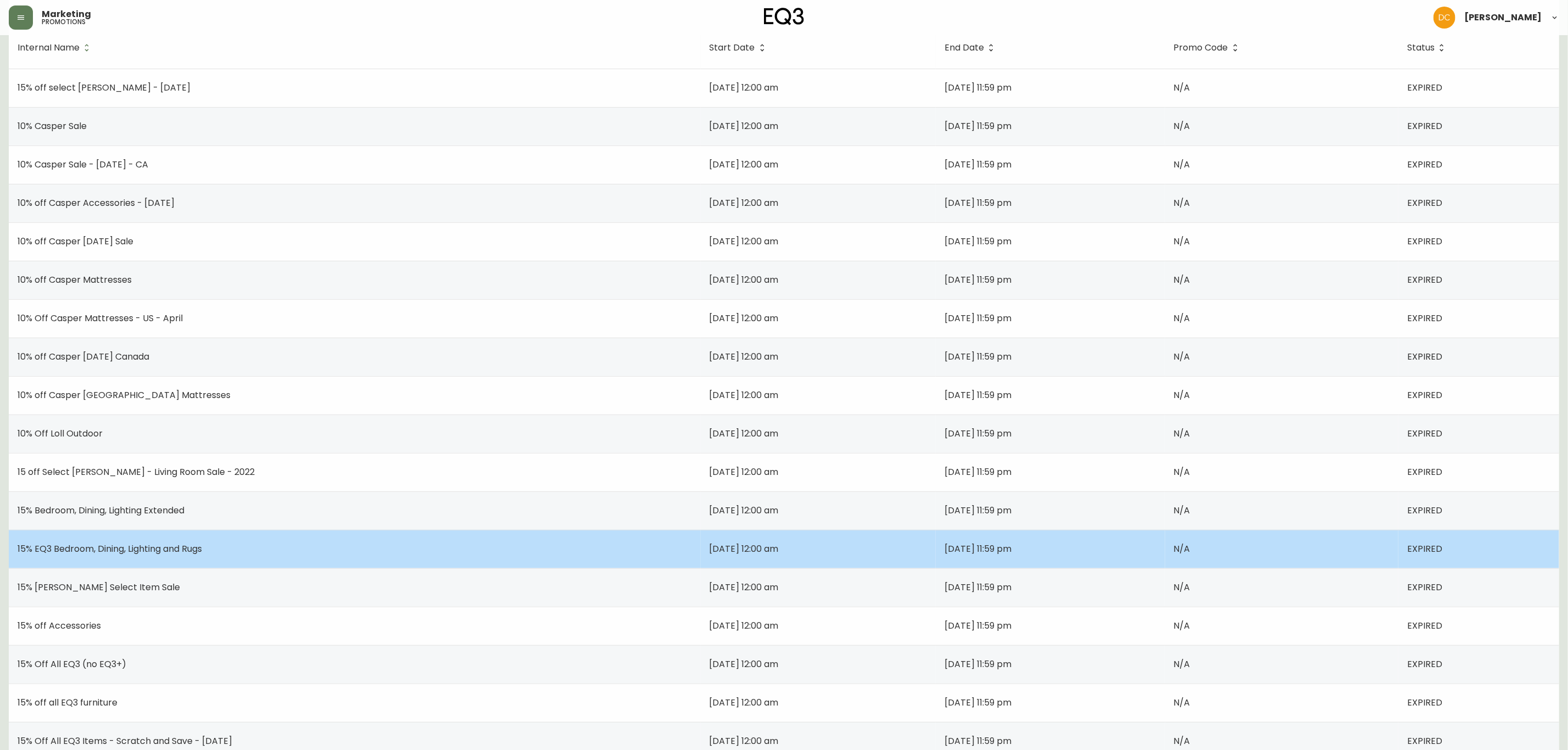
click at [161, 559] on td "15% EQ3 Bedroom, Dining, Lighting and Rugs" at bounding box center [354, 549] width 692 height 38
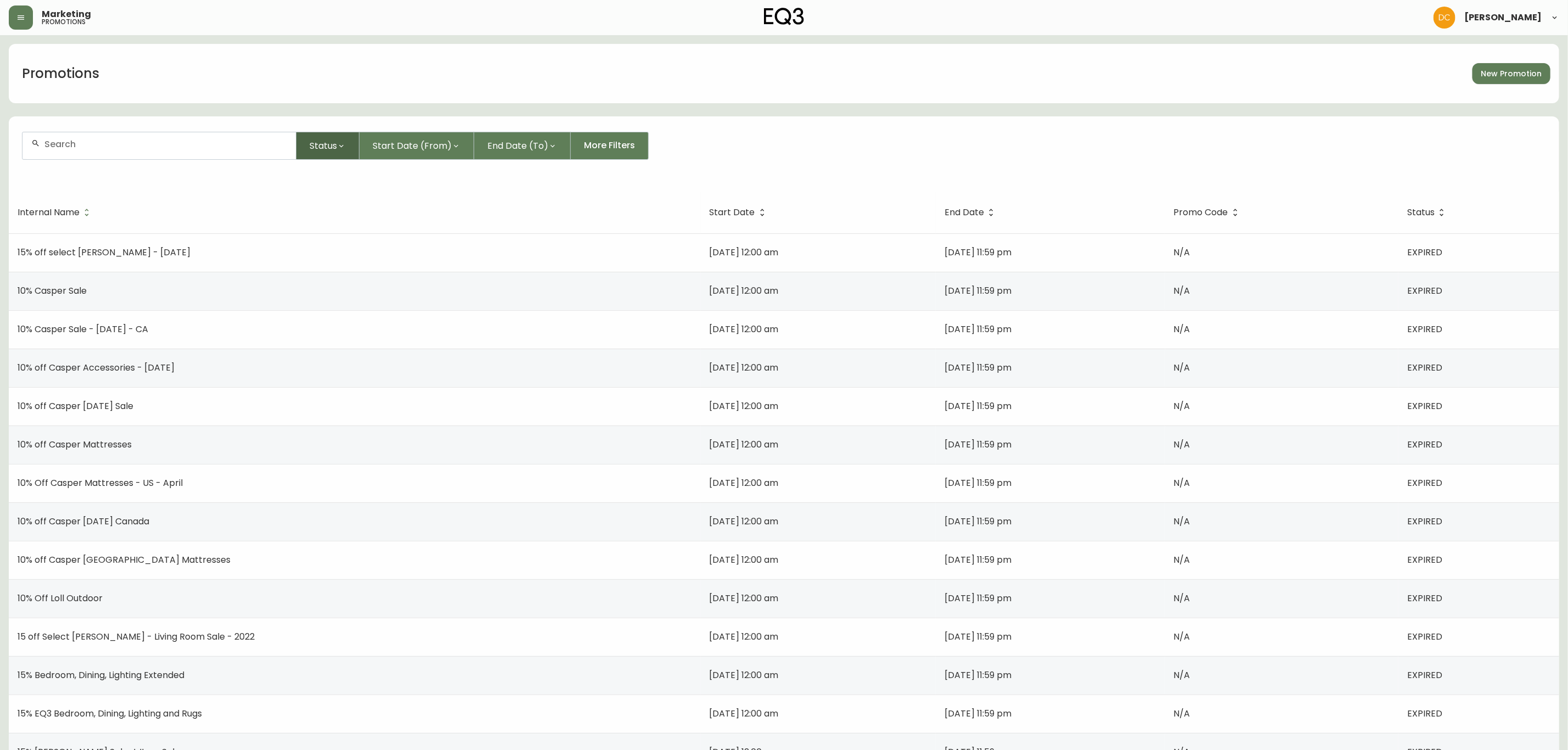
click at [317, 139] on span "Status" at bounding box center [323, 145] width 28 height 13
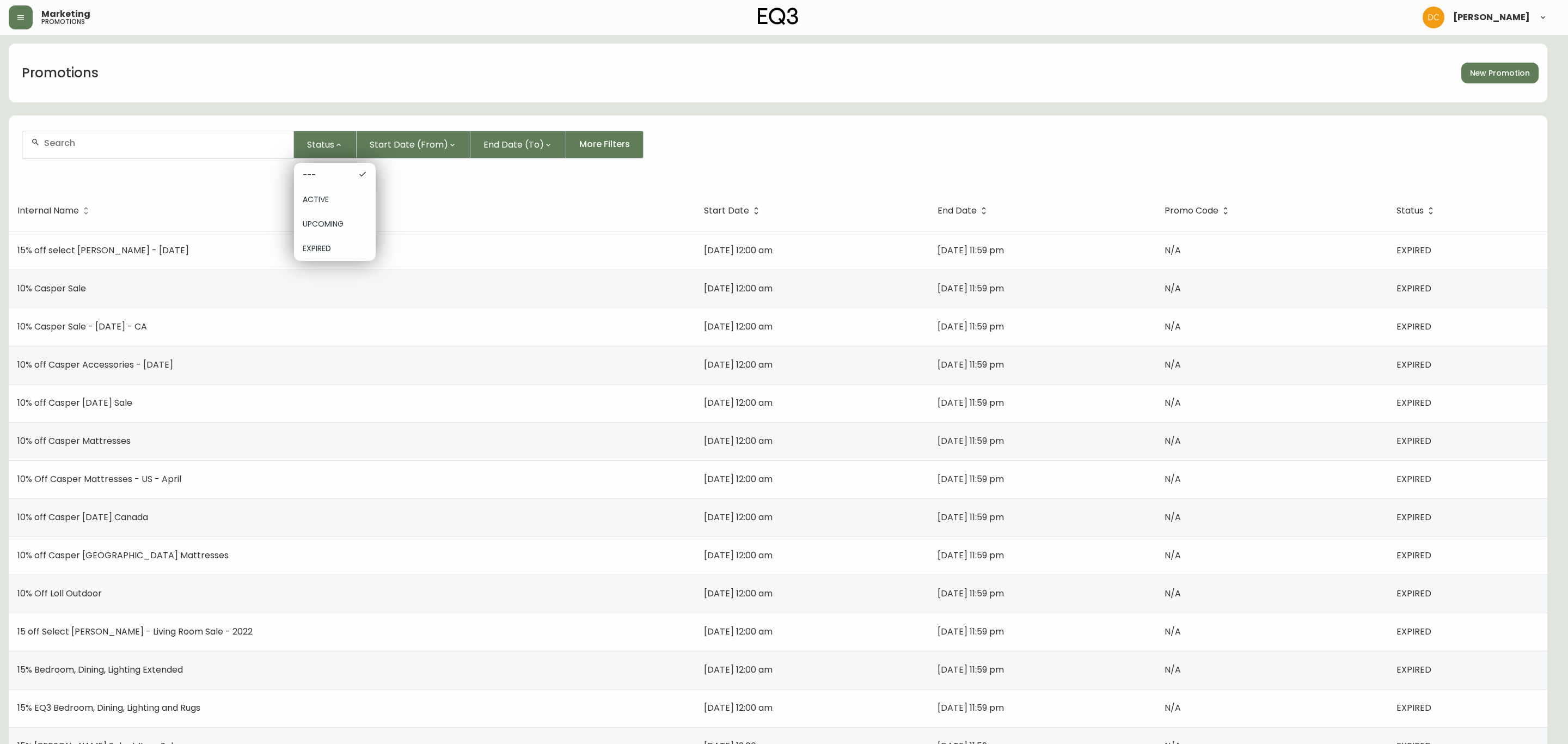
click at [330, 220] on span "UPCOMING" at bounding box center [335, 224] width 65 height 11
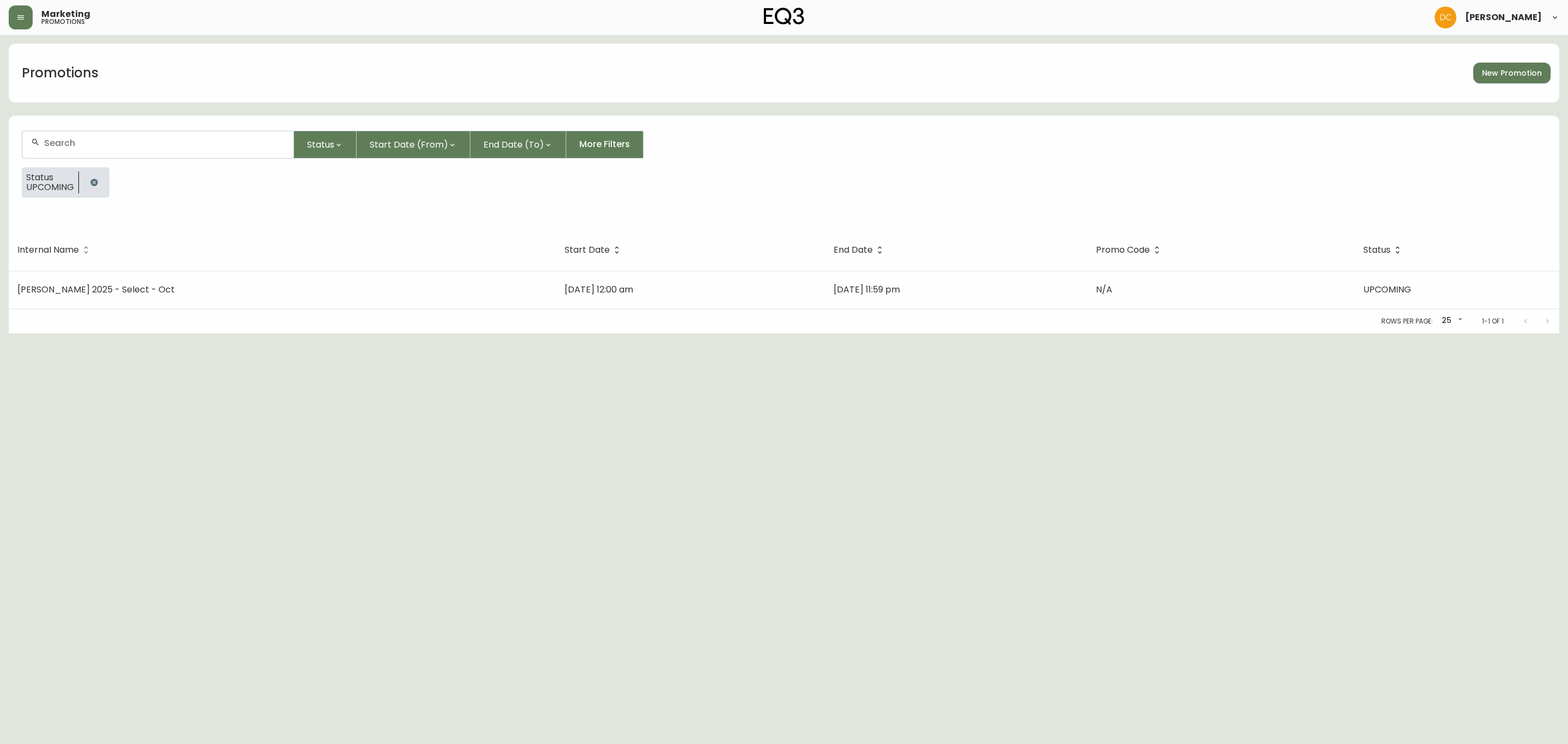
click at [337, 164] on form "Status Start Date (From) End Date (To) More Filters Status UPCOMING" at bounding box center [784, 168] width 1550 height 102
click at [333, 149] on span "Status" at bounding box center [321, 144] width 27 height 13
click at [344, 250] on span "EXPIRED" at bounding box center [335, 248] width 65 height 11
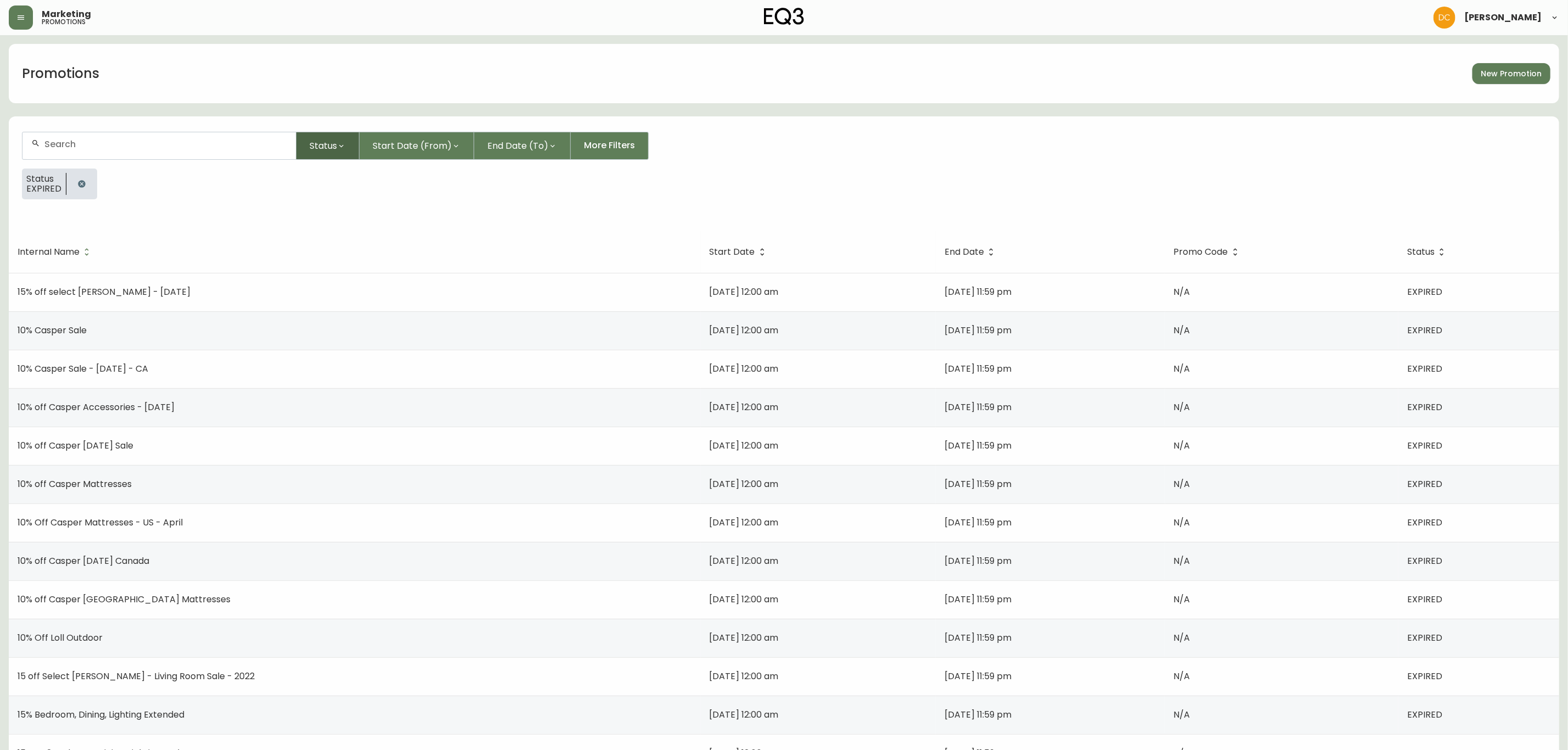
click at [330, 151] on span "Status" at bounding box center [323, 145] width 28 height 13
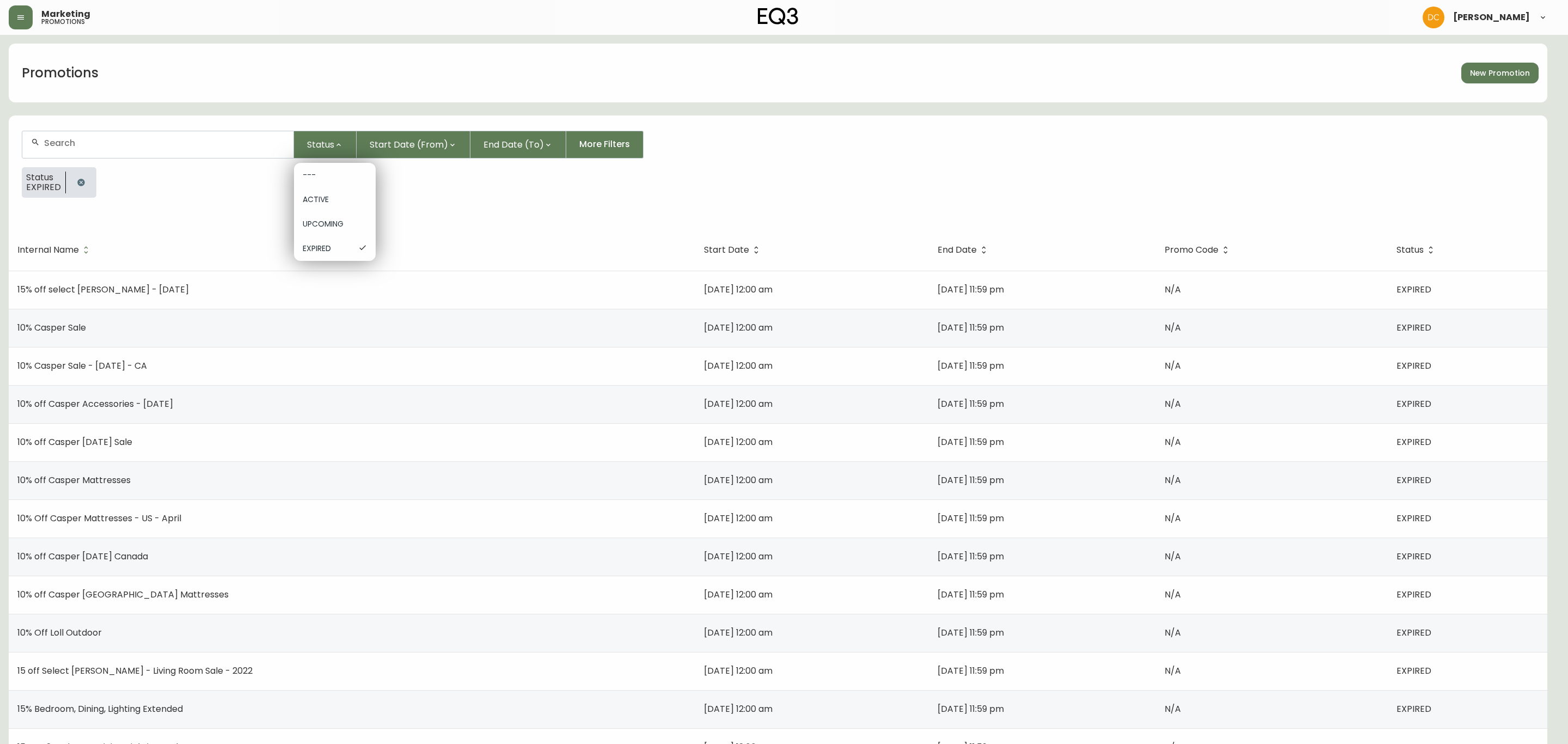
click at [339, 195] on span "ACTIVE" at bounding box center [335, 199] width 65 height 11
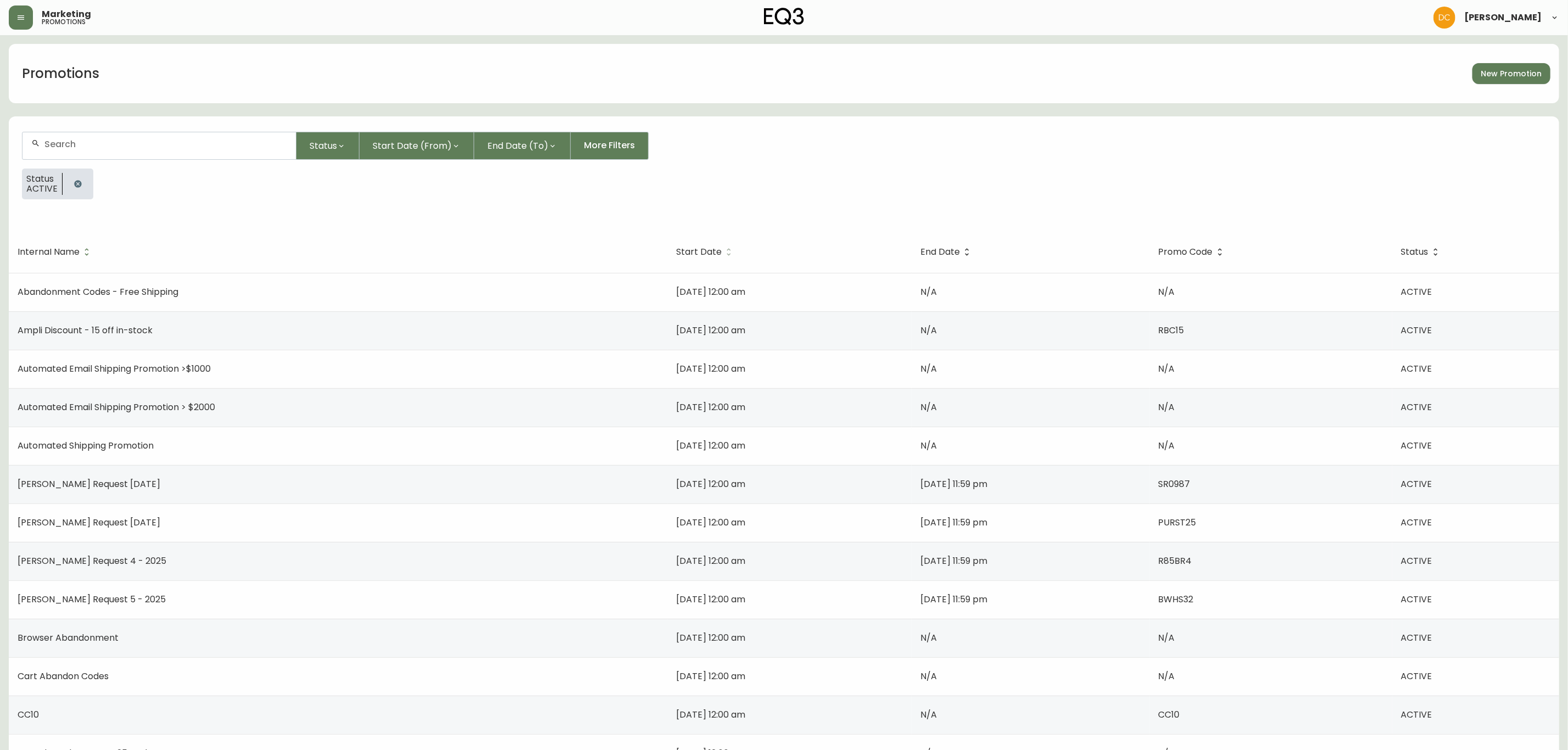
click at [676, 247] on span "Start Date" at bounding box center [706, 252] width 60 height 10
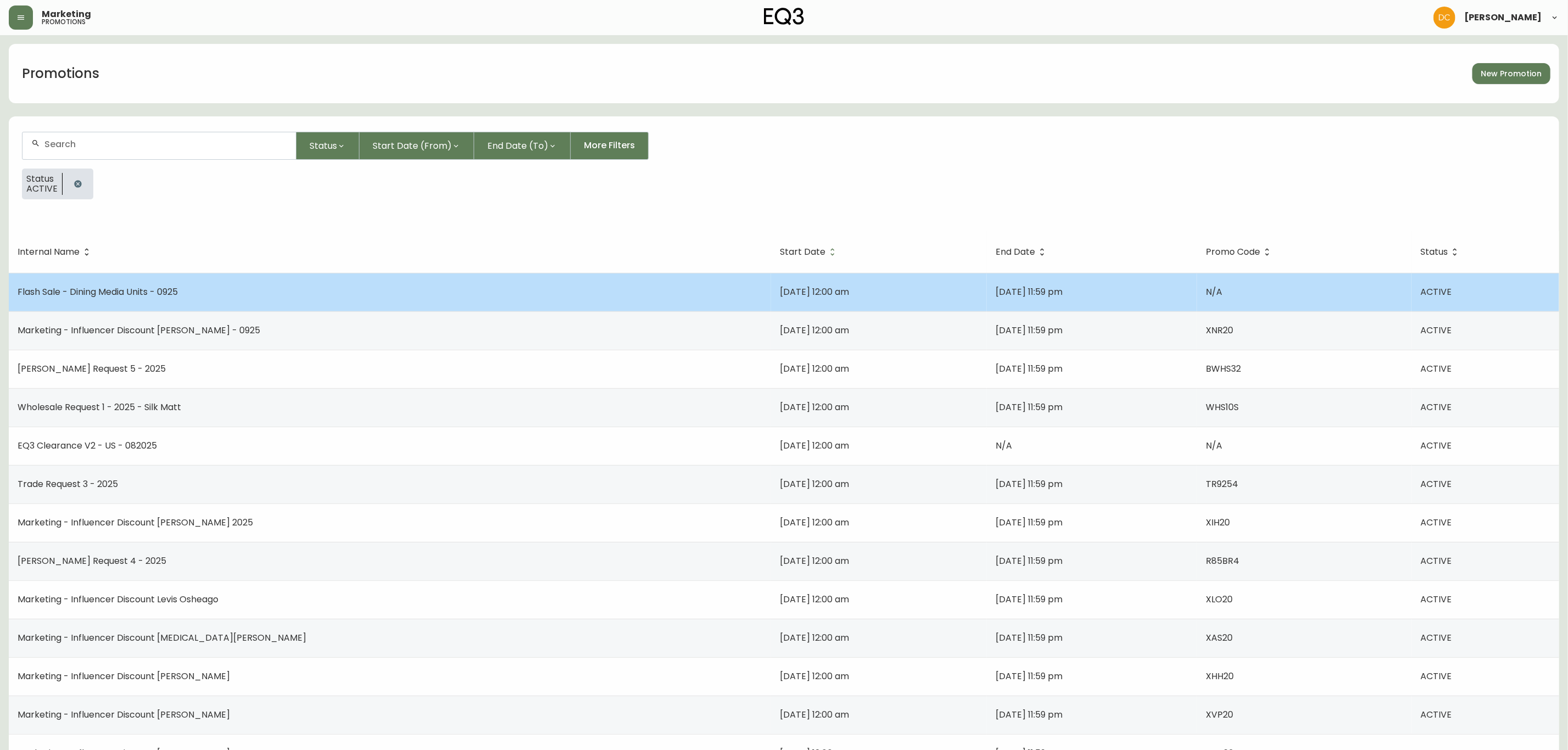
click at [188, 295] on td "Flash Sale - Dining Media Units - 0925" at bounding box center [390, 292] width 762 height 38
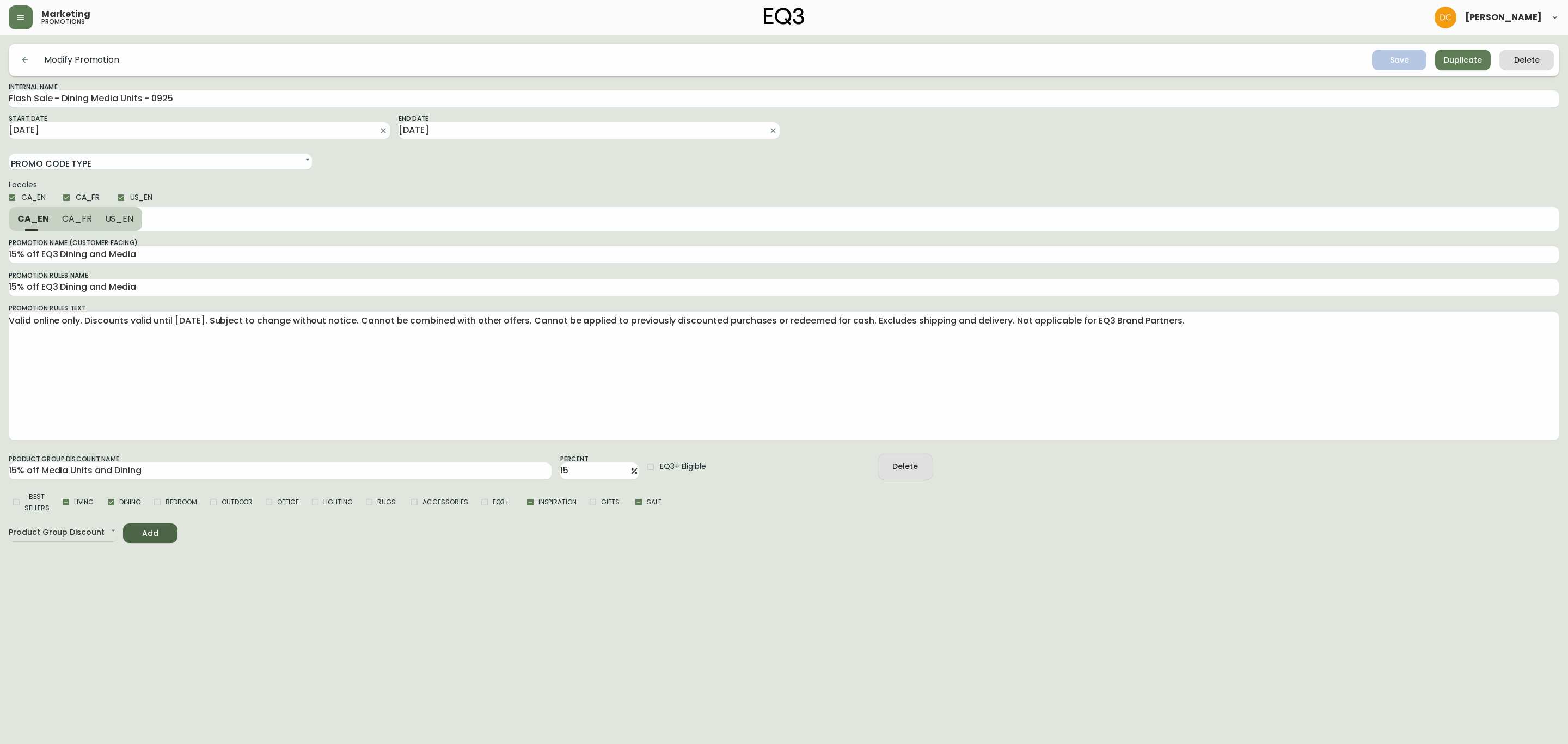
click at [82, 219] on span "CA_FR" at bounding box center [76, 218] width 30 height 11
type input "15 % de rabais sur la Salle à Manger et les Meubles Multimédia EQ3"
type textarea "Valable en ligne uniquement. Rabais valables jusqu'au 29 Septembre 2025. Sous r…"
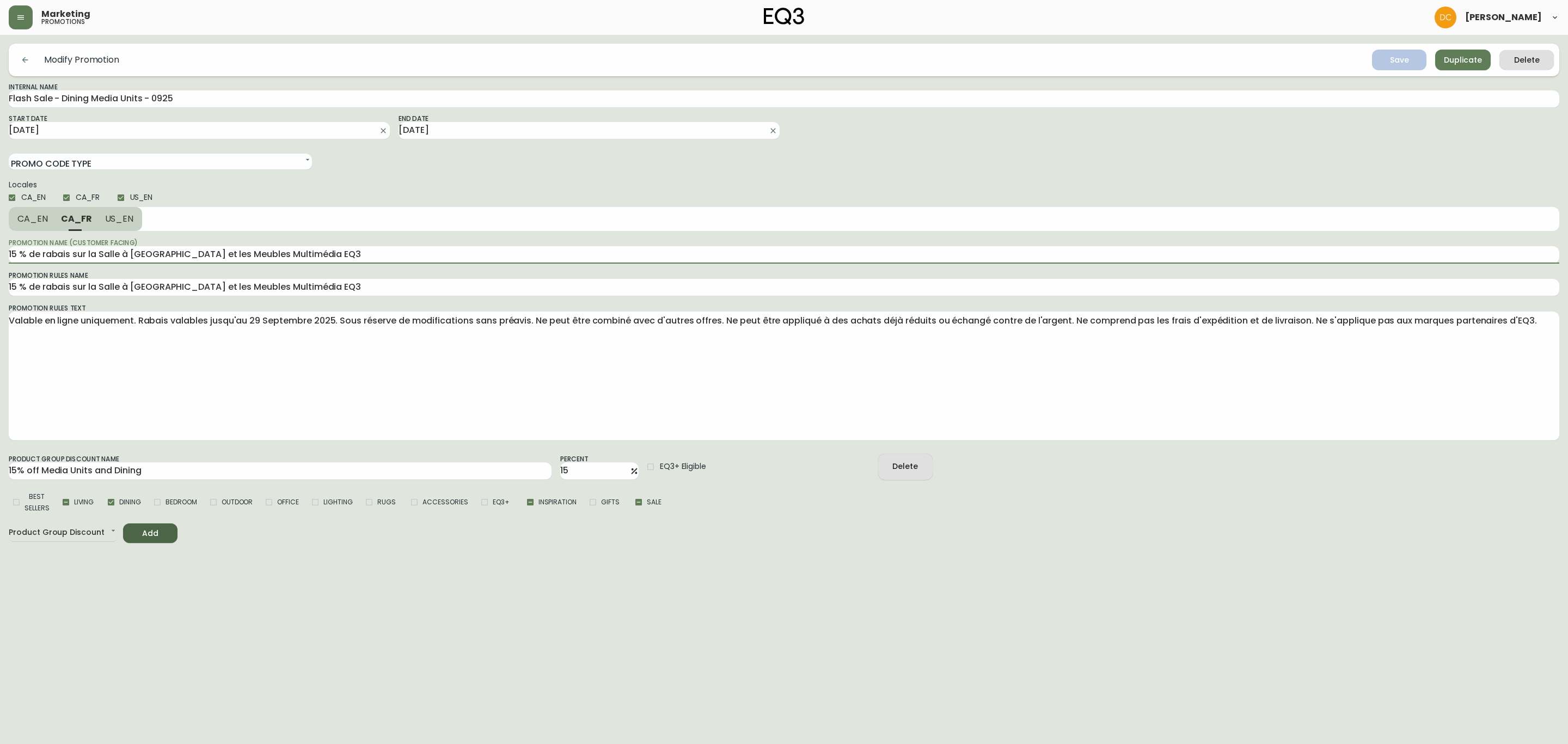
drag, startPoint x: 86, startPoint y: 254, endPoint x: 0, endPoint y: 259, distance: 86.1
click at [0, 259] on main "Modify Promotion Save Duplicate Delete Internal Name Flash Sale - Dining Media …" at bounding box center [784, 289] width 1568 height 508
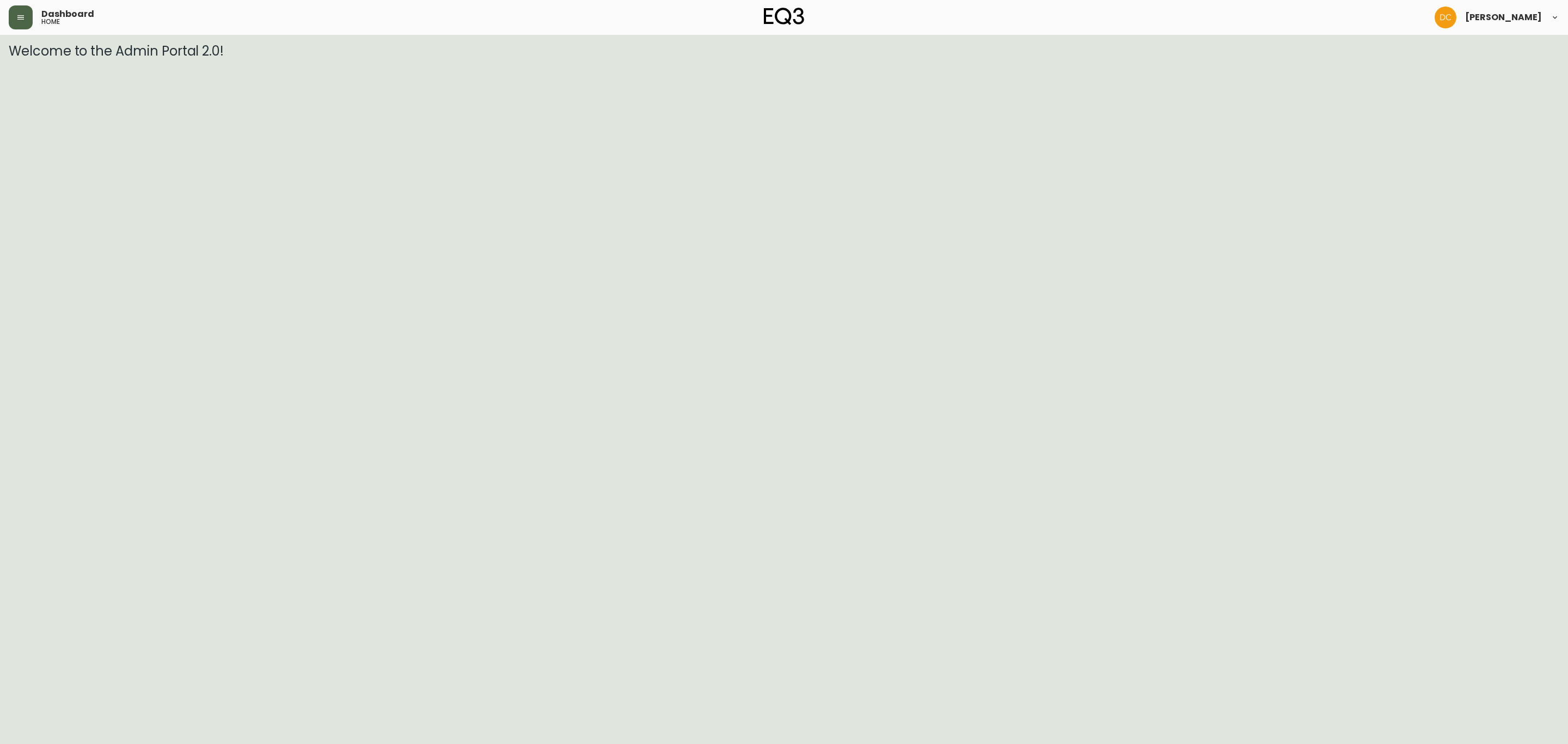
click at [16, 21] on icon "button" at bounding box center [20, 18] width 8 height 8
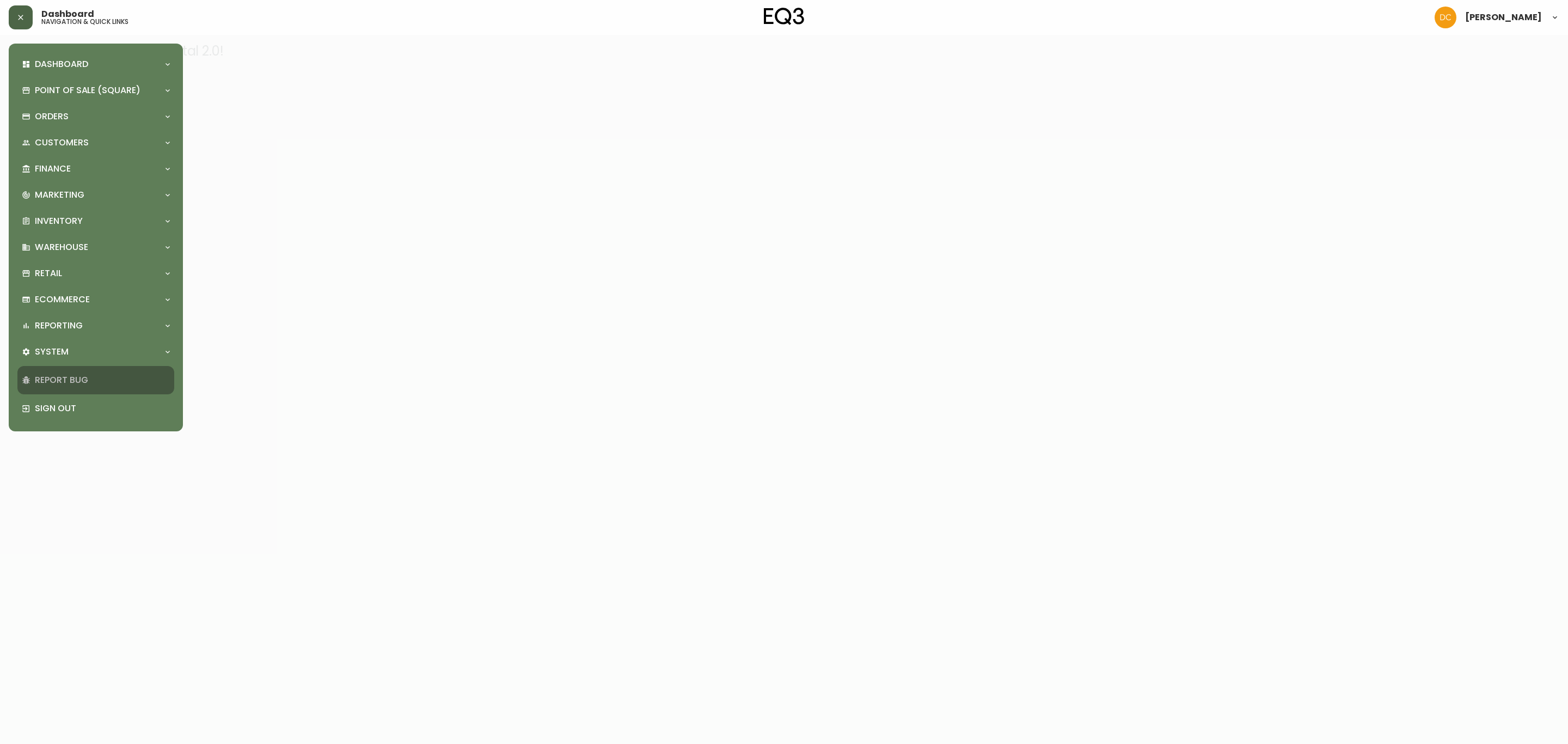
click at [90, 373] on div "Report Bug" at bounding box center [95, 380] width 156 height 28
click at [121, 353] on div "System" at bounding box center [91, 352] width 138 height 12
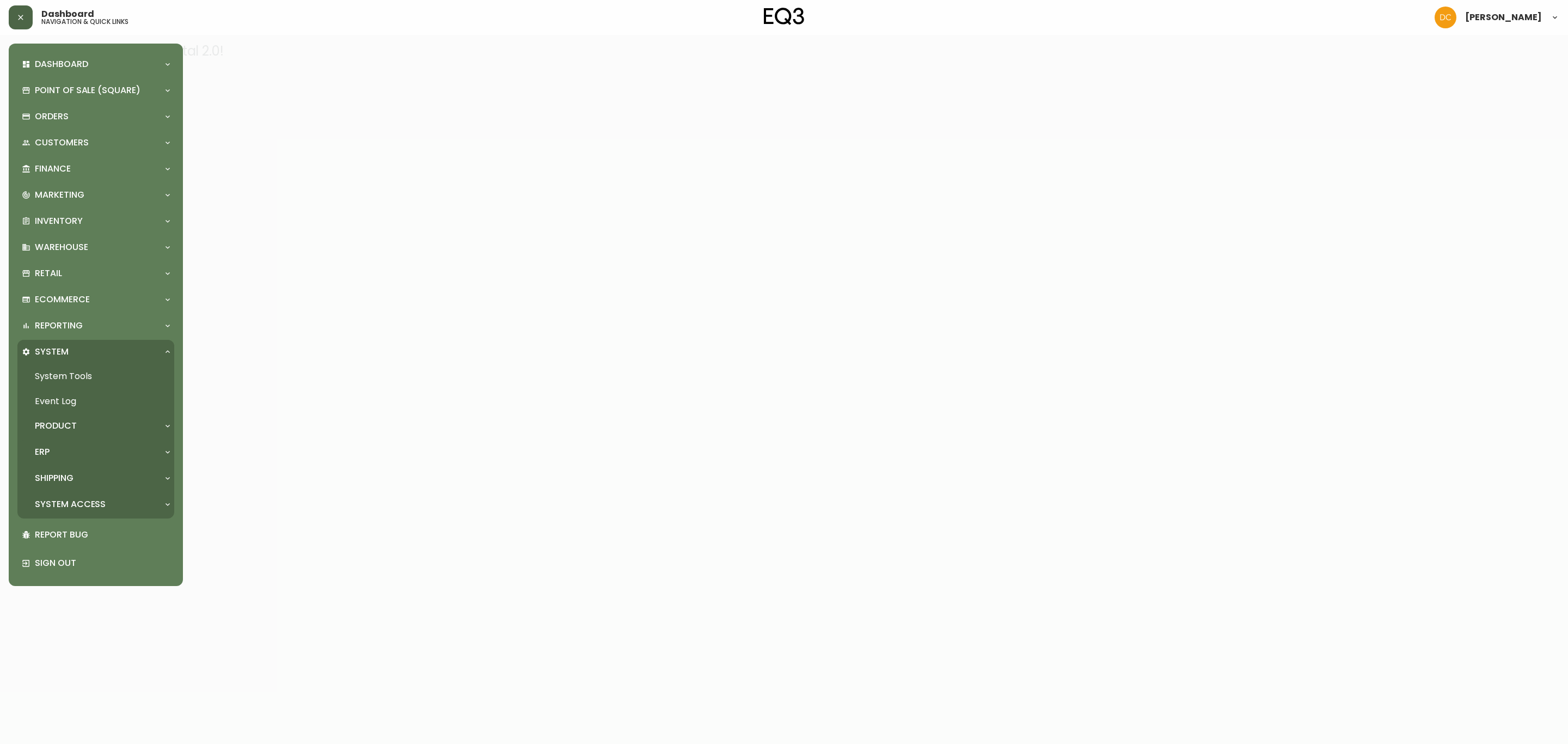
click at [93, 455] on div "ERP" at bounding box center [91, 451] width 138 height 12
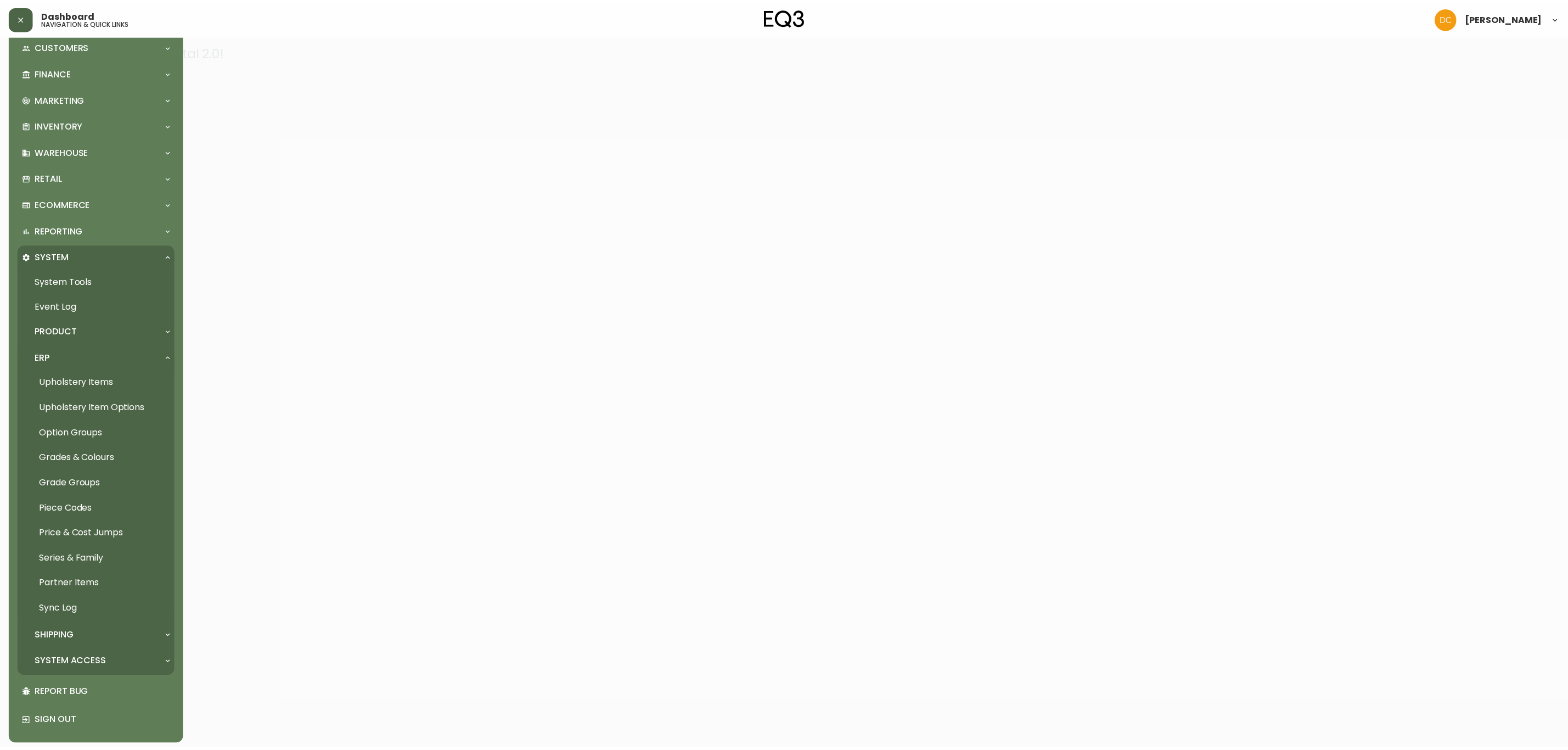
scroll to position [101, 0]
click at [105, 654] on div "System Access" at bounding box center [91, 659] width 139 height 12
click at [101, 675] on link "User Management" at bounding box center [96, 685] width 158 height 25
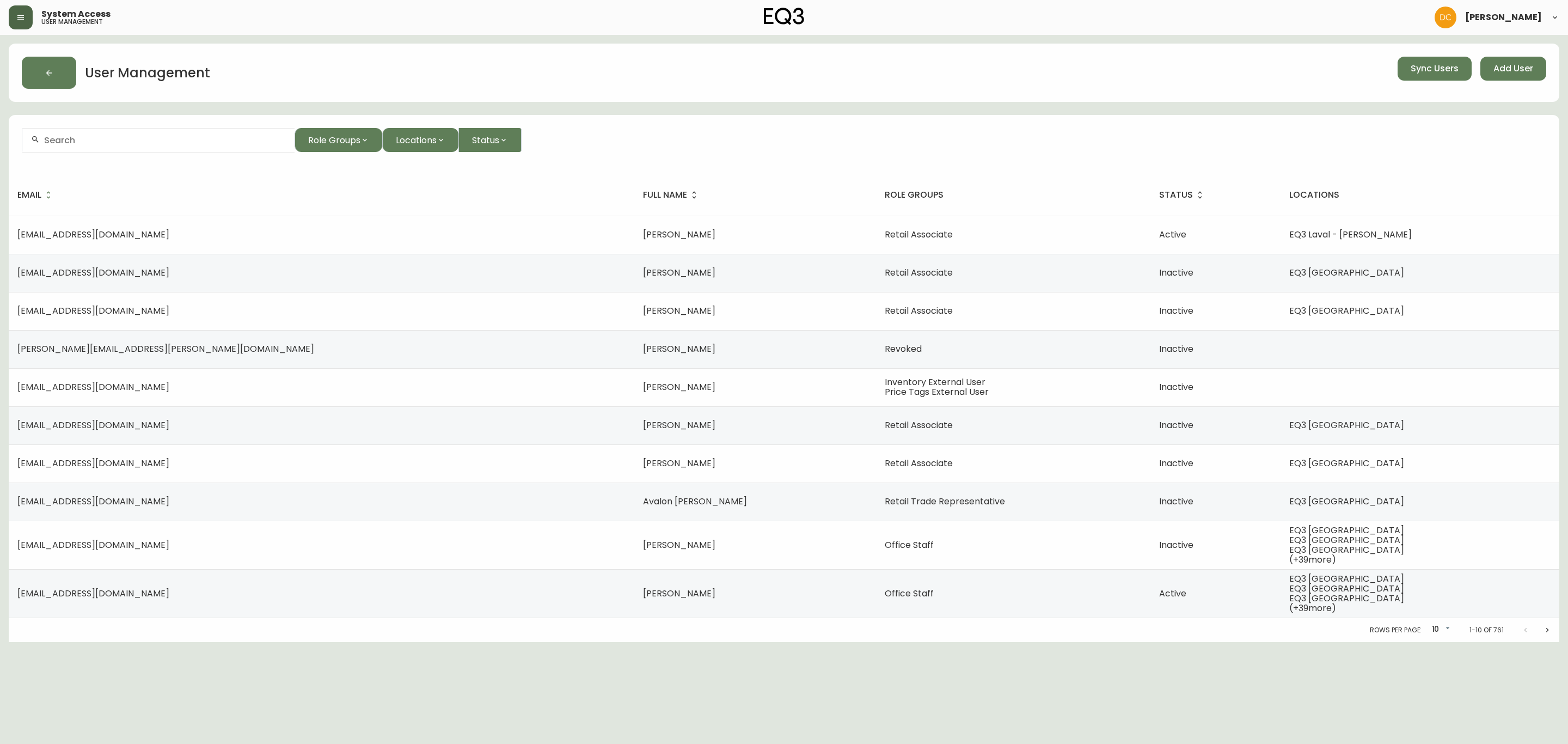
click at [181, 140] on input "text" at bounding box center [165, 140] width 242 height 11
type input "[PERSON_NAME]"
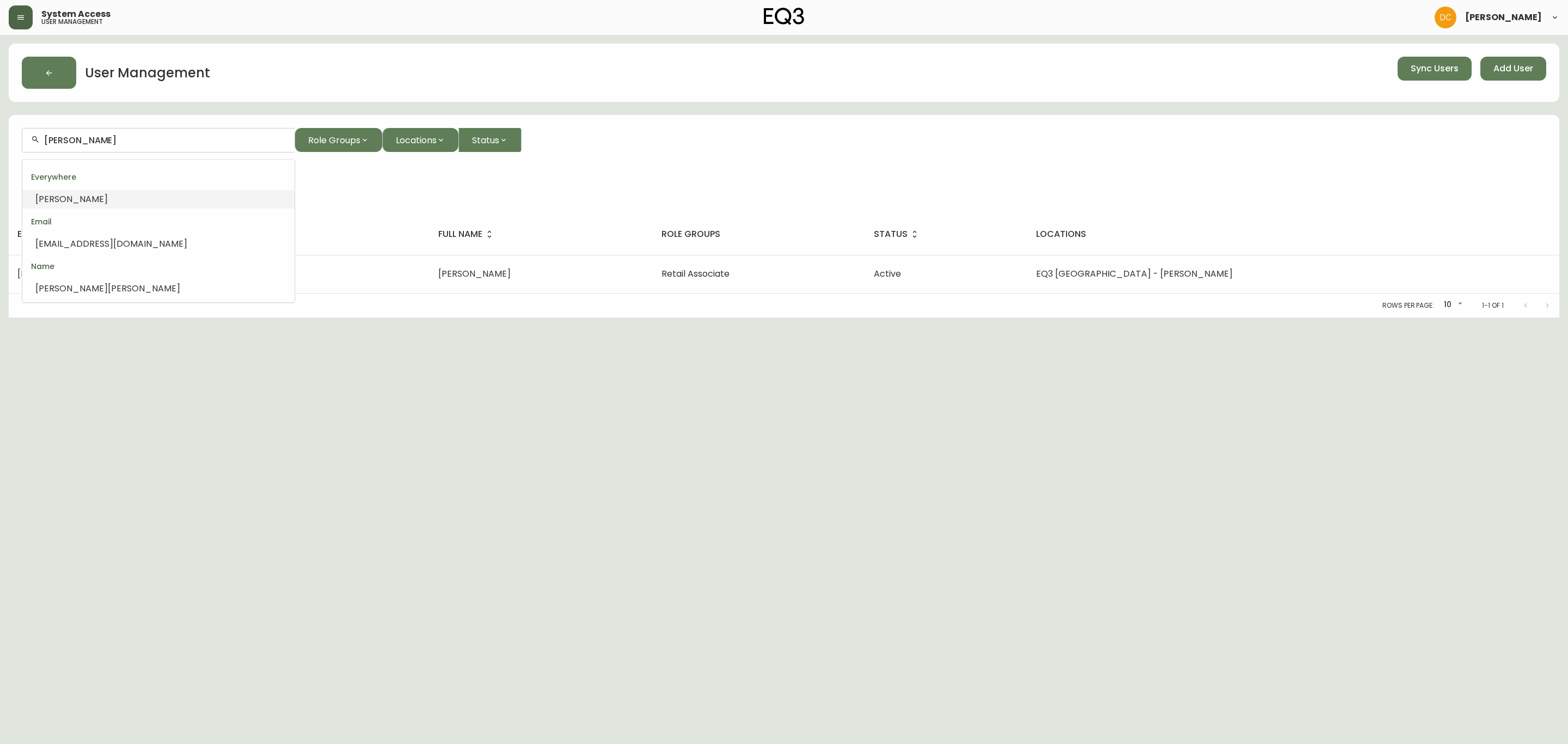
click at [133, 141] on input "[PERSON_NAME]" at bounding box center [165, 140] width 242 height 11
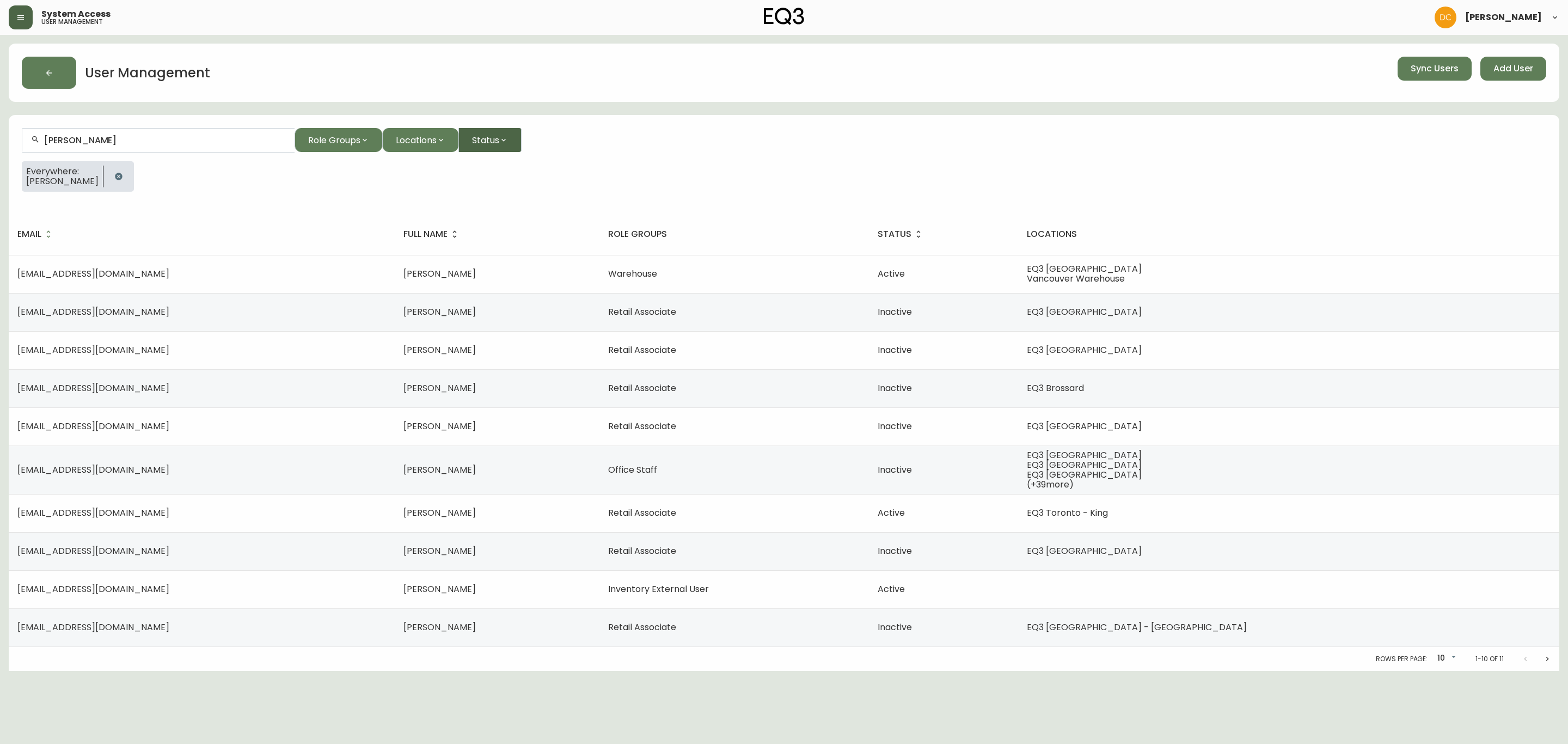
type input "[PERSON_NAME]"
click at [509, 147] on button "Status" at bounding box center [490, 140] width 63 height 24
click at [518, 177] on div "Active" at bounding box center [501, 168] width 81 height 25
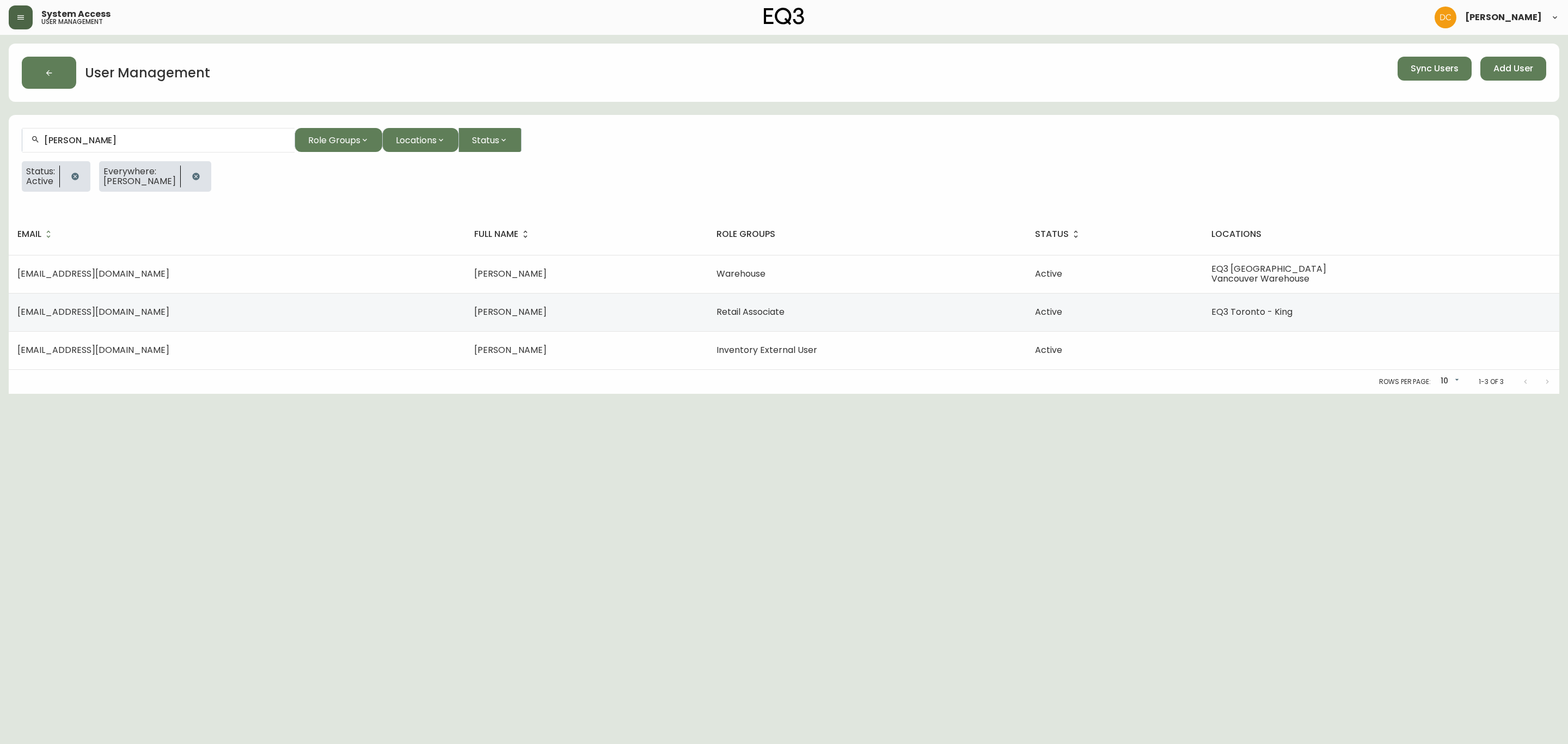
click at [15, 23] on button "button" at bounding box center [20, 18] width 24 height 24
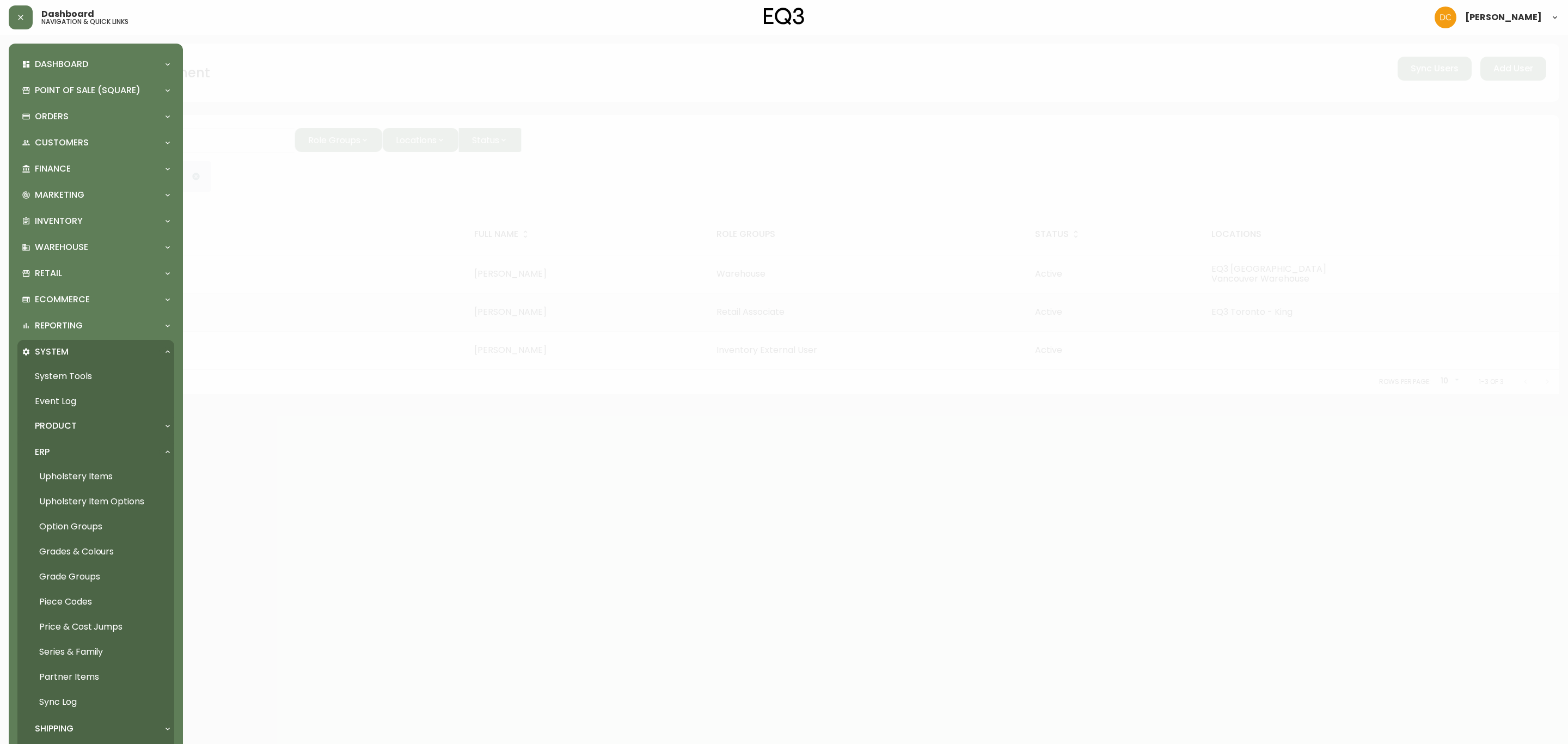
click at [83, 437] on div "Product" at bounding box center [95, 426] width 156 height 24
click at [95, 458] on link "Product Definitions" at bounding box center [95, 451] width 156 height 25
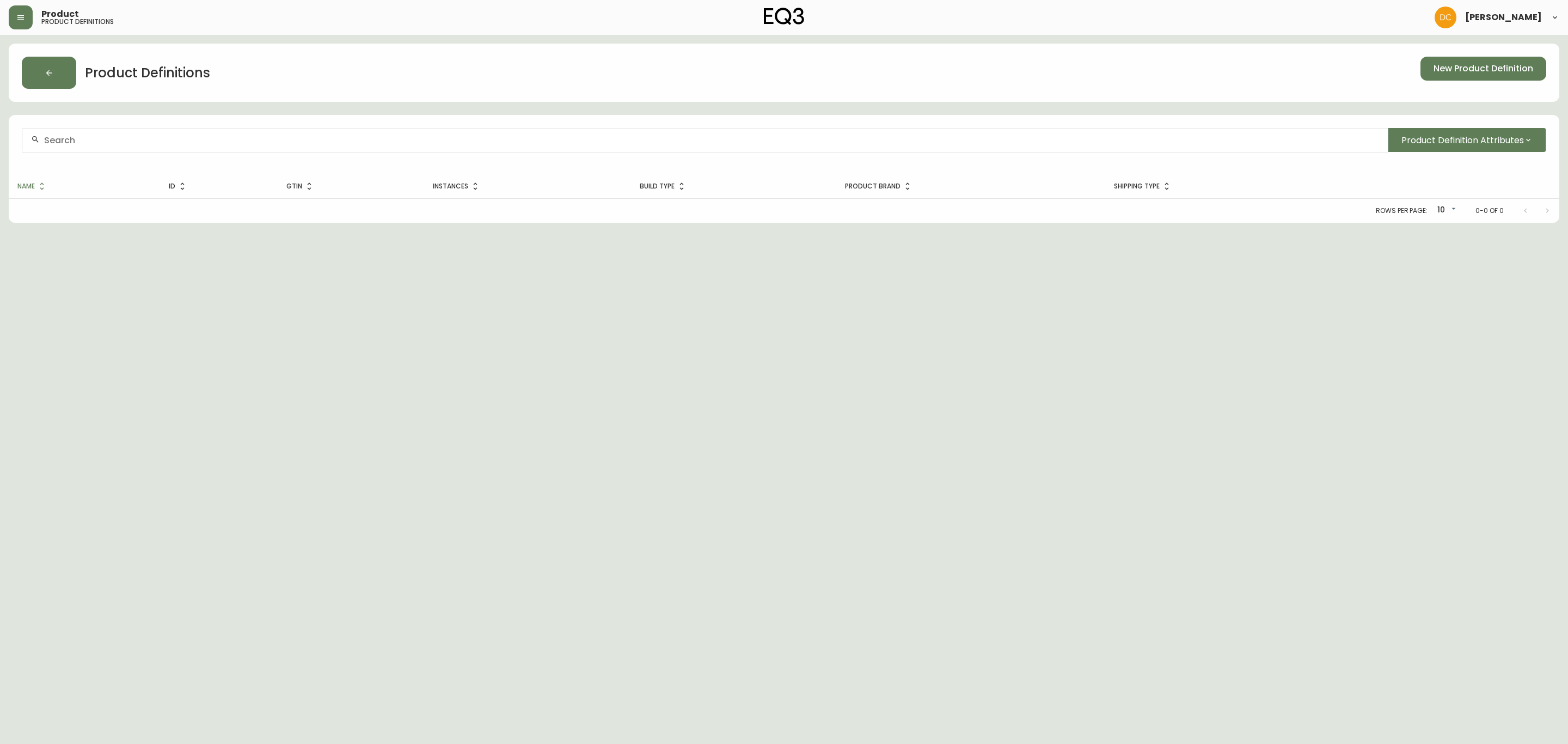
click at [227, 138] on input "text" at bounding box center [711, 140] width 1335 height 11
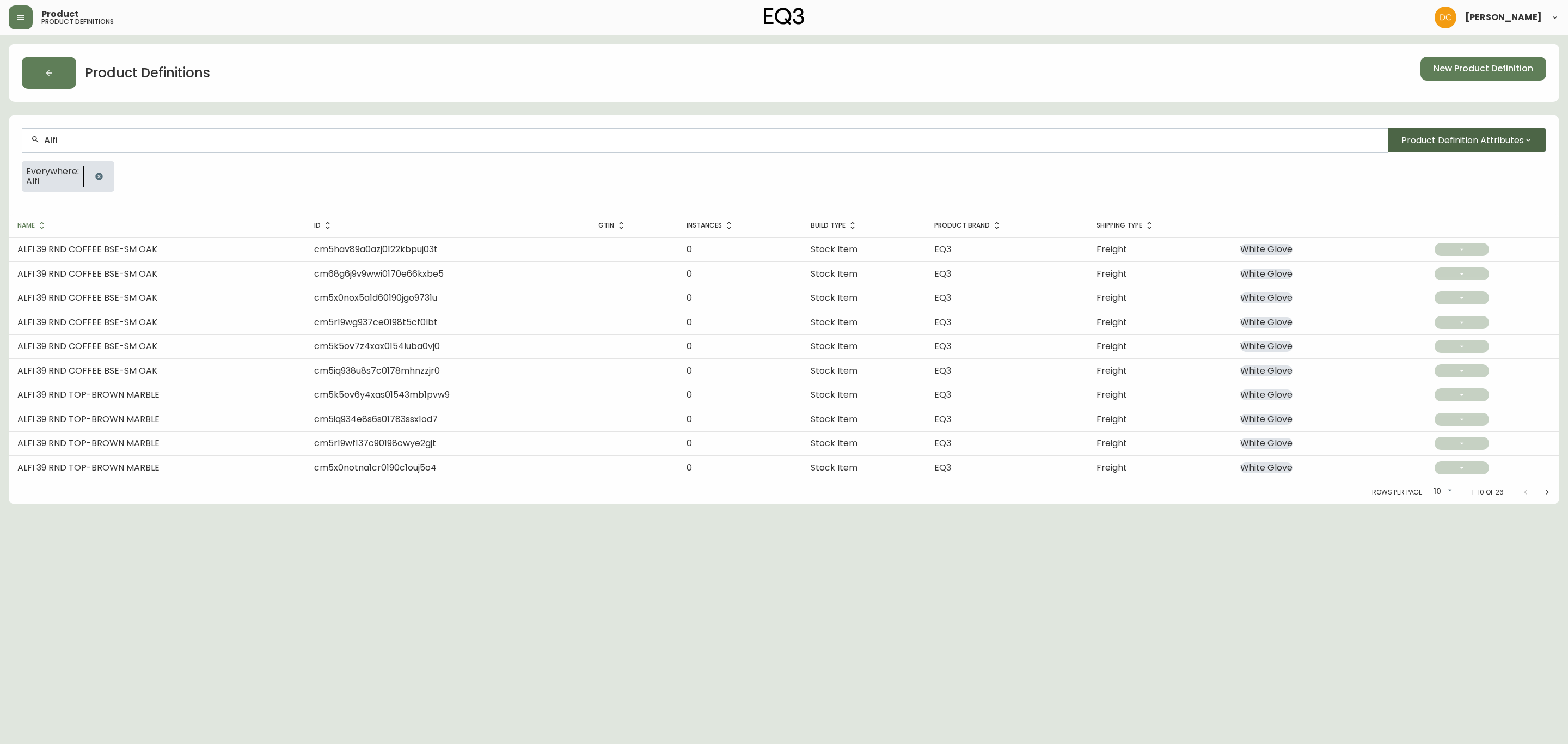
type input "Alfi"
click at [1481, 146] on button "Product Definition Attributes" at bounding box center [1467, 140] width 159 height 24
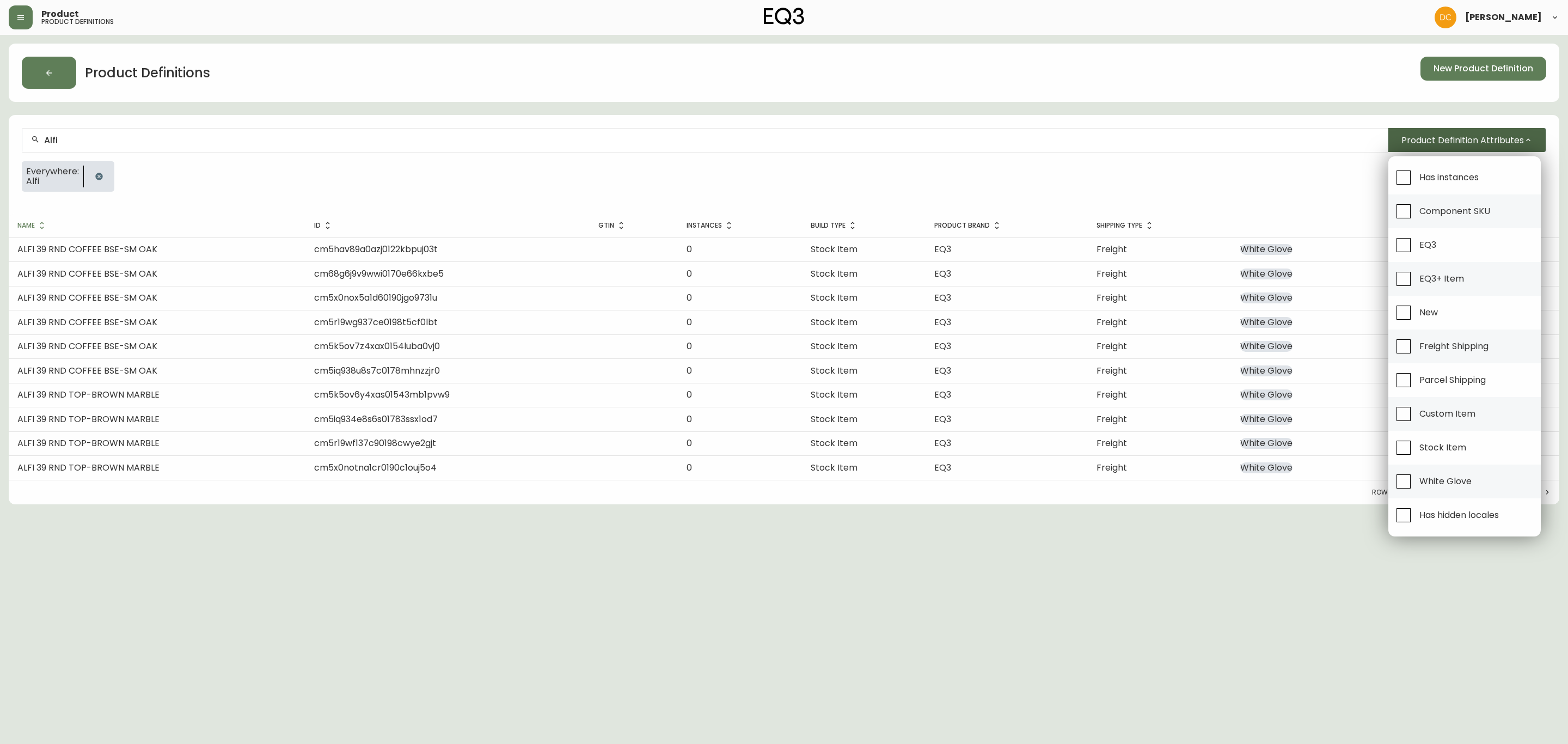
click at [1436, 182] on span "Has instances" at bounding box center [1449, 177] width 60 height 11
click at [1416, 182] on input "Has instances" at bounding box center [1404, 178] width 25 height 25
checkbox input "true"
click at [1191, 204] on div at bounding box center [784, 372] width 1568 height 744
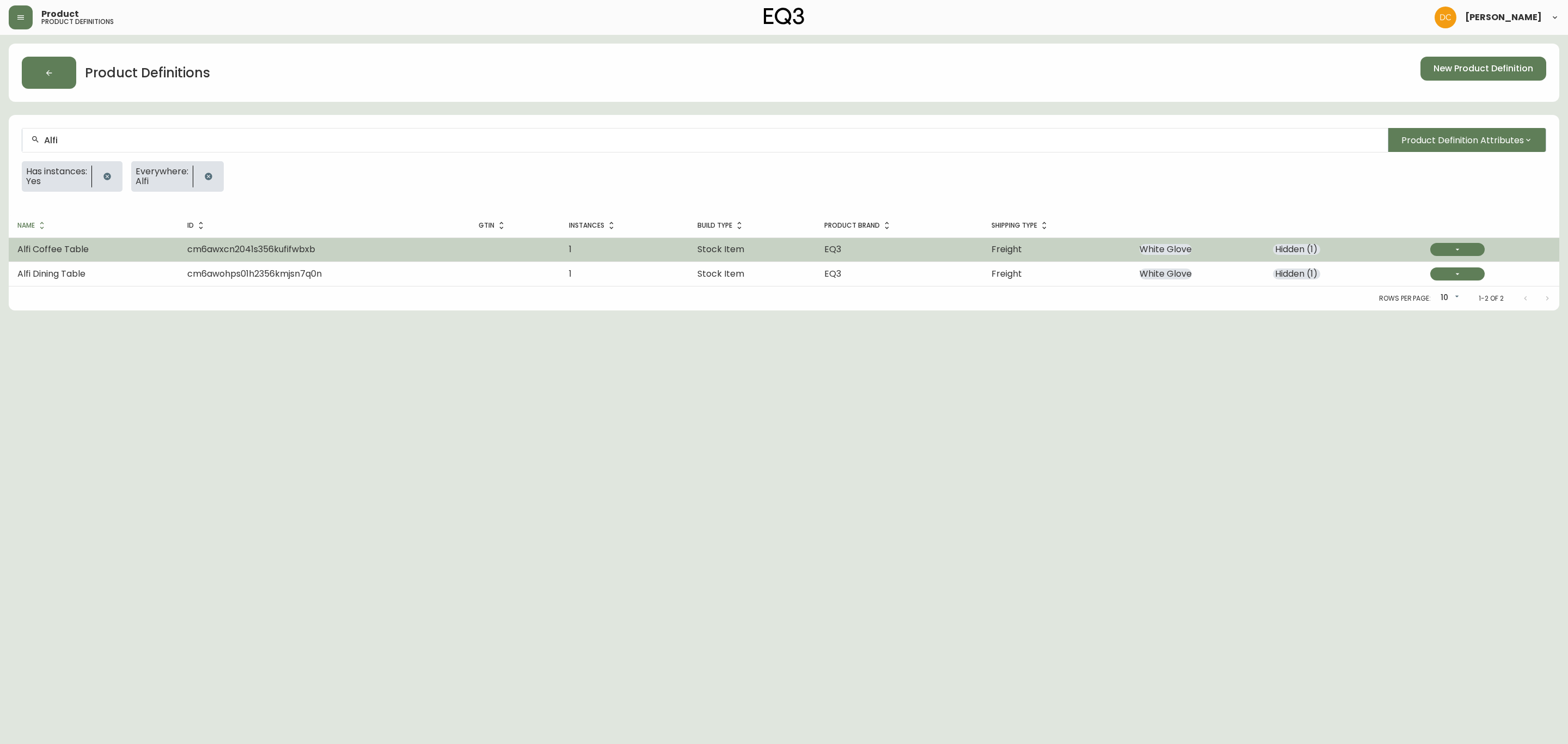
click at [169, 260] on td "Alfi Coffee Table" at bounding box center [93, 249] width 170 height 24
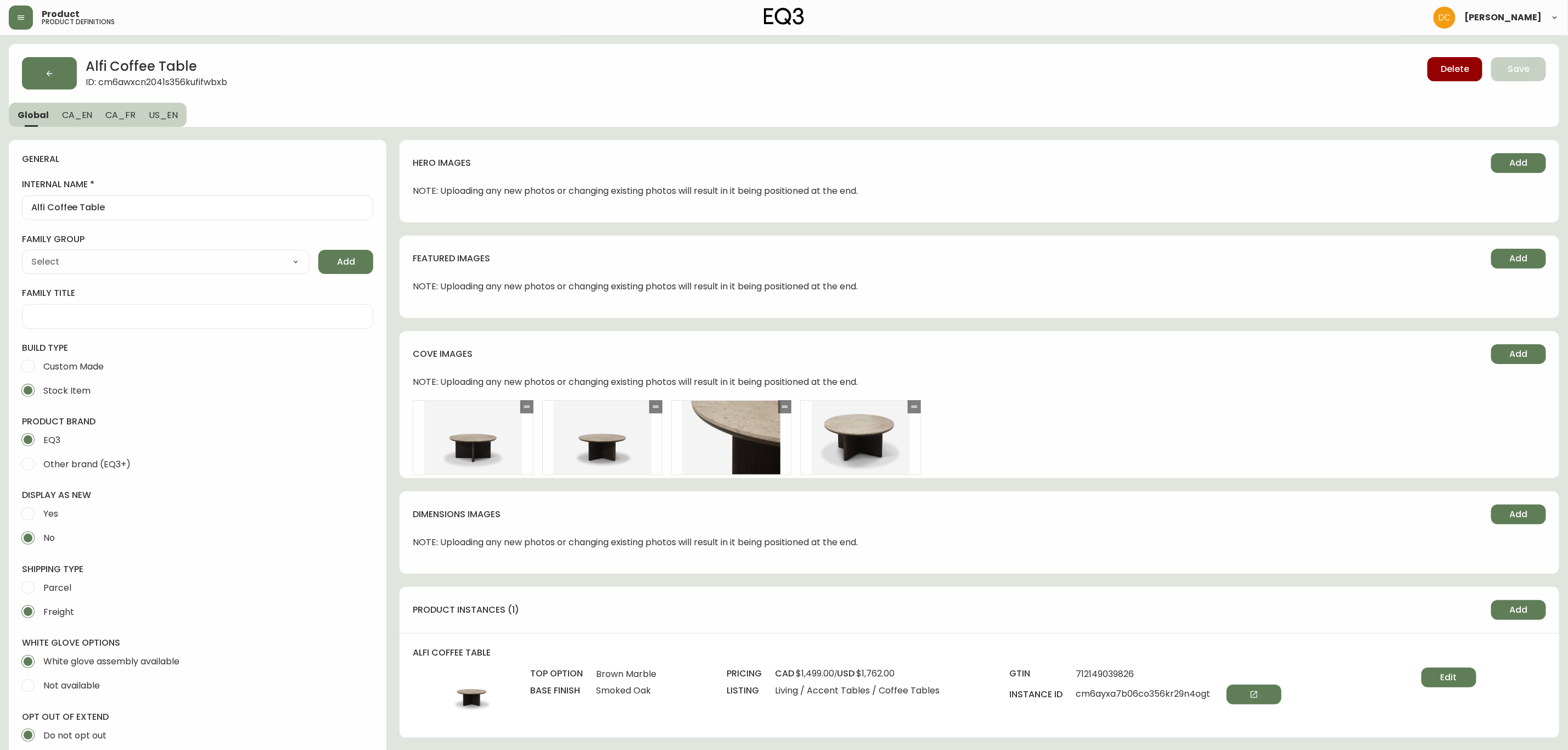
type input "EQ3"
type input "Furniture > Tables > Accent Tables > Coffee Tables"
type input "Casegoods_Toluene"
select select "cjyt4m5lw0000pt749bx6gh7n"
select select "cjy7ea7tl019r01624v2lqwbs"
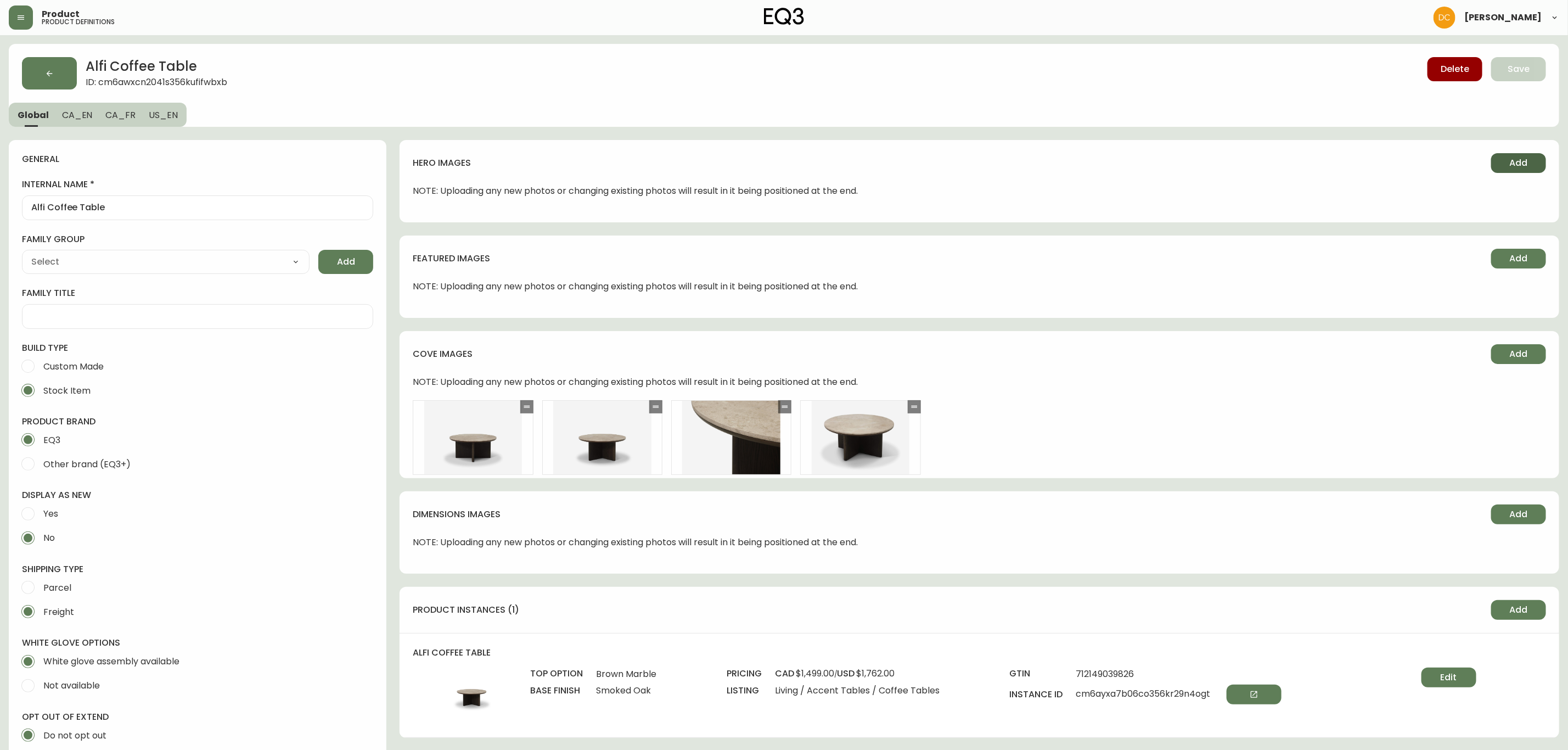
click at [1511, 171] on button "Add" at bounding box center [1518, 163] width 55 height 20
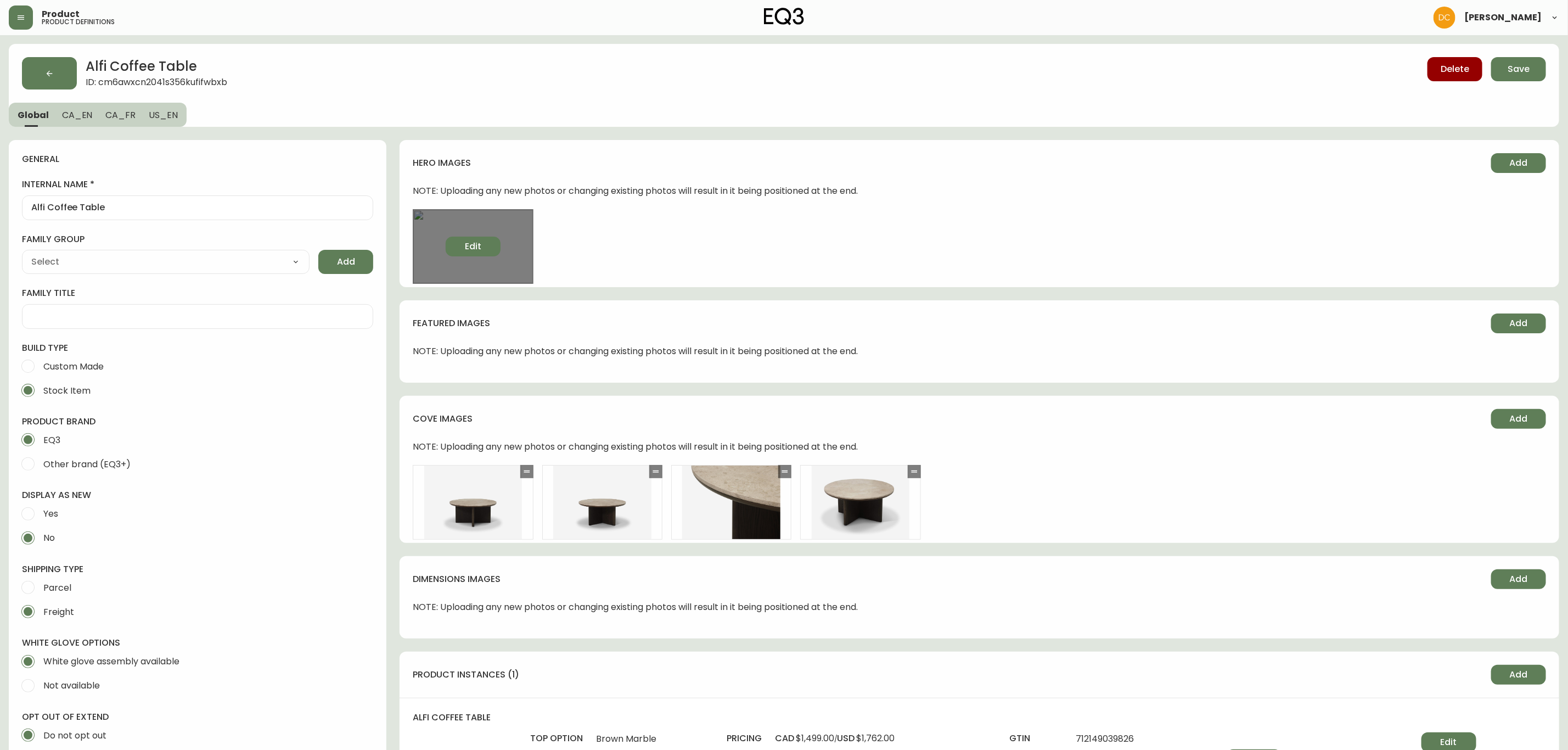
click at [481, 248] on span "Edit" at bounding box center [472, 246] width 16 height 12
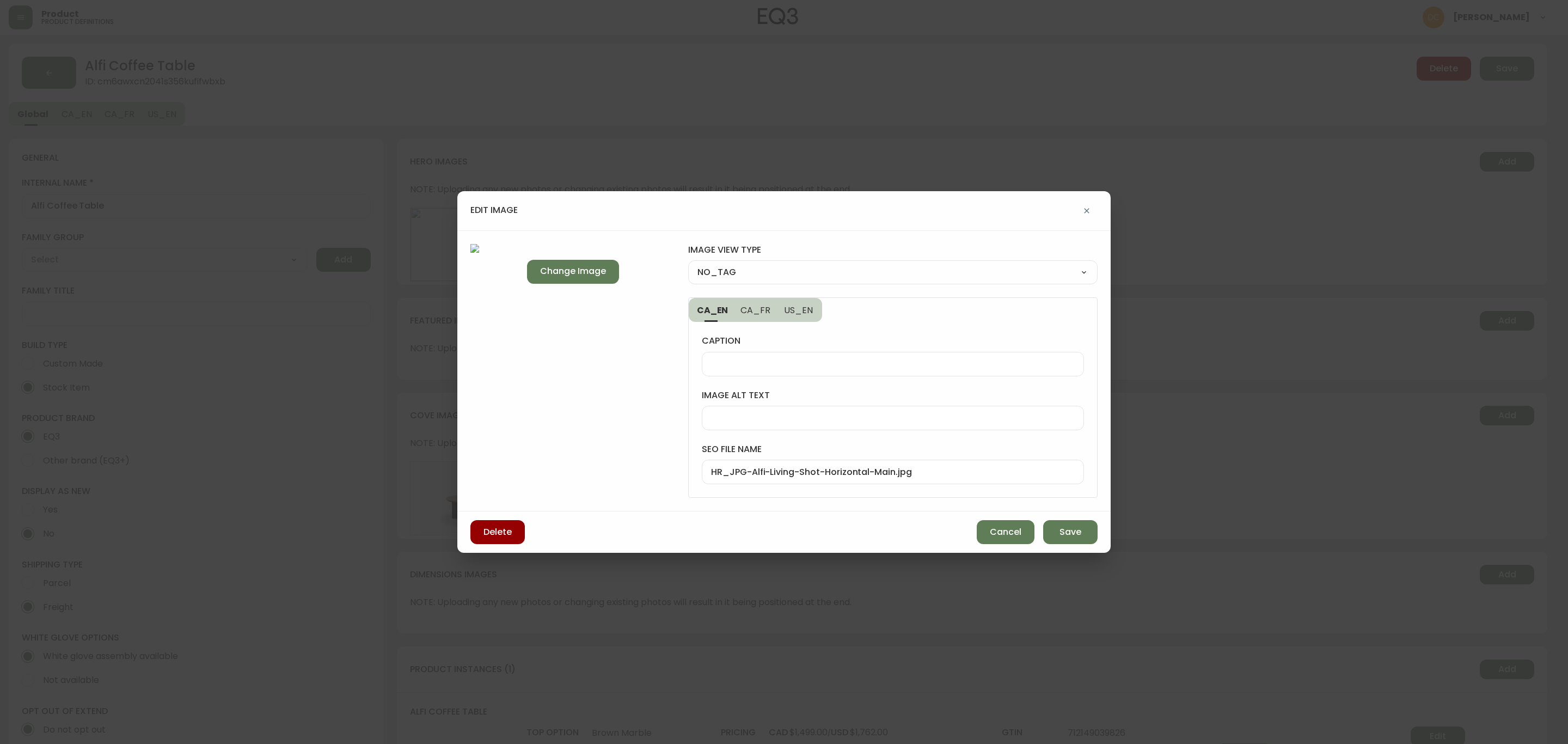
click at [786, 274] on select "NO_TAG FRONT_VIEW SIDE_VIEW BACK_VIEW CORNER_VIEW FEATURED_VIEW BIRDSEYE_VIEW D…" at bounding box center [893, 272] width 410 height 16
select select "DETAIL_VIEW"
click at [688, 264] on select "NO_TAG FRONT_VIEW SIDE_VIEW BACK_VIEW CORNER_VIEW FEATURED_VIEW BIRDSEYE_VIEW D…" at bounding box center [893, 272] width 410 height 16
type input "DETAIL_VIEW"
click at [776, 355] on div at bounding box center [892, 364] width 382 height 25
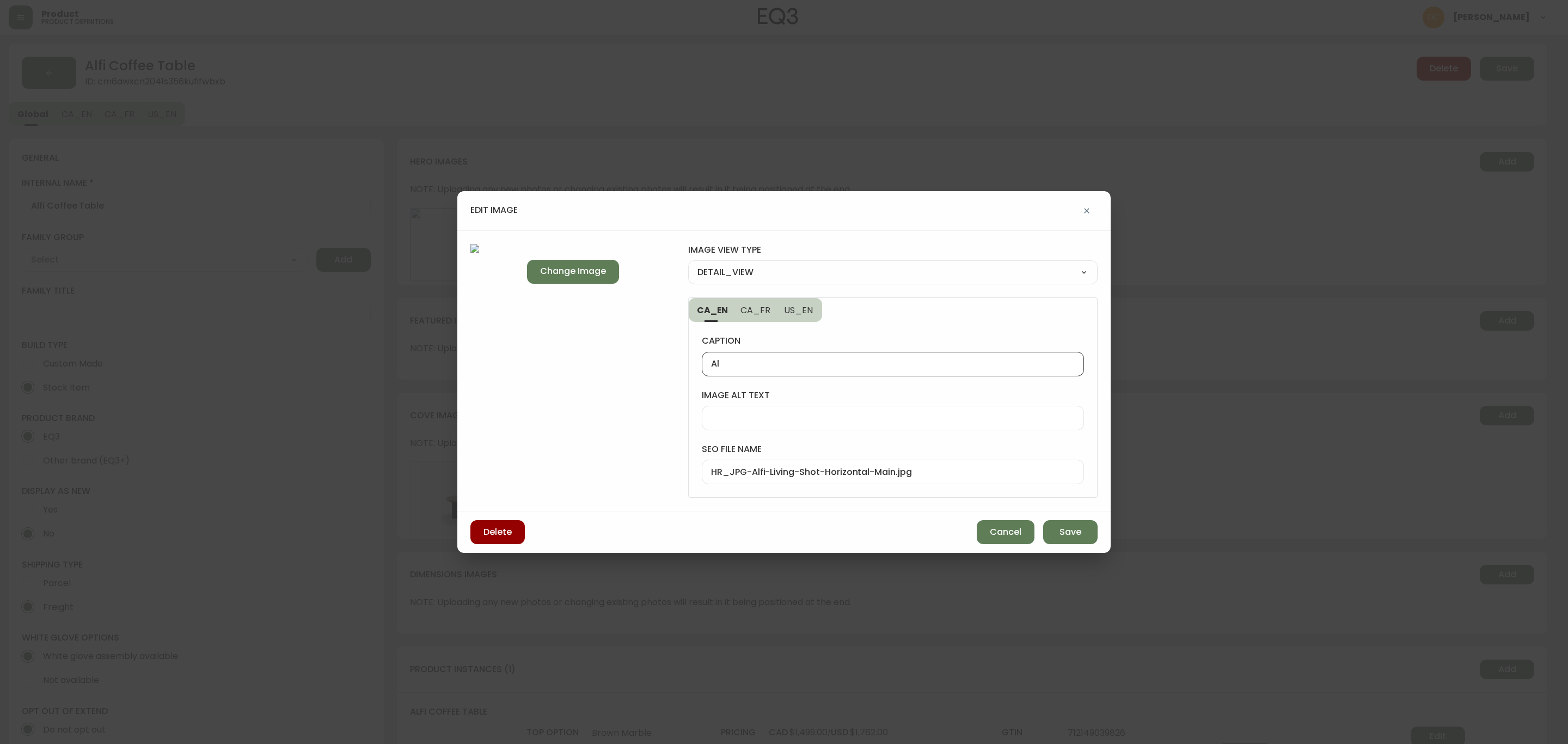
type input "A"
type input "[PERSON_NAME]-Marble-Coffee-Table-Home-2025"
click at [1057, 531] on button "Save" at bounding box center [1071, 532] width 55 height 24
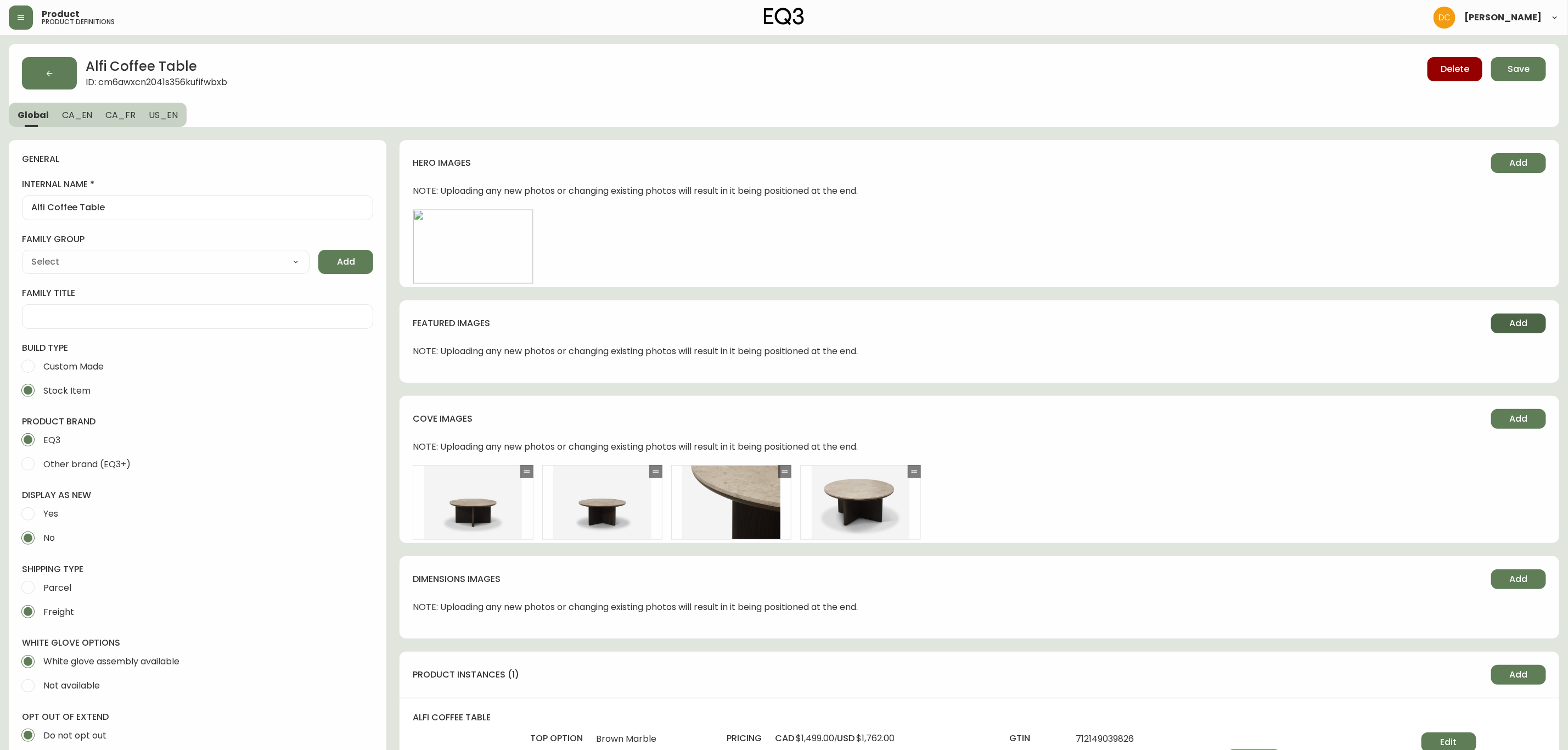
click at [1530, 320] on button "Add" at bounding box center [1518, 323] width 55 height 20
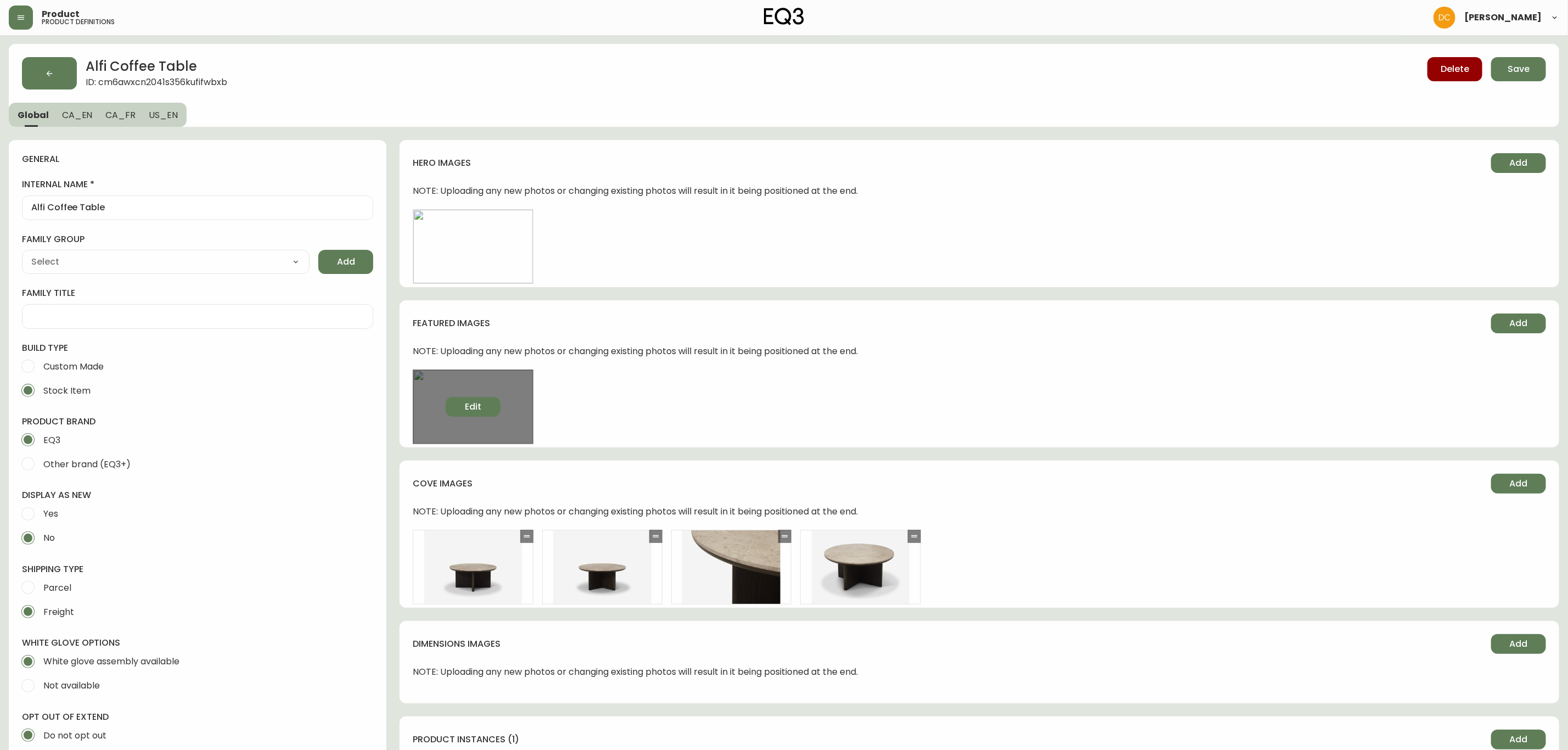
click at [472, 405] on span "Edit" at bounding box center [472, 406] width 16 height 12
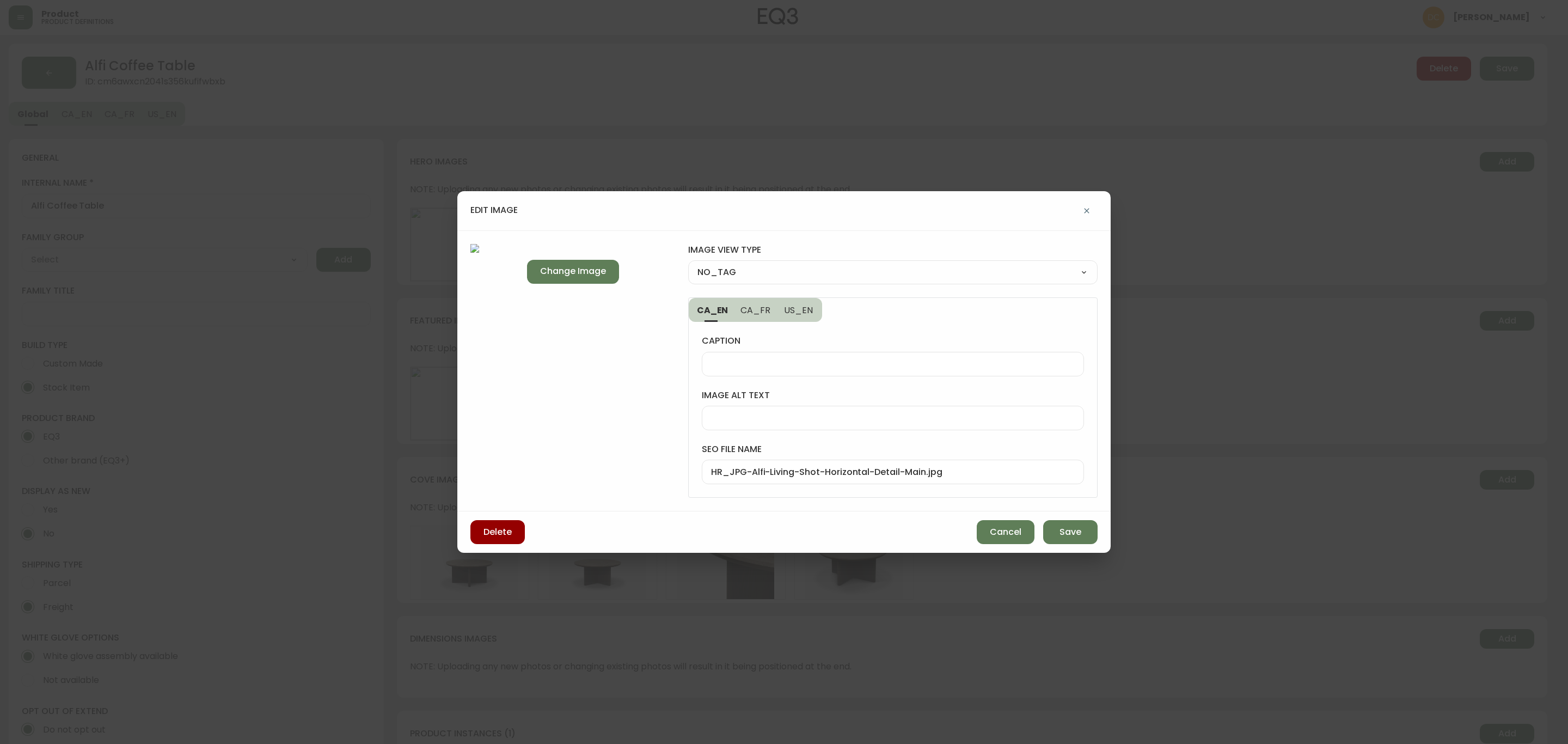
click at [810, 264] on select "NO_TAG FRONT_VIEW SIDE_VIEW BACK_VIEW CORNER_VIEW FEATURED_VIEW BIRDSEYE_VIEW D…" at bounding box center [893, 272] width 410 height 16
select select "DETAIL_VIEW"
click at [688, 264] on select "NO_TAG FRONT_VIEW SIDE_VIEW BACK_VIEW CORNER_VIEW FEATURED_VIEW BIRDSEYE_VIEW D…" at bounding box center [893, 272] width 410 height 16
type input "DETAIL_VIEW"
click at [799, 479] on div "HR_JPG-Alfi-Living-Shot-Horizontal-Detail-Main.jpg" at bounding box center [892, 472] width 382 height 25
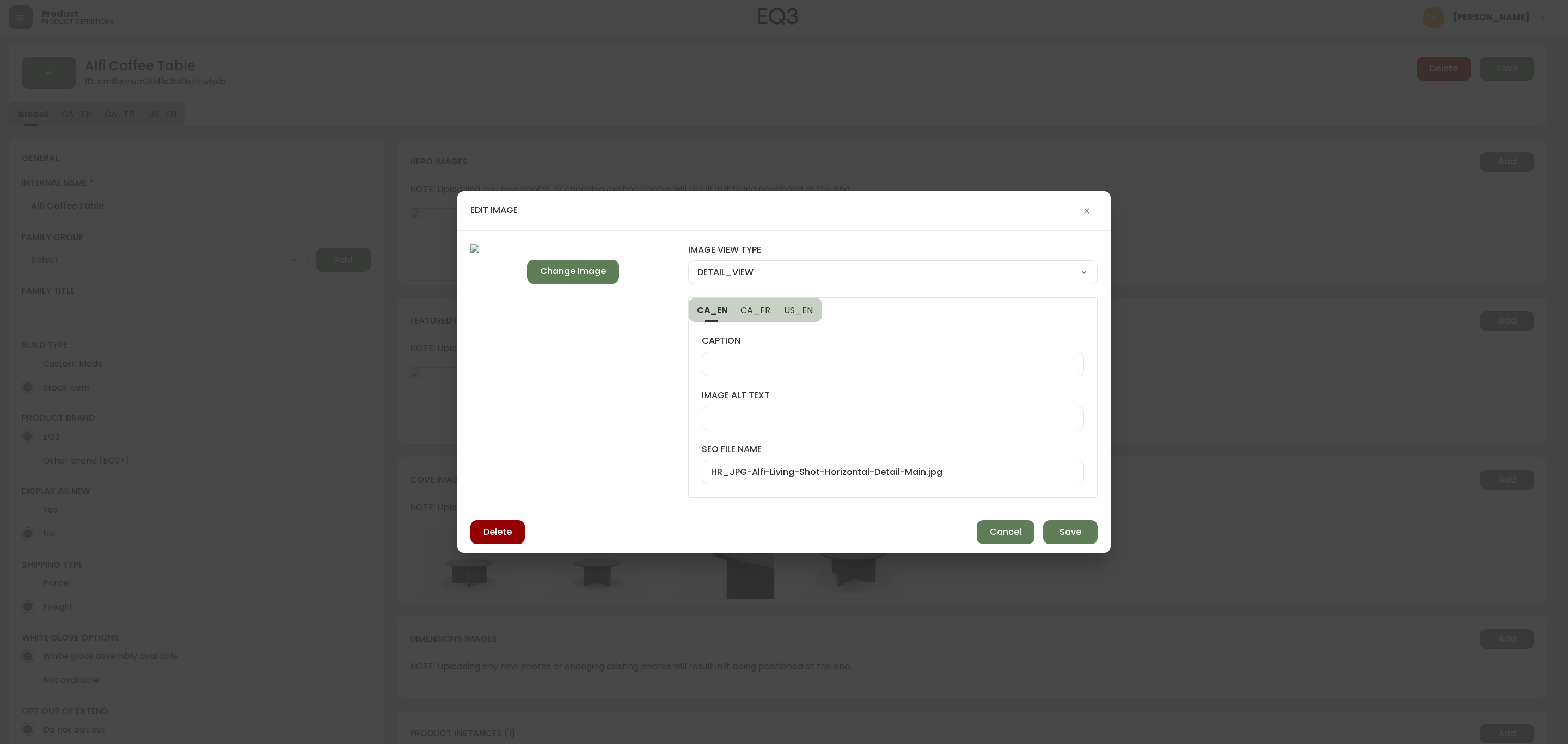
click at [799, 479] on div "HR_JPG-Alfi-Living-Shot-Horizontal-Detail-Main.jpg" at bounding box center [892, 472] width 382 height 25
click at [779, 477] on input "HR_JPG-Alfi-Living-Shot-Horizontal-Detail-Main.jpg" at bounding box center [892, 472] width 363 height 11
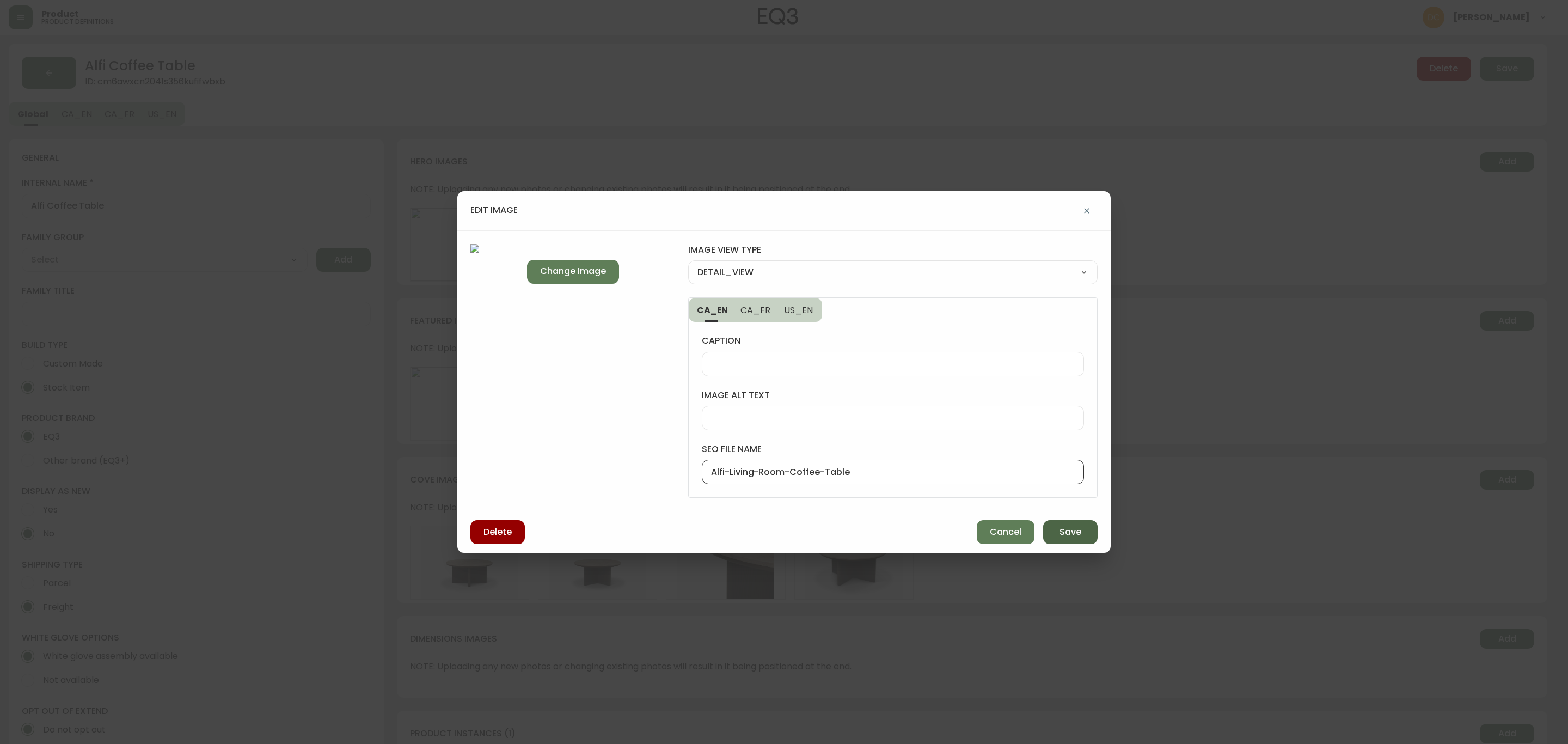
type input "Alfi-Living-Room-Coffee-Table"
click at [1075, 538] on span "Save" at bounding box center [1070, 532] width 22 height 12
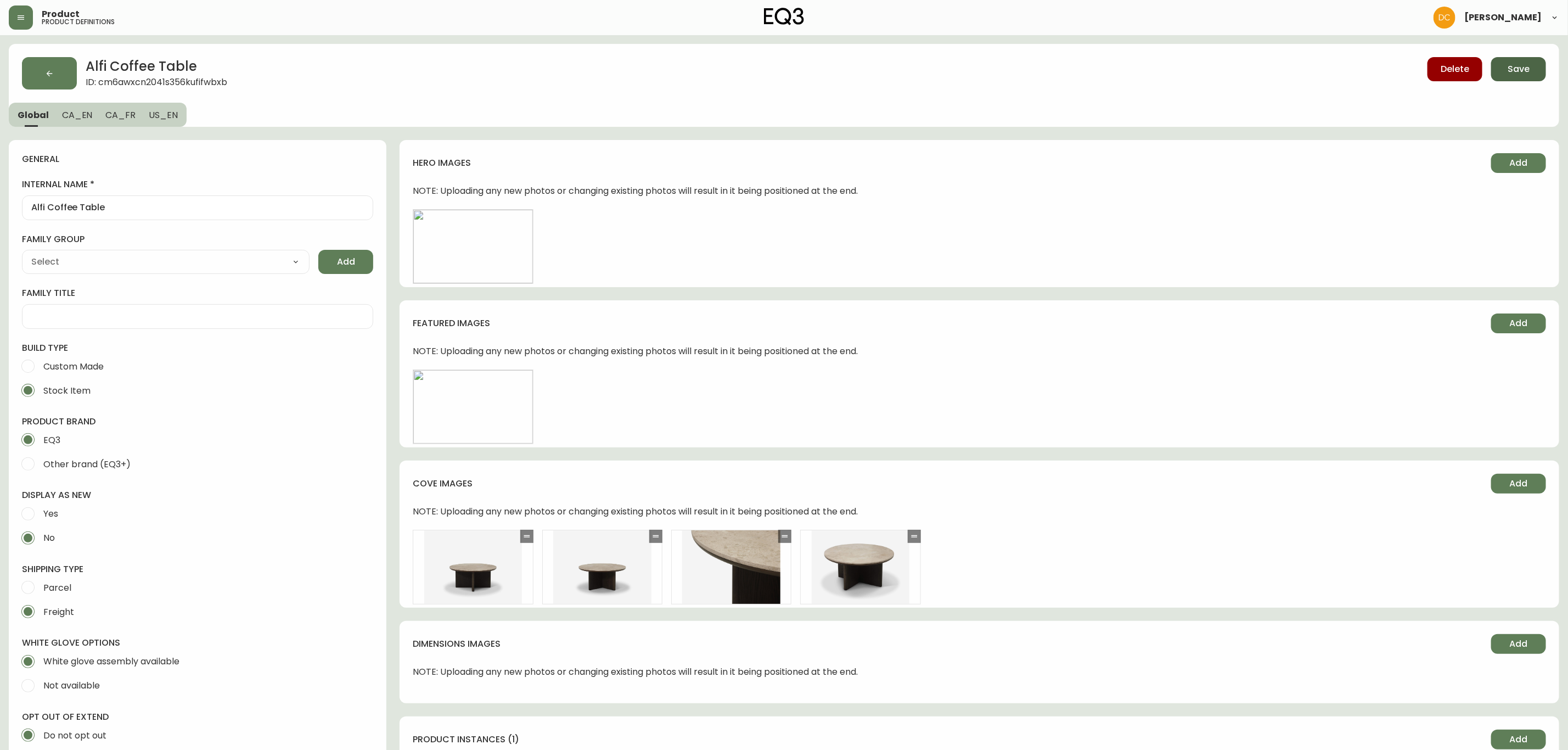
click at [1520, 67] on span "Save" at bounding box center [1518, 69] width 22 height 12
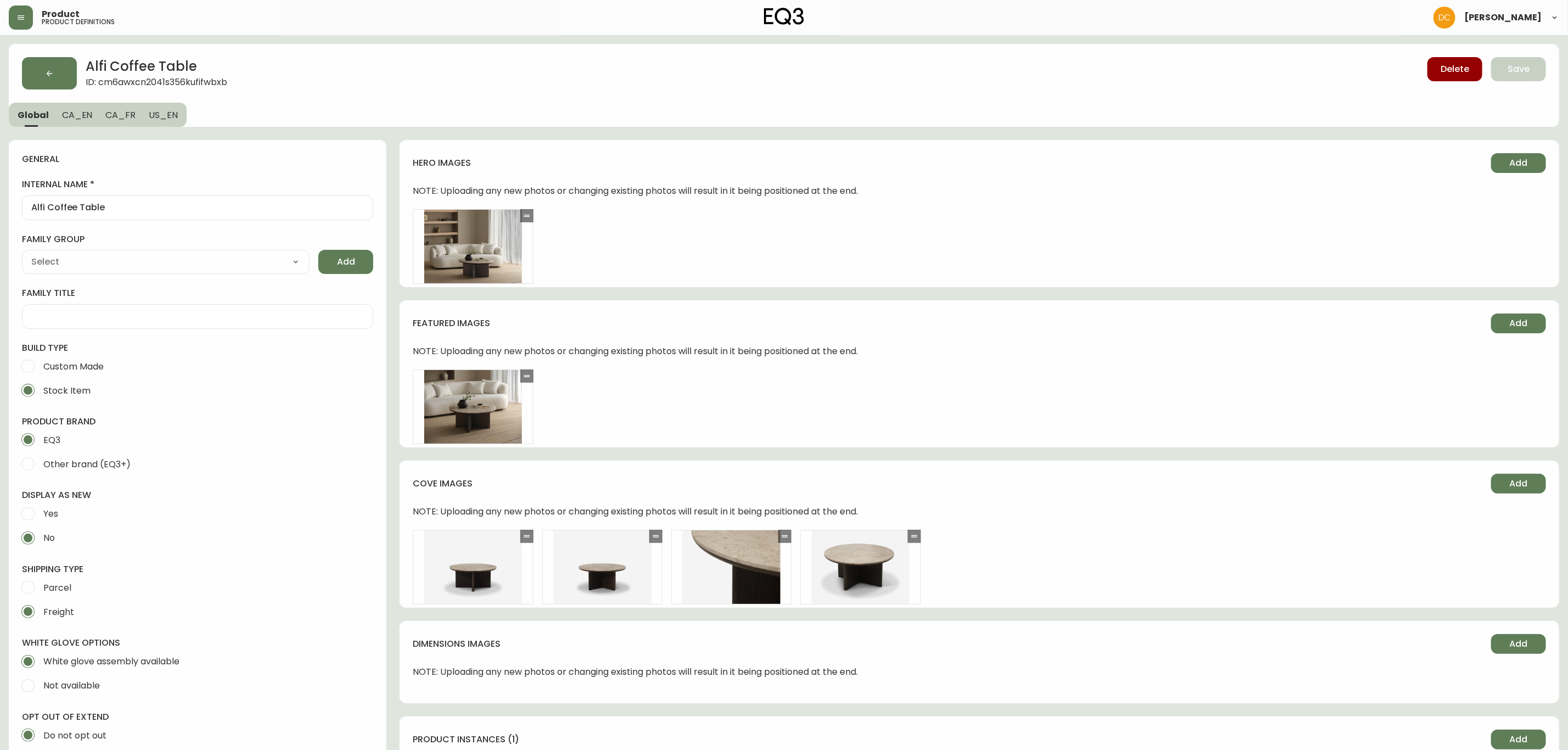
click at [712, 475] on div "cove images Add" at bounding box center [980, 490] width 1133 height 33
click at [50, 81] on button "button" at bounding box center [50, 74] width 55 height 33
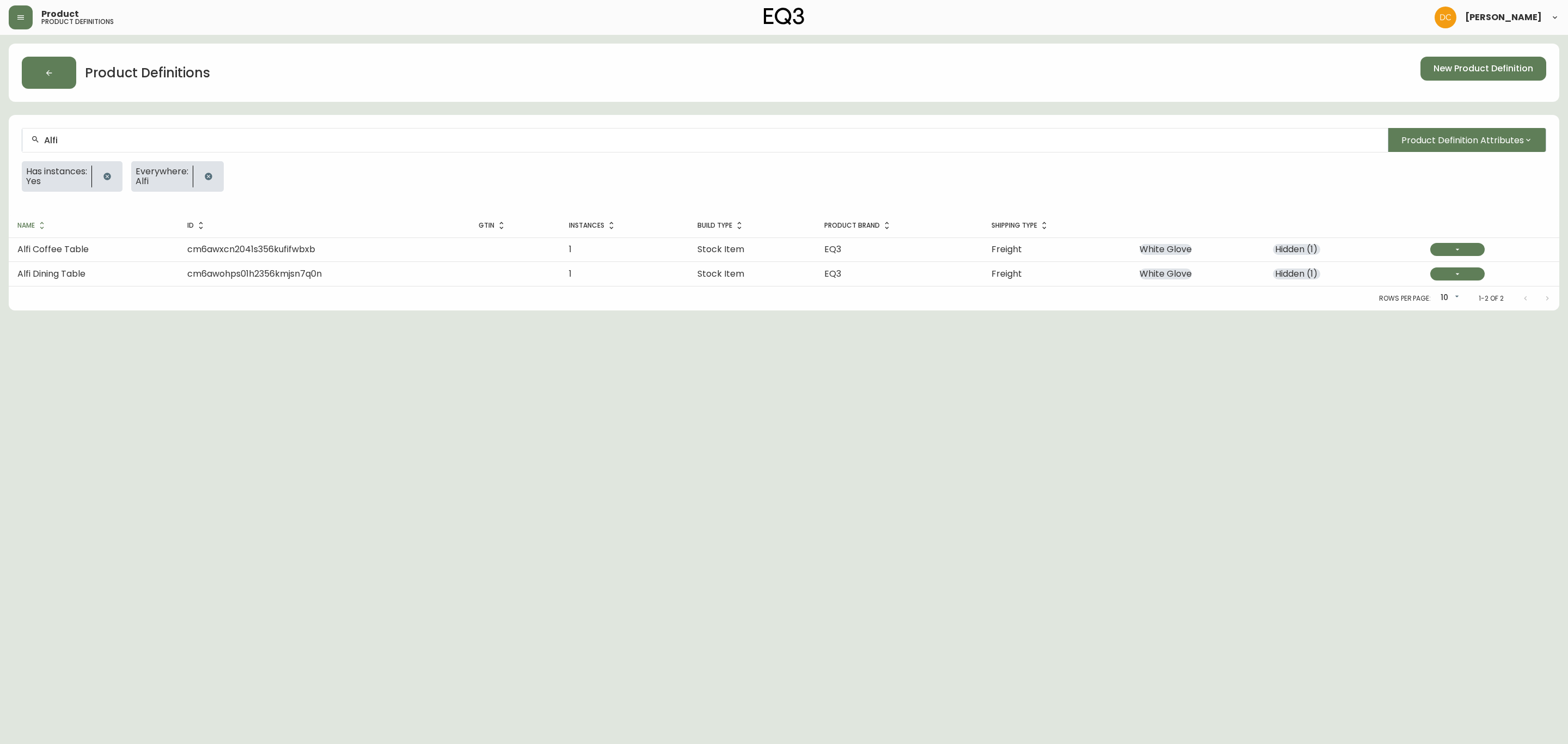
click at [270, 142] on input "Alfi" at bounding box center [711, 140] width 1335 height 11
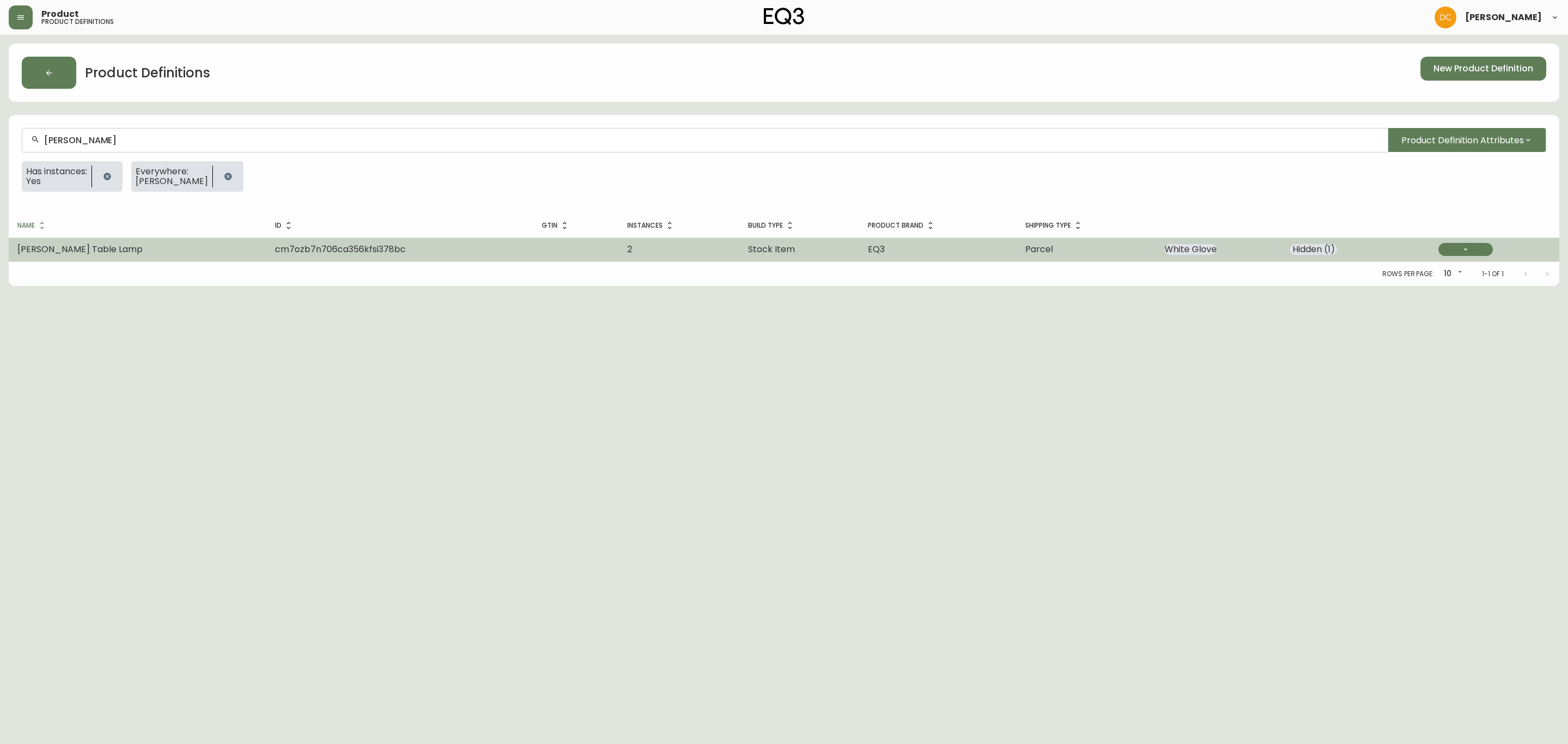
type input "[PERSON_NAME]"
click at [93, 257] on td "[PERSON_NAME] Table Lamp" at bounding box center [137, 249] width 257 height 24
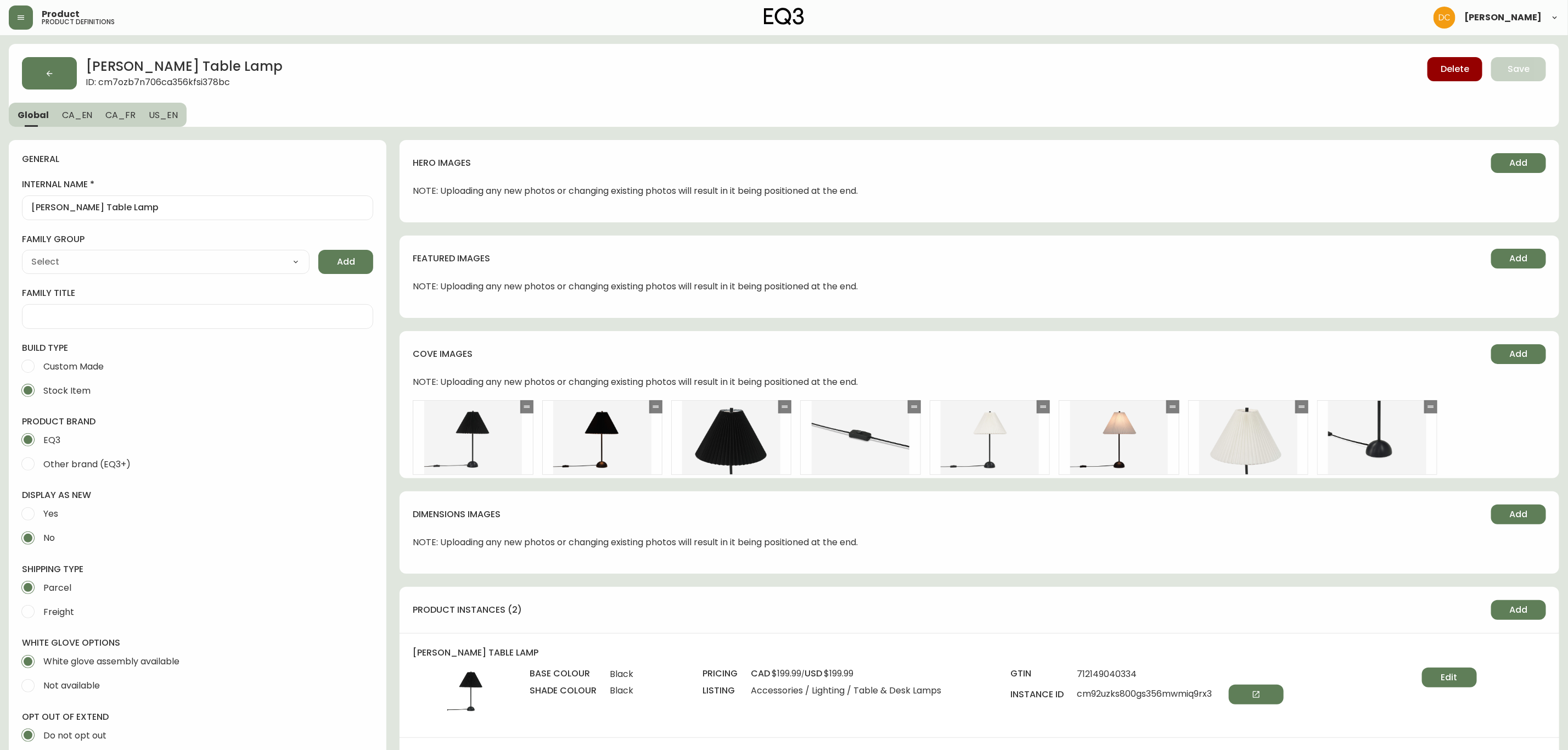
type input "EQ3"
select select "cjyt4m5lw0000pt749bx6gh7n"
type input "Home & Garden > Lighting > Lamps"
click at [1506, 162] on button "Add" at bounding box center [1518, 163] width 55 height 20
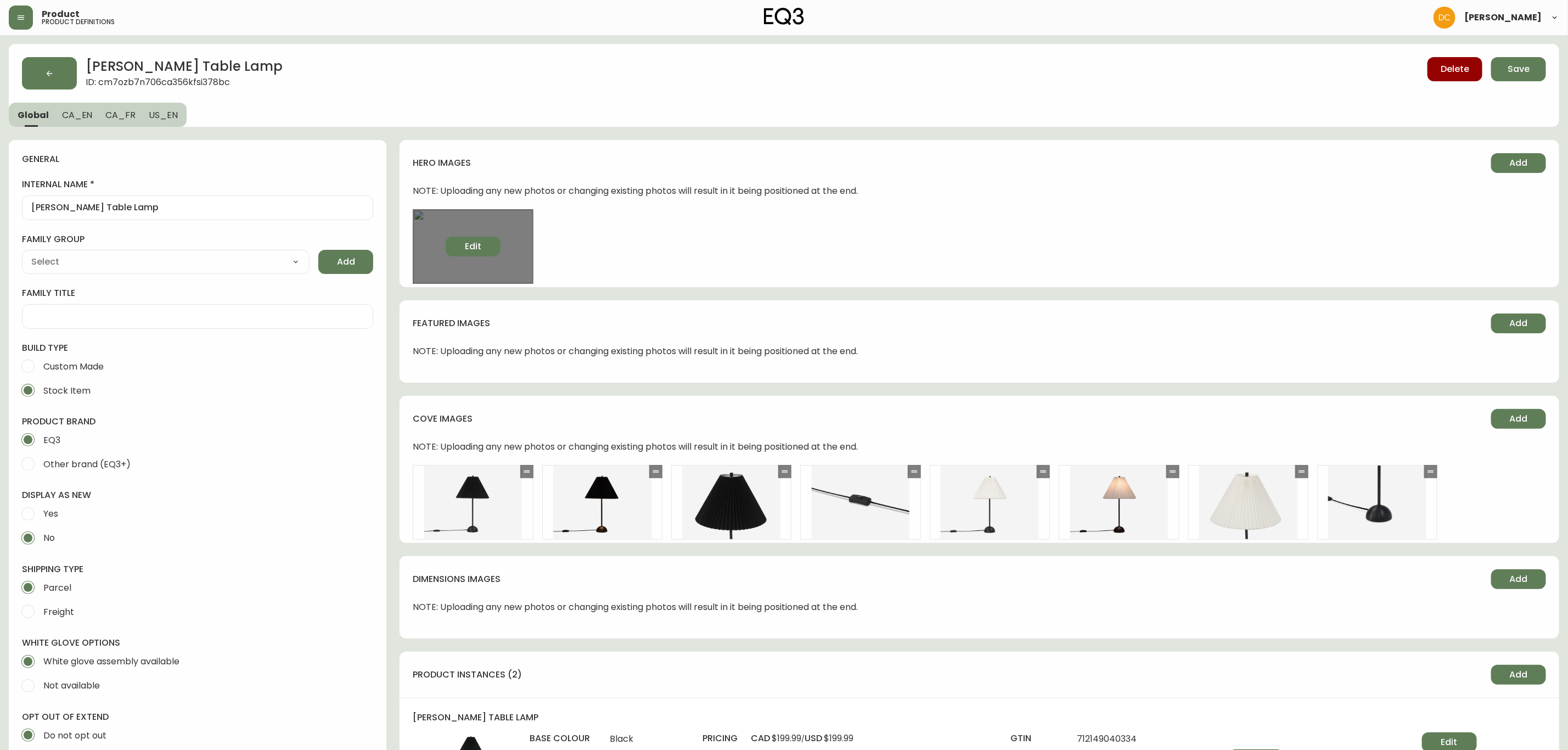
click at [496, 241] on button "Edit" at bounding box center [473, 246] width 55 height 20
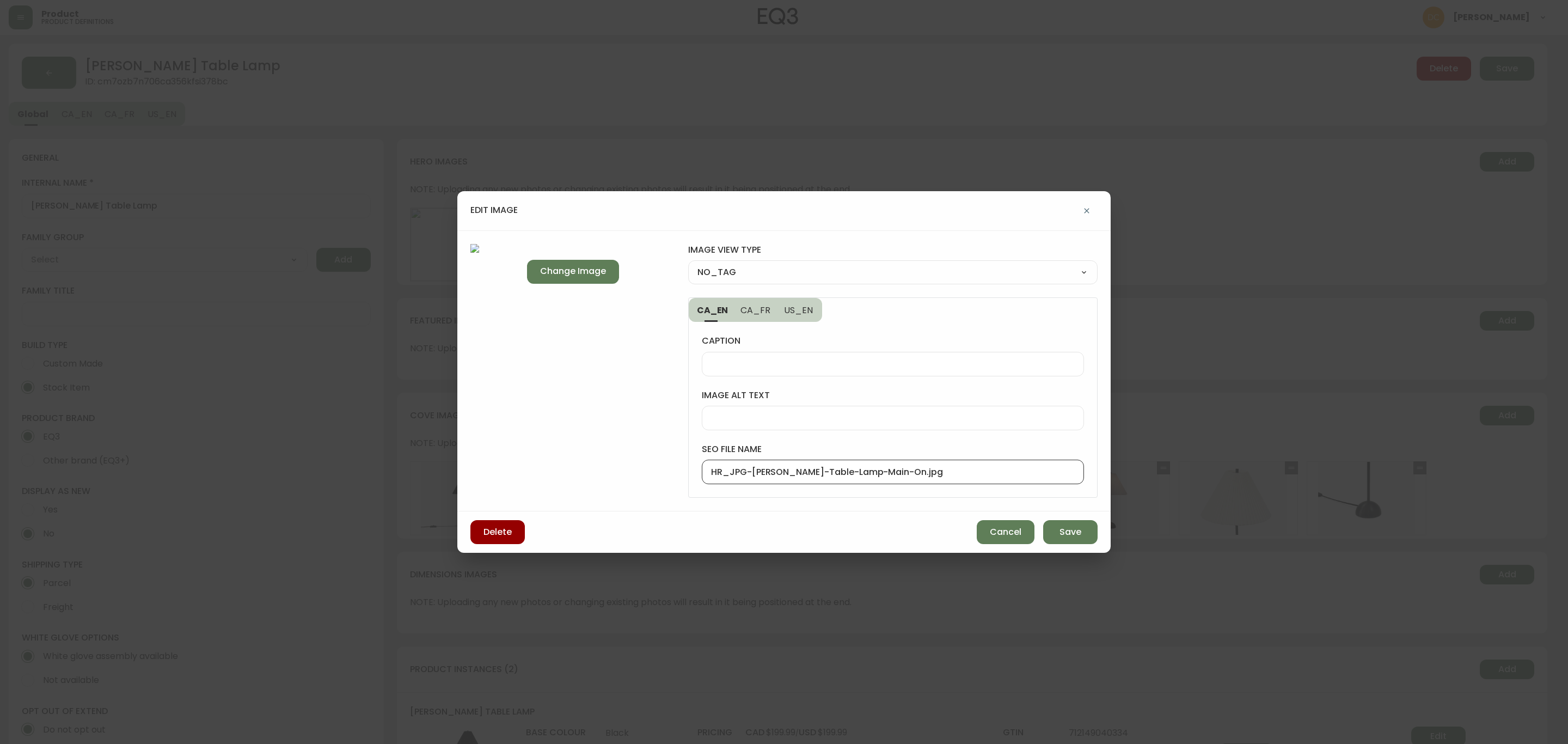
click at [813, 469] on input "HR_JPG-[PERSON_NAME]-Table-Lamp-Main-On.jpg" at bounding box center [892, 472] width 363 height 11
click at [813, 468] on input "HR_JPG-[PERSON_NAME]-Table-Lamp-Main-On.jpg" at bounding box center [892, 472] width 363 height 11
type input "[PERSON_NAME]-Table-Lamps-Lifestyle"
drag, startPoint x: 973, startPoint y: 267, endPoint x: 970, endPoint y: 279, distance: 12.4
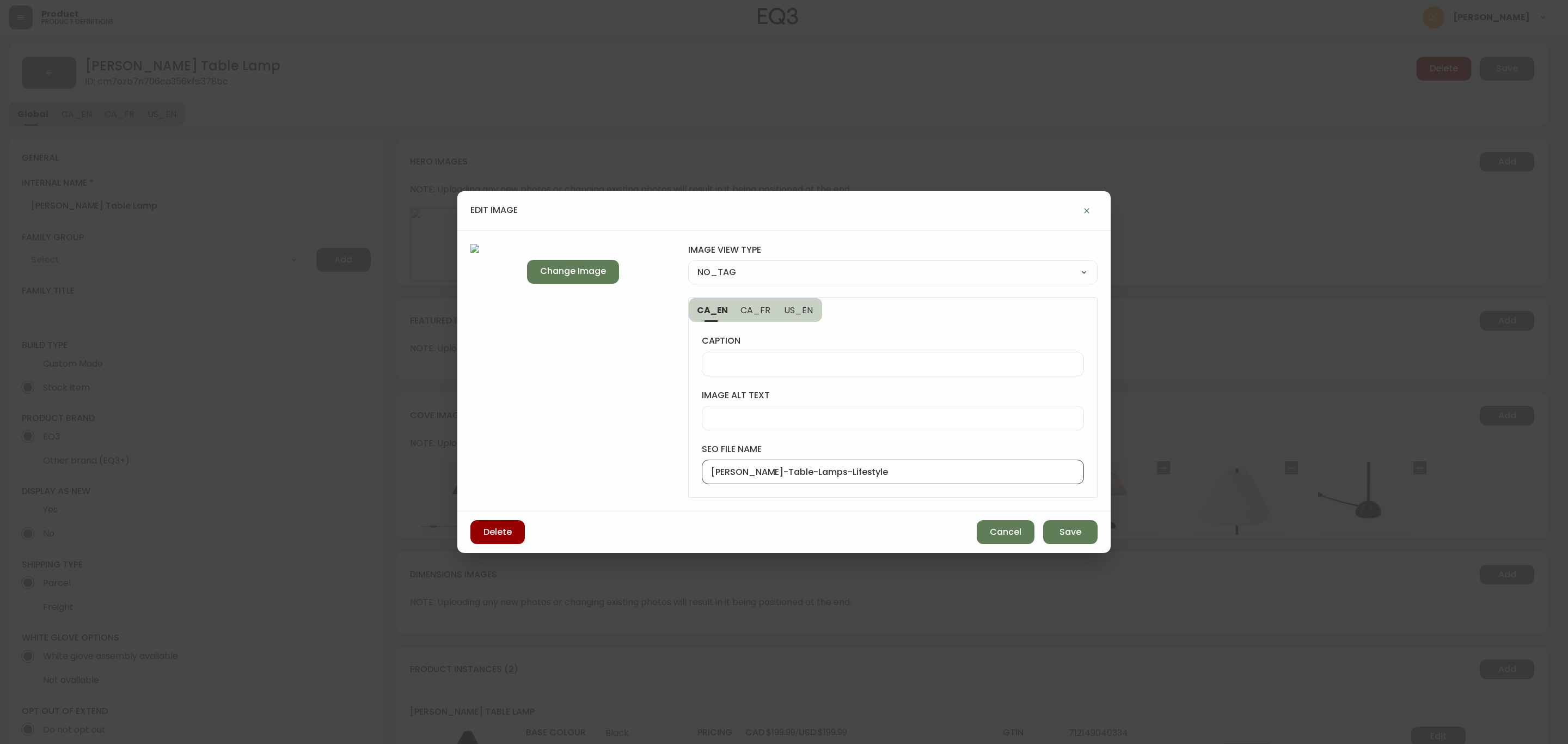
click at [973, 267] on select "NO_TAG FRONT_VIEW SIDE_VIEW BACK_VIEW CORNER_VIEW FEATURED_VIEW BIRDSEYE_VIEW D…" at bounding box center [893, 272] width 410 height 16
select select "DETAIL_VIEW"
click at [688, 264] on select "NO_TAG FRONT_VIEW SIDE_VIEW BACK_VIEW CORNER_VIEW FEATURED_VIEW BIRDSEYE_VIEW D…" at bounding box center [893, 272] width 410 height 16
type input "DETAIL_VIEW"
click at [1068, 531] on span "Save" at bounding box center [1070, 532] width 22 height 12
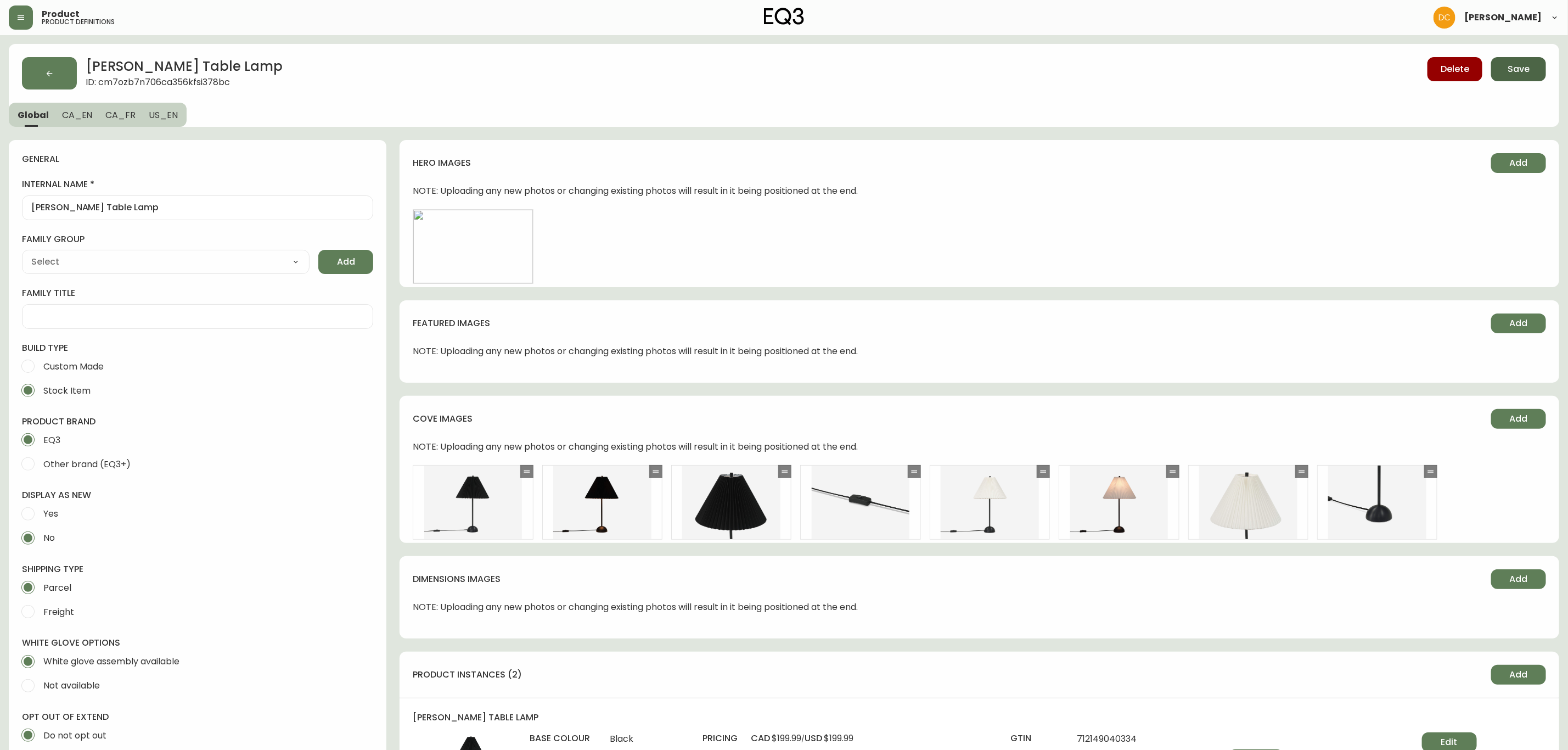
click at [1513, 66] on span "Save" at bounding box center [1518, 69] width 22 height 12
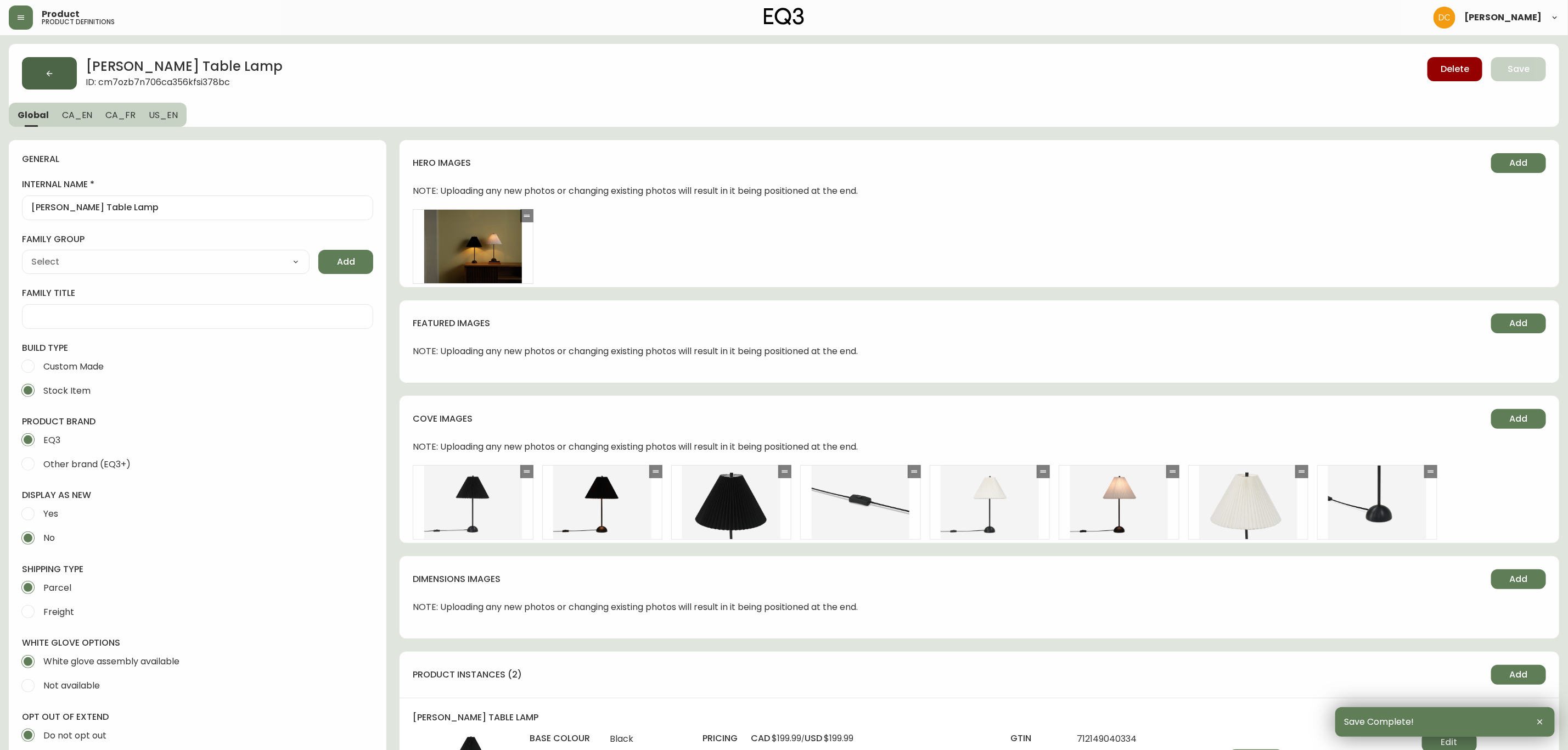
click at [42, 74] on button "button" at bounding box center [50, 74] width 55 height 33
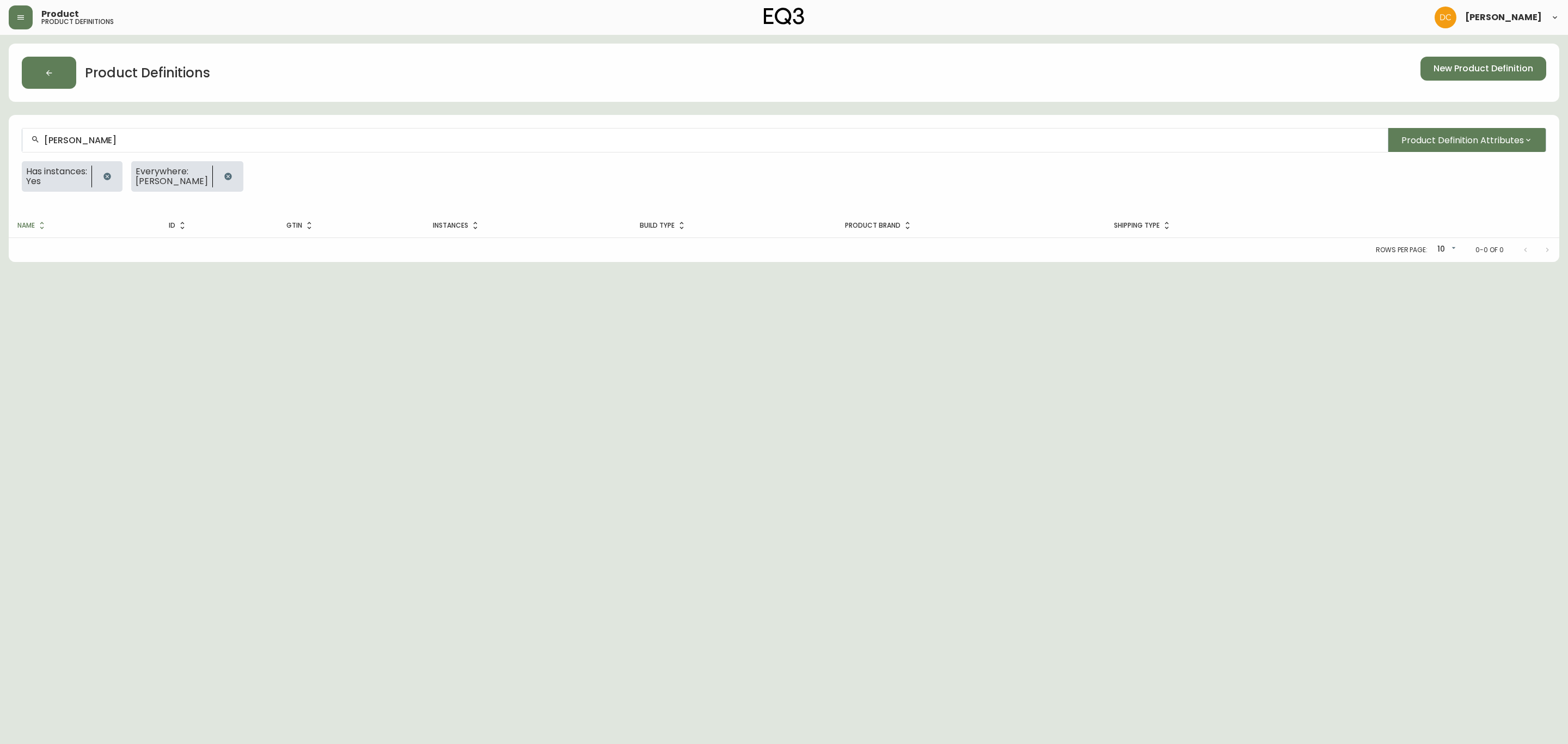
click at [361, 147] on div "[PERSON_NAME]" at bounding box center [705, 140] width 1365 height 25
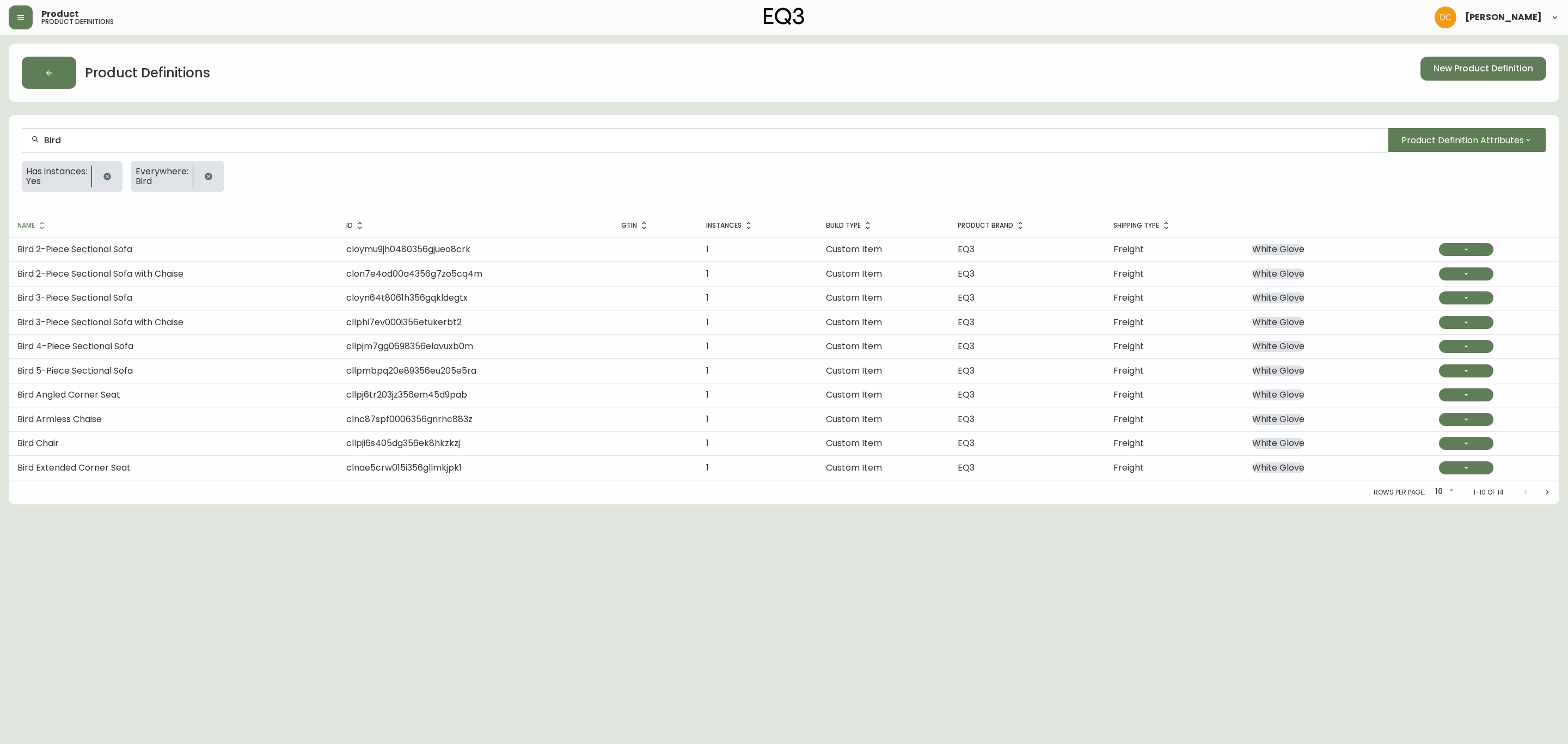
type input "Bird"
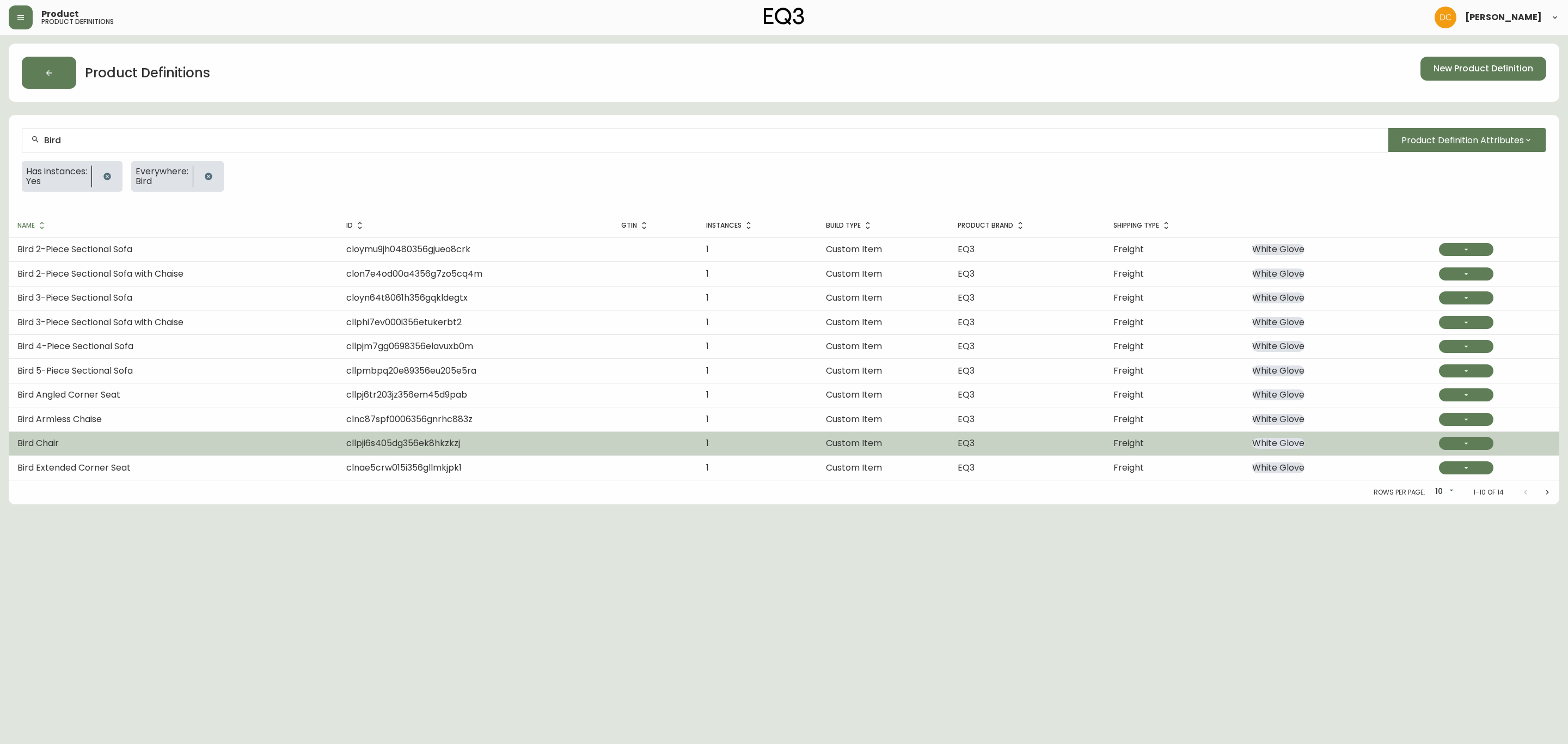
click at [135, 435] on td "Bird Chair" at bounding box center [173, 444] width 329 height 24
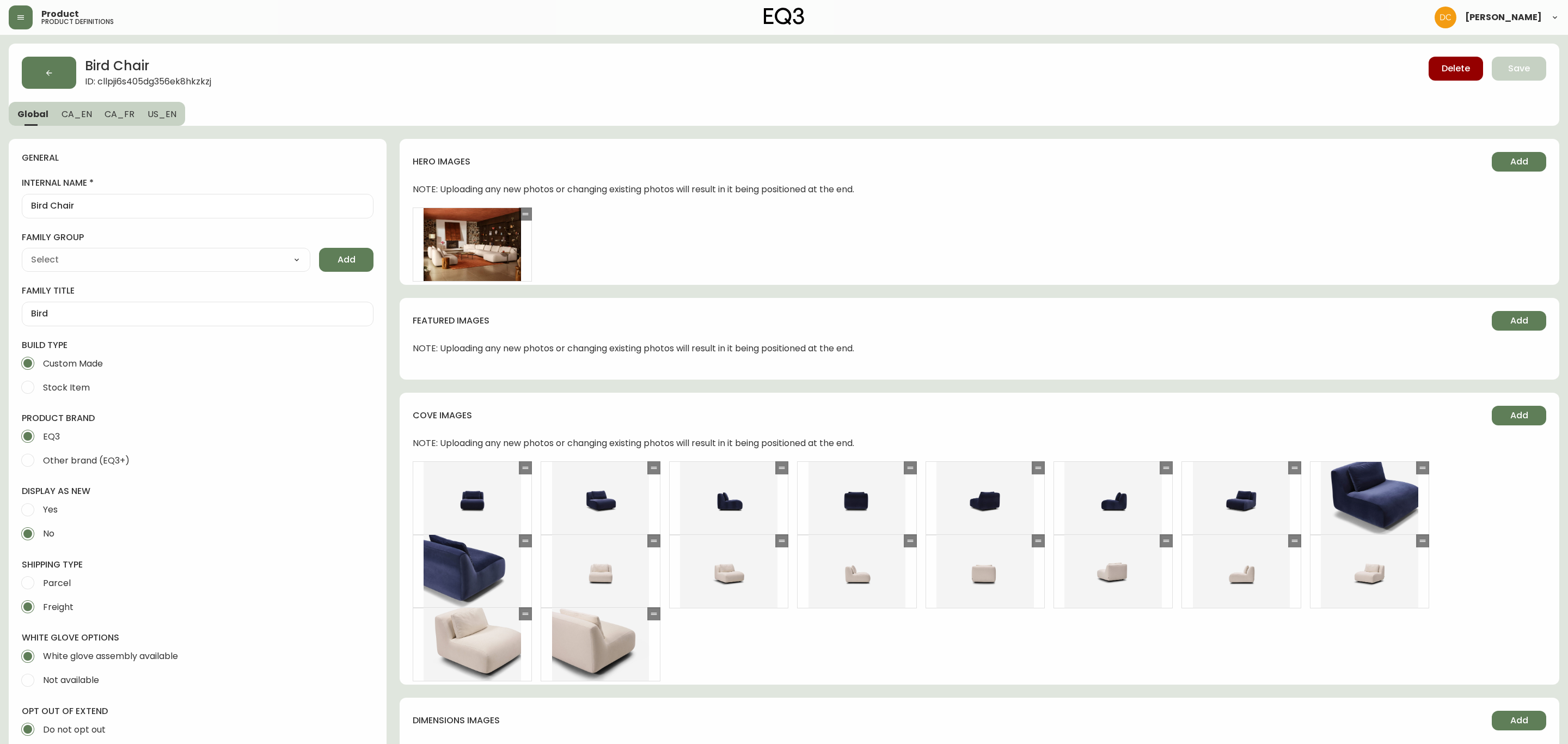
type input "EQ3"
type input "Upholstery"
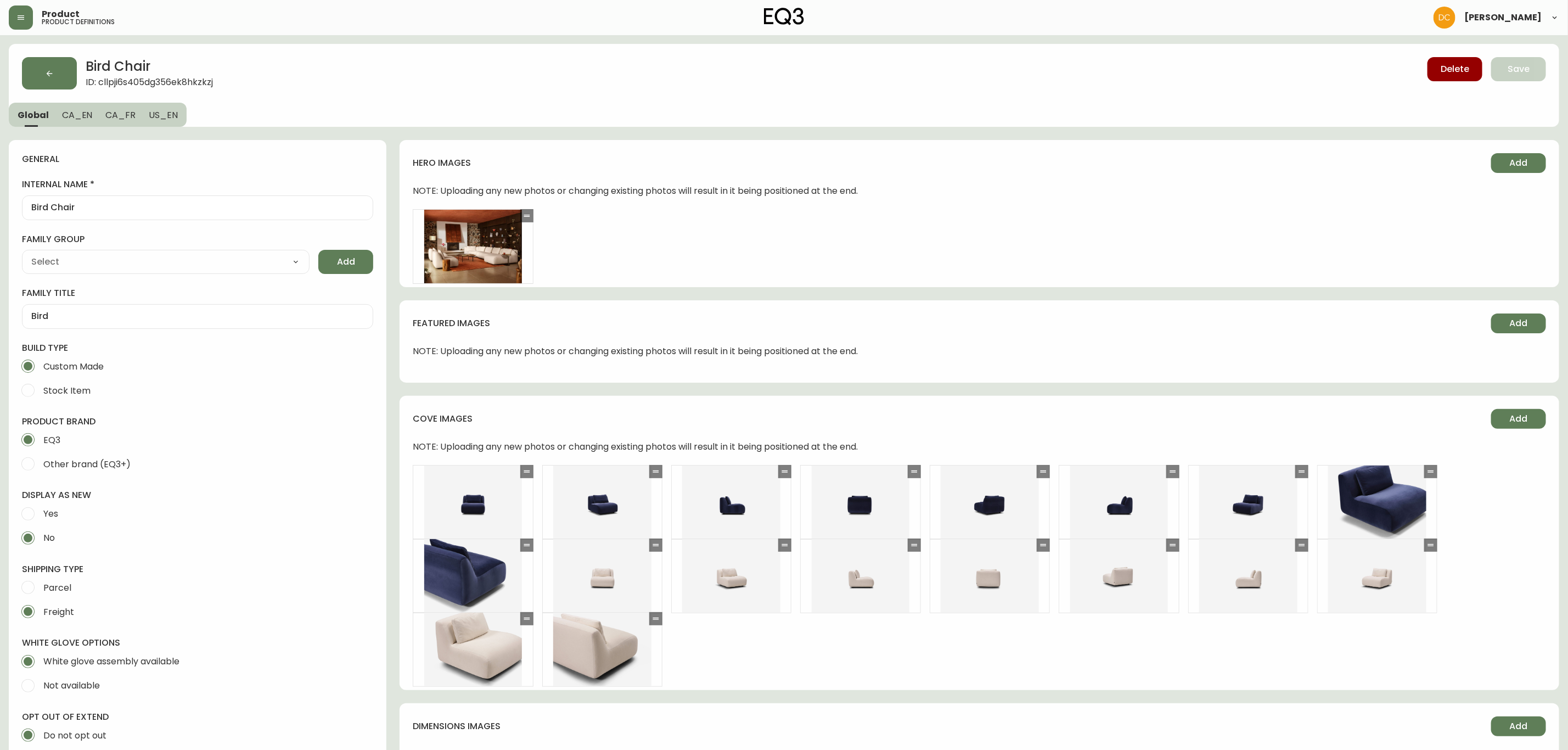
type input "Furniture > Chairs"
select select "cjyt4m5lw0000pt749bx6gh7n"
select select "cjpjx87md00014c74cvn90jbx"
click at [475, 241] on span "Edit" at bounding box center [472, 246] width 16 height 12
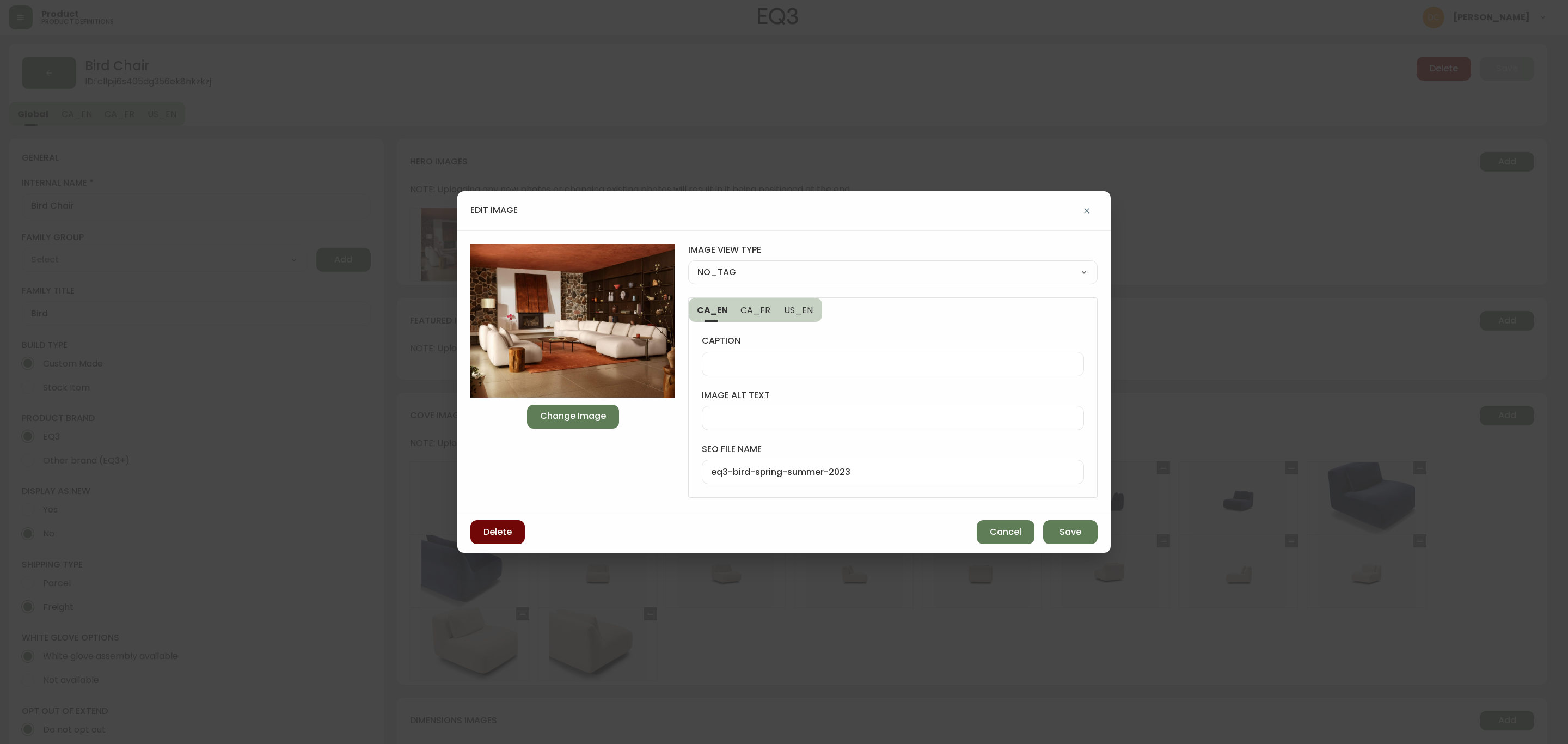
click at [523, 534] on div "Delete Cancel Save" at bounding box center [784, 532] width 653 height 41
click at [509, 534] on span "Delete" at bounding box center [497, 532] width 28 height 12
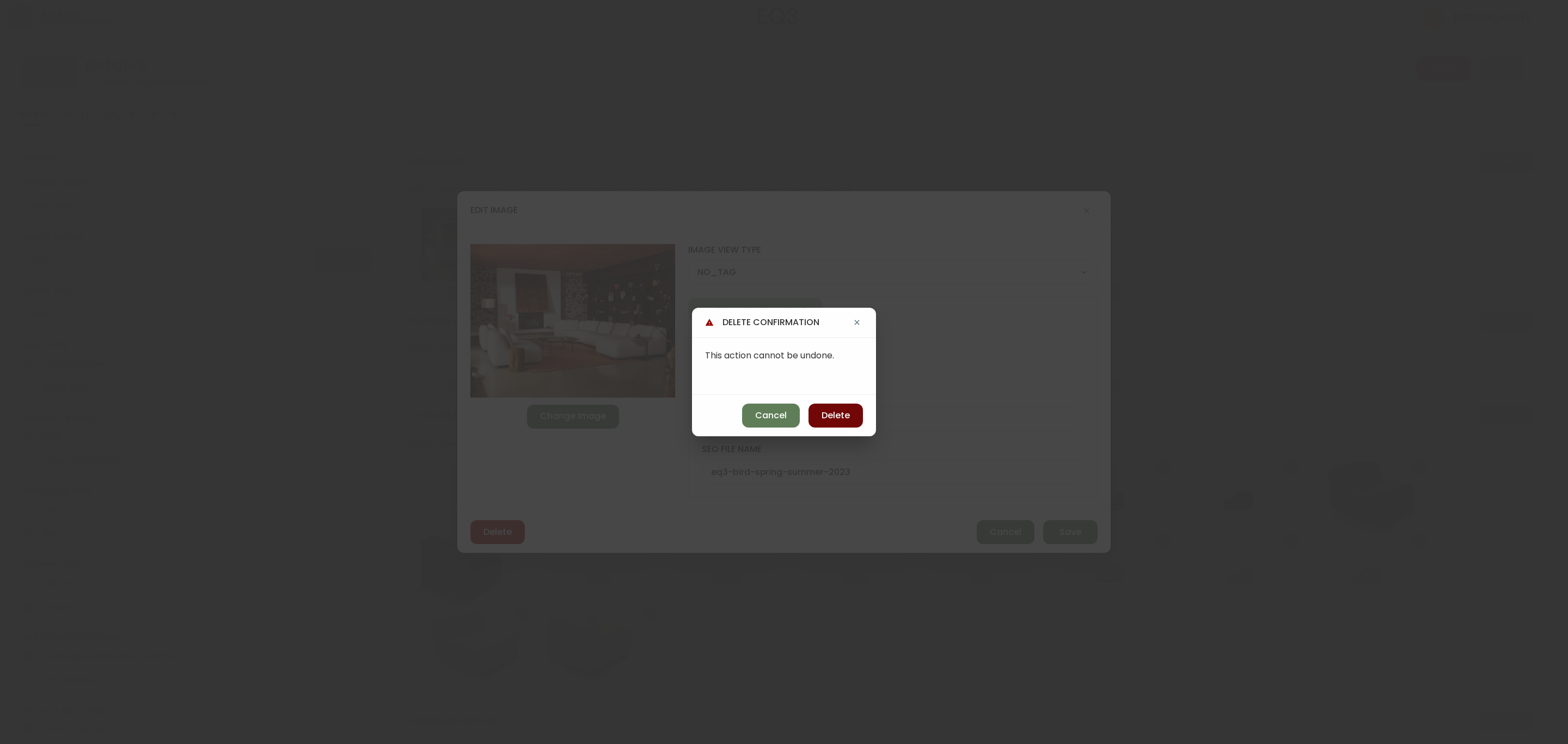
click at [829, 420] on span "Delete" at bounding box center [836, 416] width 28 height 12
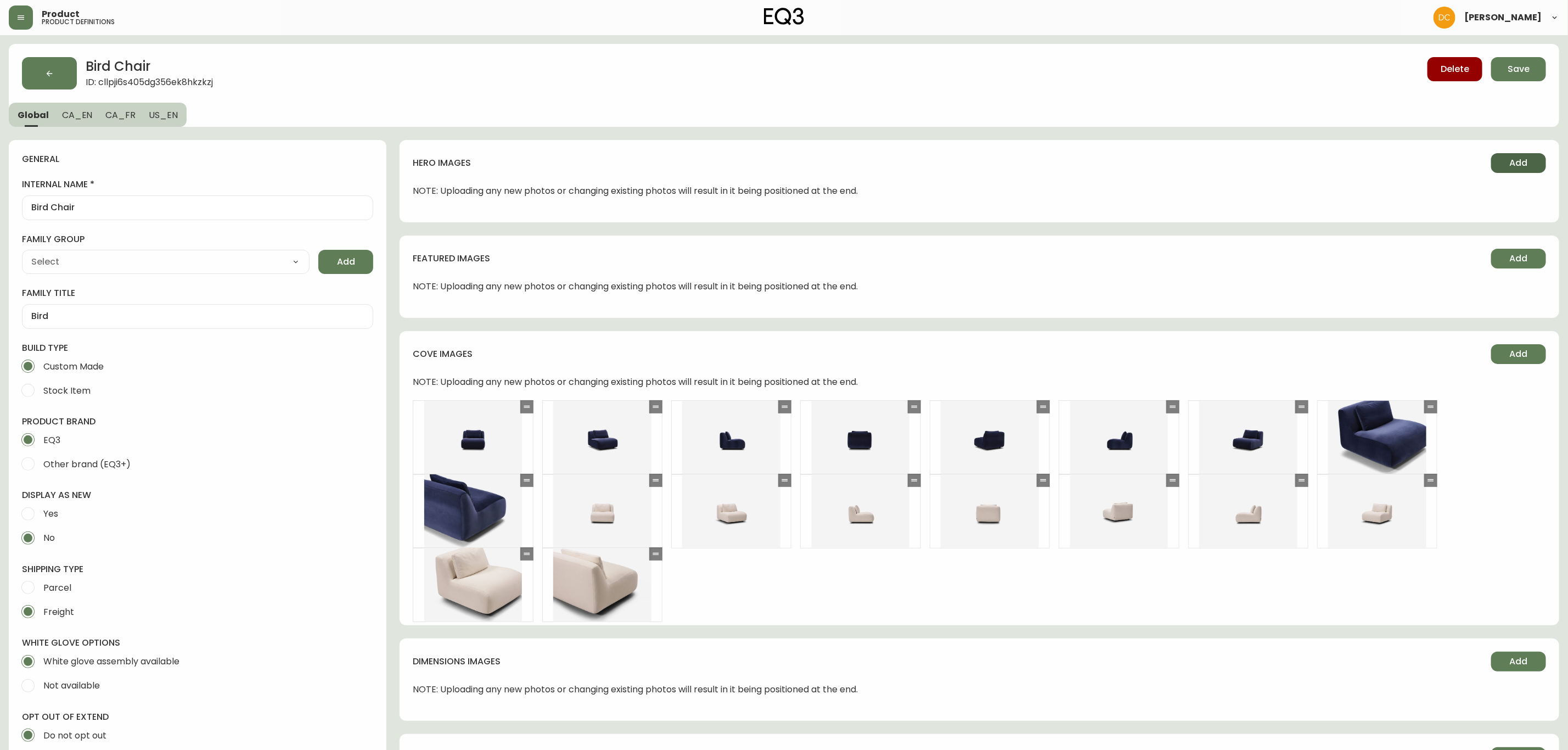
click at [1515, 161] on span "Add" at bounding box center [1519, 163] width 18 height 12
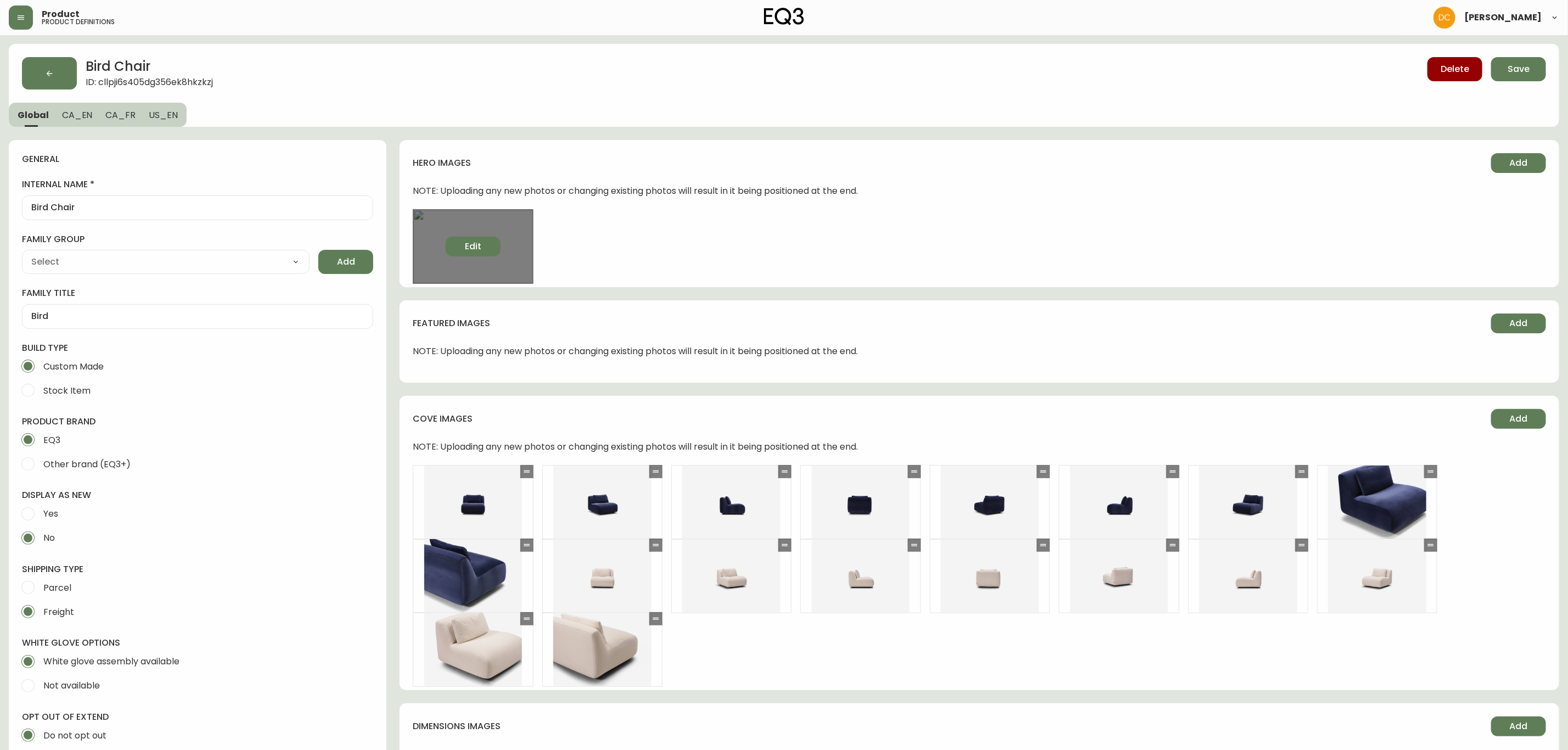
click at [481, 249] on button "Edit" at bounding box center [473, 246] width 55 height 20
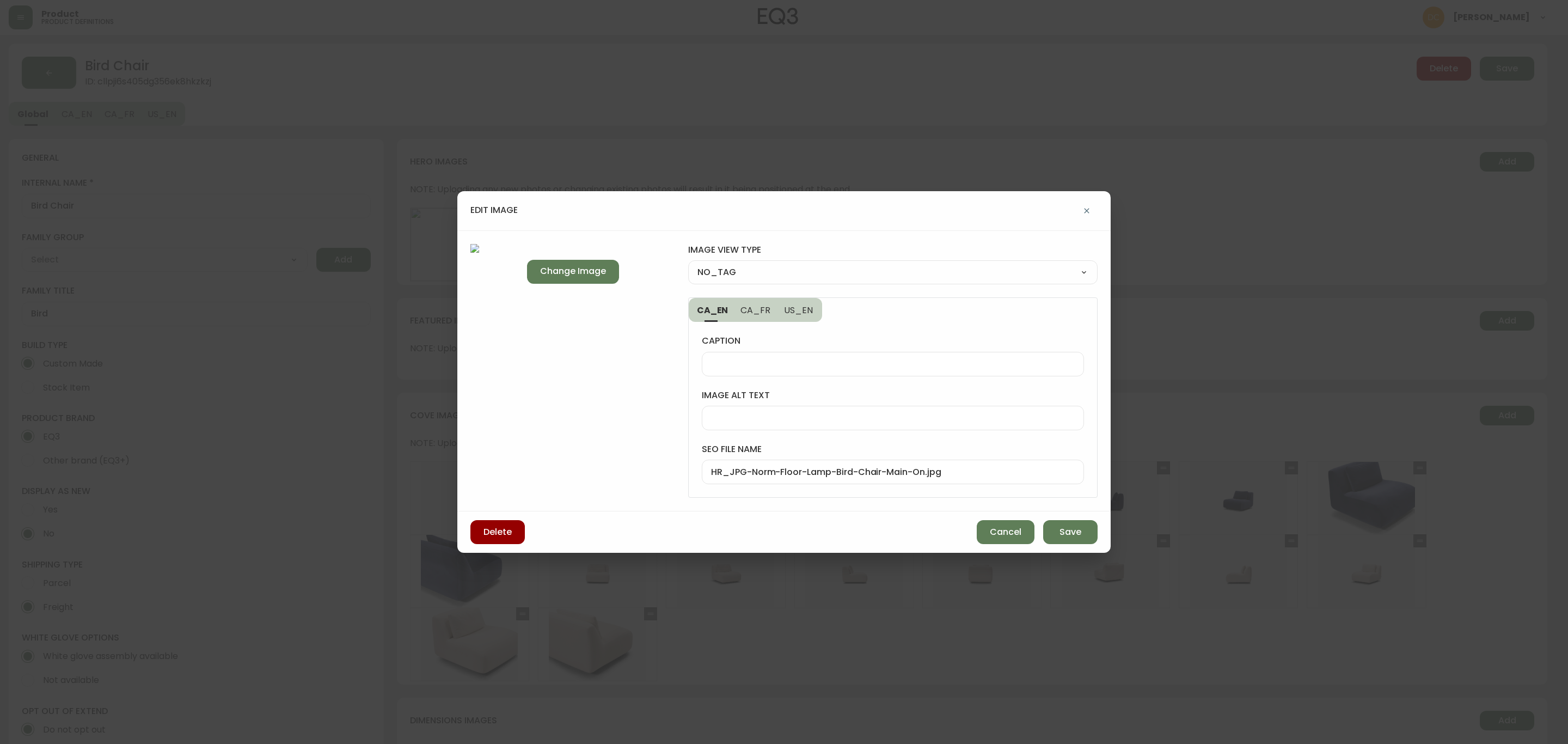
click at [825, 471] on input "HR_JPG-Norm-Floor-Lamp-Bird-Chair-Main-On.jpg" at bounding box center [892, 472] width 363 height 11
drag, startPoint x: 825, startPoint y: 471, endPoint x: 825, endPoint y: 464, distance: 7.0
click at [825, 470] on input "HR_JPG-Norm-Floor-Lamp-Bird-Chair-Main-On.jpg" at bounding box center [892, 472] width 363 height 11
click at [825, 464] on div "HR_JPG-Norm-Floor-Lamp-Bird-Chair-Main-On.jpg" at bounding box center [892, 472] width 382 height 25
type input "B"
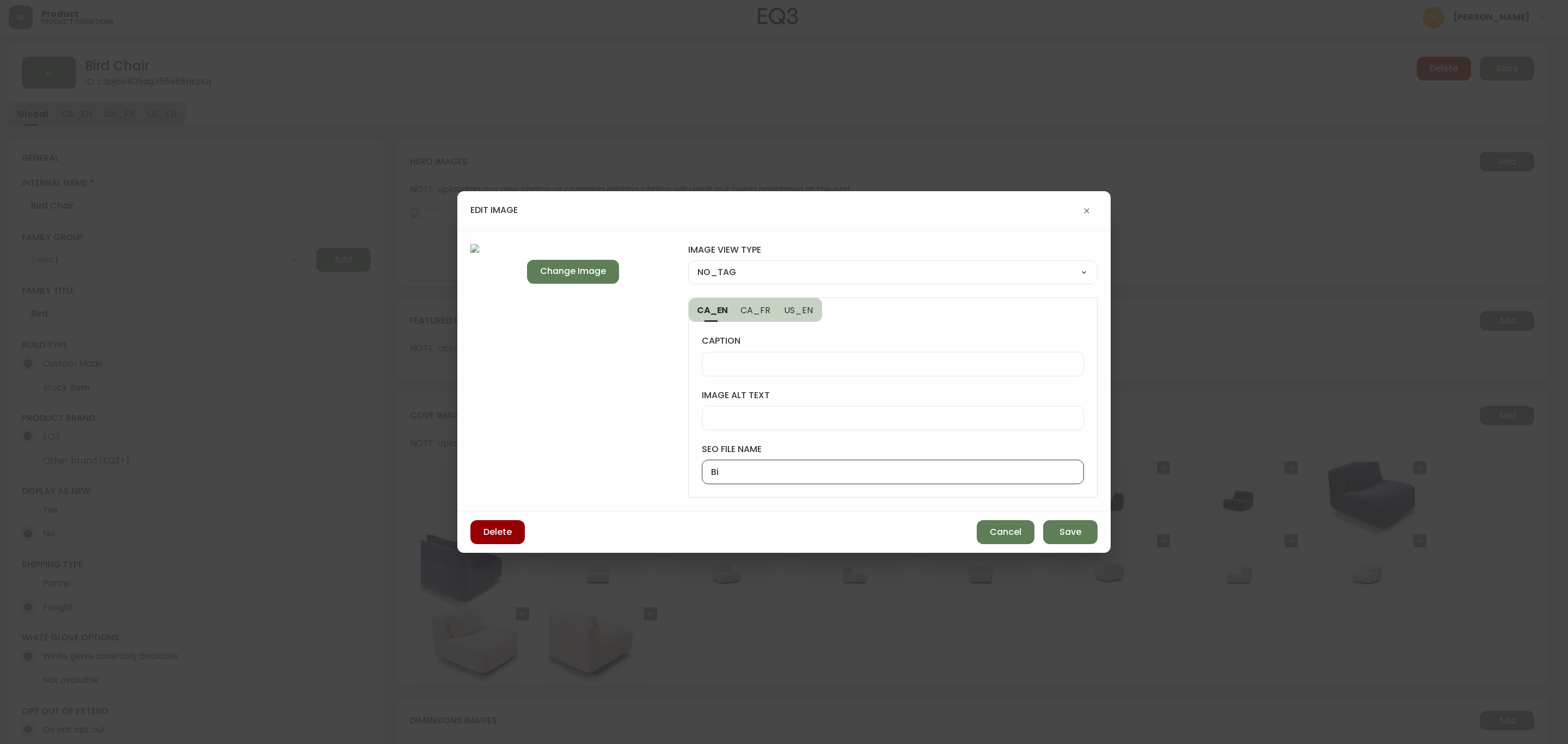
type input "B"
type input "b"
type input "Bird-Fabric-Accent-Living-Room-Chair"
click at [846, 274] on select "NO_TAG FRONT_VIEW SIDE_VIEW BACK_VIEW CORNER_VIEW FEATURED_VIEW BIRDSEYE_VIEW D…" at bounding box center [893, 272] width 410 height 16
select select "DETAIL_VIEW"
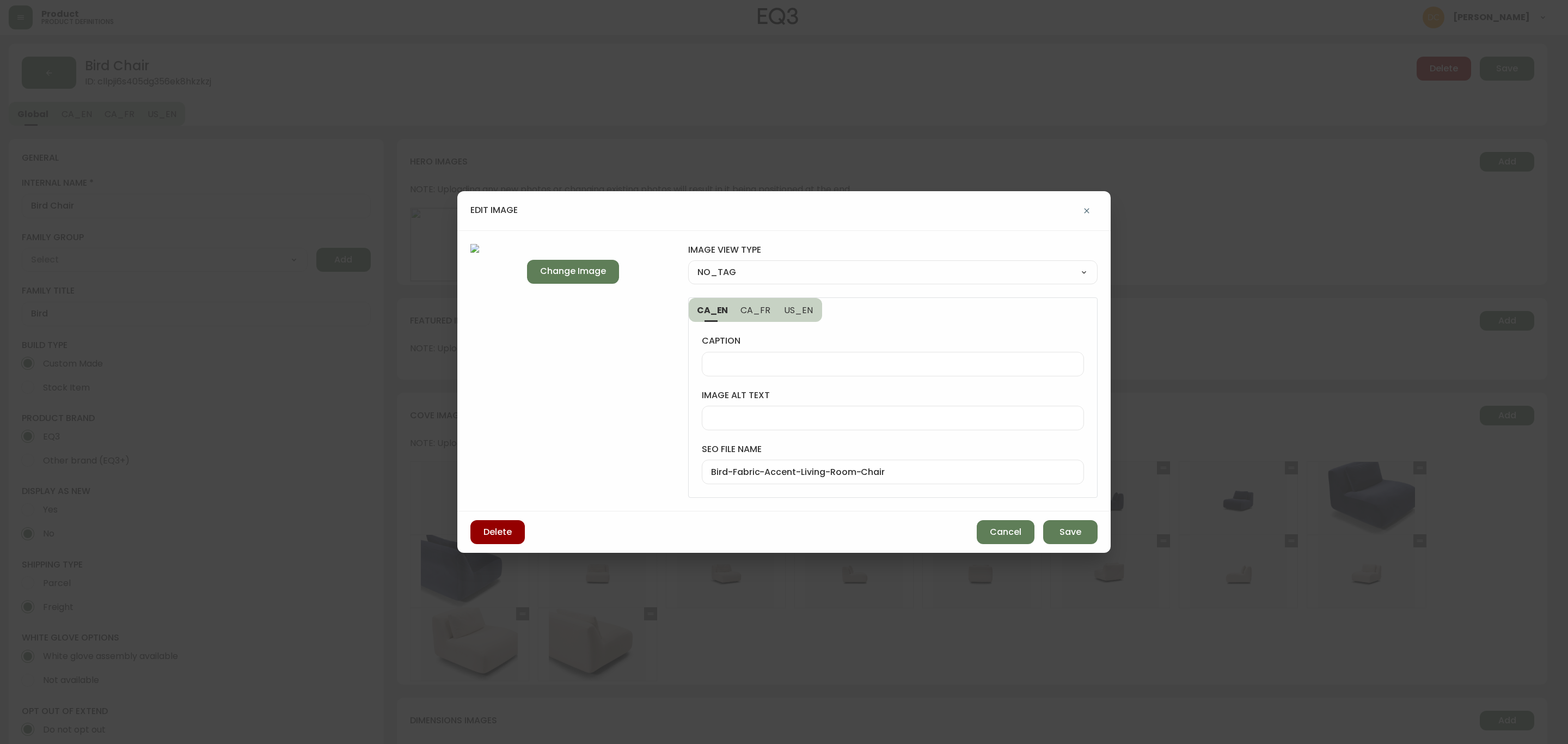
click at [688, 264] on select "NO_TAG FRONT_VIEW SIDE_VIEW BACK_VIEW CORNER_VIEW FEATURED_VIEW BIRDSEYE_VIEW D…" at bounding box center [893, 272] width 410 height 16
type input "DETAIL_VIEW"
click at [1064, 529] on span "Save" at bounding box center [1070, 532] width 22 height 12
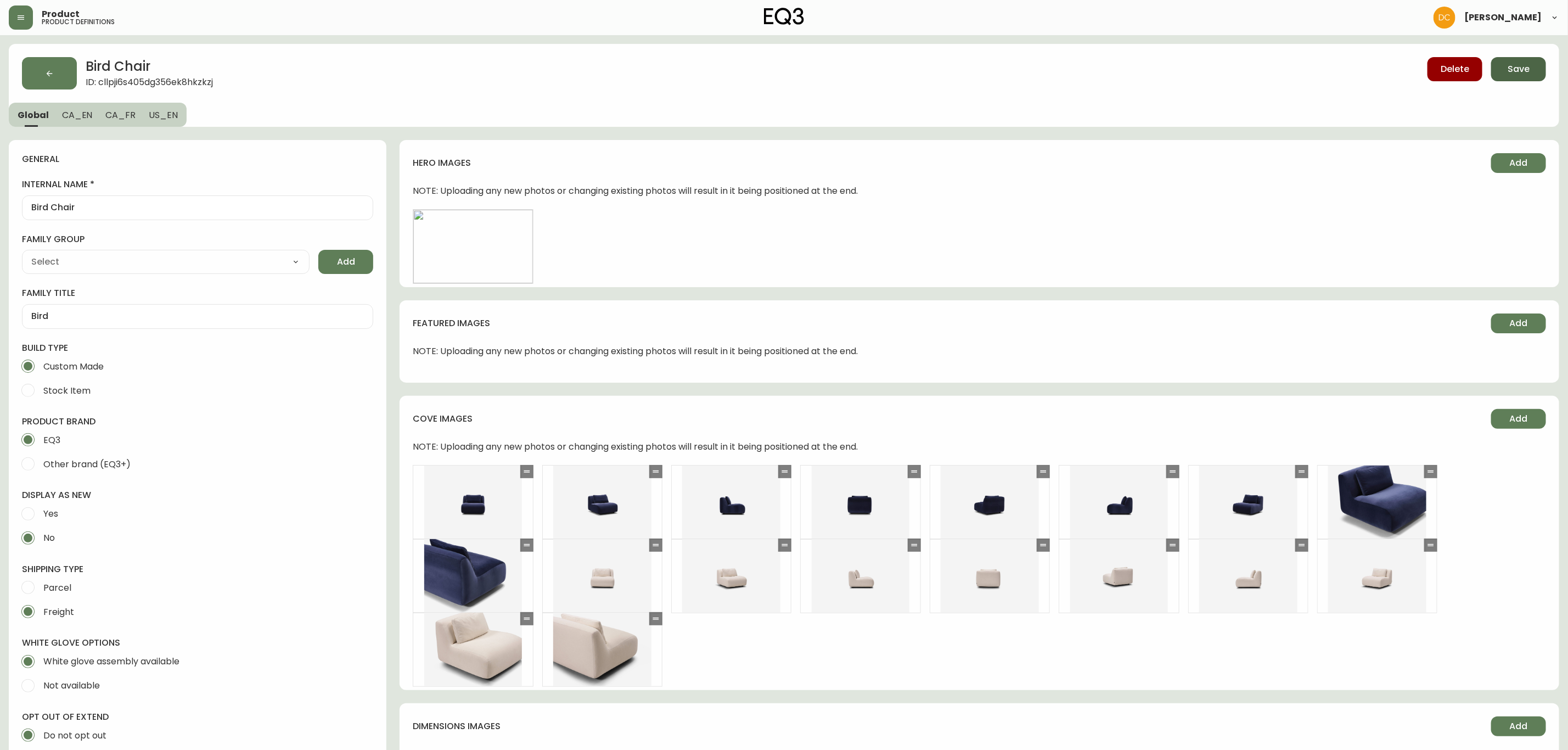
click at [1541, 67] on button "Save" at bounding box center [1518, 69] width 55 height 24
click at [42, 77] on button "button" at bounding box center [50, 74] width 55 height 33
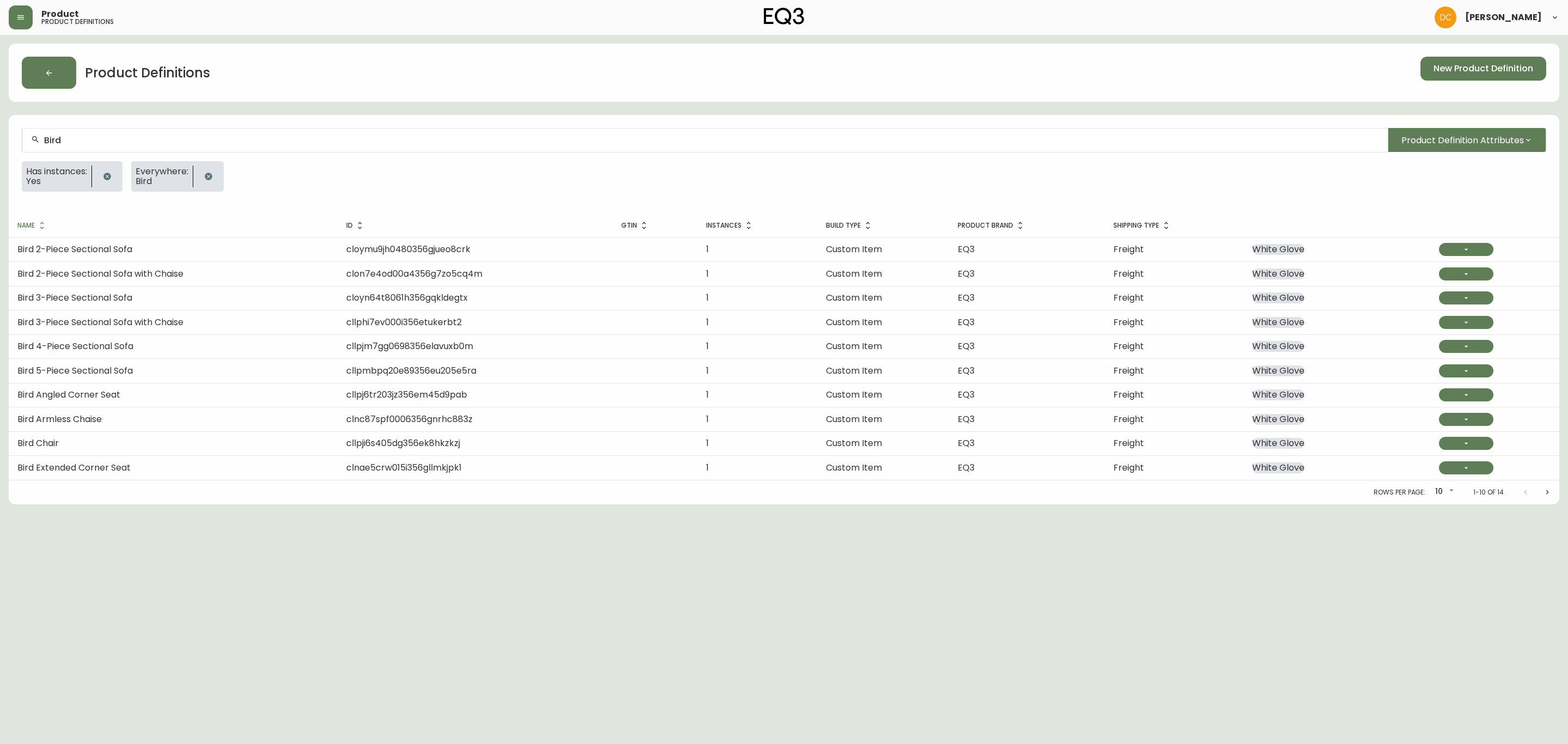
click at [339, 145] on div "Bird" at bounding box center [705, 140] width 1365 height 25
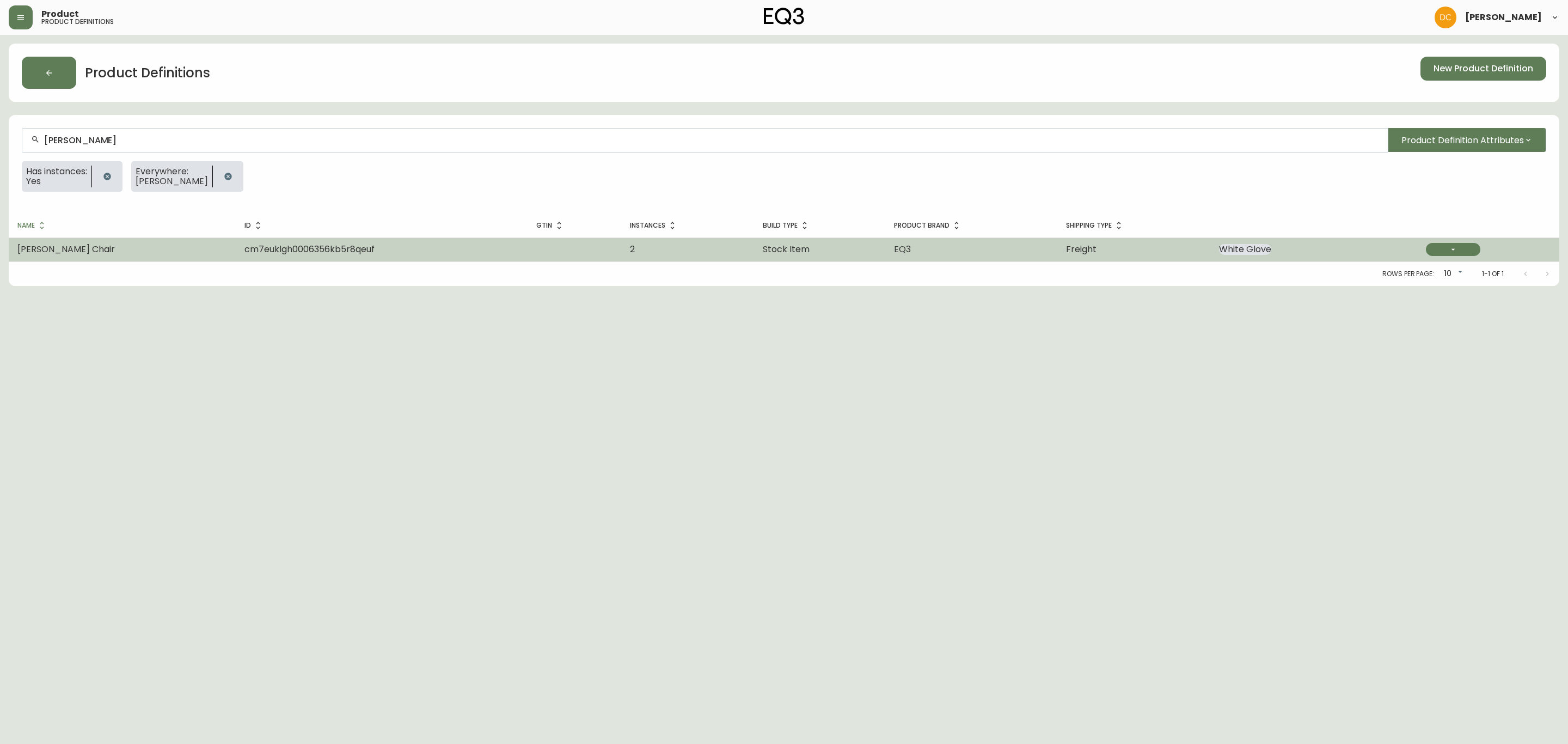
type input "[PERSON_NAME]"
click at [167, 239] on td "[PERSON_NAME] Chair" at bounding box center [122, 249] width 227 height 24
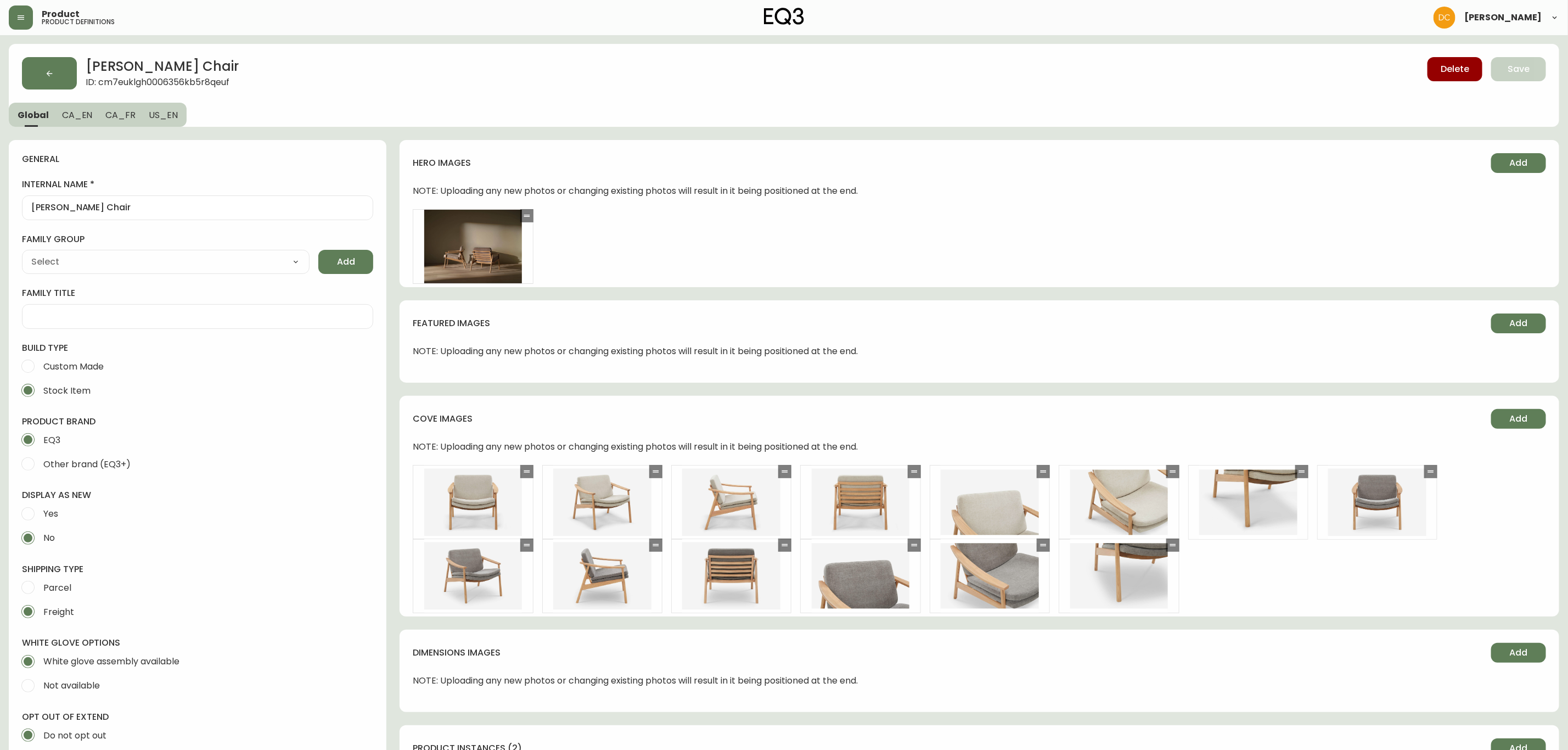
type input "EQ3"
type input "Furniture > Chairs"
select select "cjyt4m5lw0000pt749bx6gh7n"
click at [476, 252] on span "Edit" at bounding box center [472, 246] width 16 height 12
select select "DETAIL_VIEW"
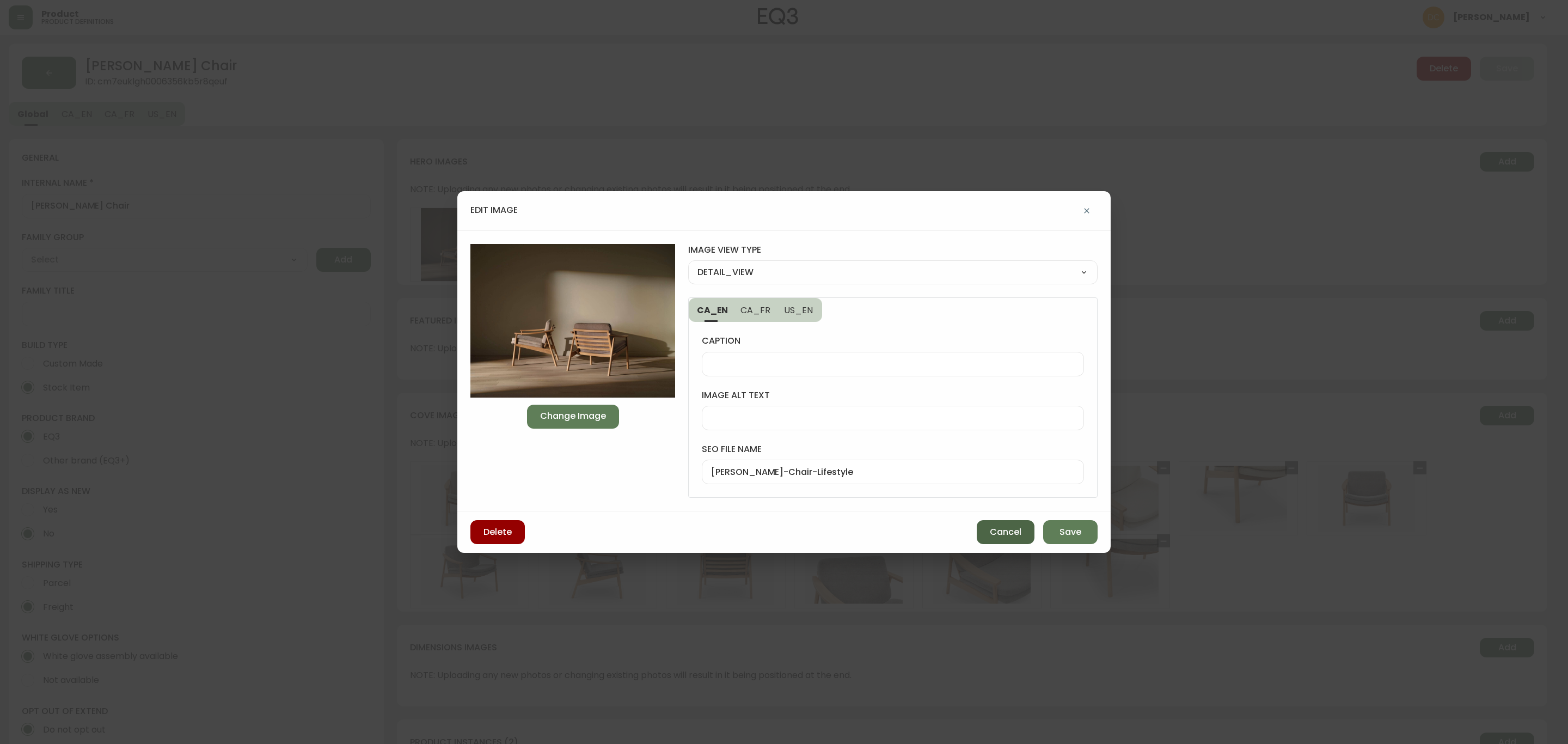
click at [1011, 524] on button "Cancel" at bounding box center [1005, 532] width 58 height 24
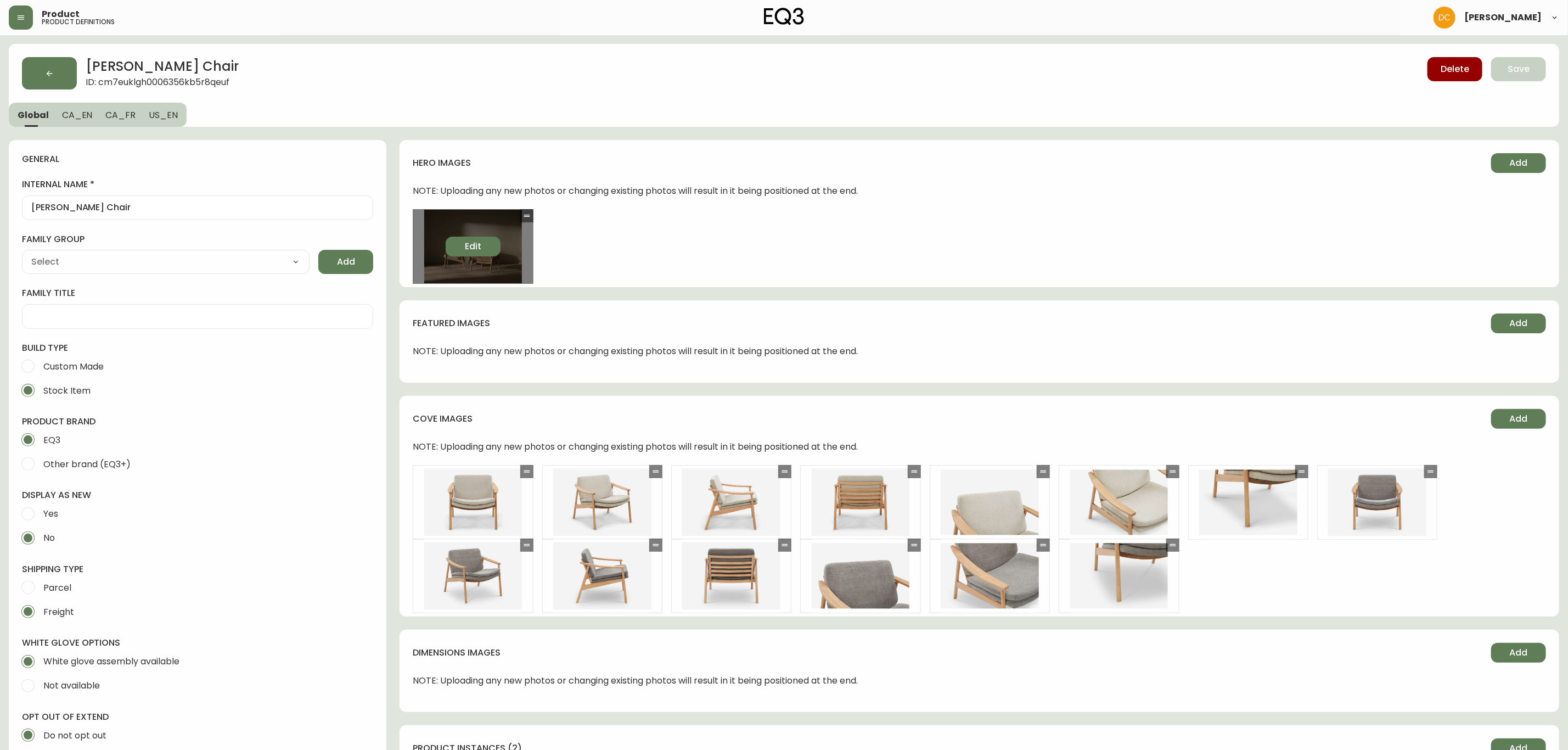
click at [472, 243] on span "Edit" at bounding box center [472, 246] width 16 height 12
select select "DETAIL_VIEW"
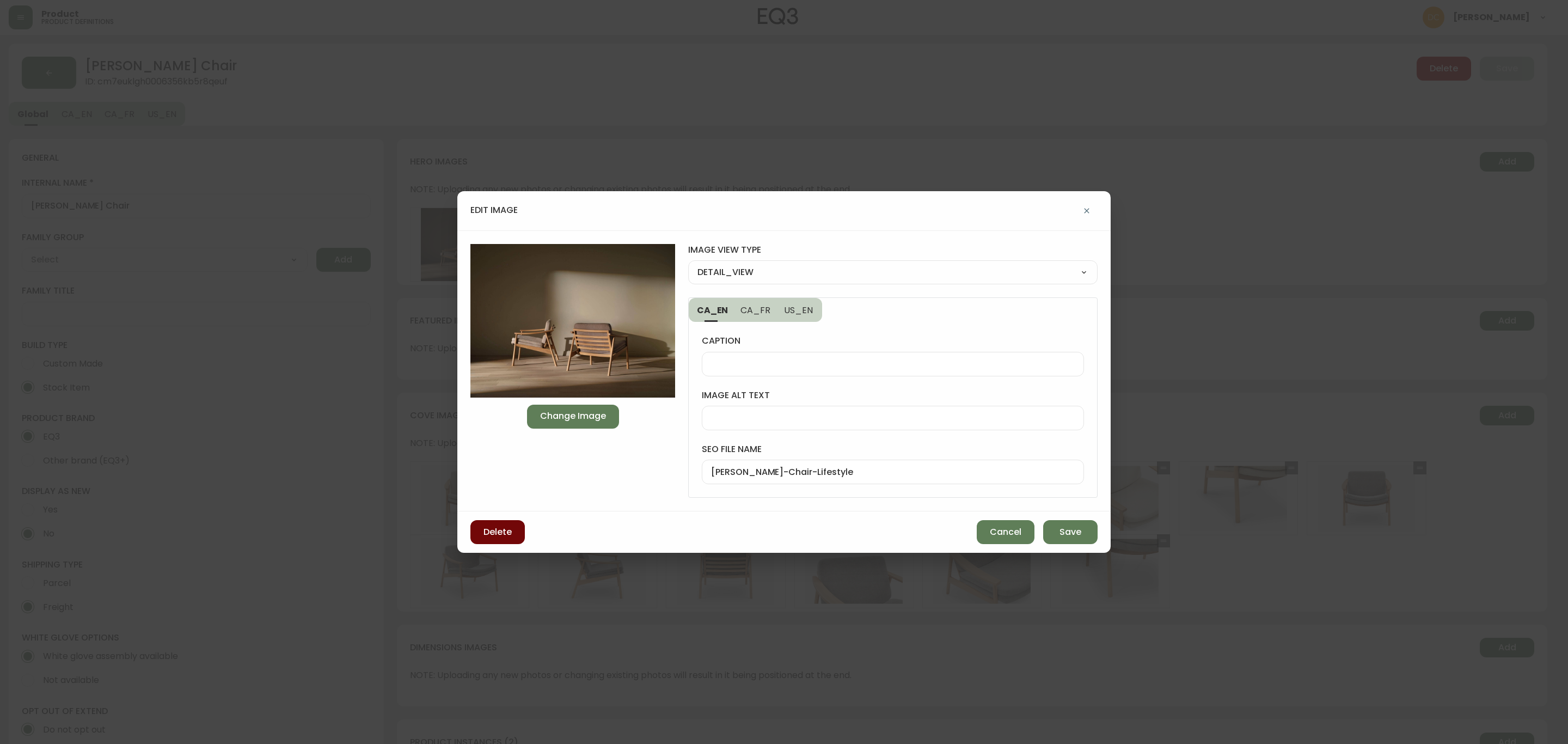
click at [508, 541] on button "Delete" at bounding box center [497, 532] width 55 height 24
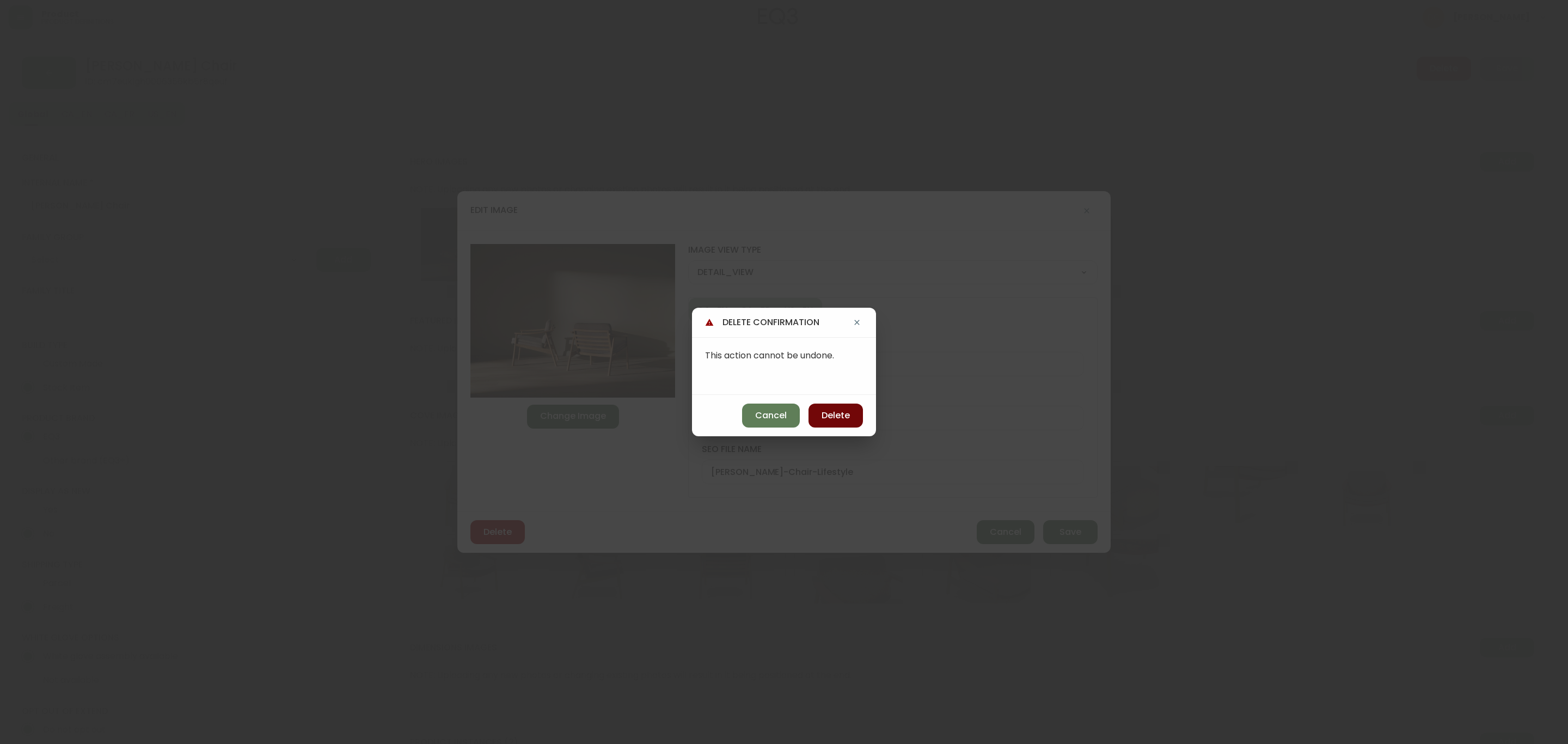
click at [836, 419] on span "Delete" at bounding box center [836, 416] width 28 height 12
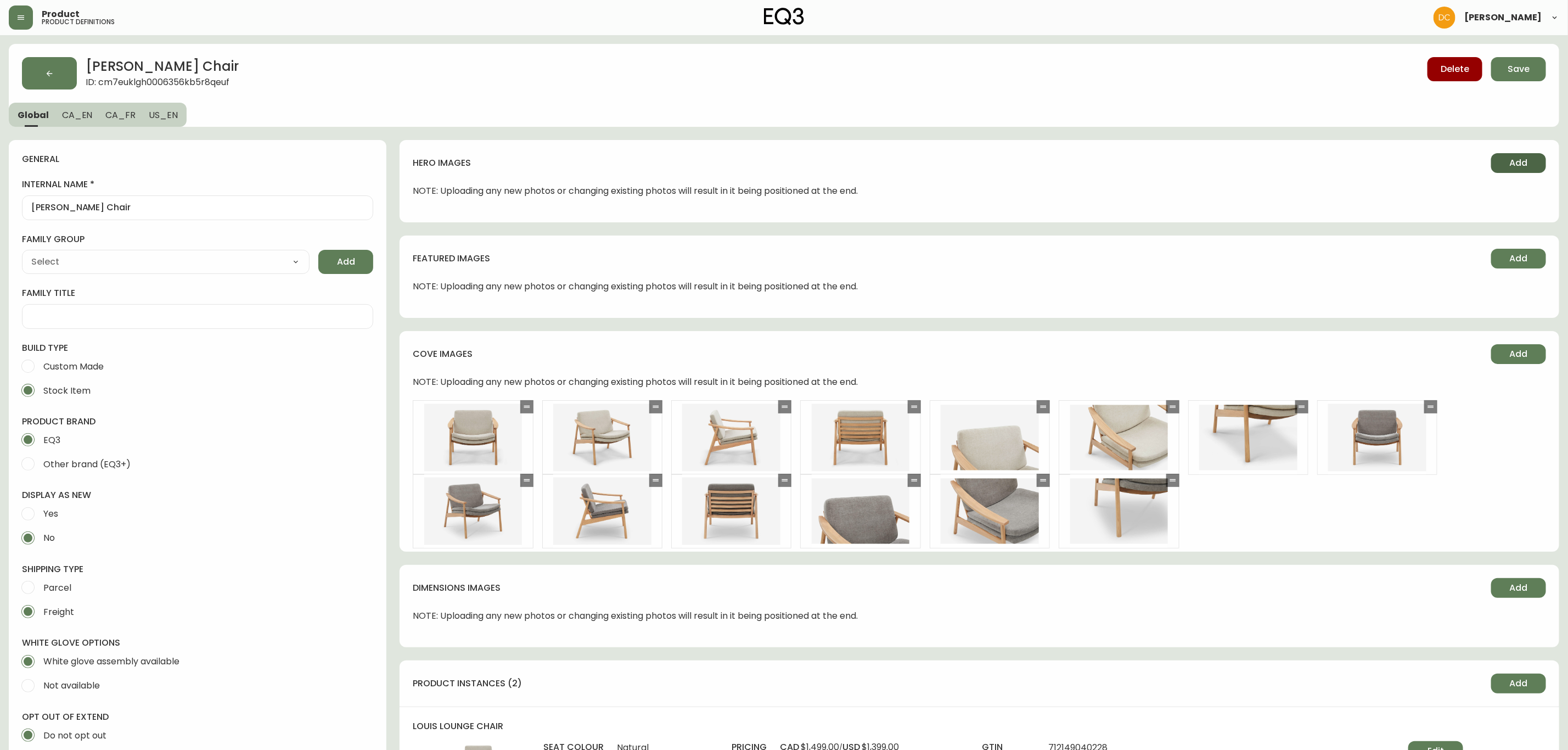
click at [1518, 161] on span "Add" at bounding box center [1519, 163] width 18 height 12
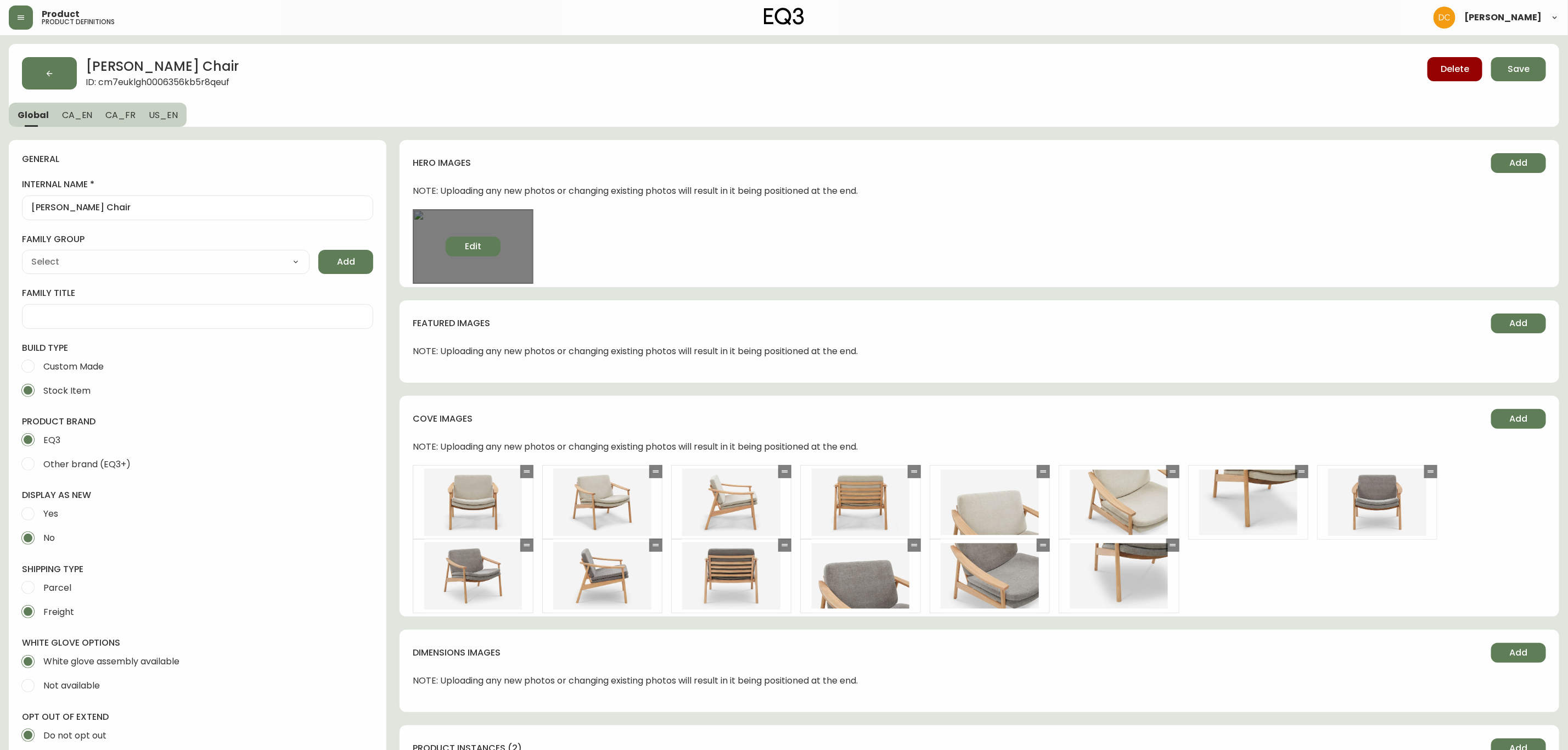
click at [469, 254] on button "Edit" at bounding box center [473, 246] width 55 height 20
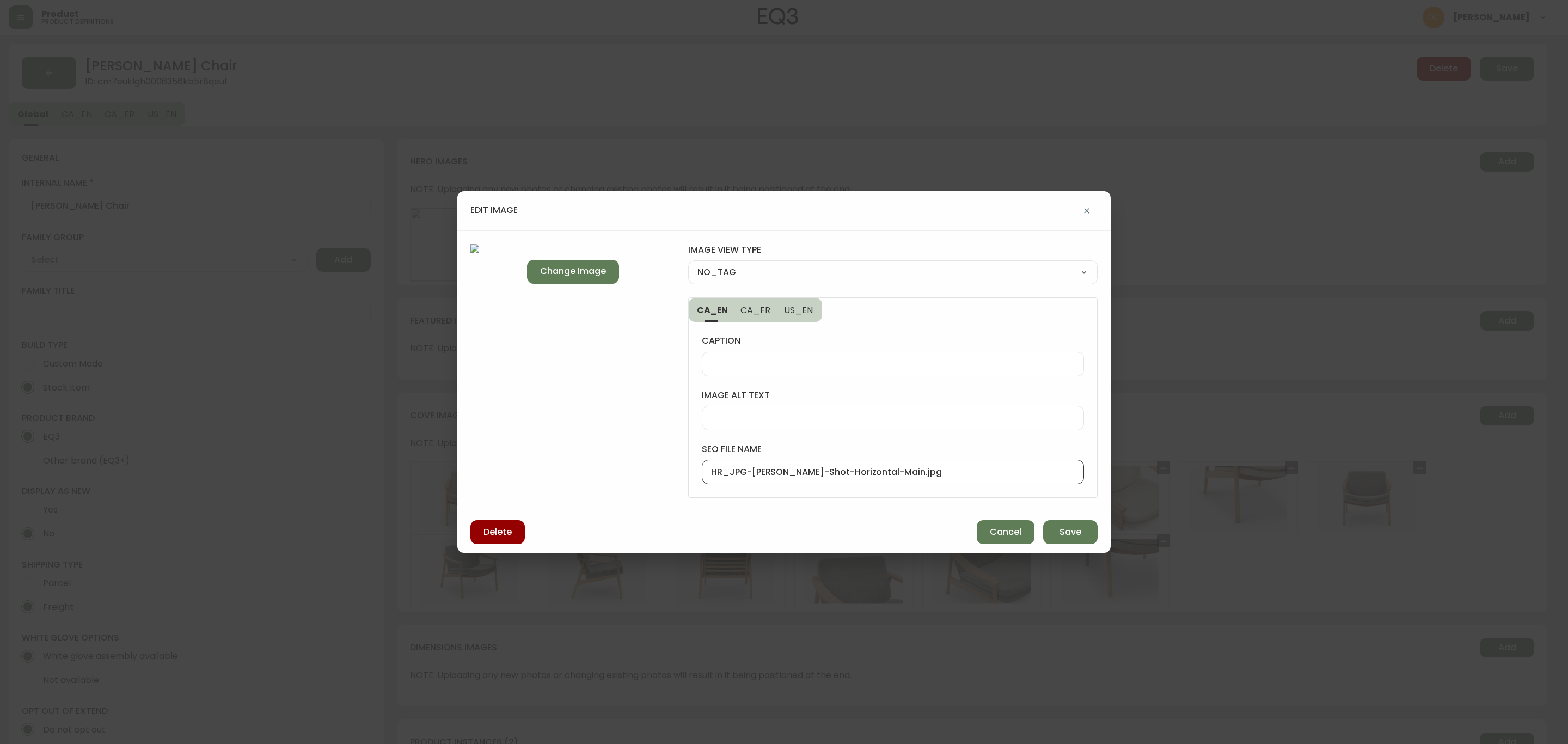
drag, startPoint x: 751, startPoint y: 472, endPoint x: 664, endPoint y: 477, distance: 87.1
click at [664, 477] on div "Change Image image view type NO_TAG NO_TAG FRONT_VIEW SIDE_VIEW BACK_VIEW CORNE…" at bounding box center [784, 371] width 653 height 281
type input "[PERSON_NAME]-Living-Room-Accent-Chair"
click at [794, 272] on select "NO_TAG FRONT_VIEW SIDE_VIEW BACK_VIEW CORNER_VIEW FEATURED_VIEW BIRDSEYE_VIEW D…" at bounding box center [893, 272] width 410 height 16
select select "DETAIL_VIEW"
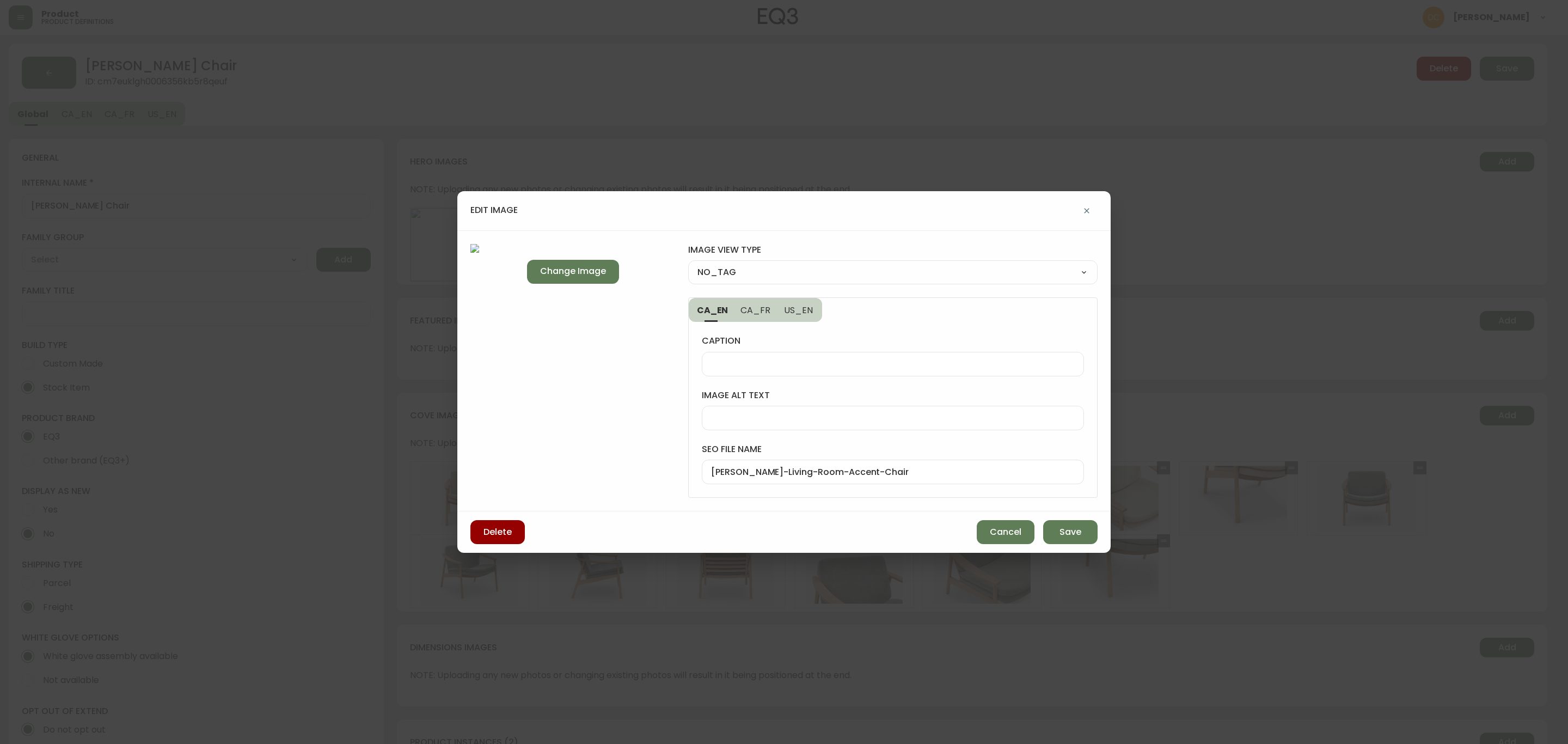
click at [688, 264] on select "NO_TAG FRONT_VIEW SIDE_VIEW BACK_VIEW CORNER_VIEW FEATURED_VIEW BIRDSEYE_VIEW D…" at bounding box center [893, 272] width 410 height 16
type input "DETAIL_VIEW"
click at [1072, 529] on span "Save" at bounding box center [1070, 532] width 22 height 12
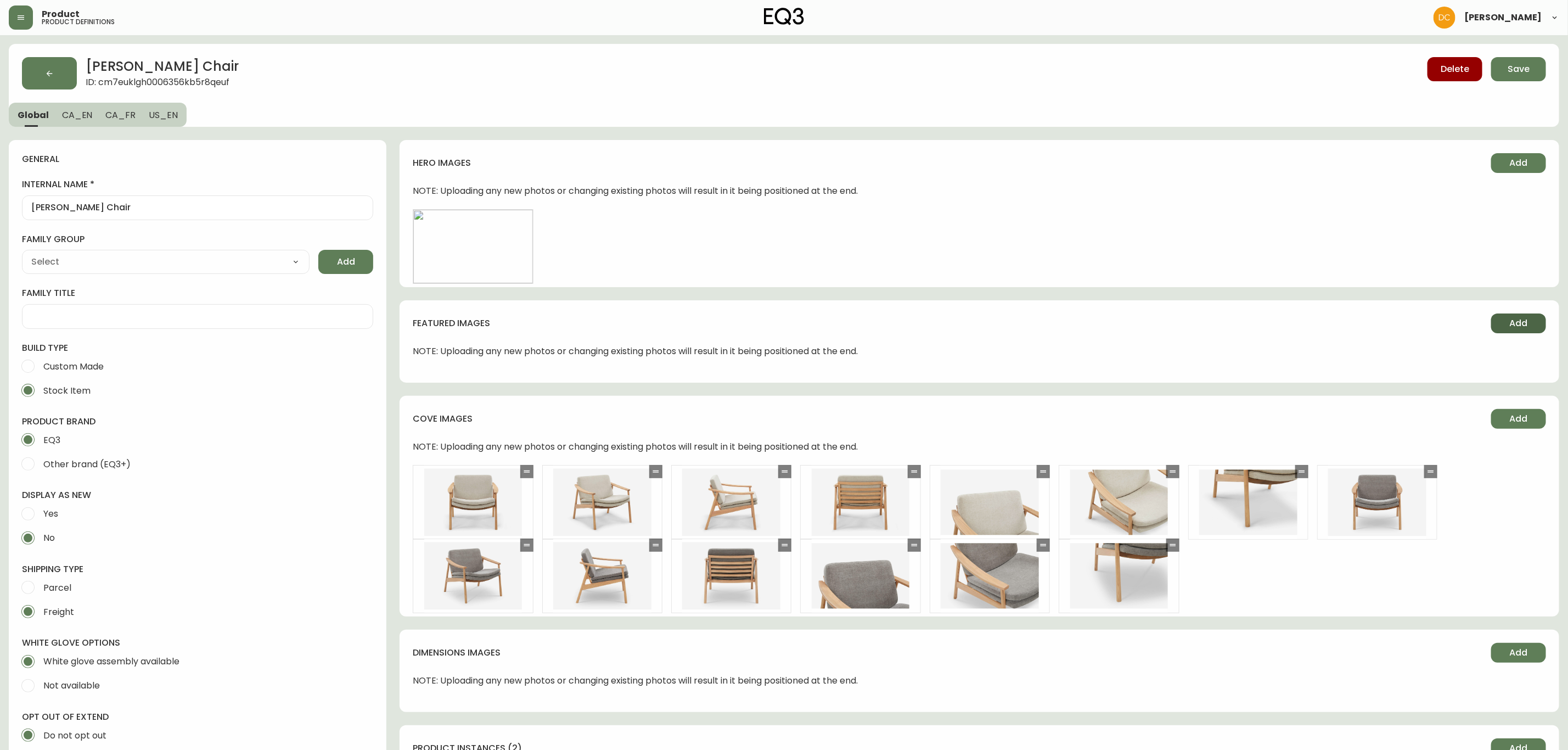
click at [1508, 316] on button "Add" at bounding box center [1518, 323] width 55 height 20
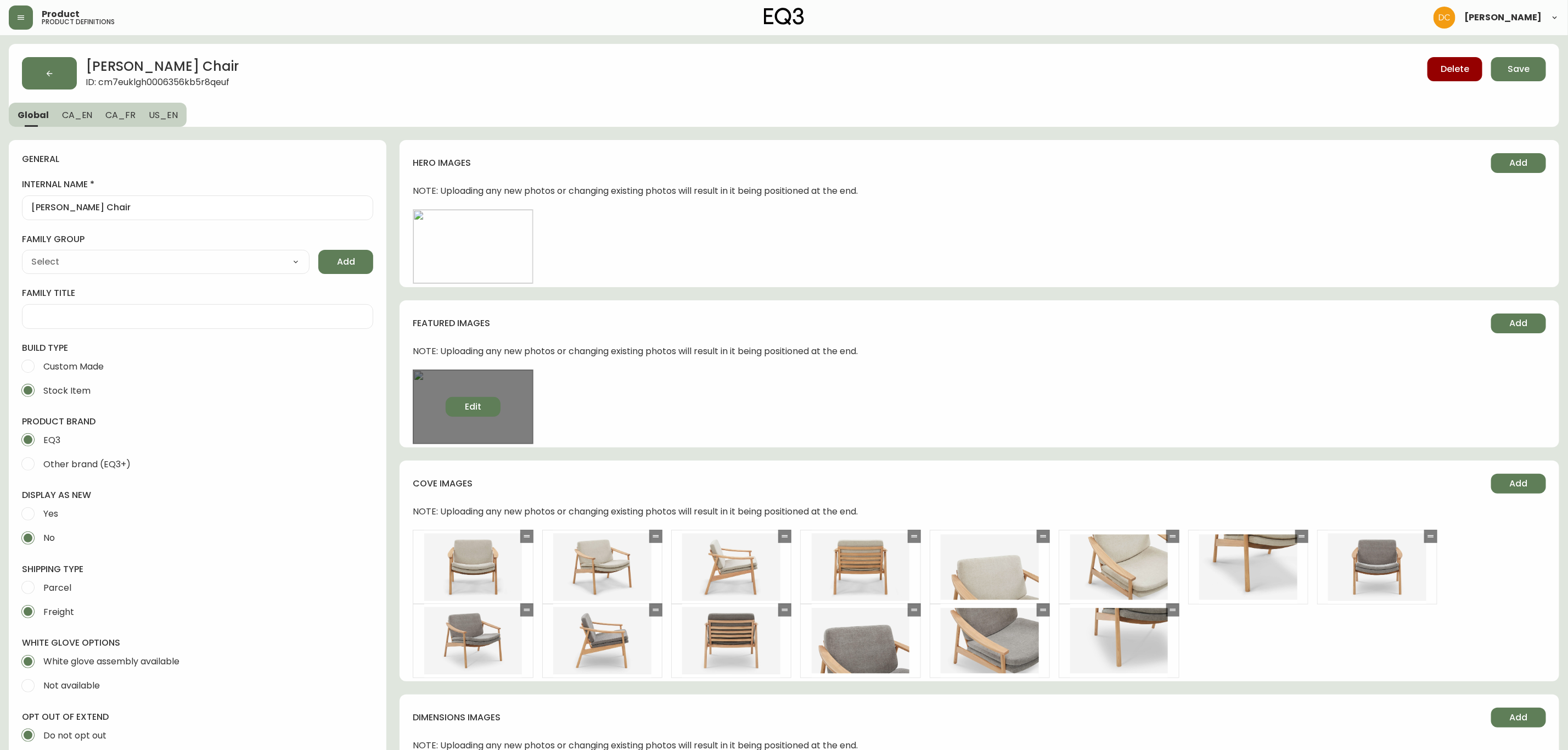
click at [452, 405] on button "Edit" at bounding box center [473, 407] width 55 height 20
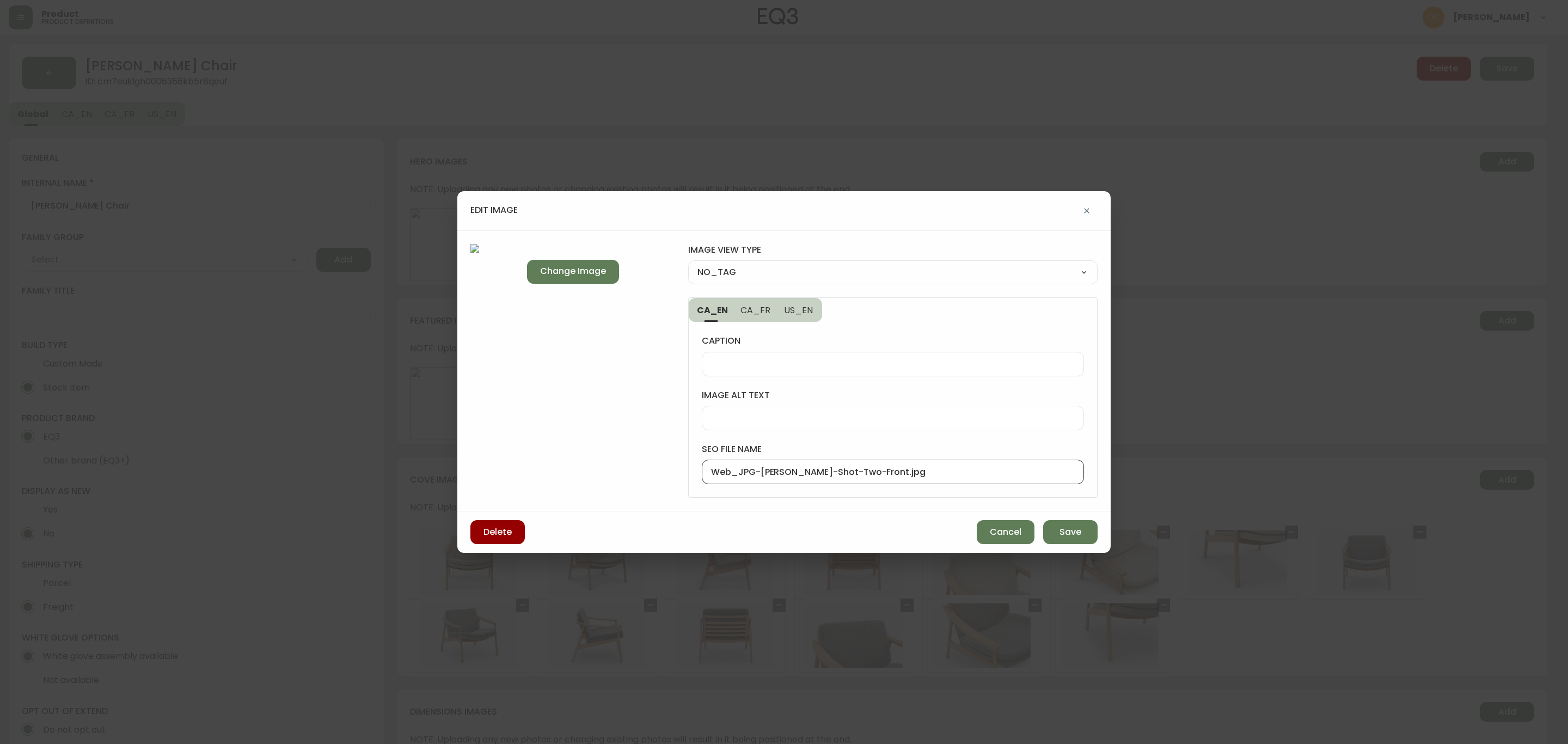
drag, startPoint x: 758, startPoint y: 472, endPoint x: 652, endPoint y: 476, distance: 106.1
click at [652, 476] on div "Change Image image view type NO_TAG NO_TAG FRONT_VIEW SIDE_VIEW BACK_VIEW CORNE…" at bounding box center [784, 371] width 653 height 281
type input "[PERSON_NAME]-[PERSON_NAME]-Chair"
click at [828, 270] on select "NO_TAG FRONT_VIEW SIDE_VIEW BACK_VIEW CORNER_VIEW FEATURED_VIEW BIRDSEYE_VIEW D…" at bounding box center [893, 272] width 410 height 16
select select "DETAIL_VIEW"
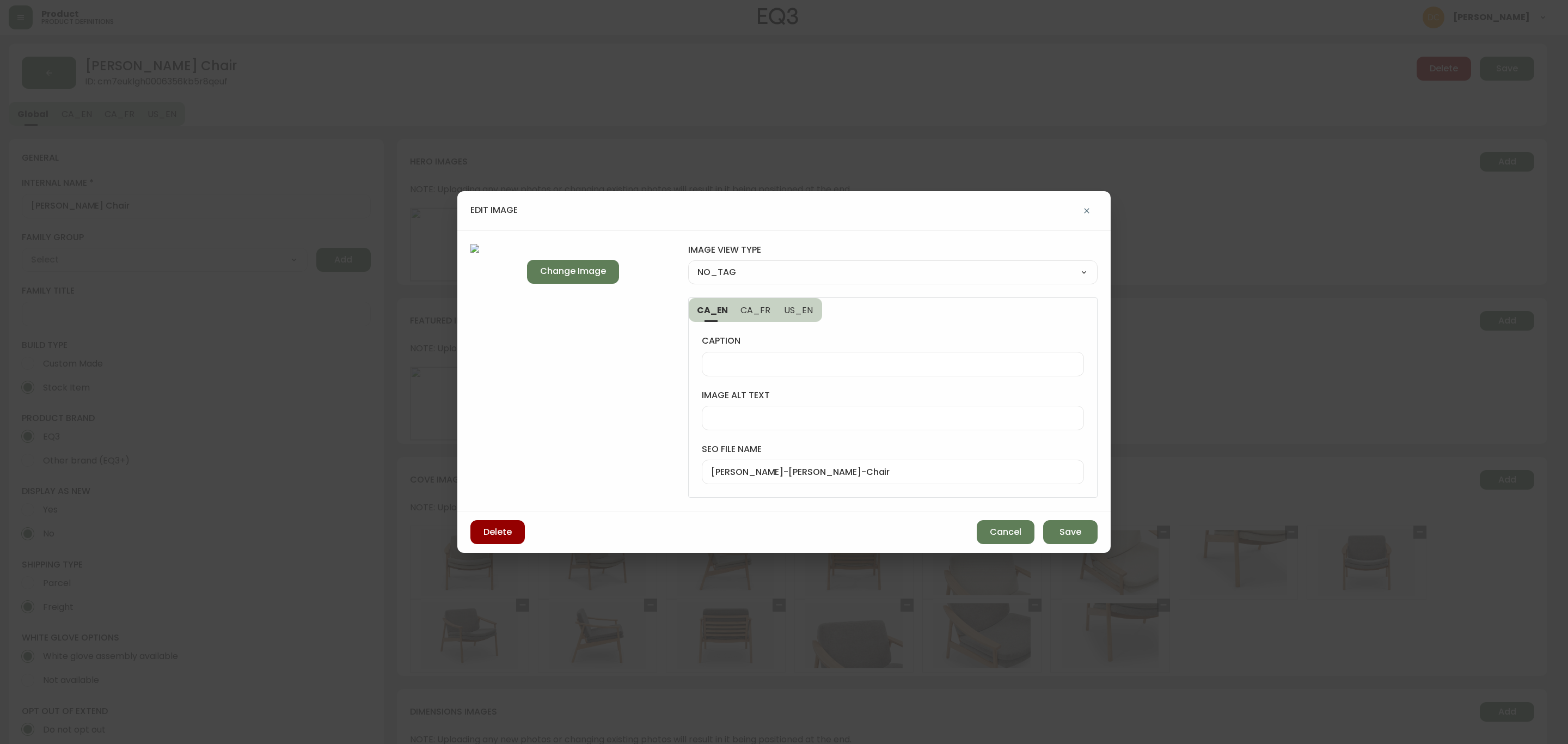
click at [688, 264] on select "NO_TAG FRONT_VIEW SIDE_VIEW BACK_VIEW CORNER_VIEW FEATURED_VIEW BIRDSEYE_VIEW D…" at bounding box center [893, 272] width 410 height 16
type input "DETAIL_VIEW"
click at [800, 465] on div "[PERSON_NAME]-[PERSON_NAME]-Chair" at bounding box center [892, 472] width 382 height 25
type input "[PERSON_NAME]-[PERSON_NAME]-Lounge-Chair"
click at [1077, 533] on span "Save" at bounding box center [1070, 532] width 22 height 12
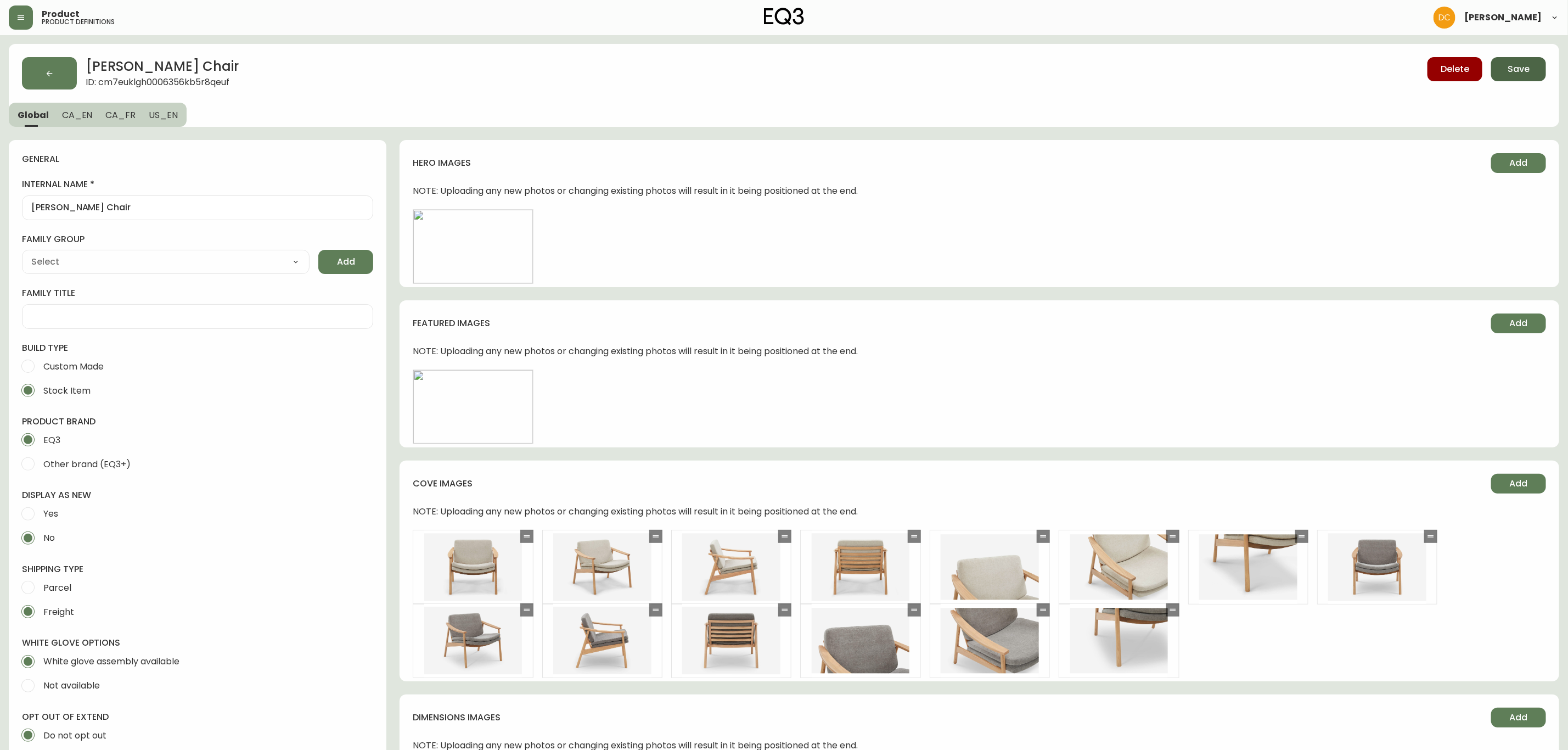
click at [1522, 68] on span "Save" at bounding box center [1518, 69] width 22 height 12
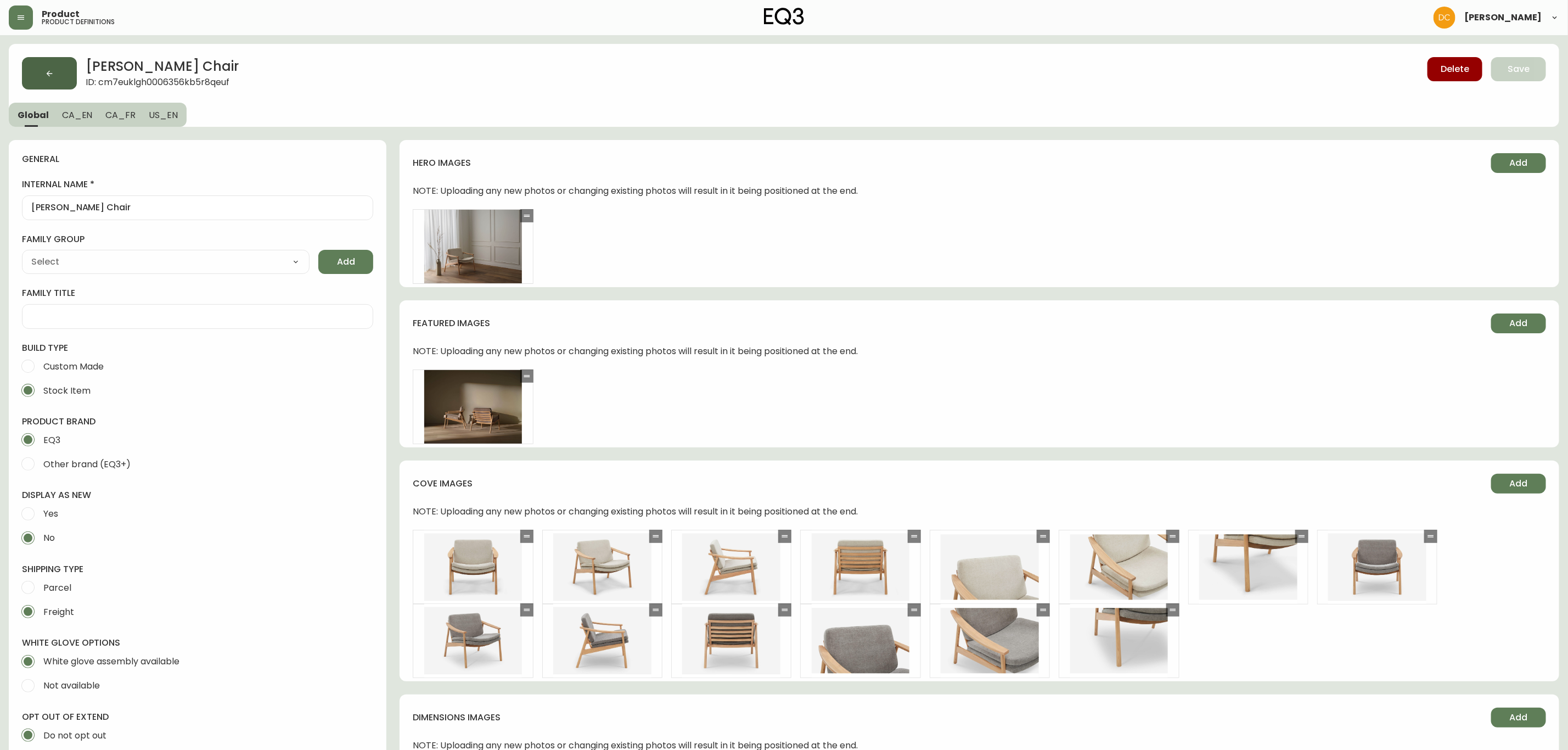
click at [43, 69] on button "button" at bounding box center [50, 74] width 55 height 33
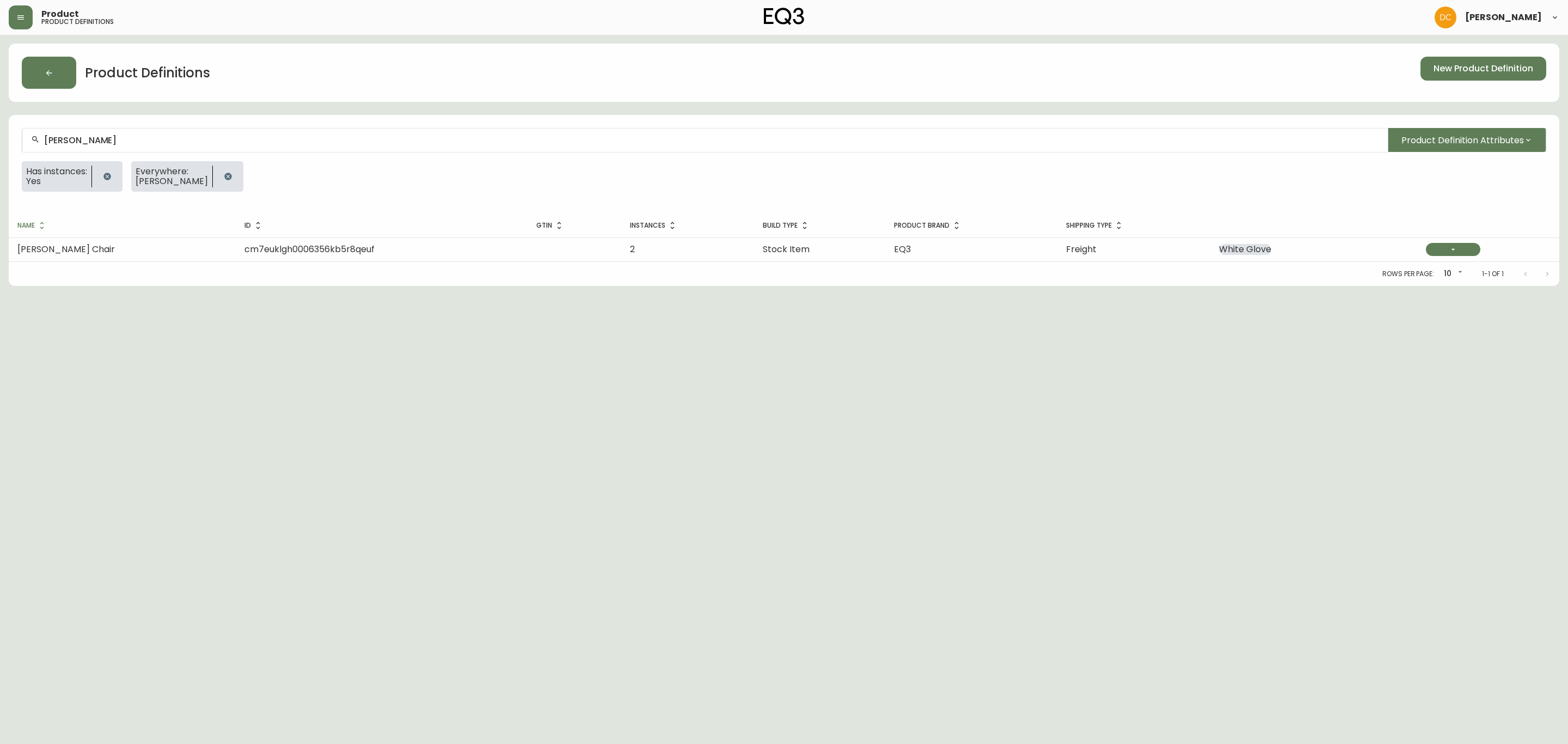
click at [193, 146] on div "[PERSON_NAME]" at bounding box center [705, 140] width 1365 height 25
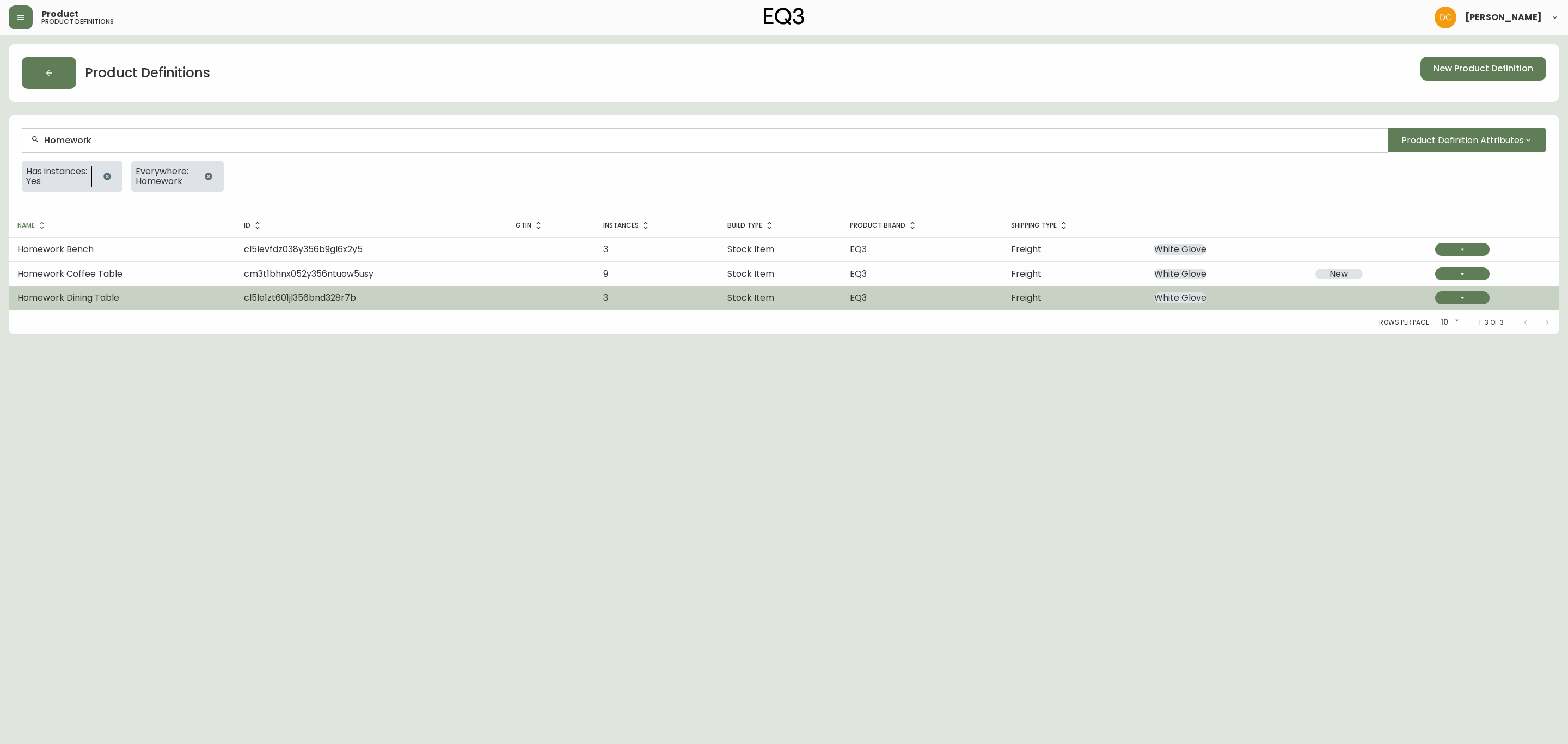
type input "Homework"
click at [135, 286] on td "Homework Dining Table" at bounding box center [121, 298] width 227 height 24
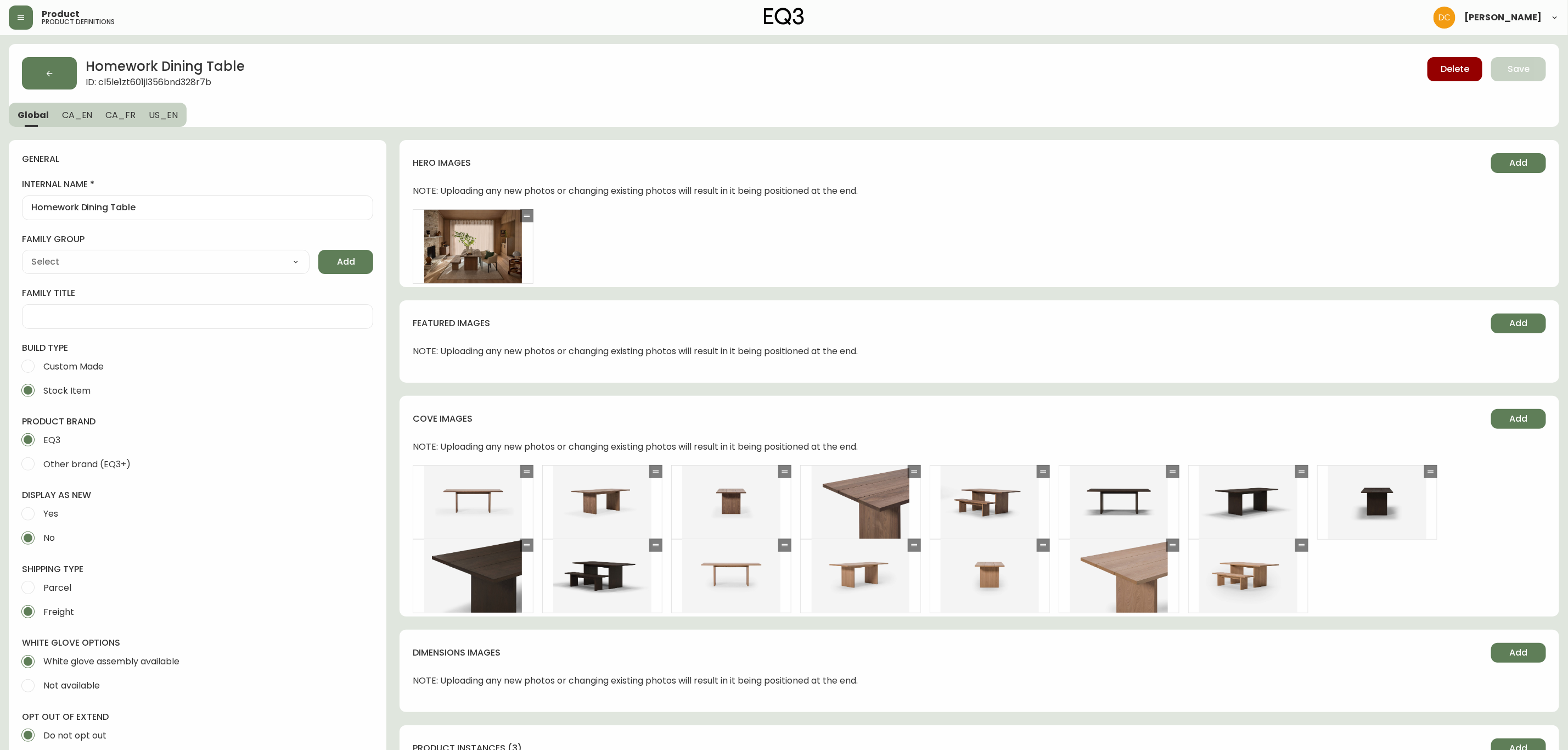
type input "EQ3"
type input "Default"
type input "Home & Garden > Kitchen & Dining"
select select "cjyt4m5lw0000pt749bx6gh7n"
select select "cjpjx7rji00004c744bbp6zrf"
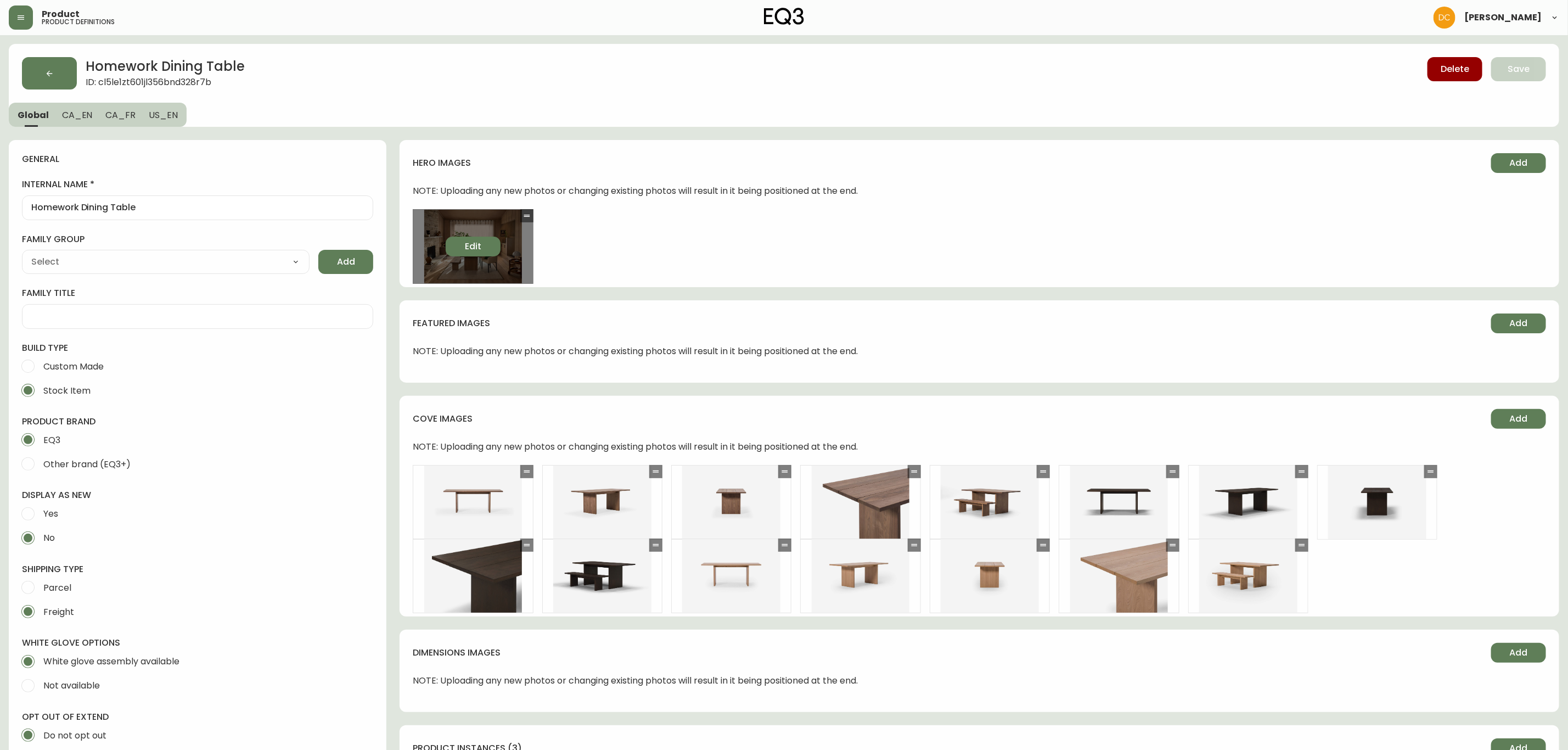
click at [471, 246] on span "Edit" at bounding box center [472, 246] width 16 height 12
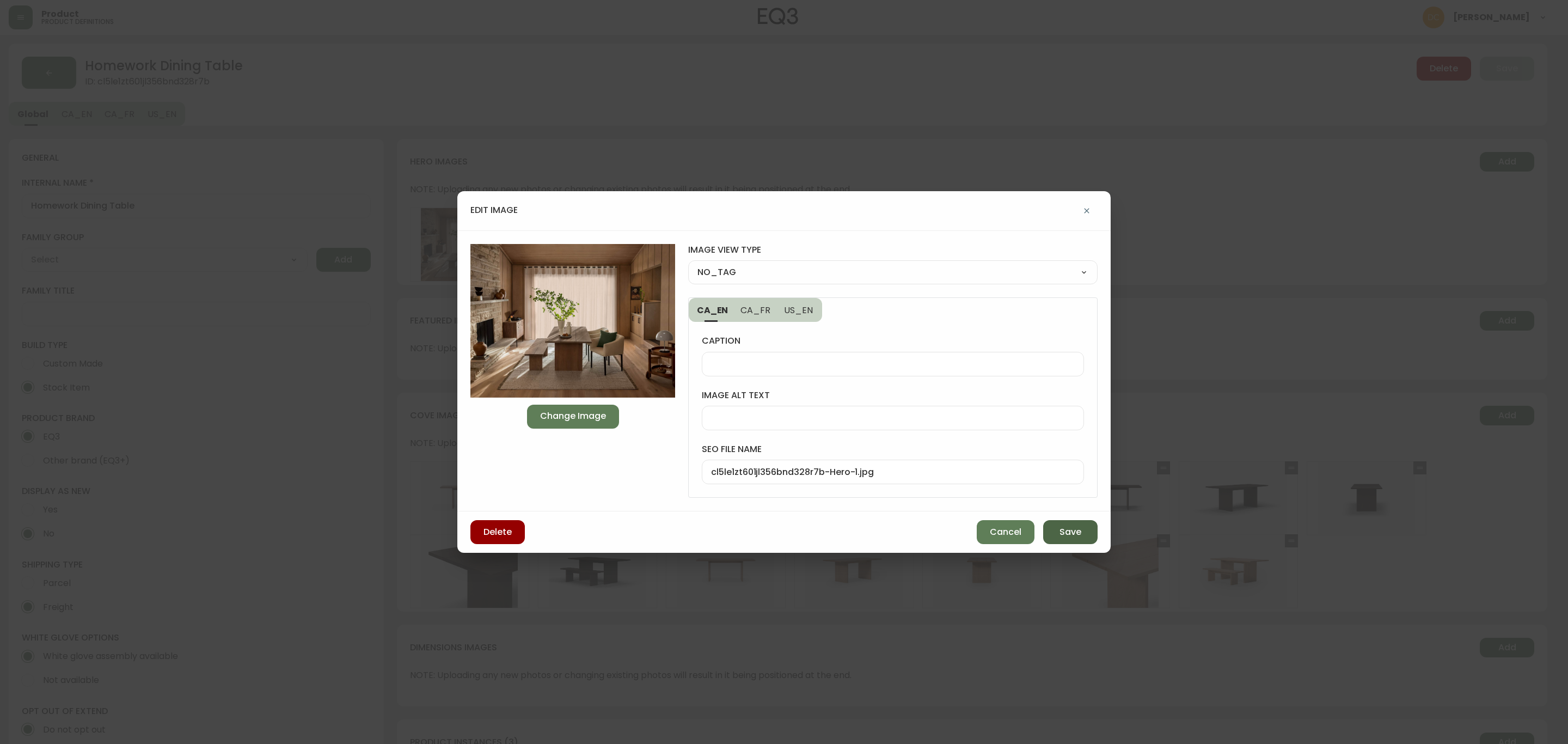
click at [1061, 526] on span "Save" at bounding box center [1070, 532] width 22 height 12
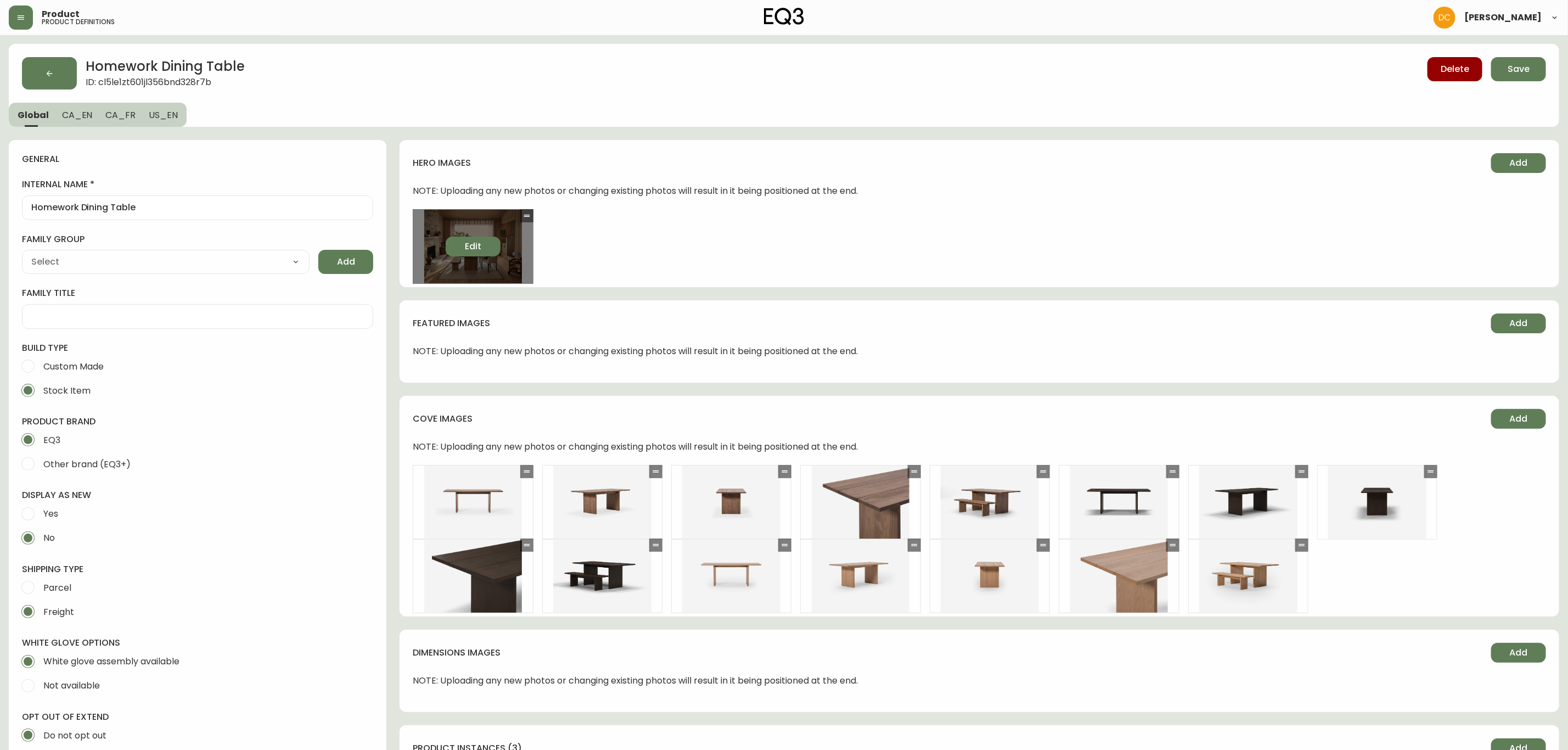
click at [477, 241] on span "Edit" at bounding box center [472, 246] width 16 height 12
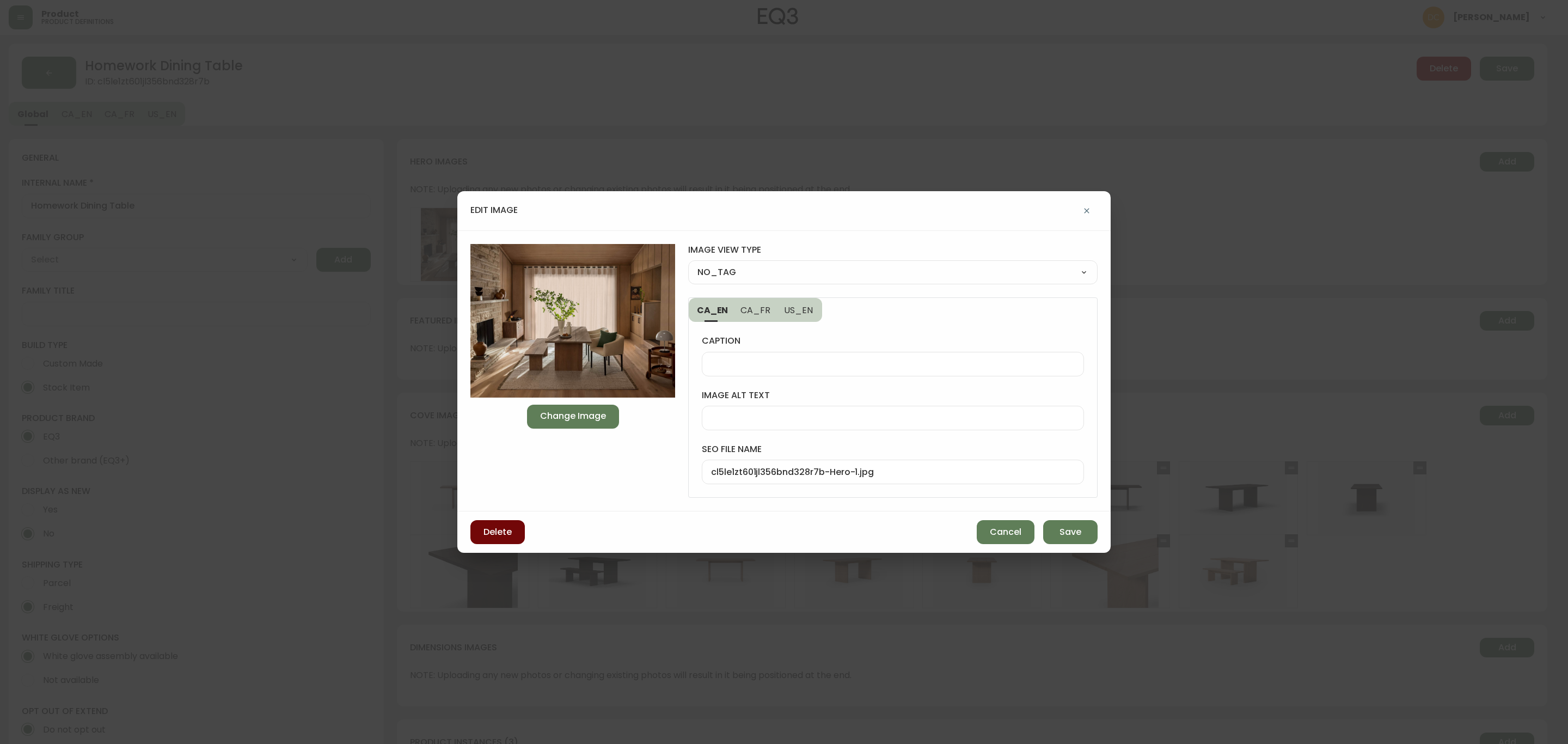
click at [509, 538] on span "Delete" at bounding box center [497, 532] width 28 height 12
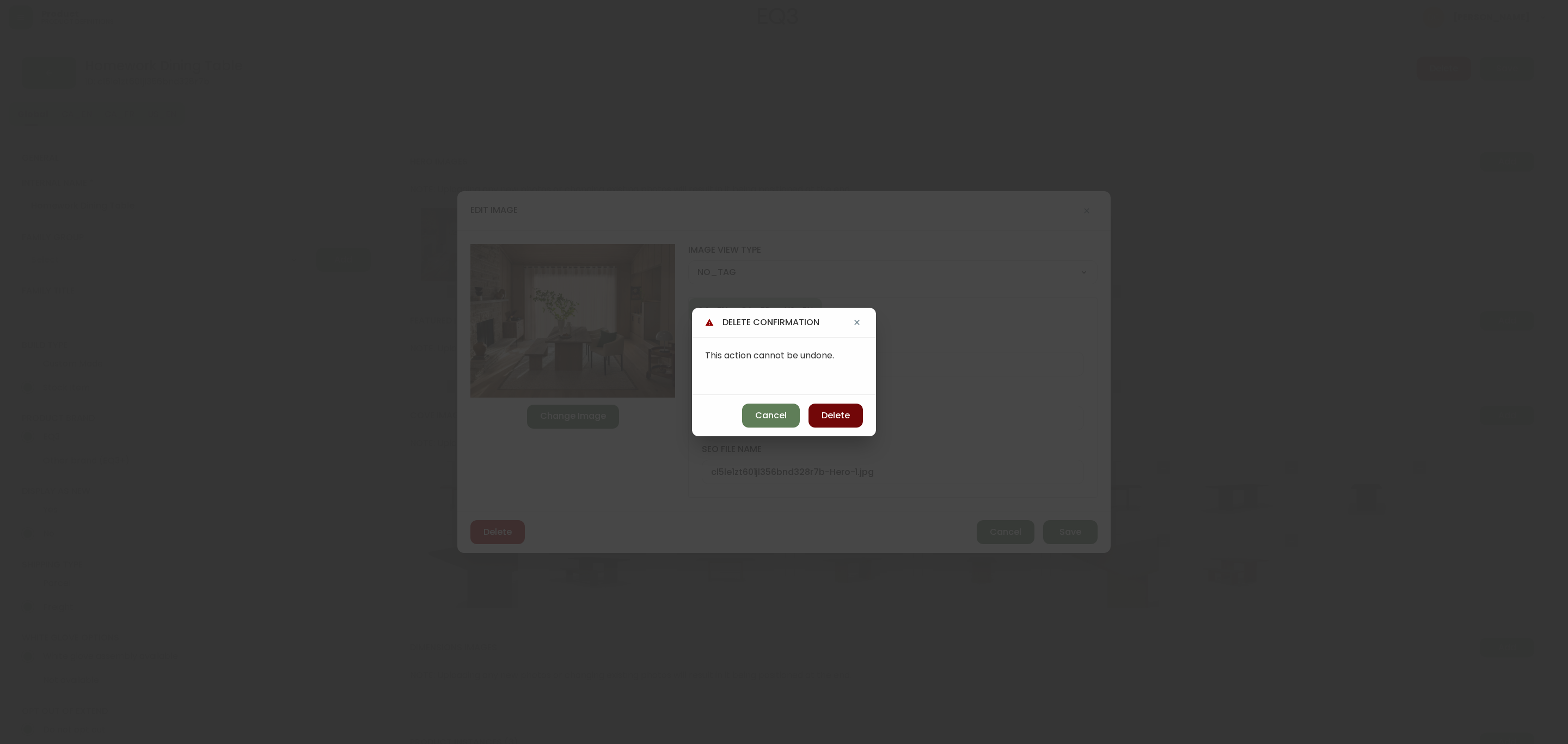
click at [837, 420] on span "Delete" at bounding box center [836, 416] width 28 height 12
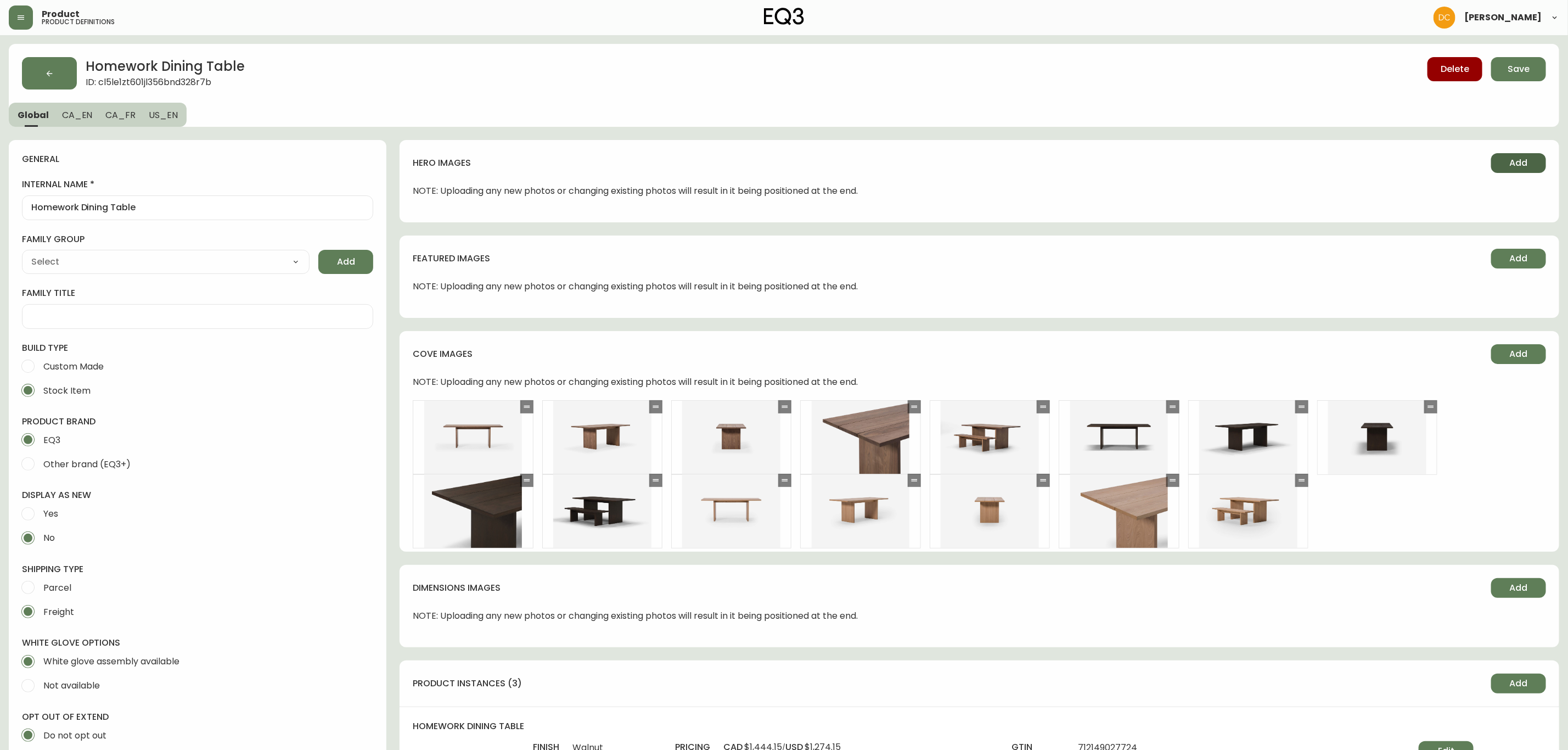
click at [1527, 156] on button "Add" at bounding box center [1518, 163] width 55 height 20
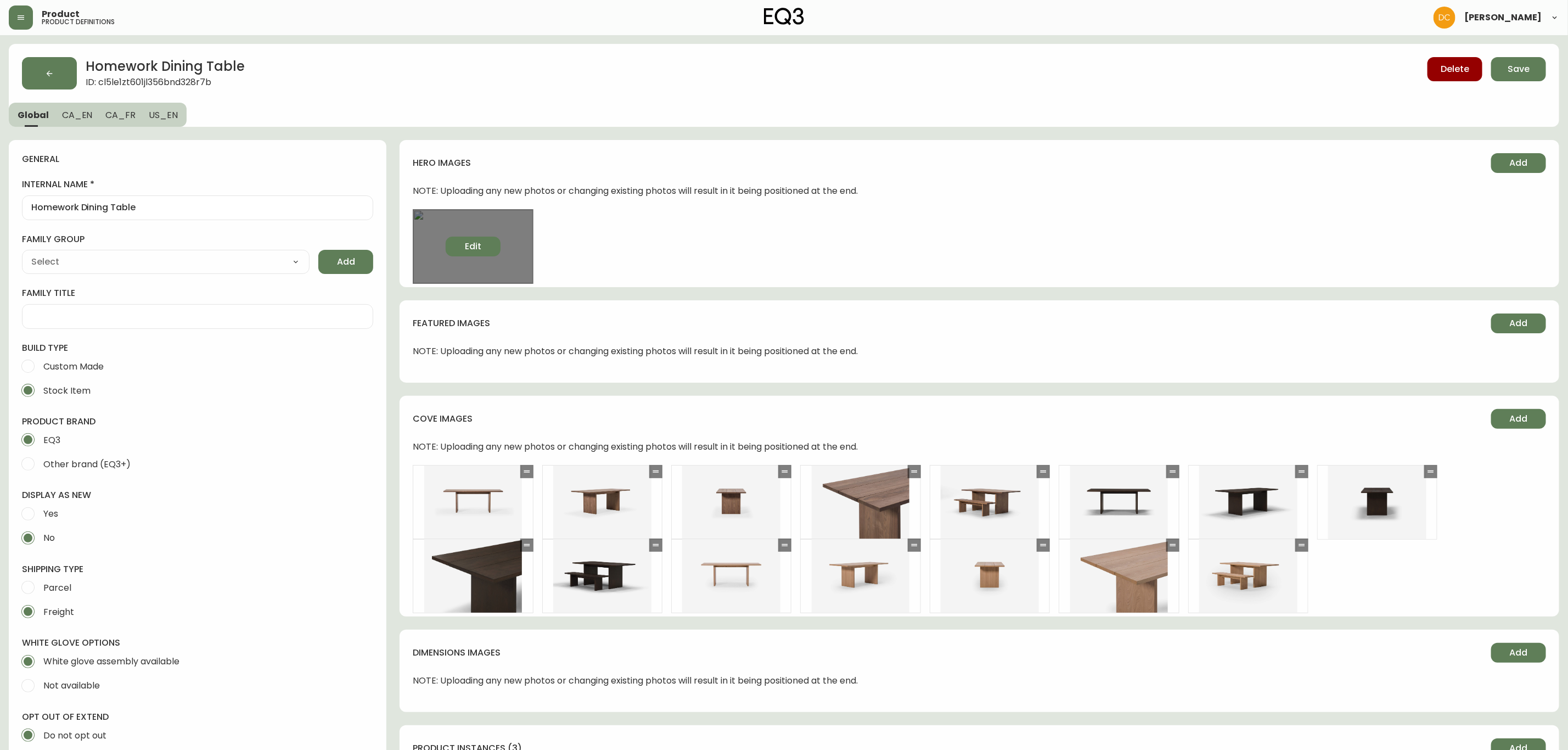
click at [483, 244] on button "Edit" at bounding box center [473, 246] width 55 height 20
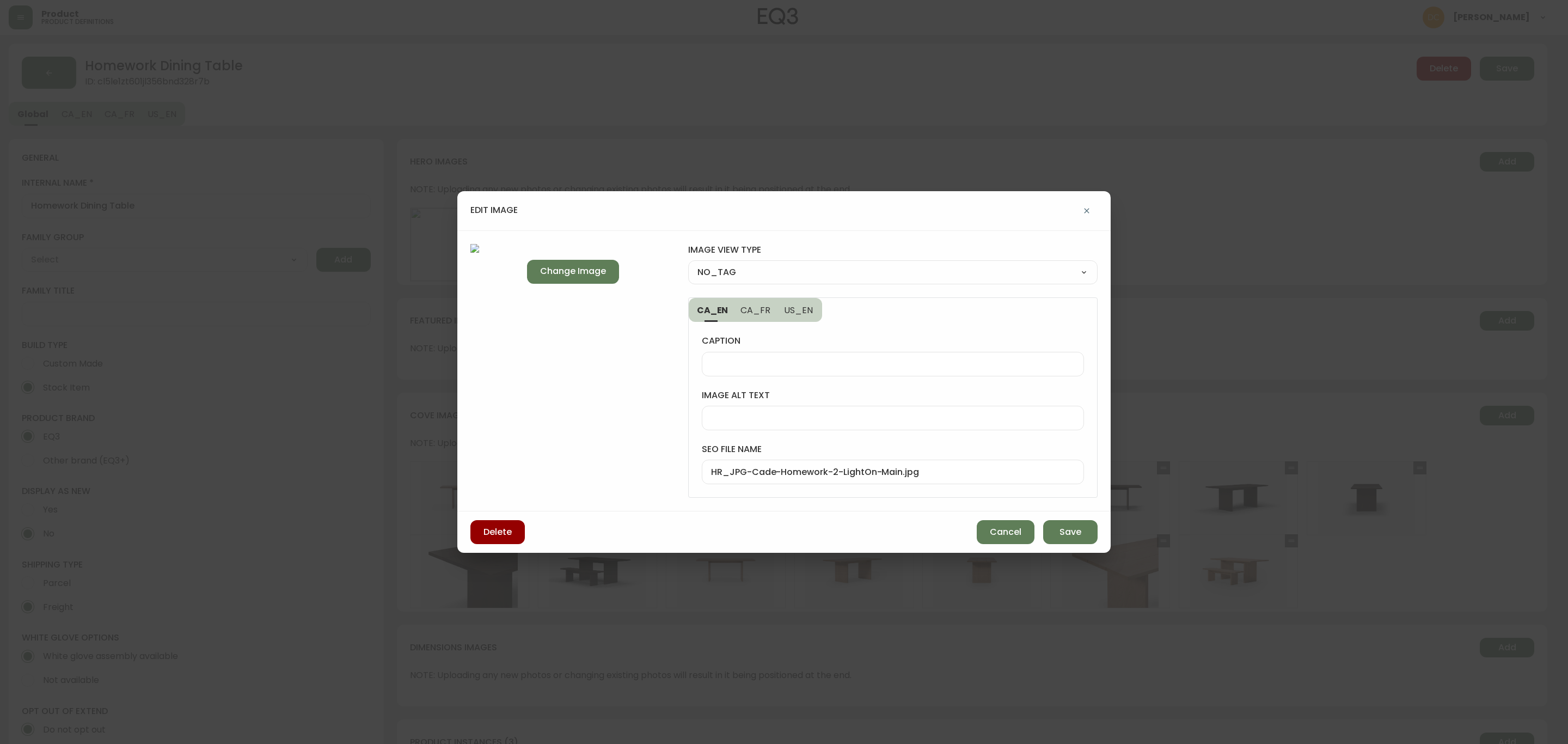
click at [788, 470] on input "HR_JPG-Cade-Homework-2-LightOn-Main.jpg" at bounding box center [892, 472] width 363 height 11
click at [787, 470] on input "HR_JPG-Cade-Homework-2-LightOn-Main.jpg" at bounding box center [892, 472] width 363 height 11
type input "Homework-slatted-wood-dining-table"
click at [822, 265] on select "NO_TAG FRONT_VIEW SIDE_VIEW BACK_VIEW CORNER_VIEW FEATURED_VIEW BIRDSEYE_VIEW D…" at bounding box center [893, 272] width 410 height 16
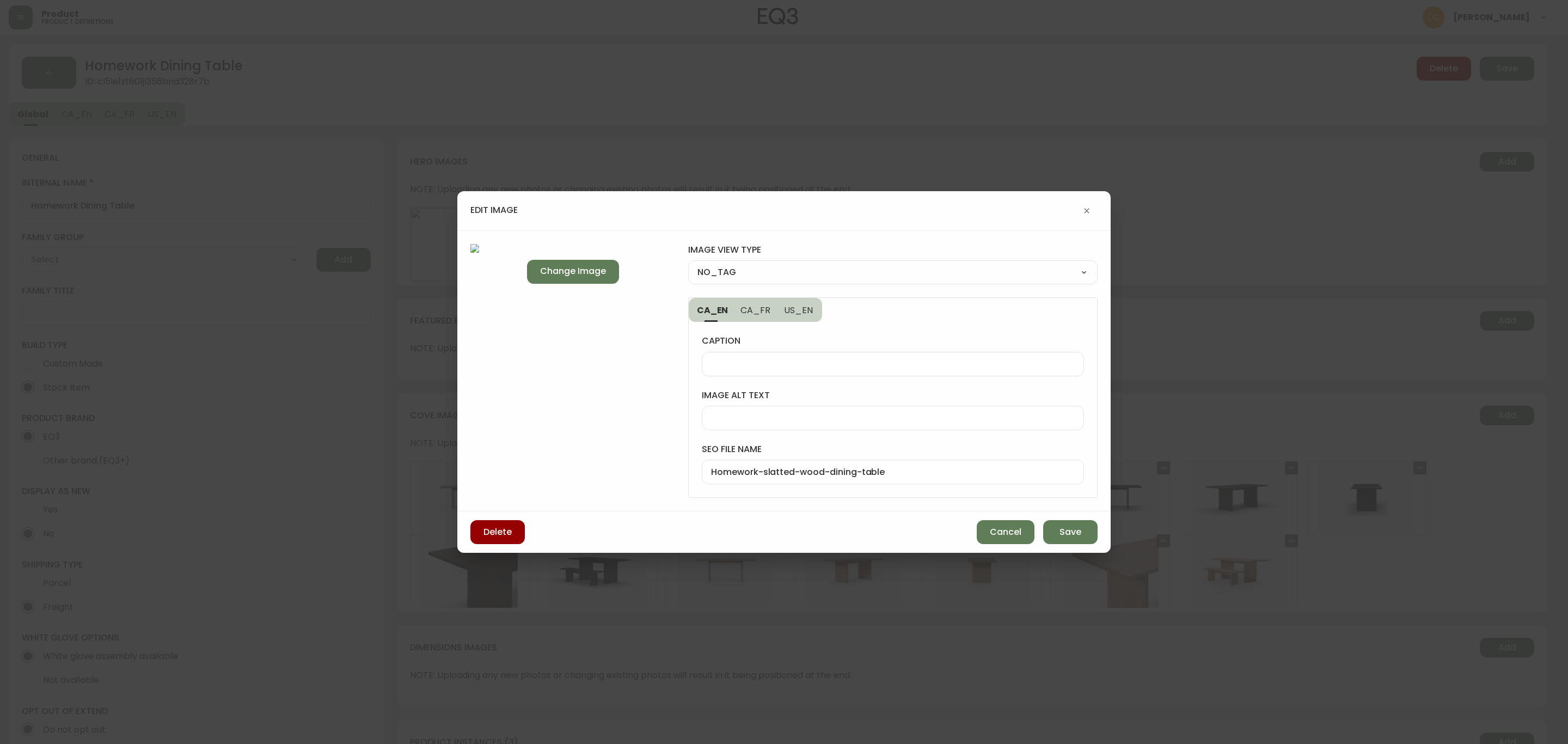
select select "DETAIL_VIEW"
click at [688, 264] on select "NO_TAG FRONT_VIEW SIDE_VIEW BACK_VIEW CORNER_VIEW FEATURED_VIEW BIRDSEYE_VIEW D…" at bounding box center [893, 272] width 410 height 16
type input "DETAIL_VIEW"
click at [1059, 528] on span "Save" at bounding box center [1070, 532] width 22 height 12
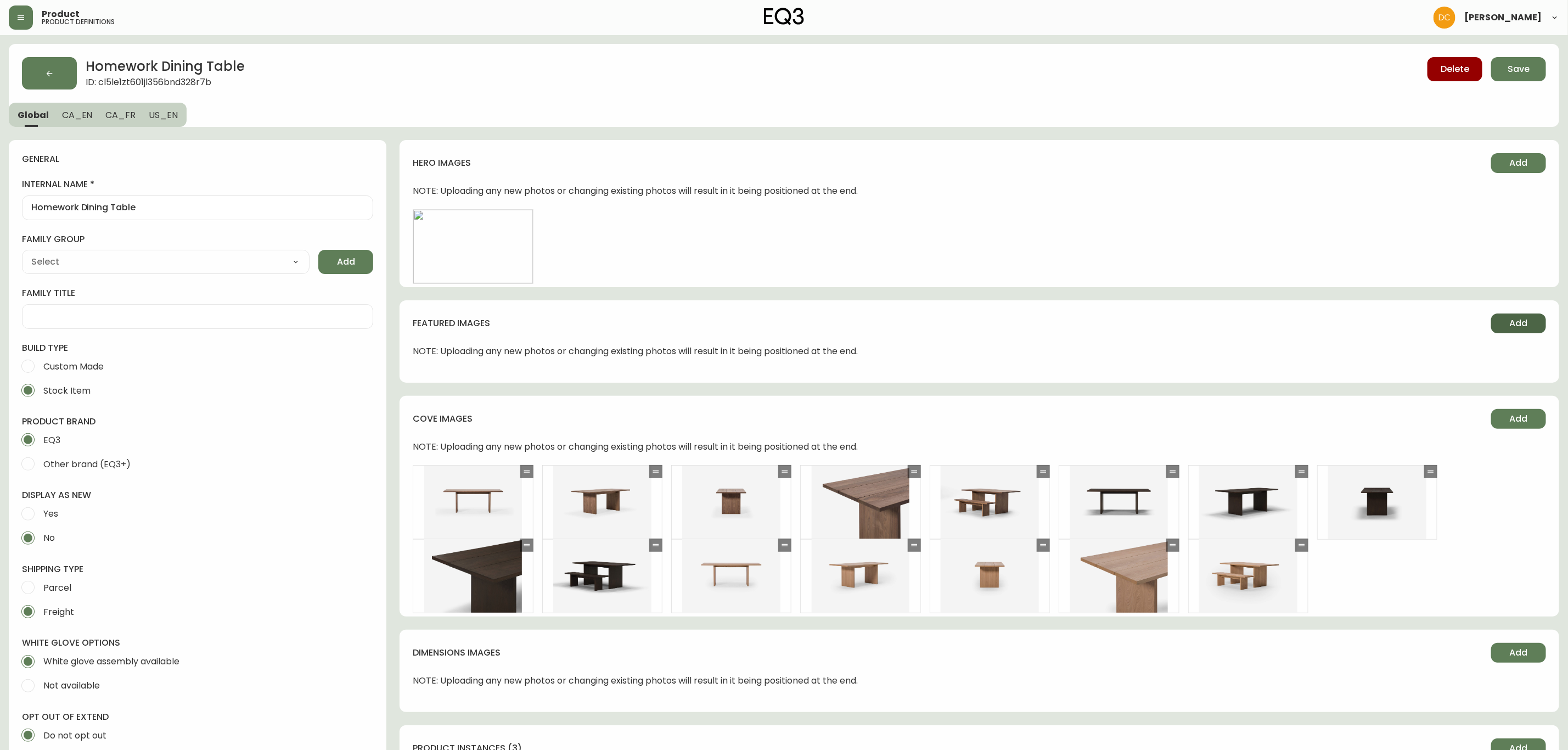
click at [1505, 331] on button "Add" at bounding box center [1518, 323] width 55 height 20
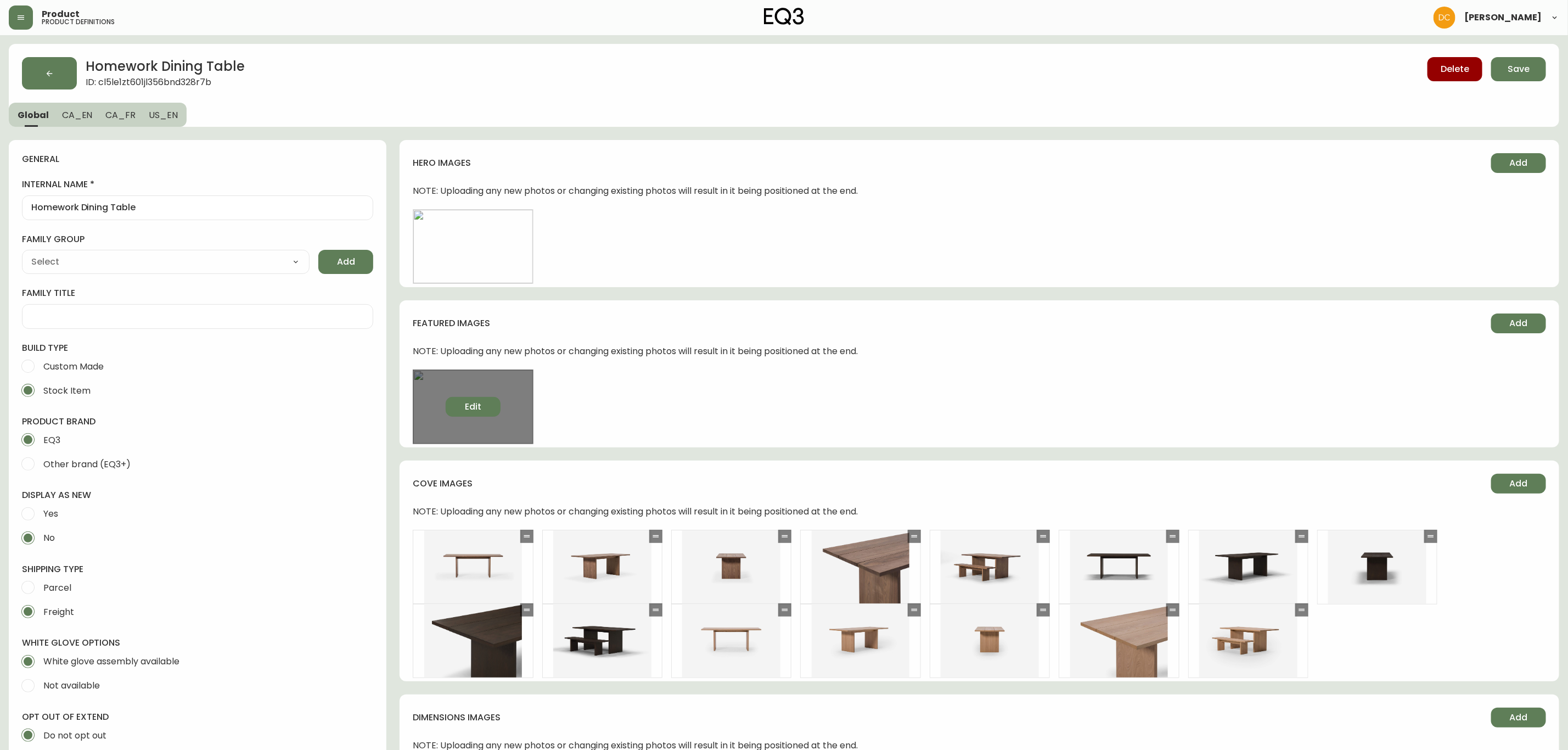
click at [472, 405] on span "Edit" at bounding box center [472, 406] width 16 height 12
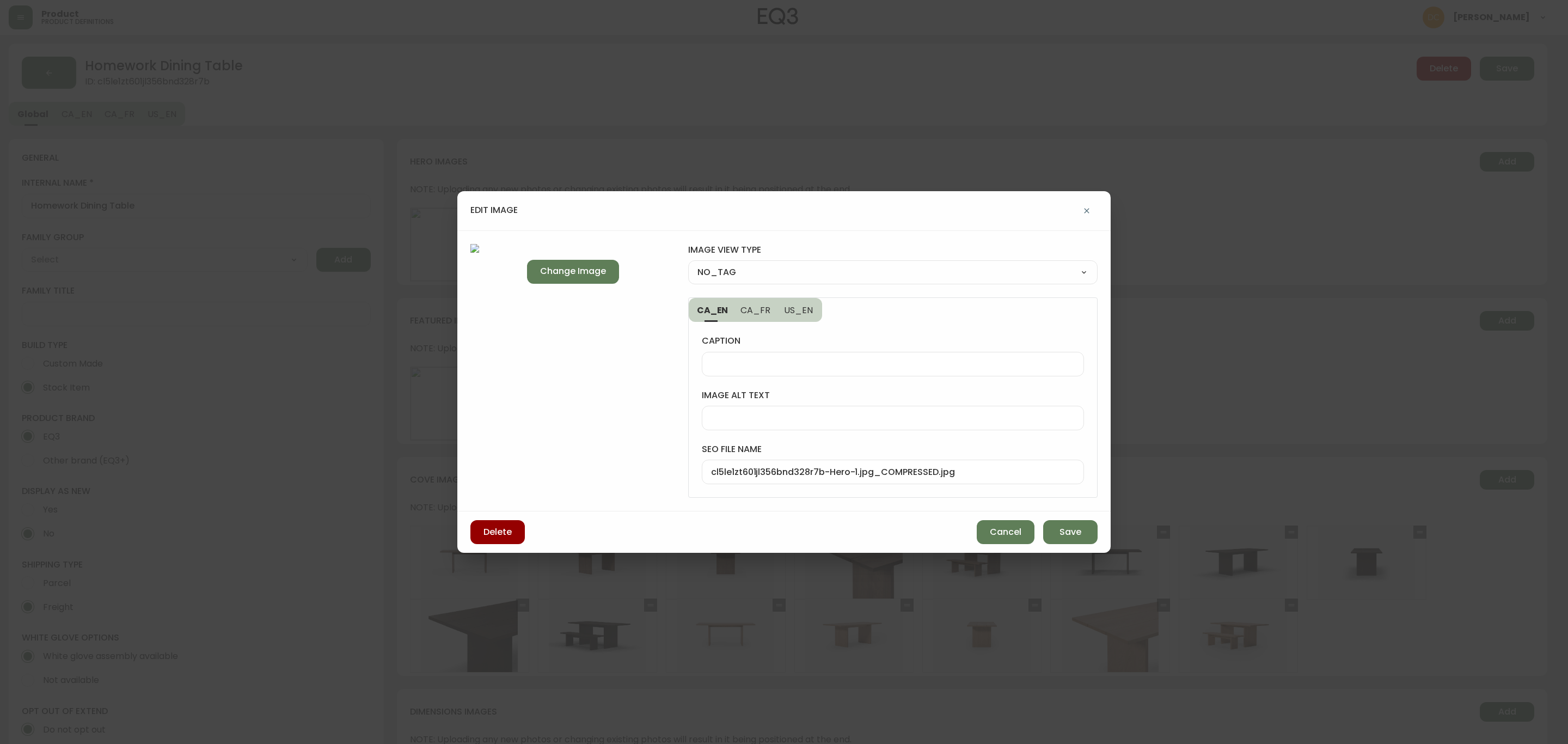
click at [862, 474] on input "cl5le1zt601jl356bnd328r7b-Hero-1.jpg_COMPRESSED.jpg" at bounding box center [892, 472] width 363 height 11
type input "homework-wood-dining-table"
click at [765, 262] on div "NO_TAG FRONT_VIEW SIDE_VIEW BACK_VIEW CORNER_VIEW FEATURED_VIEW BIRDSEYE_VIEW D…" at bounding box center [893, 272] width 410 height 24
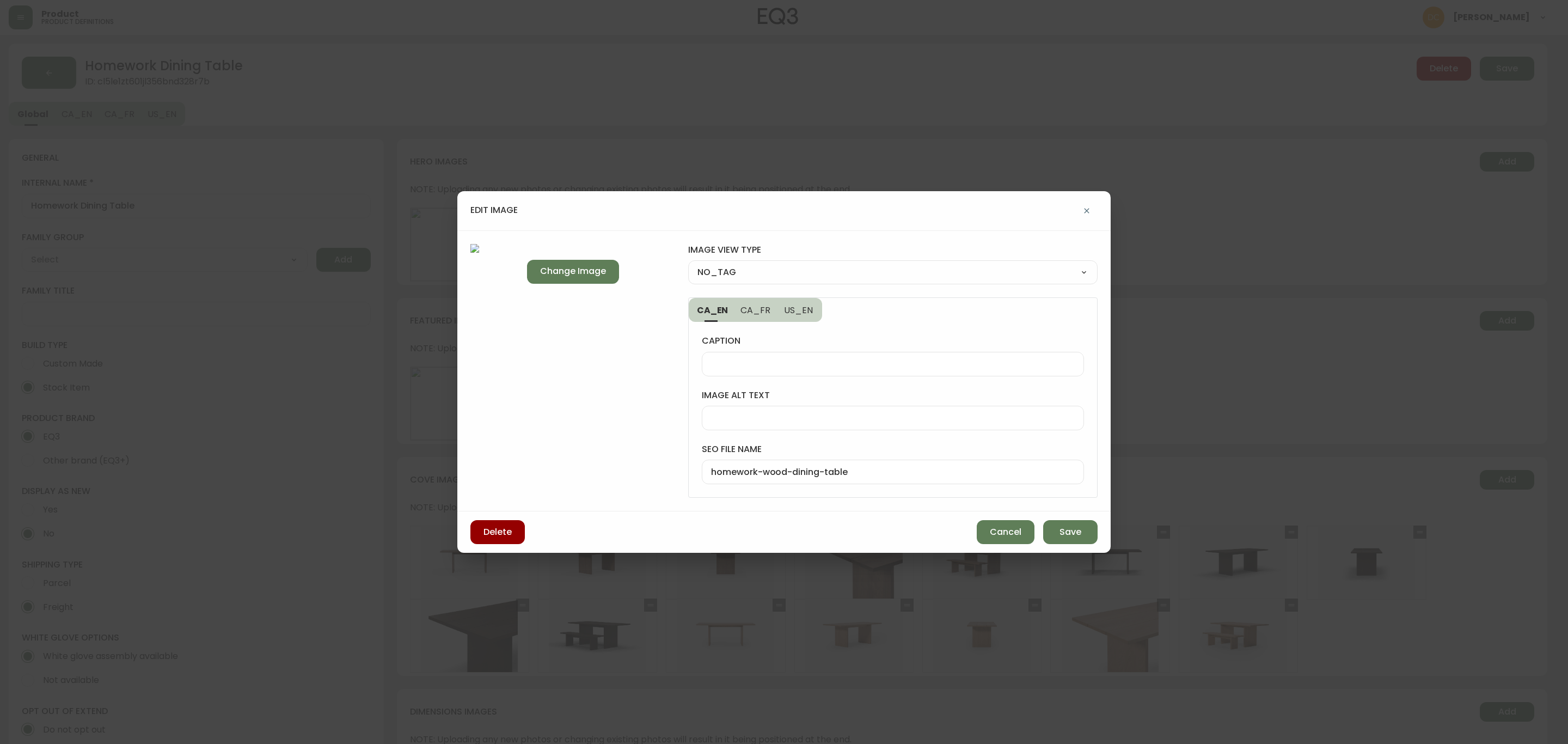
click at [793, 276] on select "NO_TAG FRONT_VIEW SIDE_VIEW BACK_VIEW CORNER_VIEW FEATURED_VIEW BIRDSEYE_VIEW D…" at bounding box center [893, 272] width 410 height 16
select select "DETAIL_VIEW"
click at [688, 264] on select "NO_TAG FRONT_VIEW SIDE_VIEW BACK_VIEW CORNER_VIEW FEATURED_VIEW BIRDSEYE_VIEW D…" at bounding box center [893, 272] width 410 height 16
type input "DETAIL_VIEW"
click at [1082, 538] on button "Save" at bounding box center [1071, 532] width 55 height 24
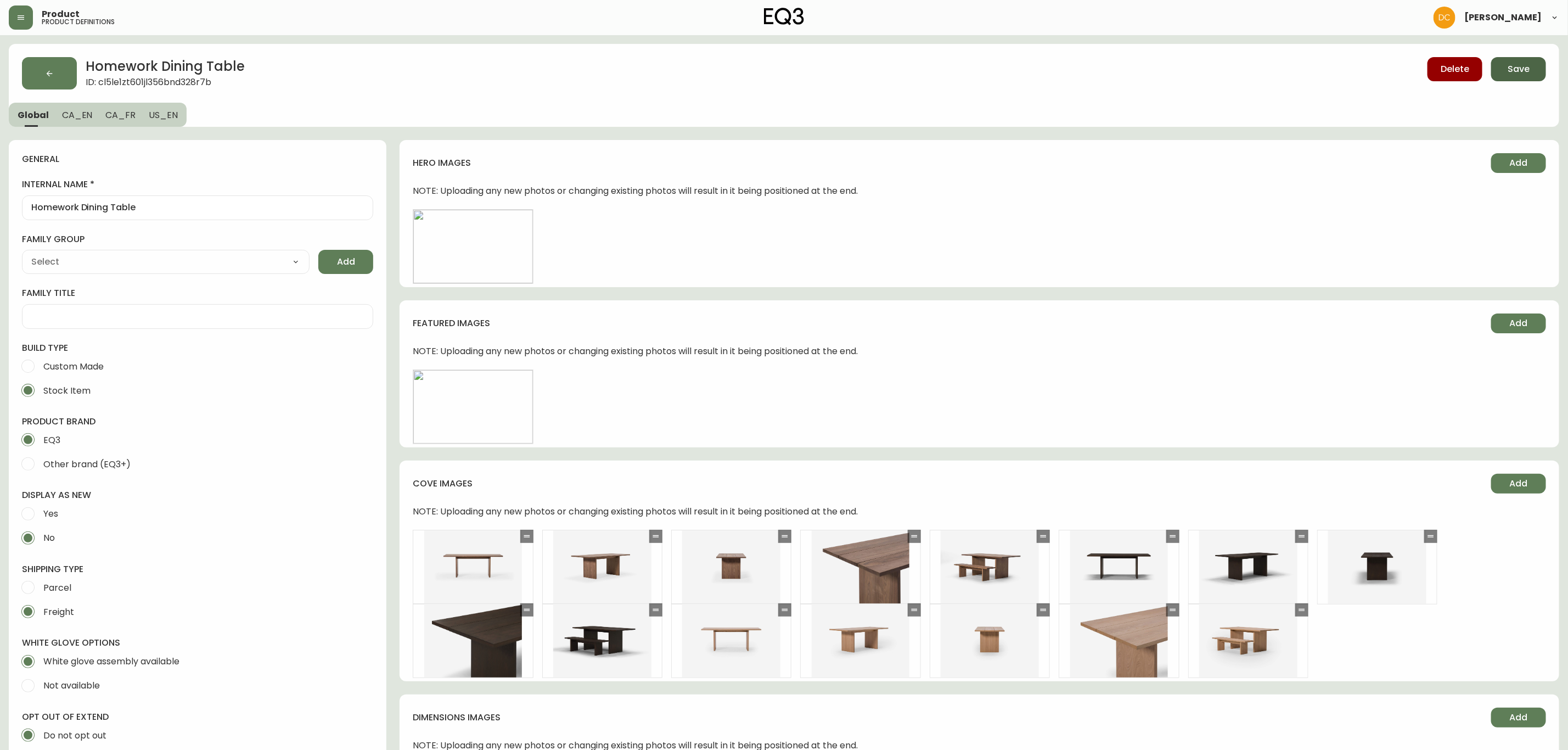
click at [1520, 71] on span "Save" at bounding box center [1518, 69] width 22 height 12
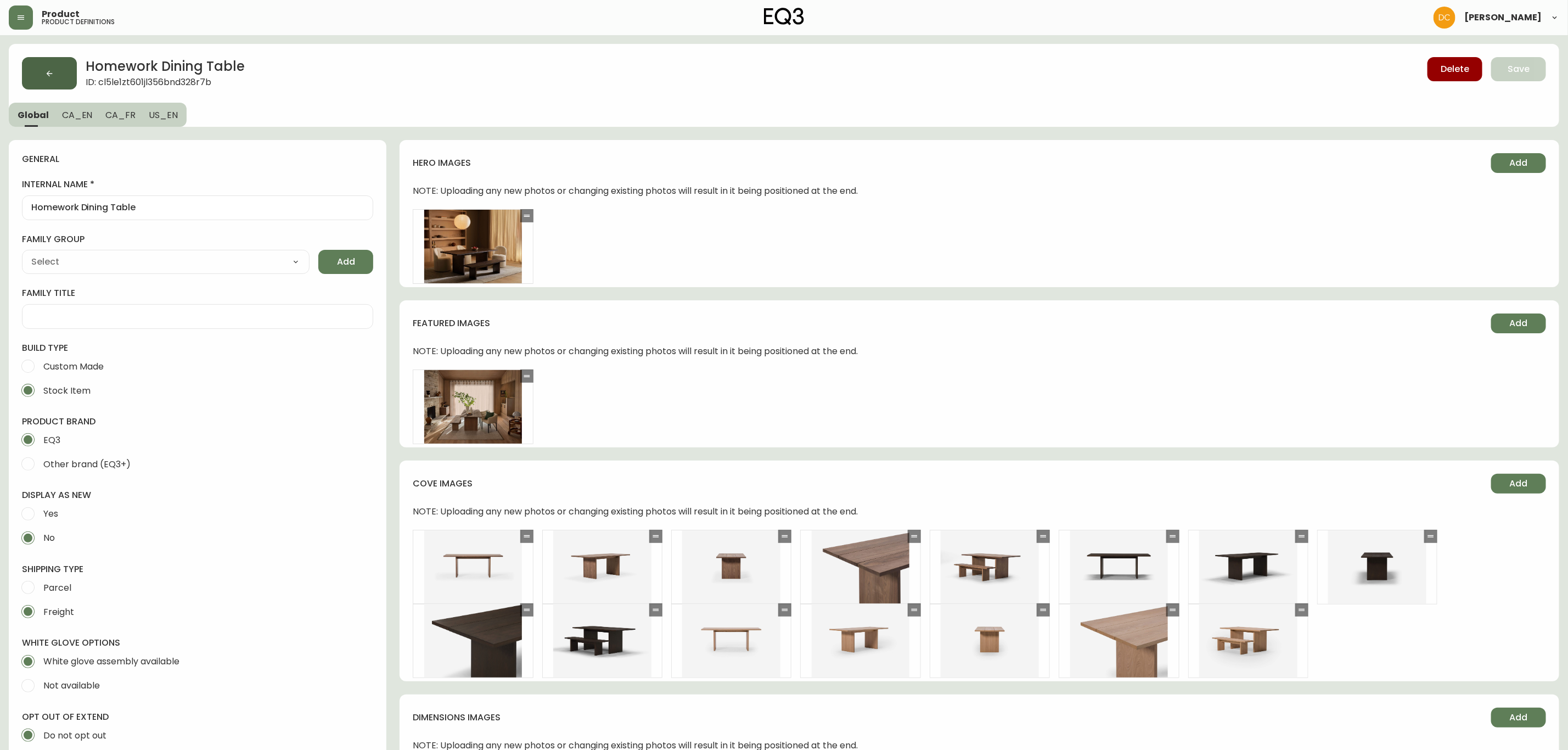
click at [65, 72] on button "button" at bounding box center [50, 74] width 55 height 33
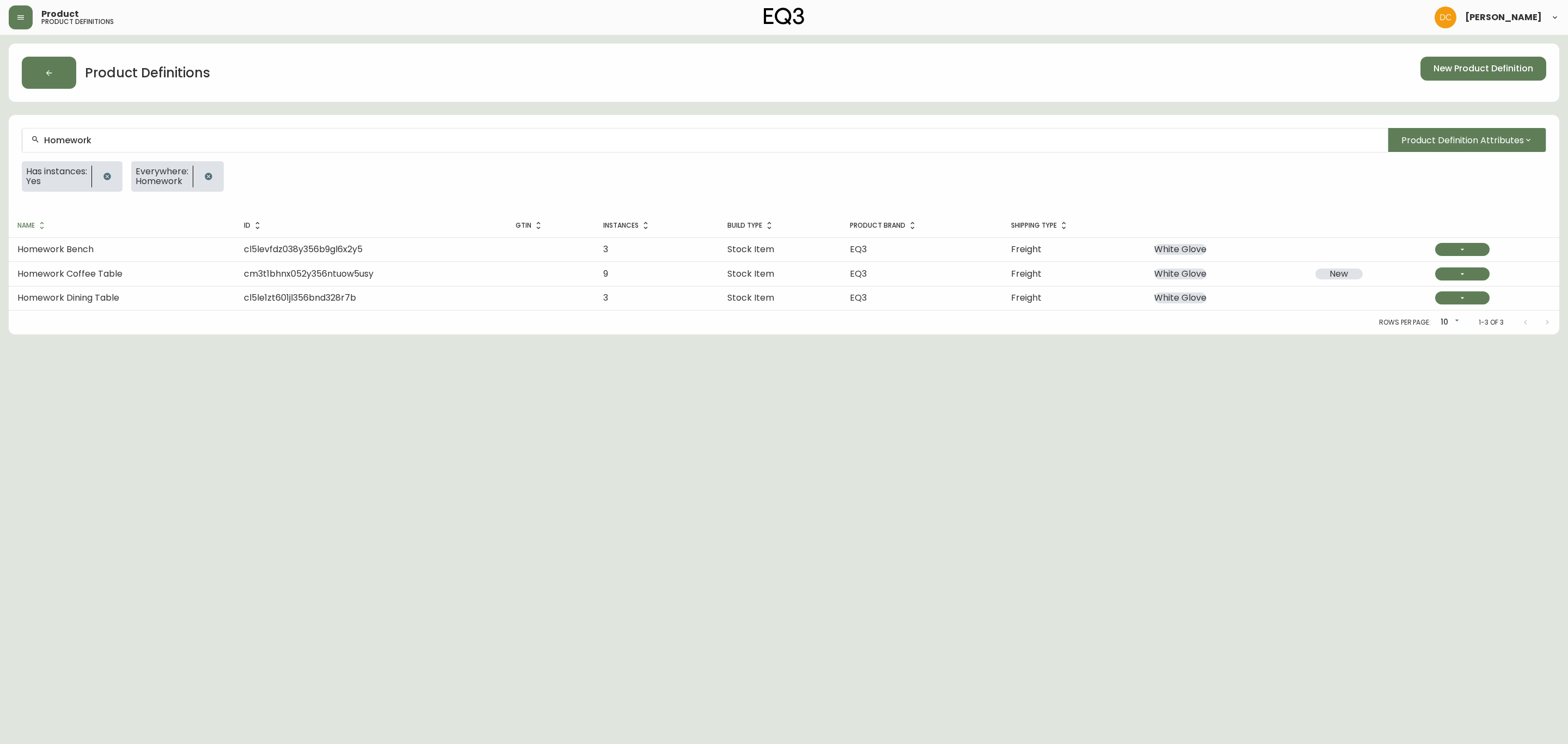
click at [90, 124] on div "Homework Product Definition Attributes Has instances: Yes Everywhere: Homework" at bounding box center [784, 164] width 1550 height 98
click at [86, 142] on input "Homework" at bounding box center [711, 140] width 1335 height 11
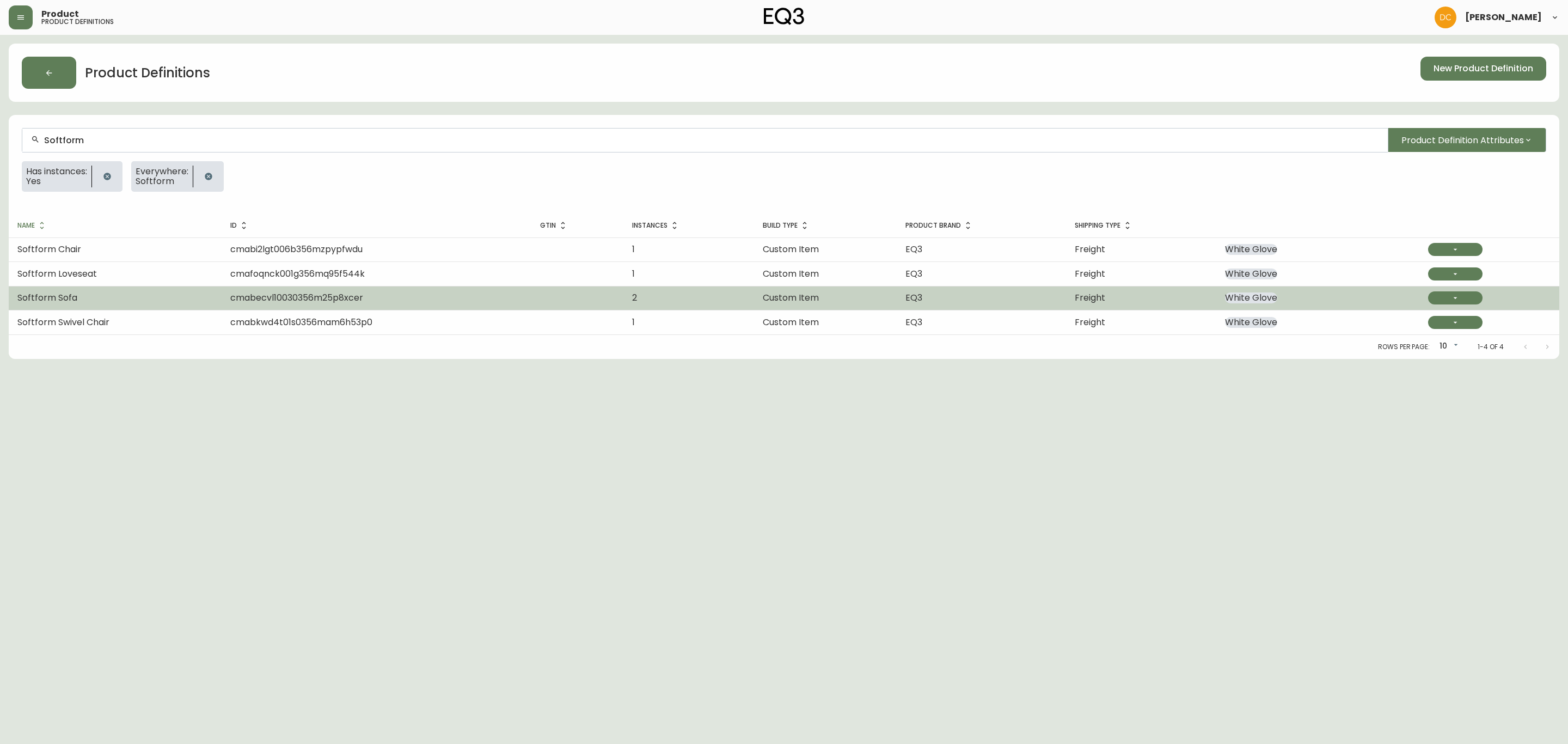
type input "Softform"
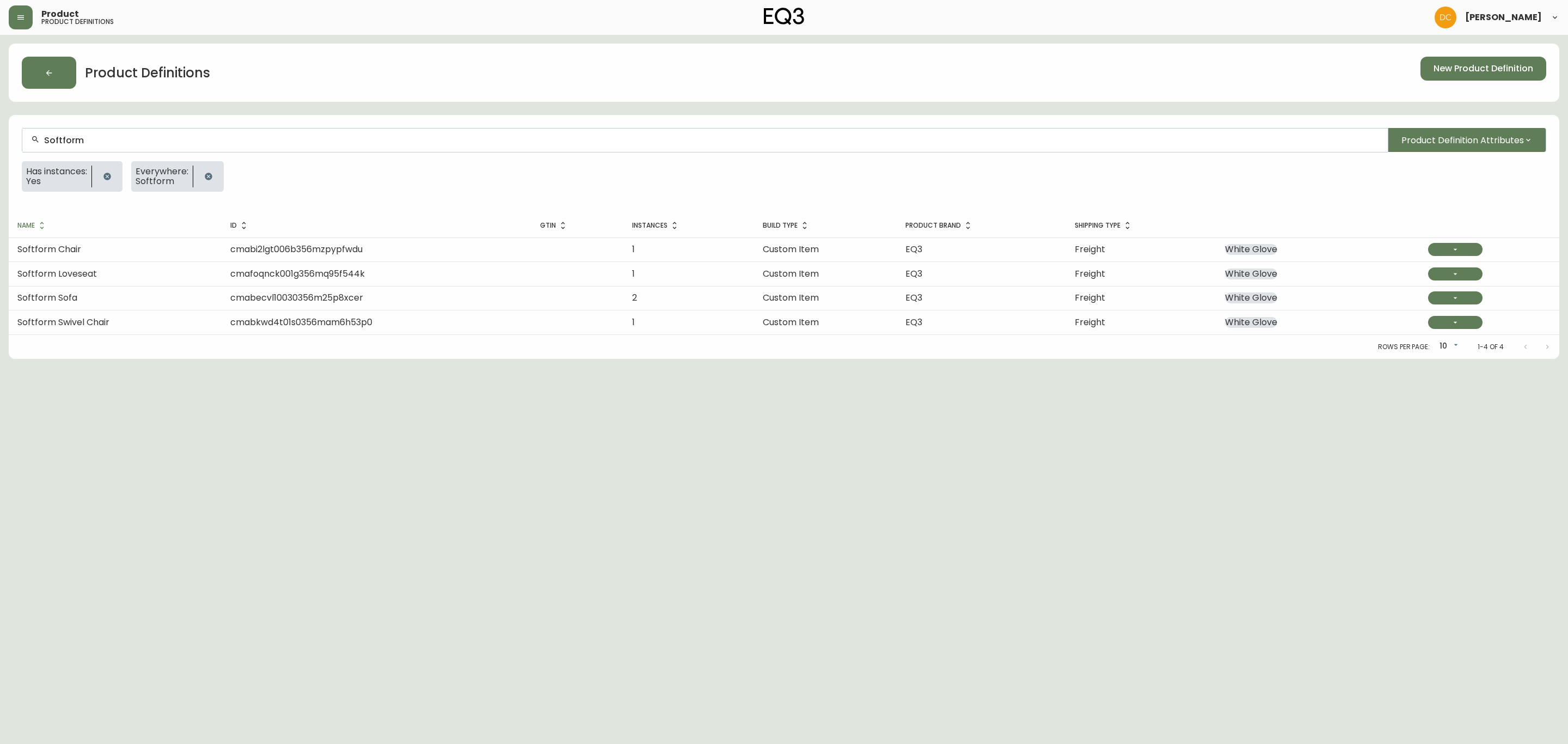
click at [109, 293] on td "Softform Sofa" at bounding box center [114, 298] width 213 height 24
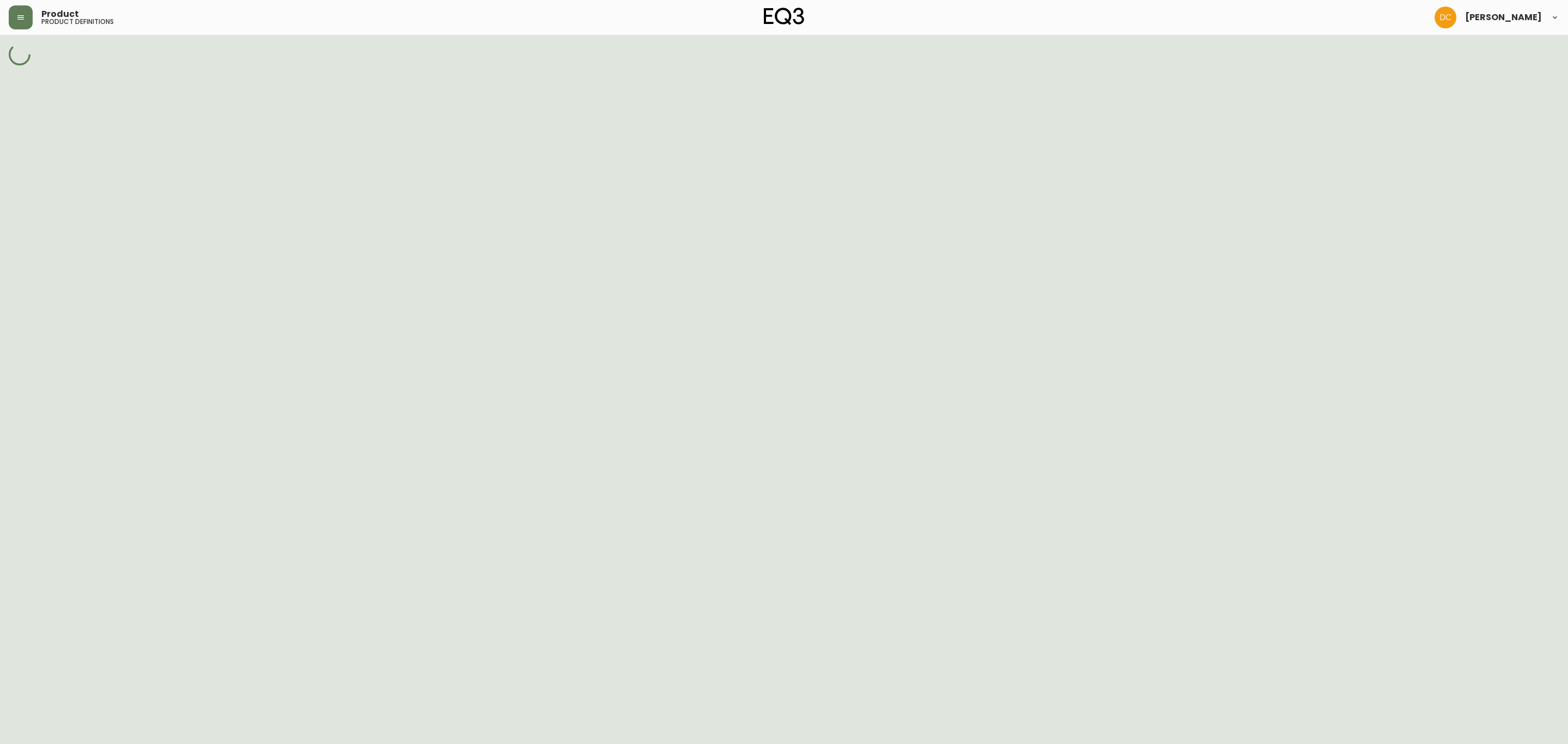
select select "cjpjx87md00014c74cvn90jbx"
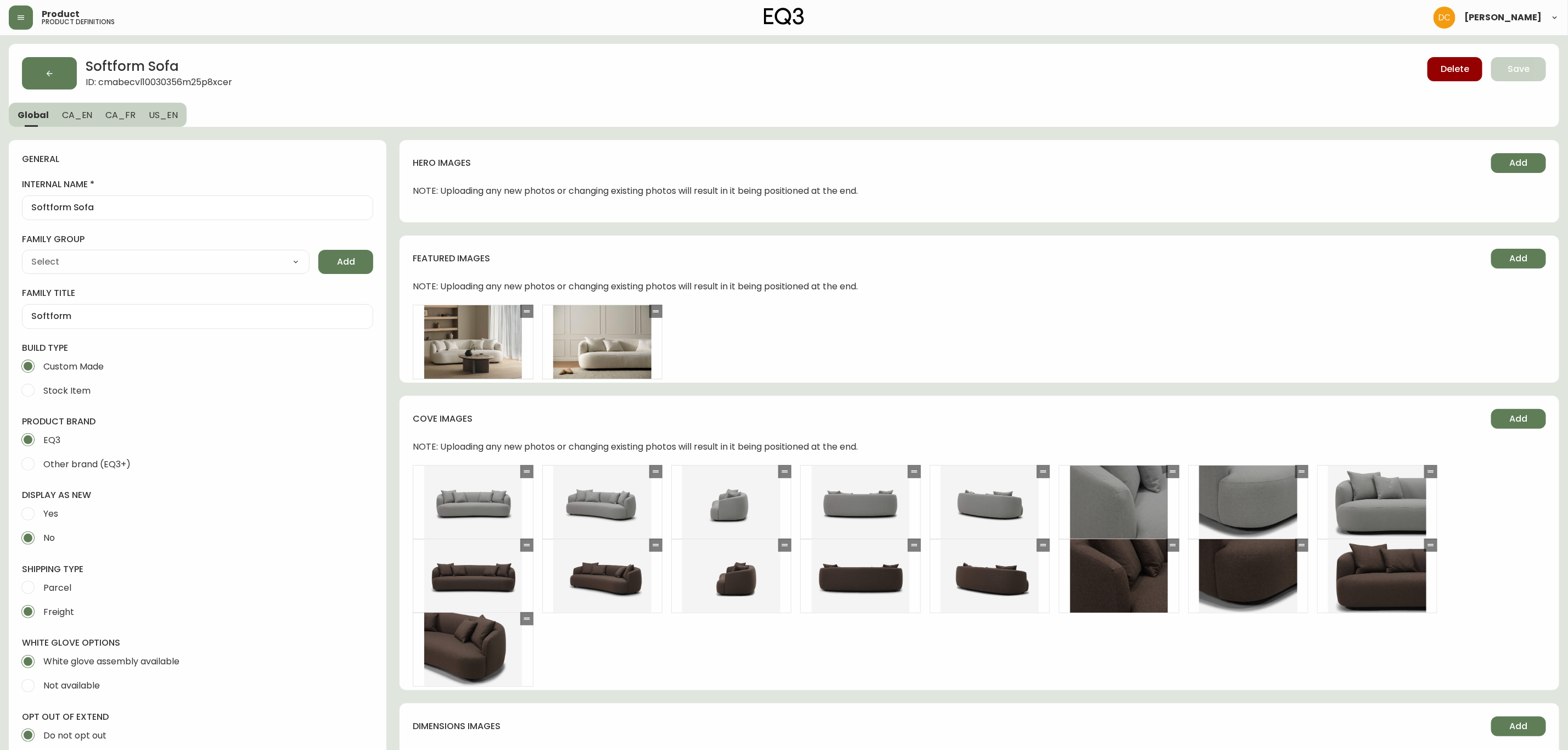
type input "Furniture > Sofas"
click at [1513, 168] on span "Add" at bounding box center [1519, 163] width 18 height 12
click at [1510, 165] on span "Add" at bounding box center [1519, 163] width 18 height 12
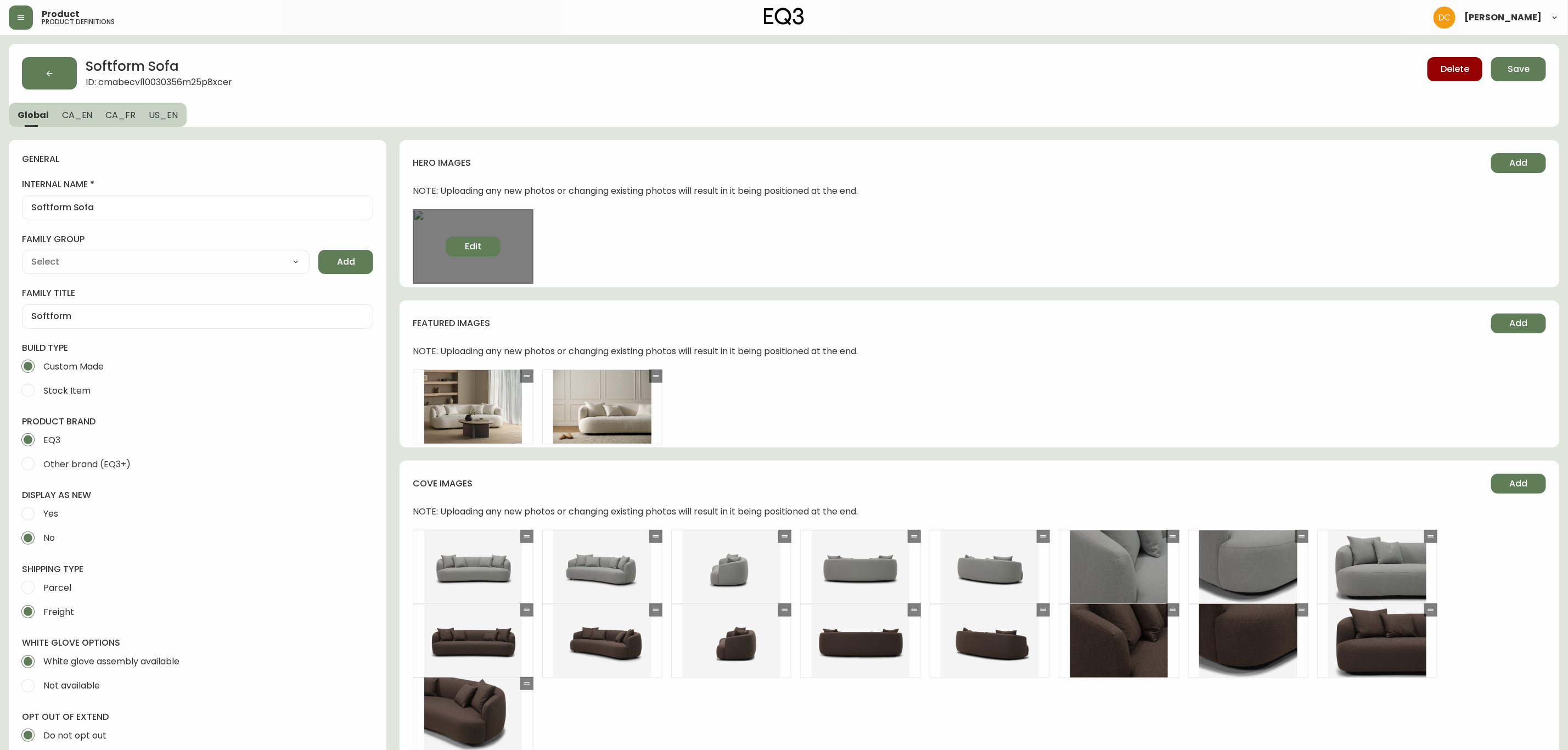
click at [486, 251] on button "Edit" at bounding box center [473, 246] width 55 height 20
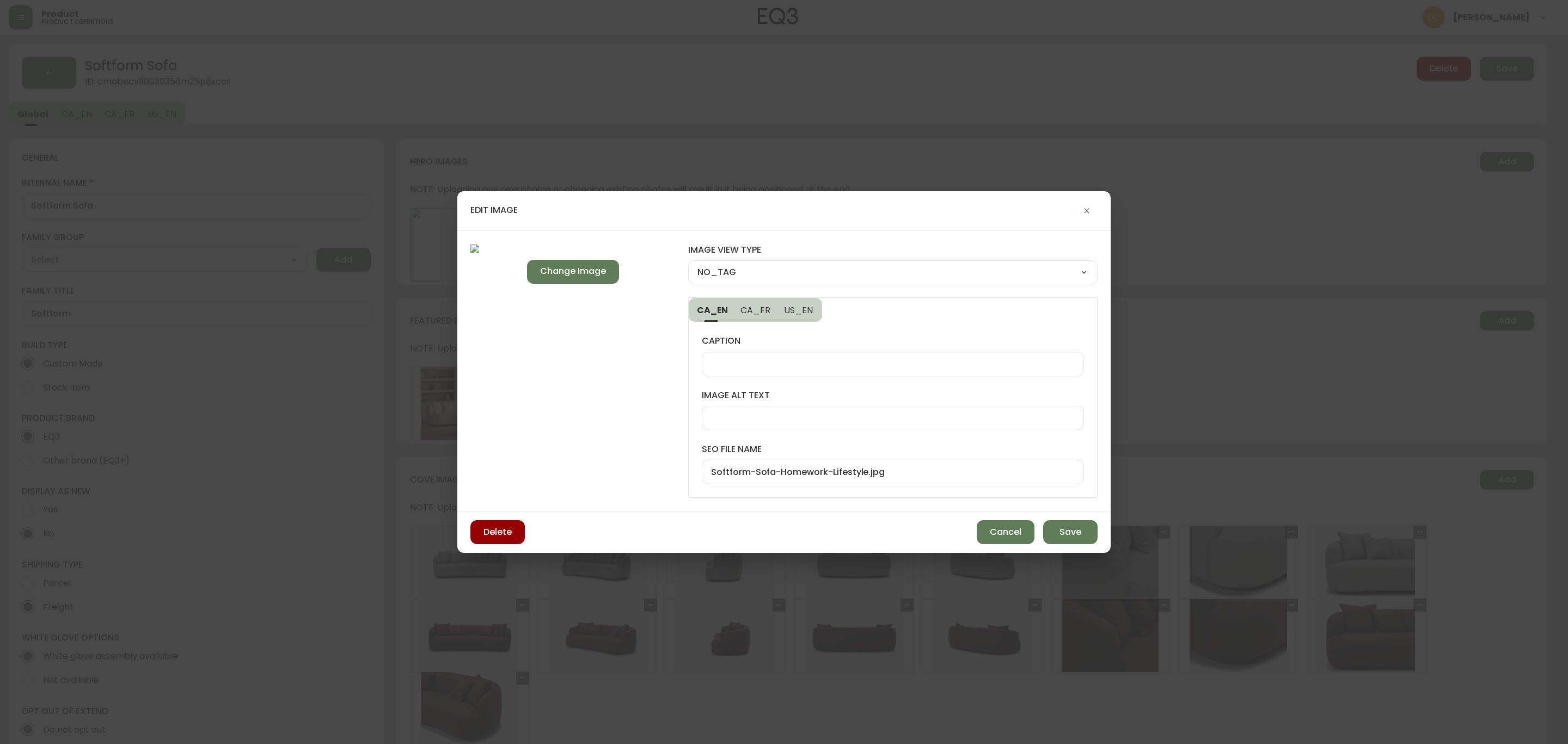
click at [803, 278] on select "NO_TAG FRONT_VIEW SIDE_VIEW BACK_VIEW CORNER_VIEW FEATURED_VIEW BIRDSEYE_VIEW D…" at bounding box center [893, 272] width 410 height 16
select select "DETAIL_VIEW"
click at [688, 264] on select "NO_TAG FRONT_VIEW SIDE_VIEW BACK_VIEW CORNER_VIEW FEATURED_VIEW BIRDSEYE_VIEW D…" at bounding box center [893, 272] width 410 height 16
type input "DETAIL_VIEW"
click at [1068, 526] on button "Save" at bounding box center [1071, 532] width 55 height 24
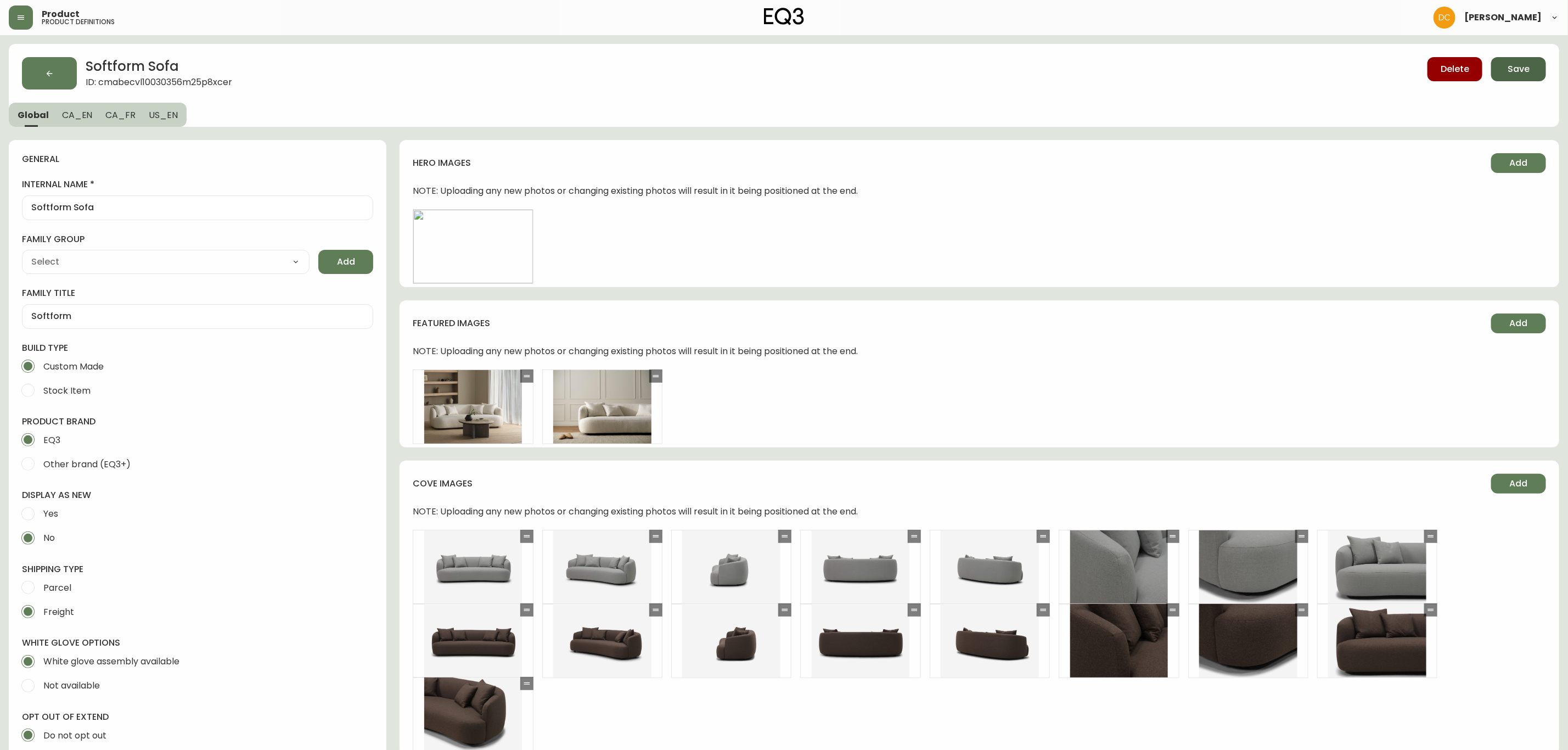
click at [1531, 67] on button "Save" at bounding box center [1518, 69] width 55 height 24
click at [65, 71] on button "button" at bounding box center [50, 74] width 55 height 33
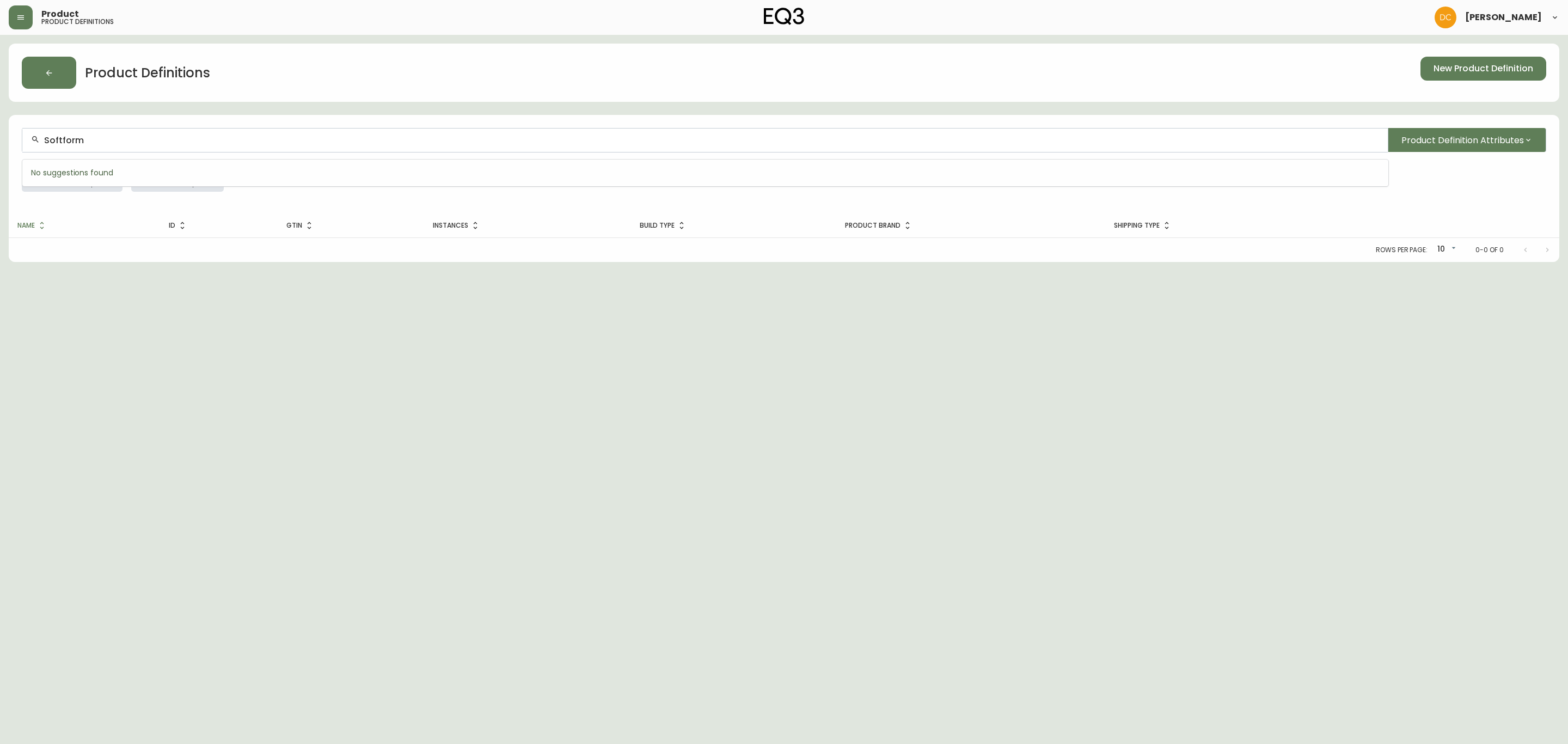
click at [151, 140] on input "Softform" at bounding box center [711, 140] width 1335 height 11
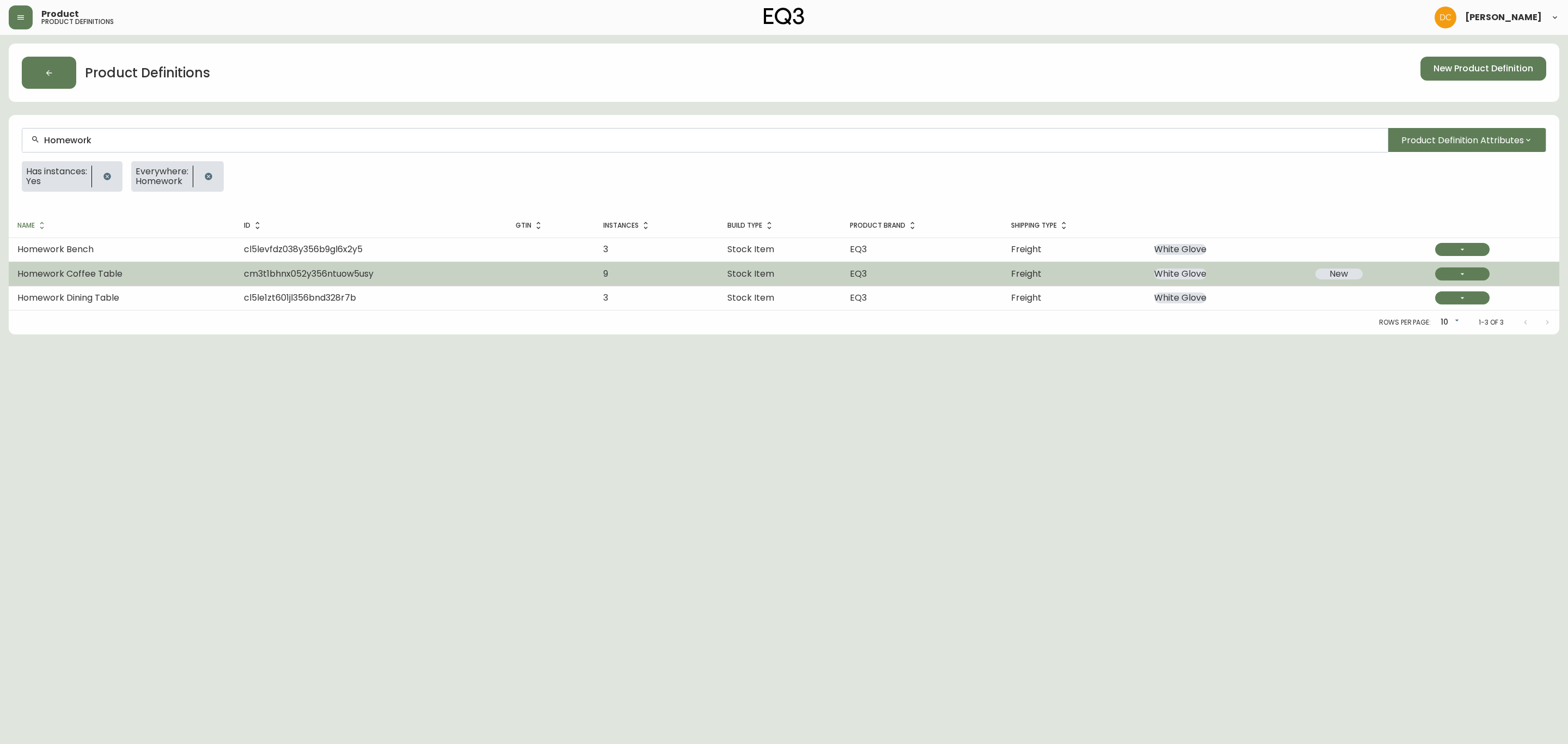
type input "Homework"
click at [133, 280] on td "Homework Coffee Table" at bounding box center [121, 274] width 227 height 24
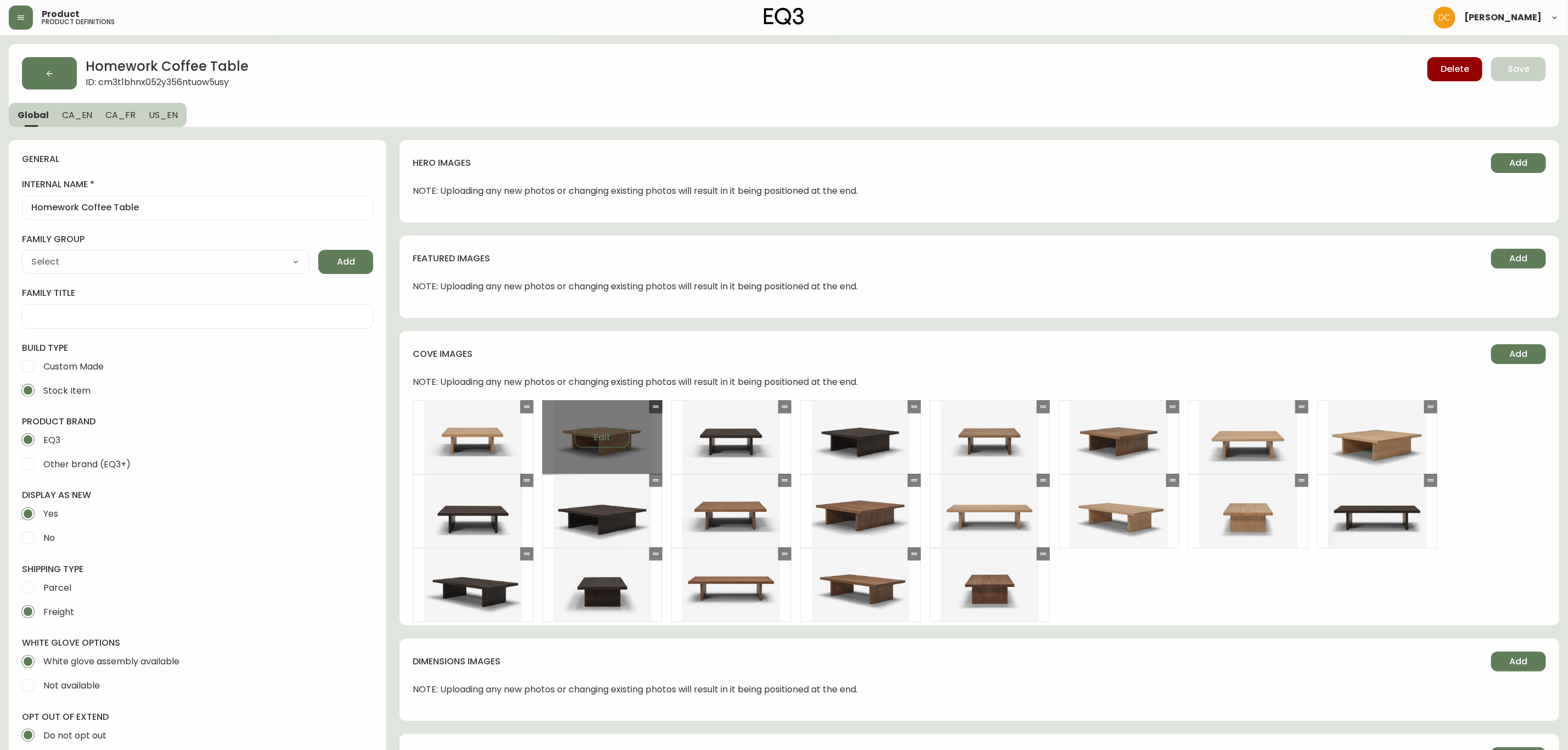
type input "EQ3"
type input "Furniture > Tables > Accent Tables > Coffee Tables"
type input "Casegoods_Ethylene"
select select "cjyt4m5lw0000pt749bx6gh7n"
select select "cjy7e8xl901b50126m81mdlvx"
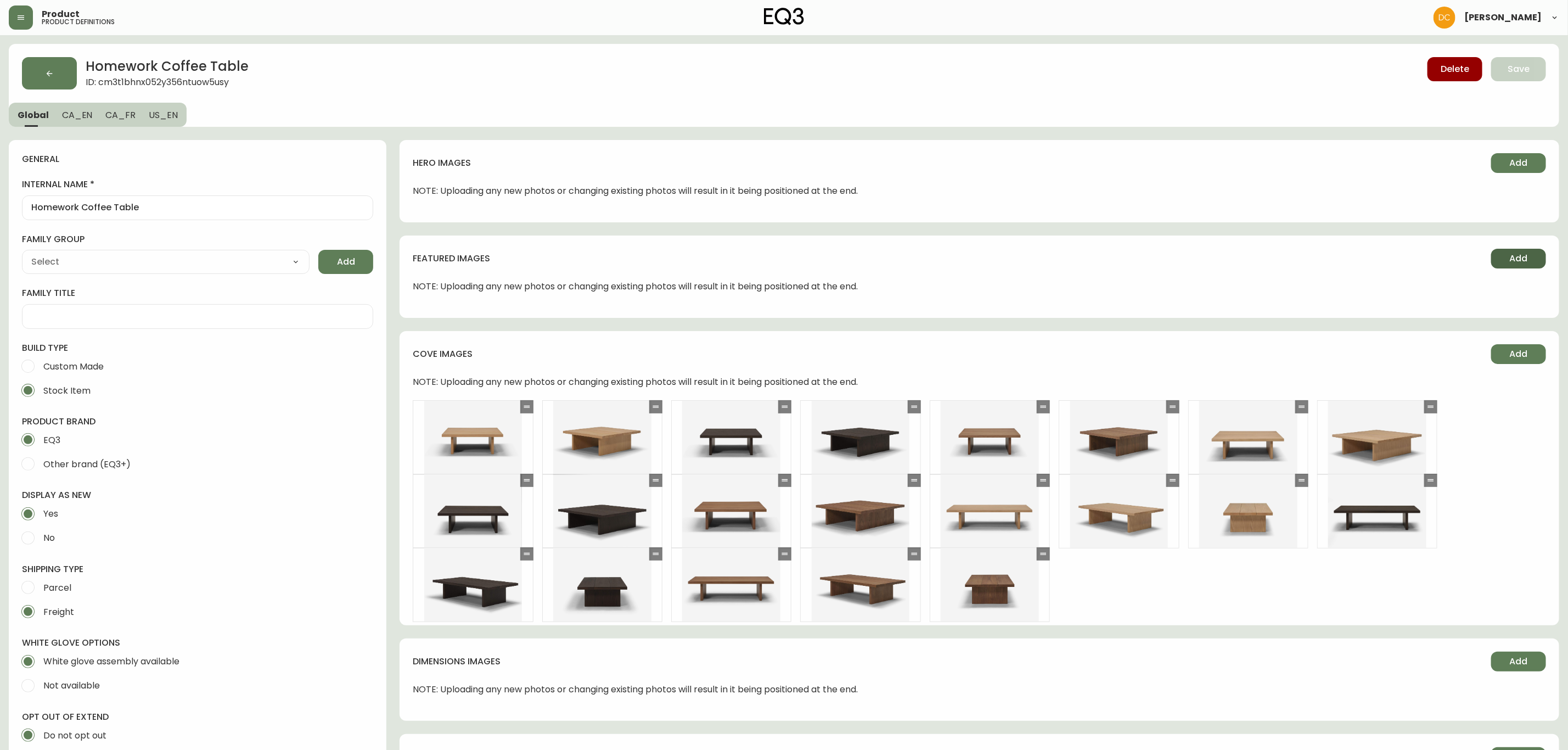
click at [1508, 262] on button "Add" at bounding box center [1518, 258] width 55 height 20
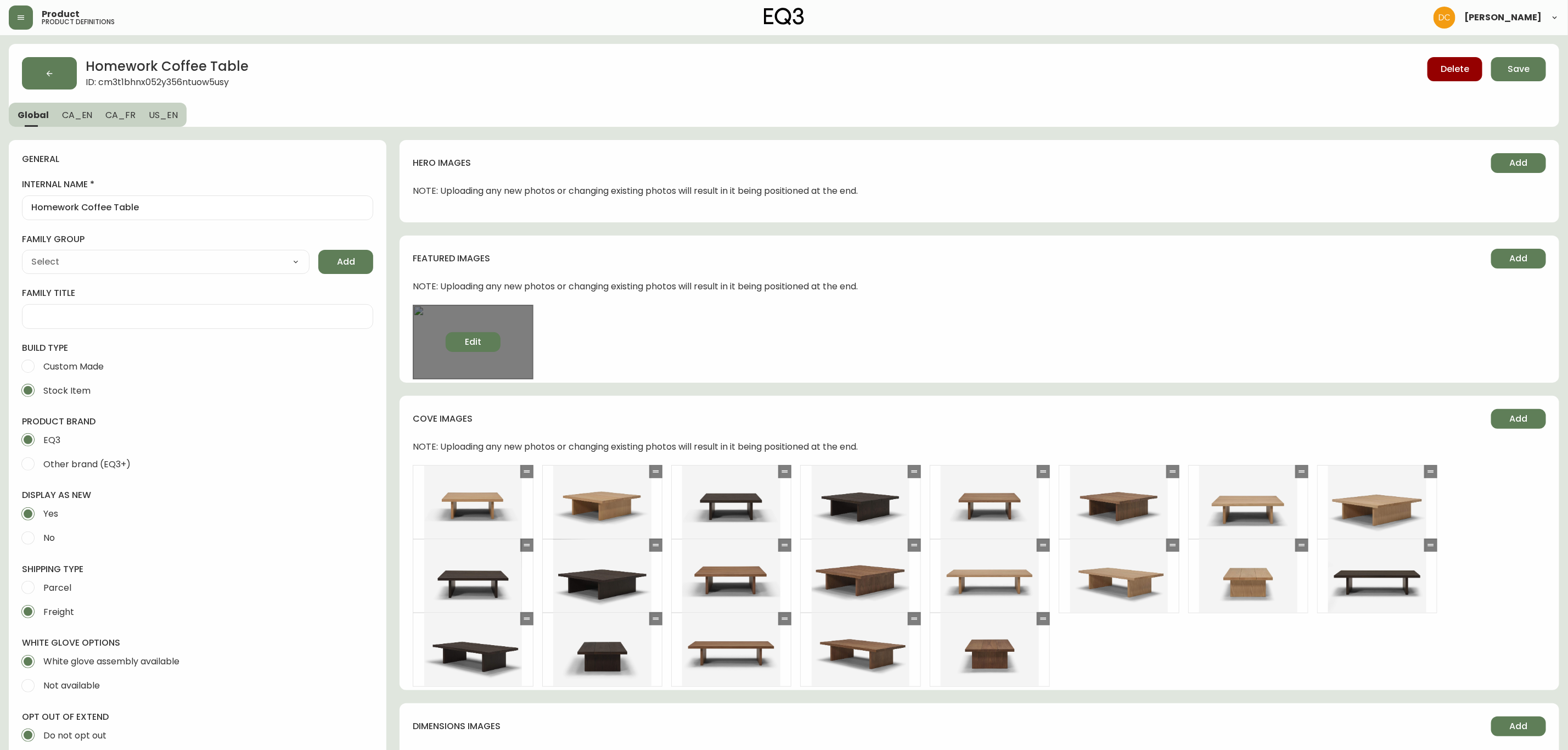
click at [478, 342] on span "Edit" at bounding box center [472, 342] width 16 height 12
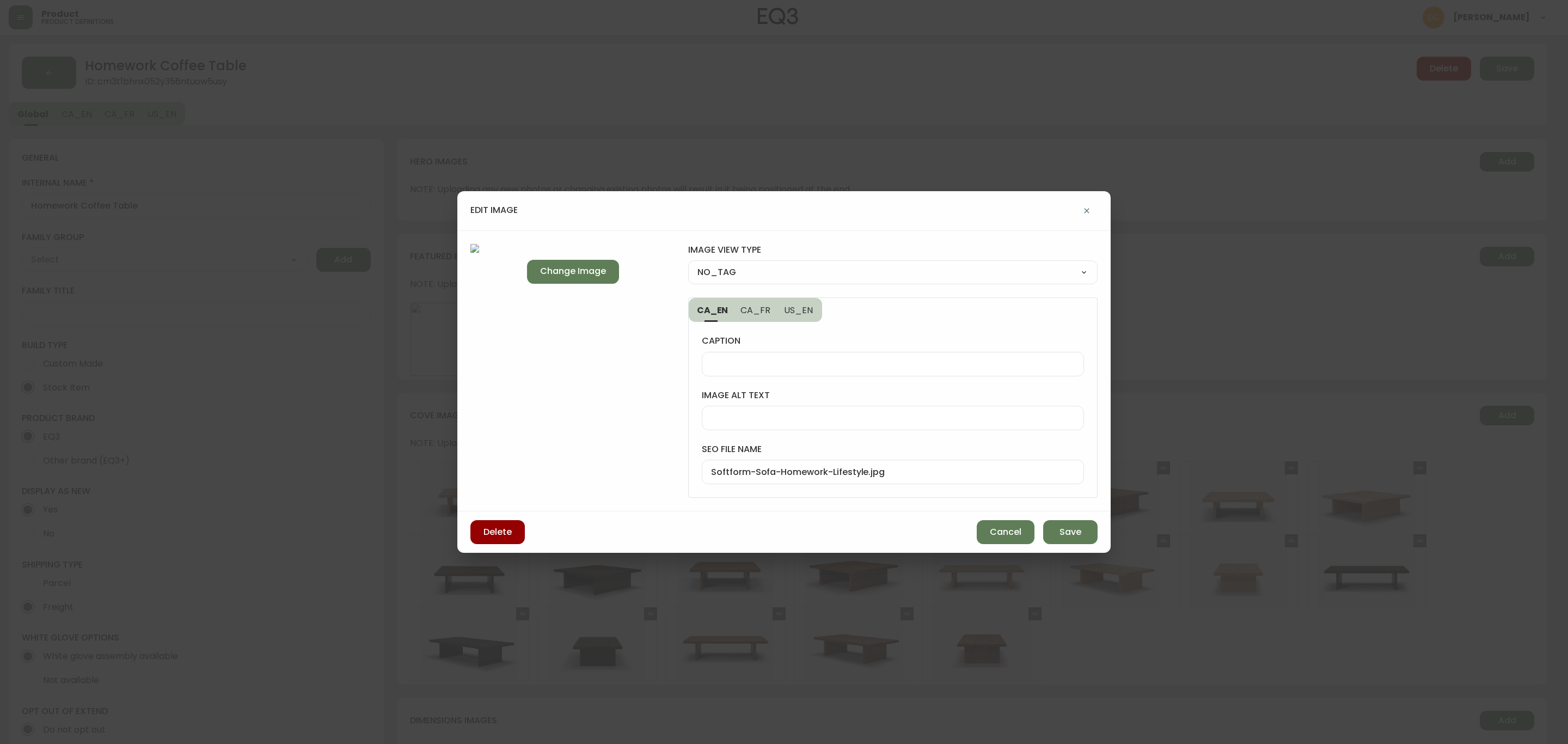
click at [742, 273] on select "NO_TAG FRONT_VIEW SIDE_VIEW BACK_VIEW CORNER_VIEW FEATURED_VIEW BIRDSEYE_VIEW D…" at bounding box center [893, 272] width 410 height 16
select select "DETAIL_VIEW"
click at [688, 264] on select "NO_TAG FRONT_VIEW SIDE_VIEW BACK_VIEW CORNER_VIEW FEATURED_VIEW BIRDSEYE_VIEW D…" at bounding box center [893, 272] width 410 height 16
type input "DETAIL_VIEW"
click at [1070, 535] on span "Save" at bounding box center [1070, 532] width 22 height 12
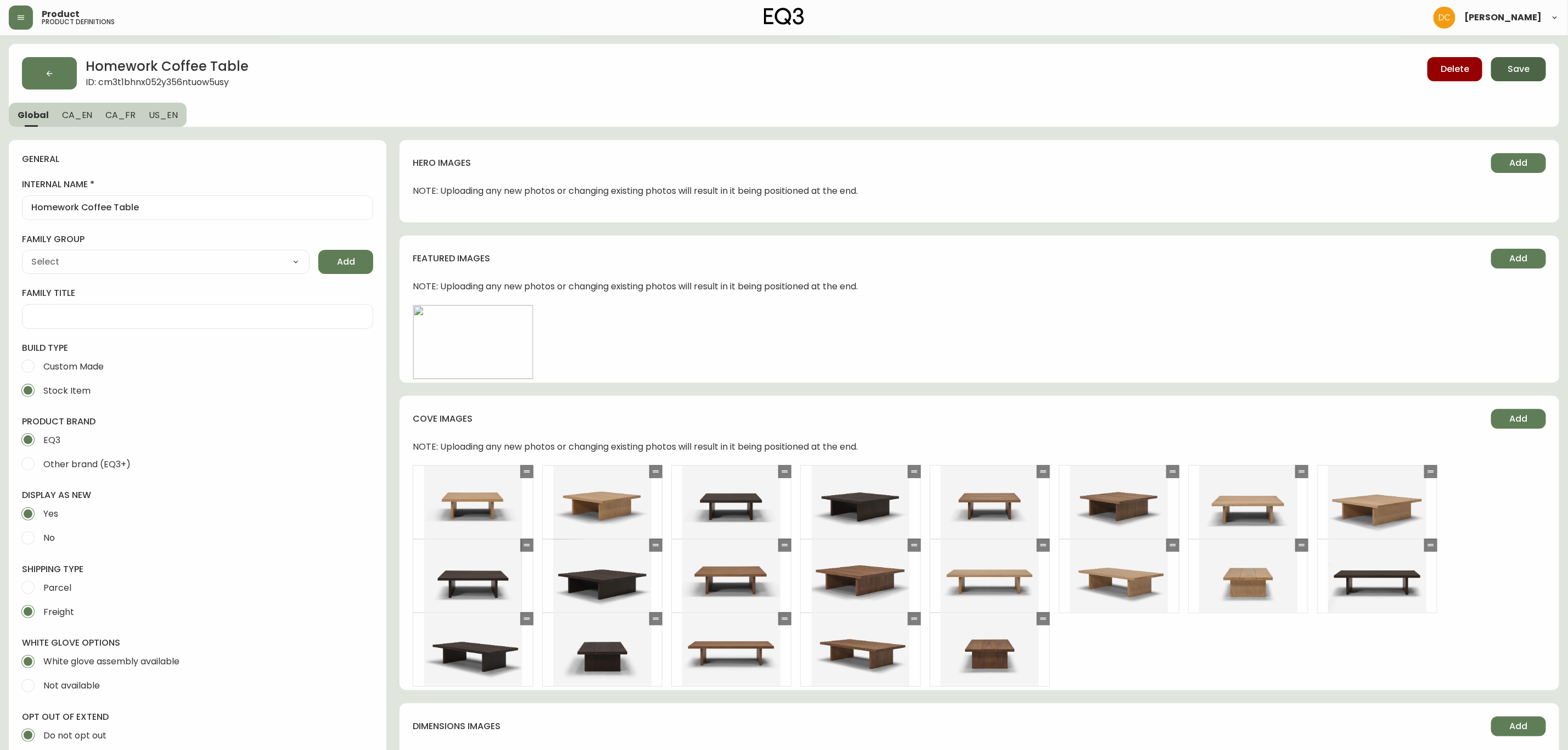
click at [1499, 67] on button "Save" at bounding box center [1518, 69] width 55 height 24
